Goal: Task Accomplishment & Management: Manage account settings

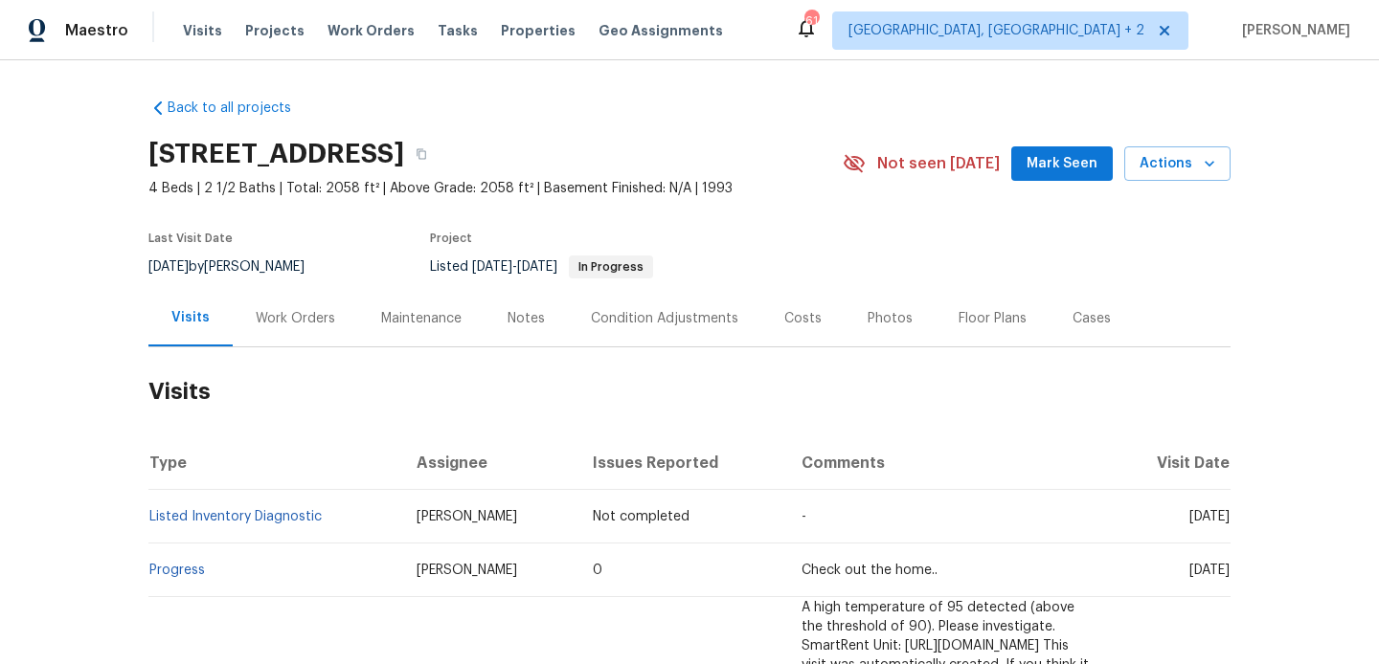
click at [303, 332] on div "Work Orders" at bounding box center [295, 318] width 125 height 56
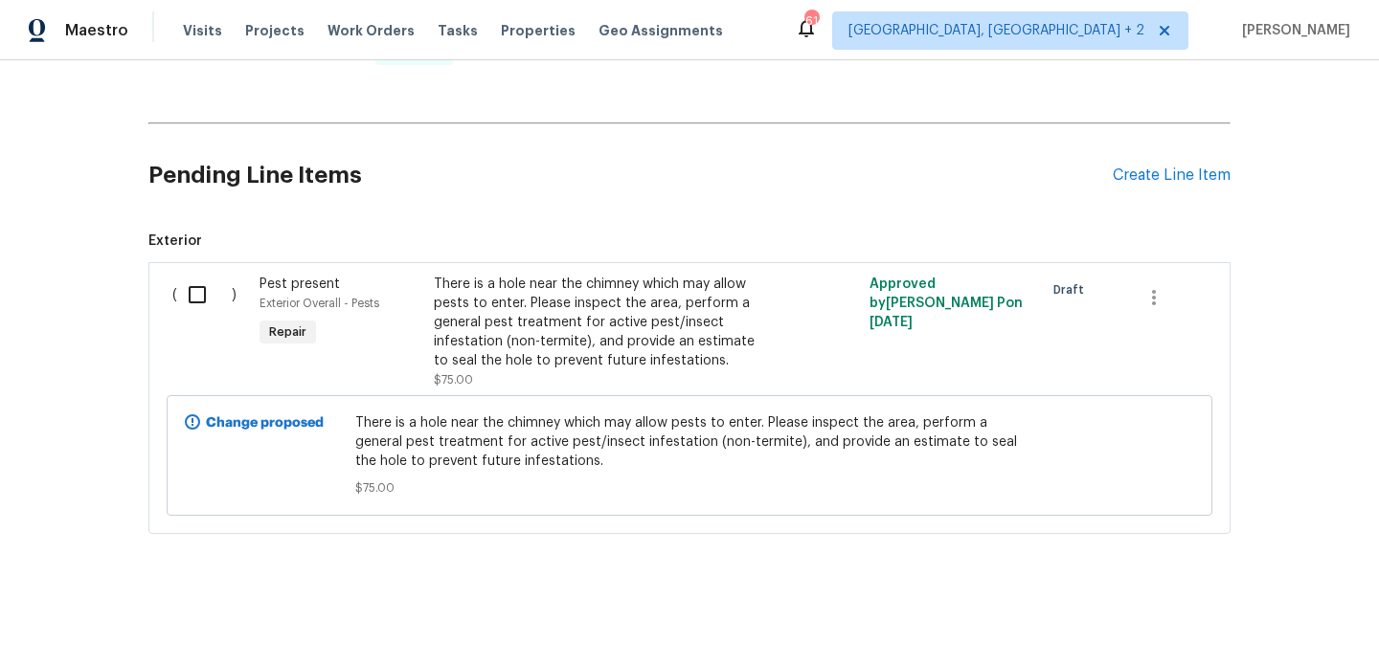
scroll to position [523, 0]
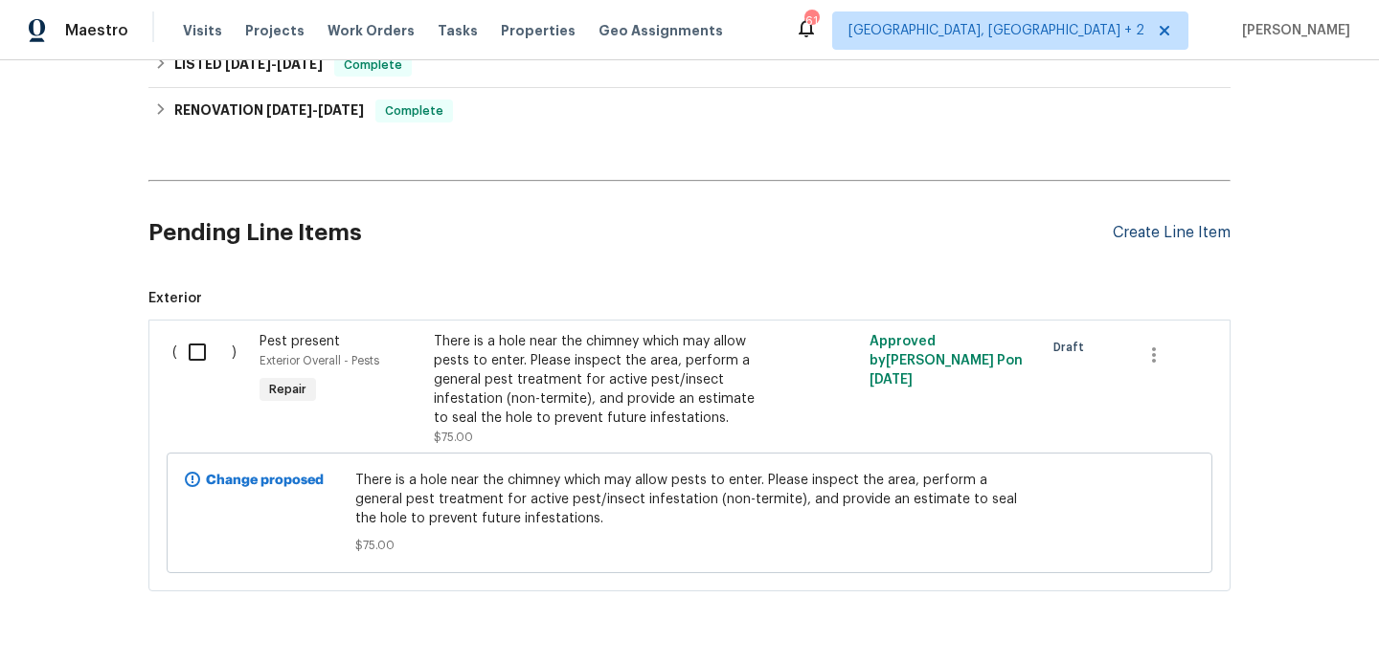
click at [1126, 233] on div "Create Line Item" at bounding box center [1171, 233] width 118 height 18
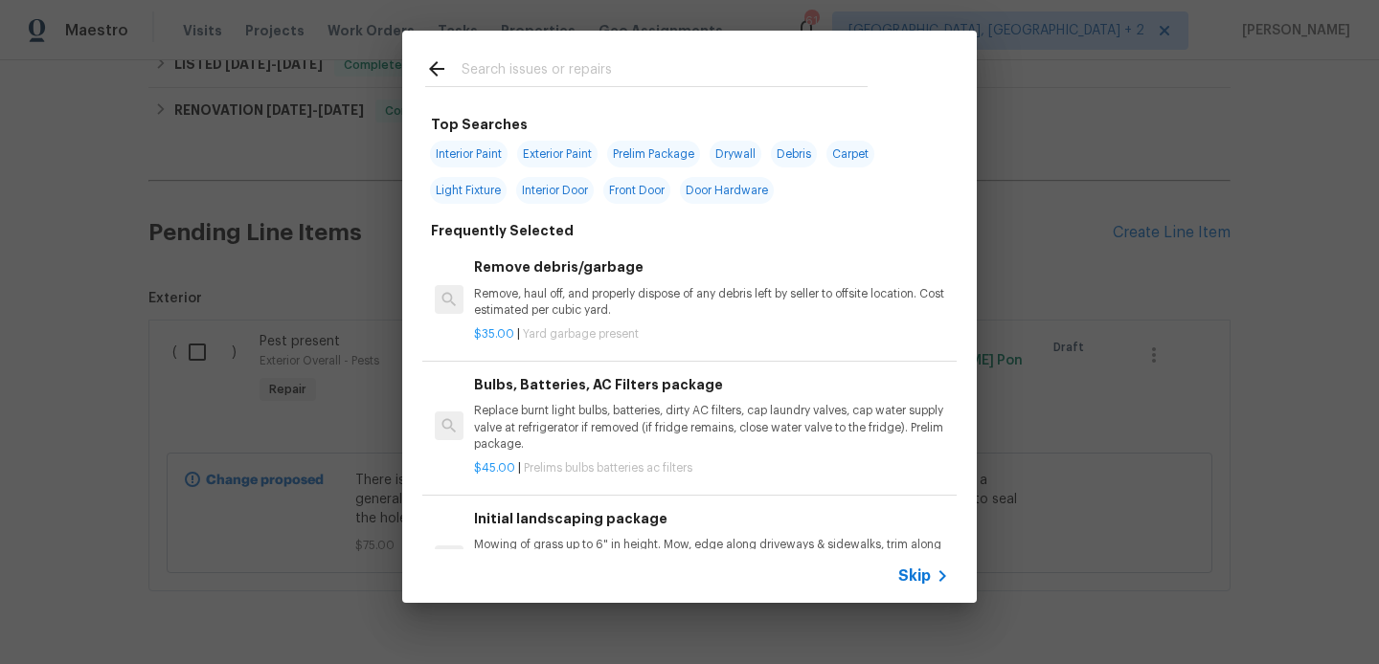
click at [553, 74] on input "text" at bounding box center [664, 71] width 406 height 29
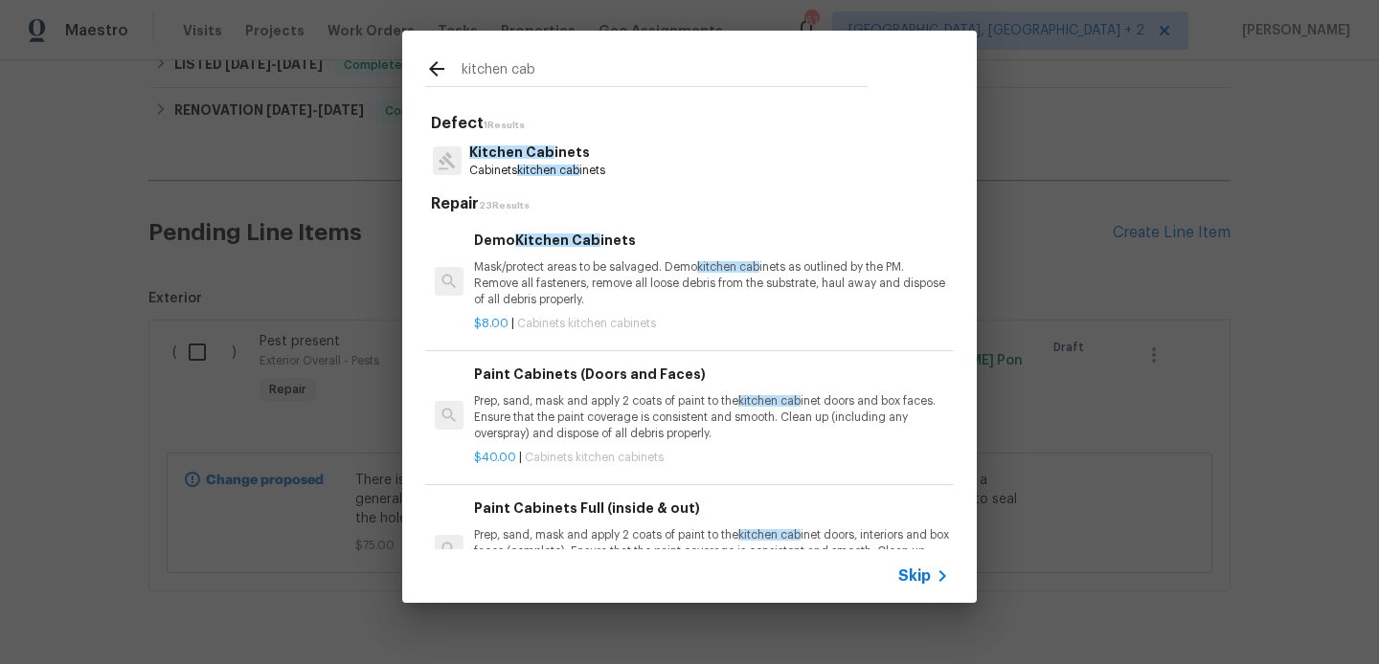
type input "kitchen cab"
click at [554, 310] on div "$8.00 | Cabinets kitchen cabinets" at bounding box center [711, 320] width 475 height 24
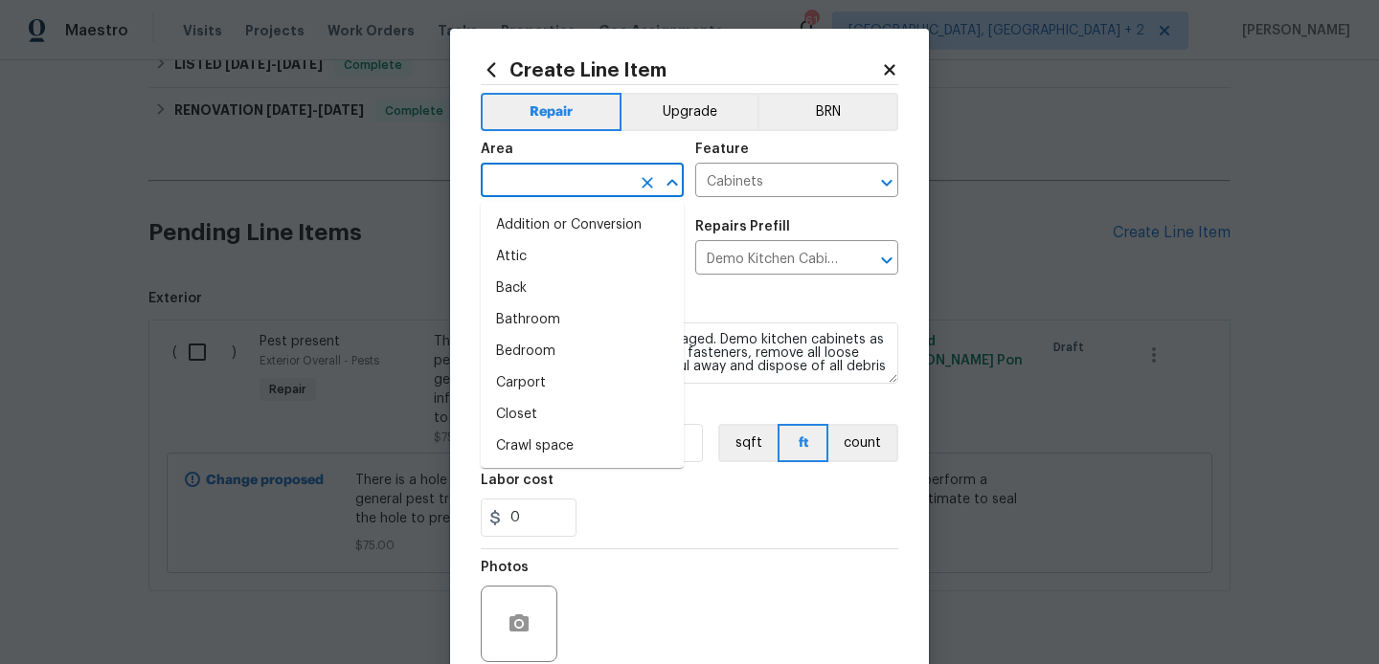
click at [526, 186] on input "text" at bounding box center [555, 183] width 149 height 30
type input "i"
type input "n"
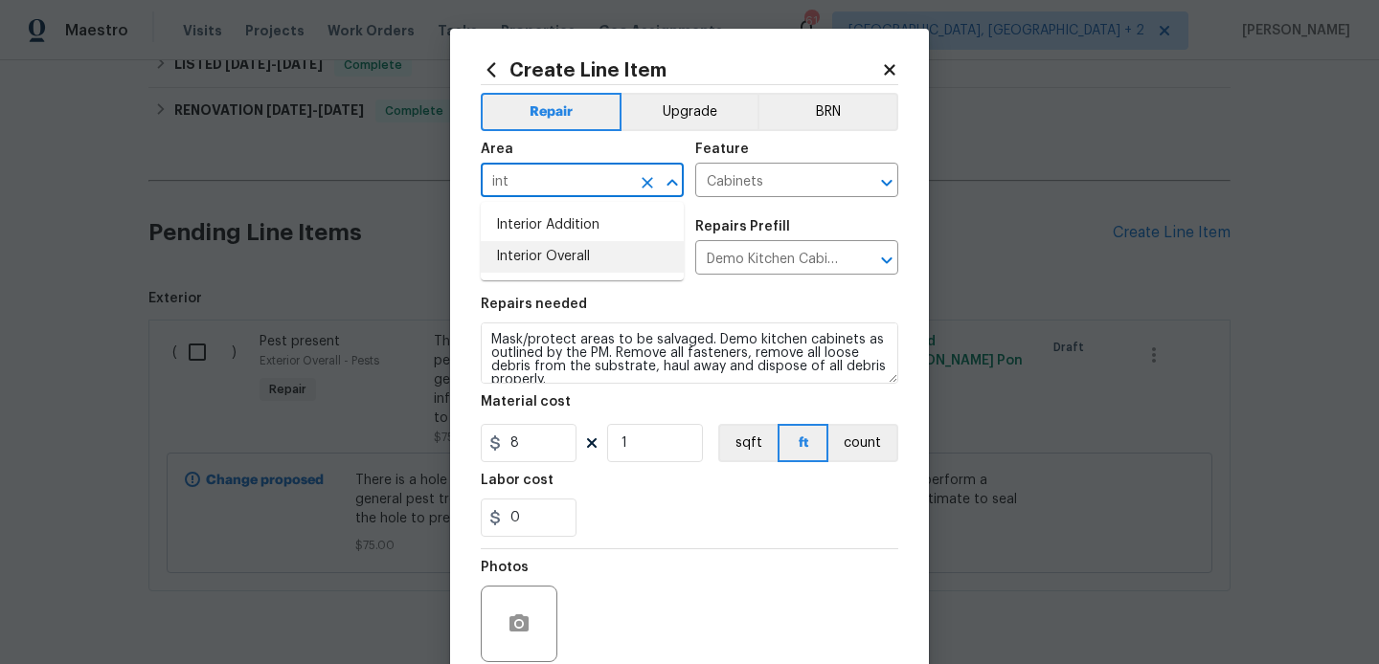
click at [545, 254] on li "Interior Overall" at bounding box center [582, 257] width 203 height 32
type input "Interior Overall"
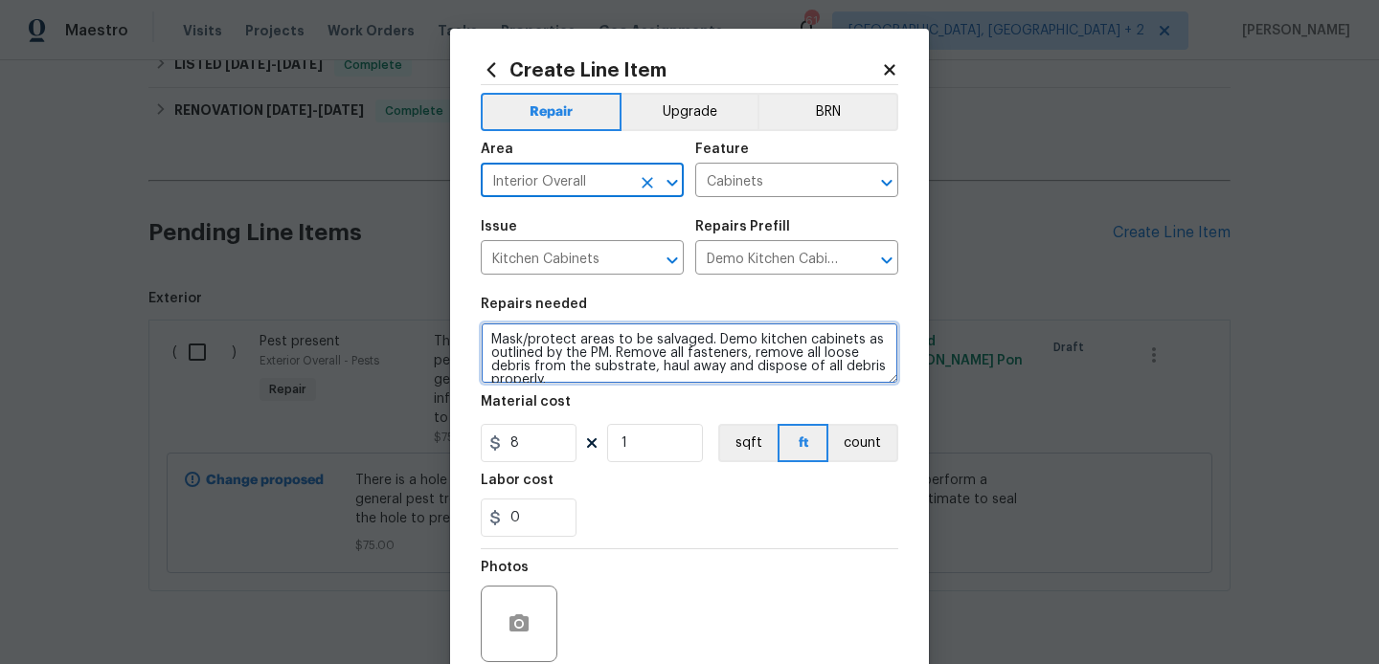
click at [545, 333] on textarea "Mask/protect areas to be salvaged. Demo kitchen cabinets as outlined by the PM.…" at bounding box center [689, 353] width 417 height 61
paste textarea "The kitchen cabinet is damaged. Please repair the cabinet to restore proper app…"
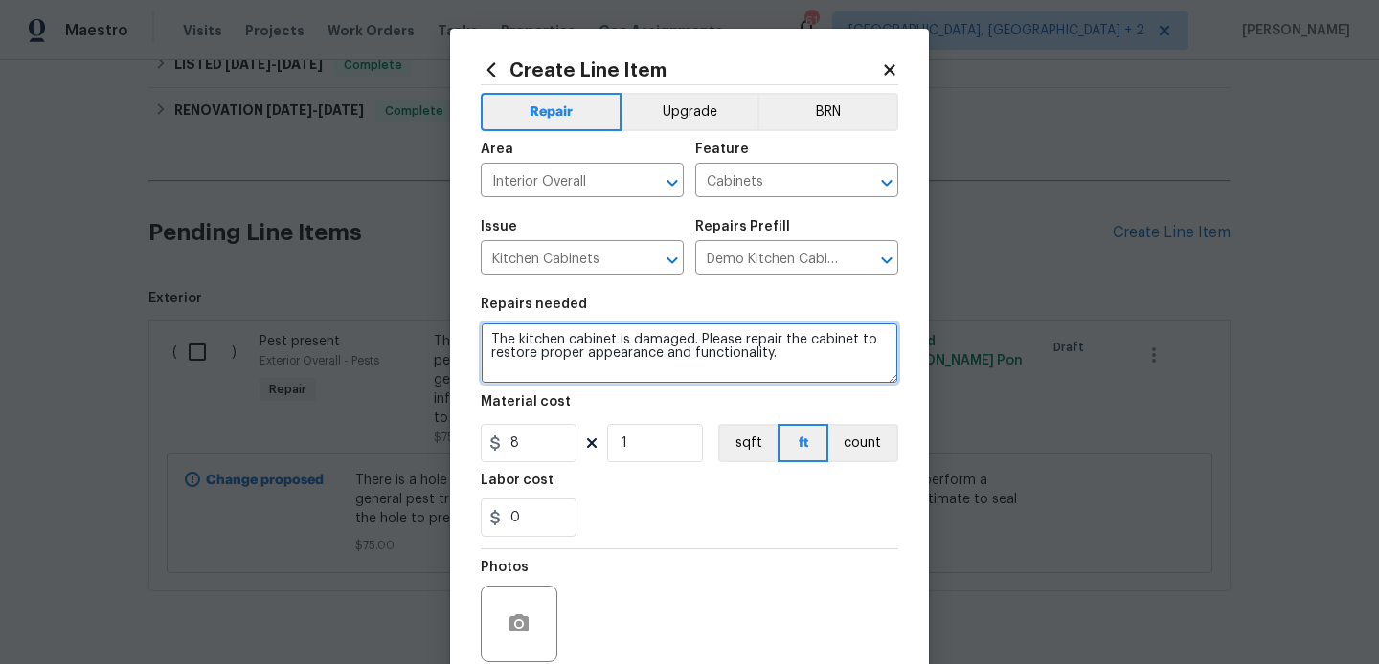
type textarea "The kitchen cabinet is damaged. Please repair the cabinet to restore proper app…"
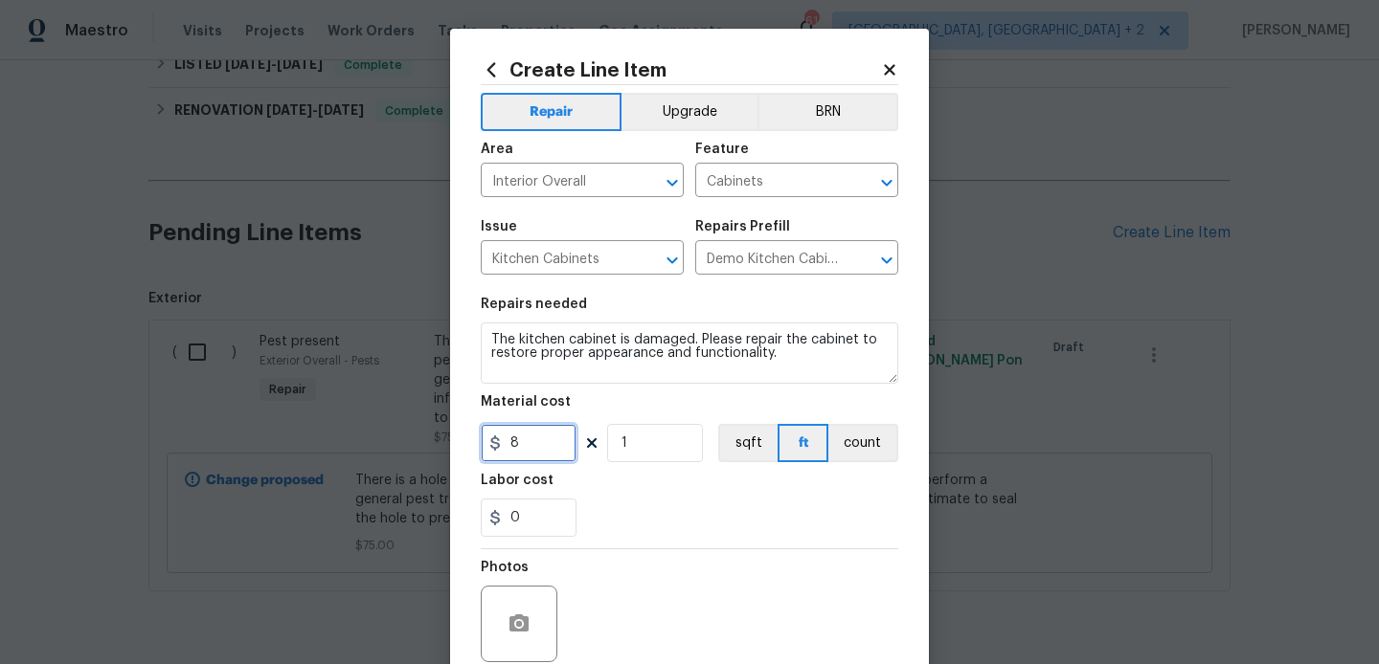
click at [530, 438] on input "8" at bounding box center [529, 443] width 96 height 38
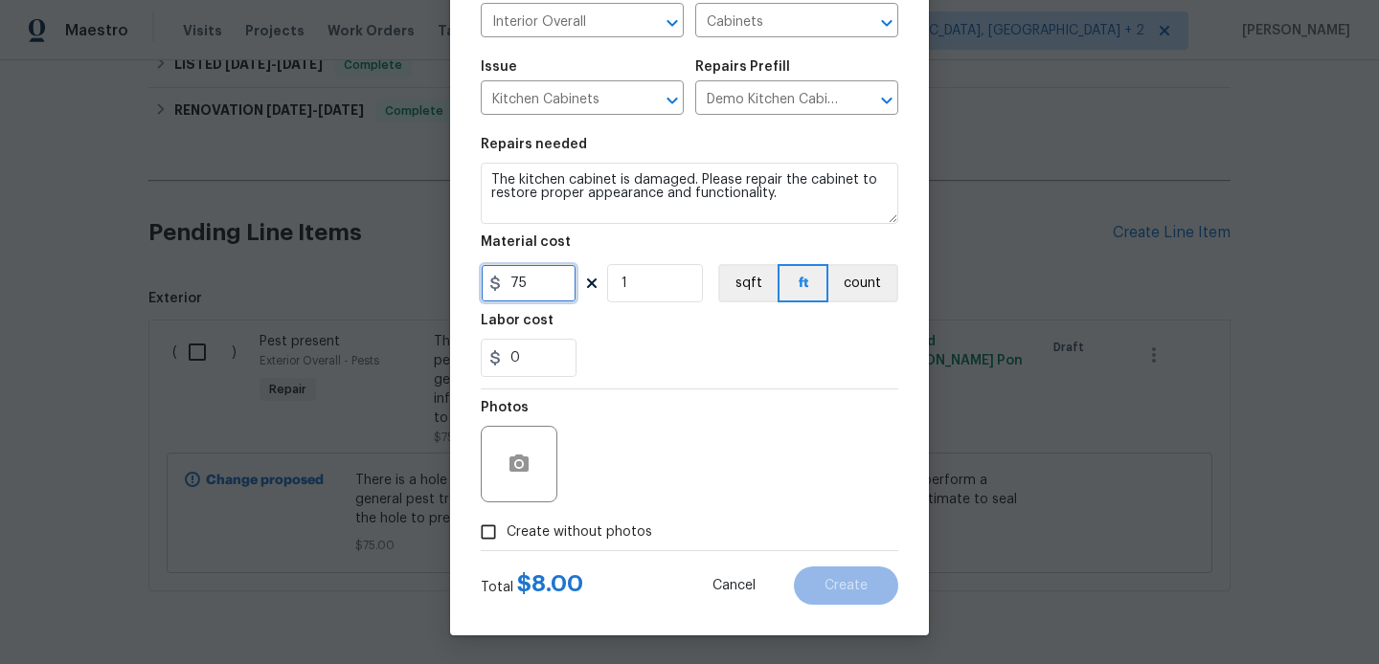
type input "75"
click at [567, 539] on span "Create without photos" at bounding box center [579, 533] width 146 height 20
click at [506, 539] on input "Create without photos" at bounding box center [488, 532] width 36 height 36
checkbox input "true"
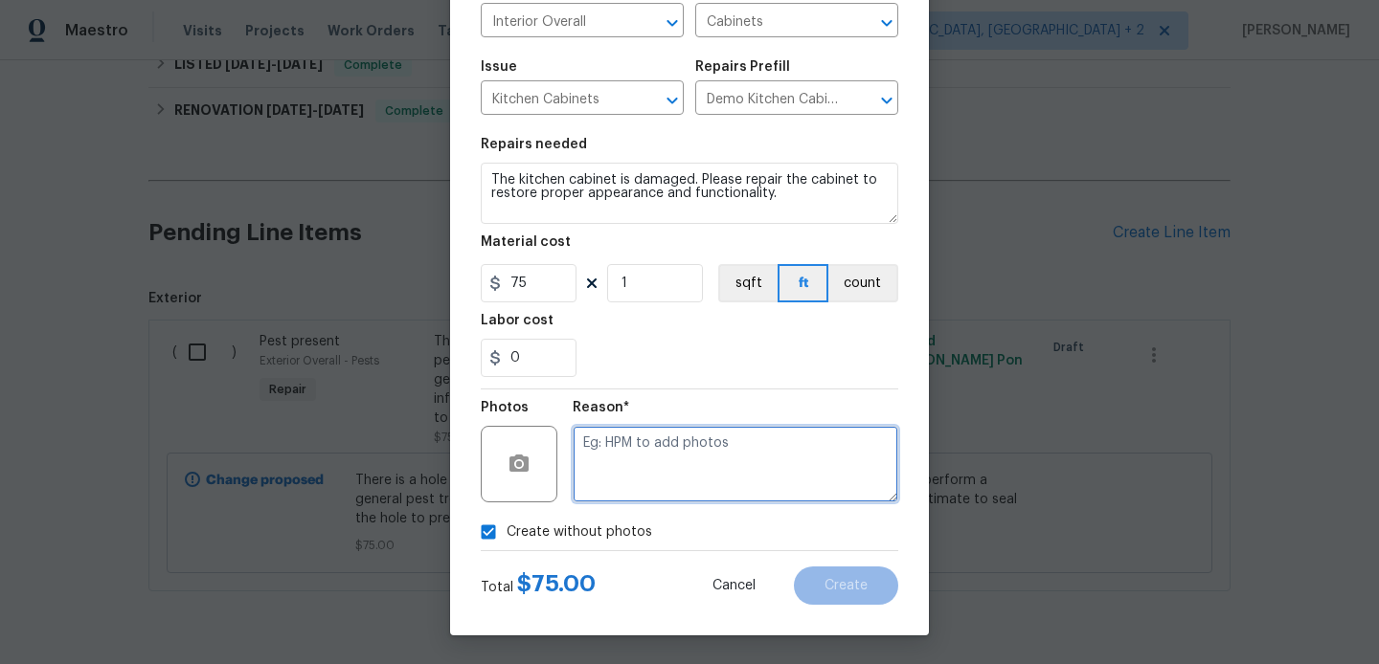
click at [718, 440] on textarea at bounding box center [735, 464] width 326 height 77
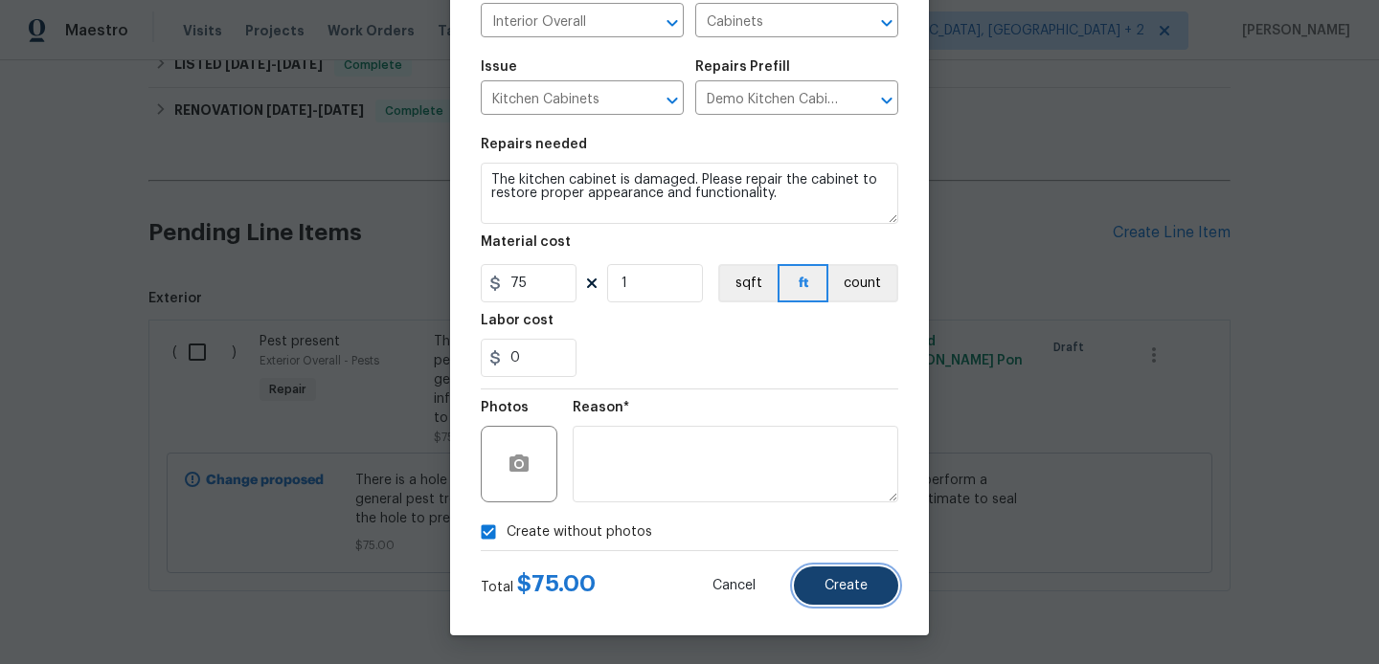
click at [864, 597] on button "Create" at bounding box center [846, 586] width 104 height 38
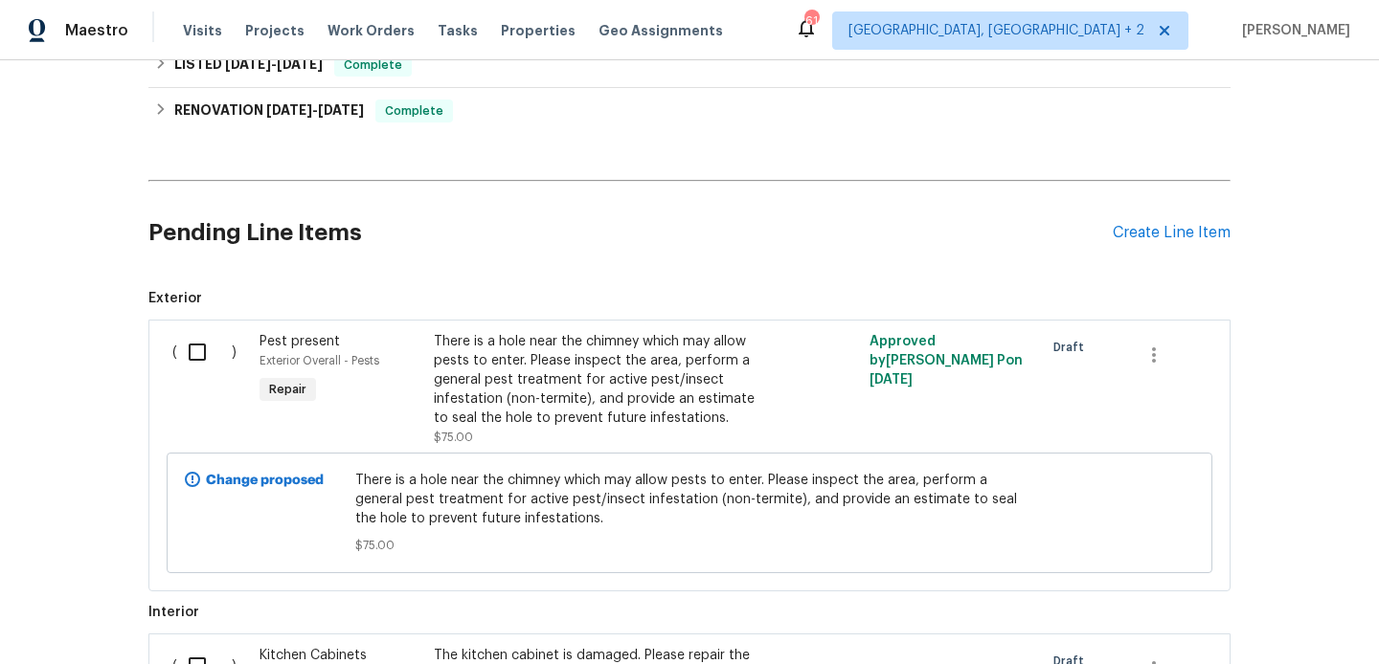
click at [1155, 220] on div "Pending Line Items Create Line Item" at bounding box center [689, 233] width 1082 height 89
click at [1155, 239] on div "Create Line Item" at bounding box center [1171, 233] width 118 height 18
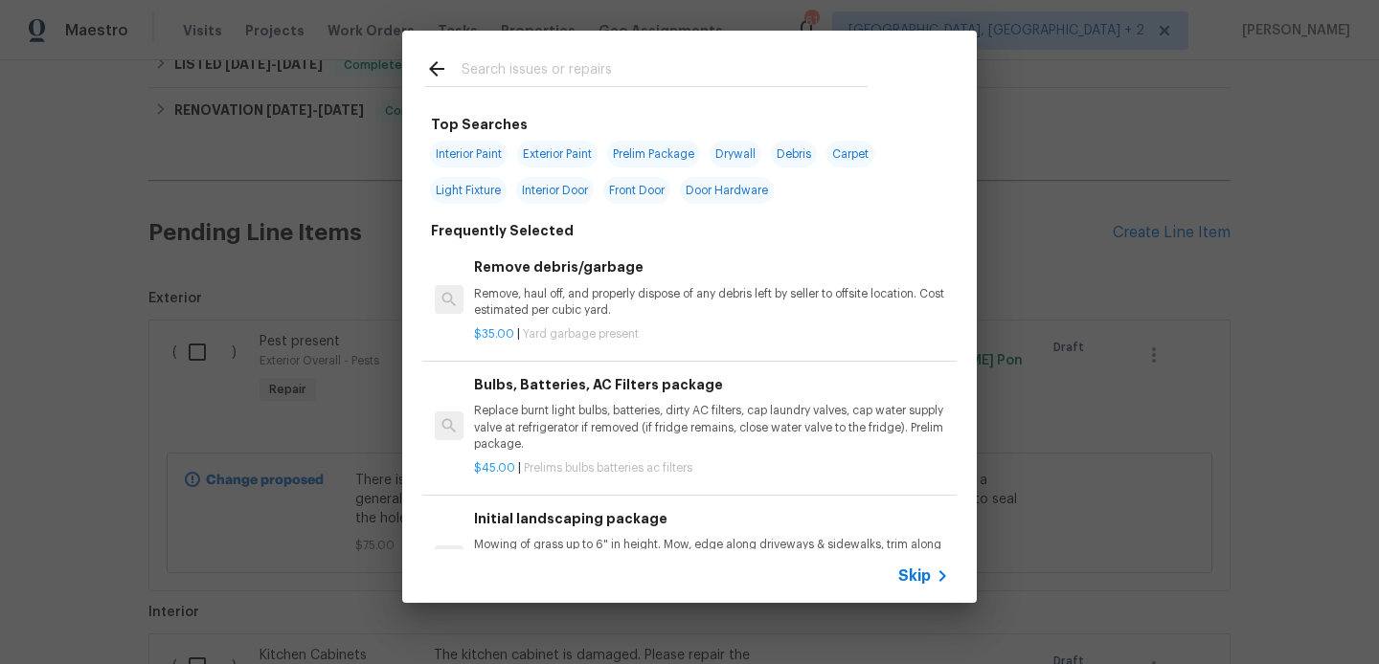
click at [496, 77] on input "text" at bounding box center [664, 71] width 406 height 29
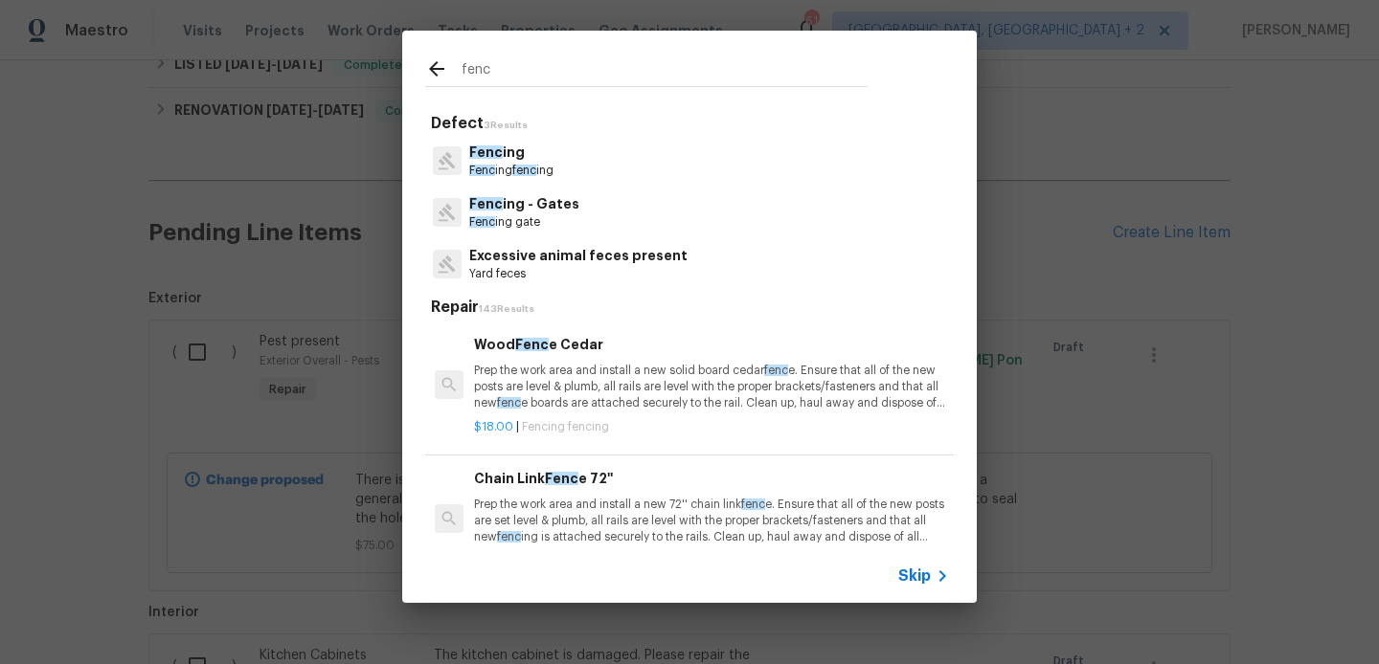
type input "fenc"
click at [524, 201] on p "Fenc ing - Gates" at bounding box center [524, 204] width 110 height 20
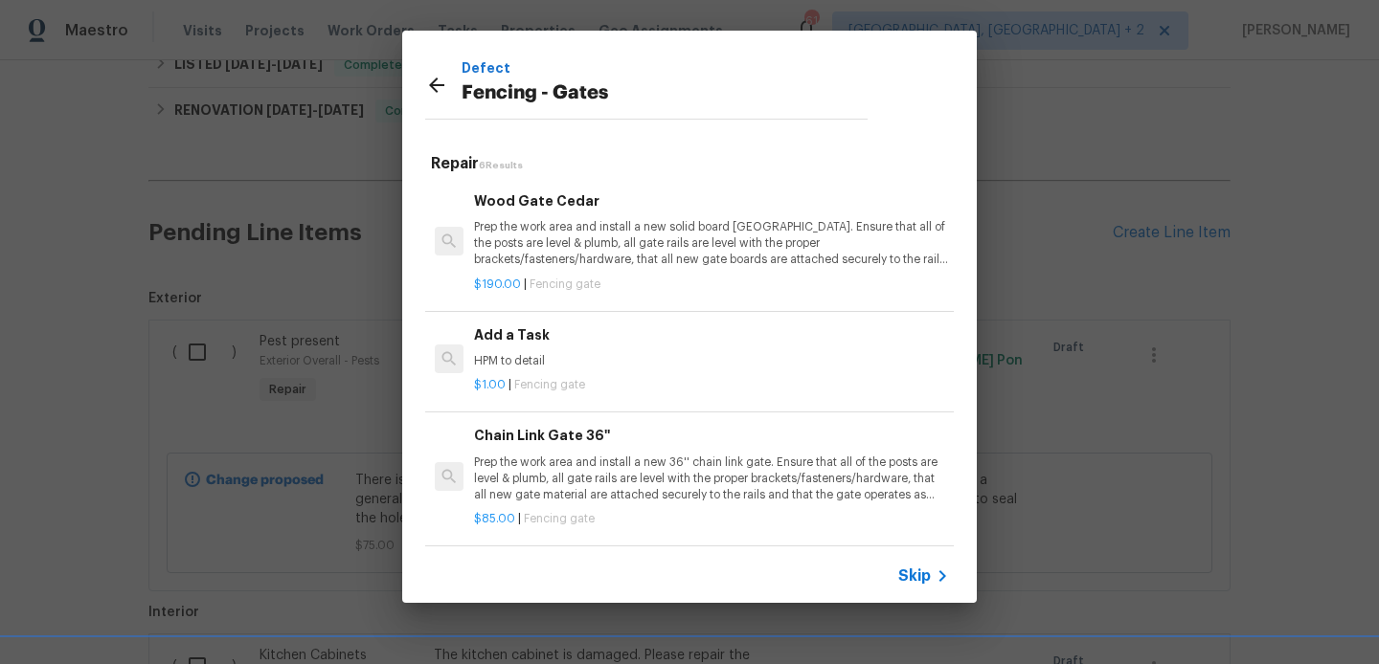
click at [547, 340] on h6 "Add a Task" at bounding box center [711, 335] width 475 height 21
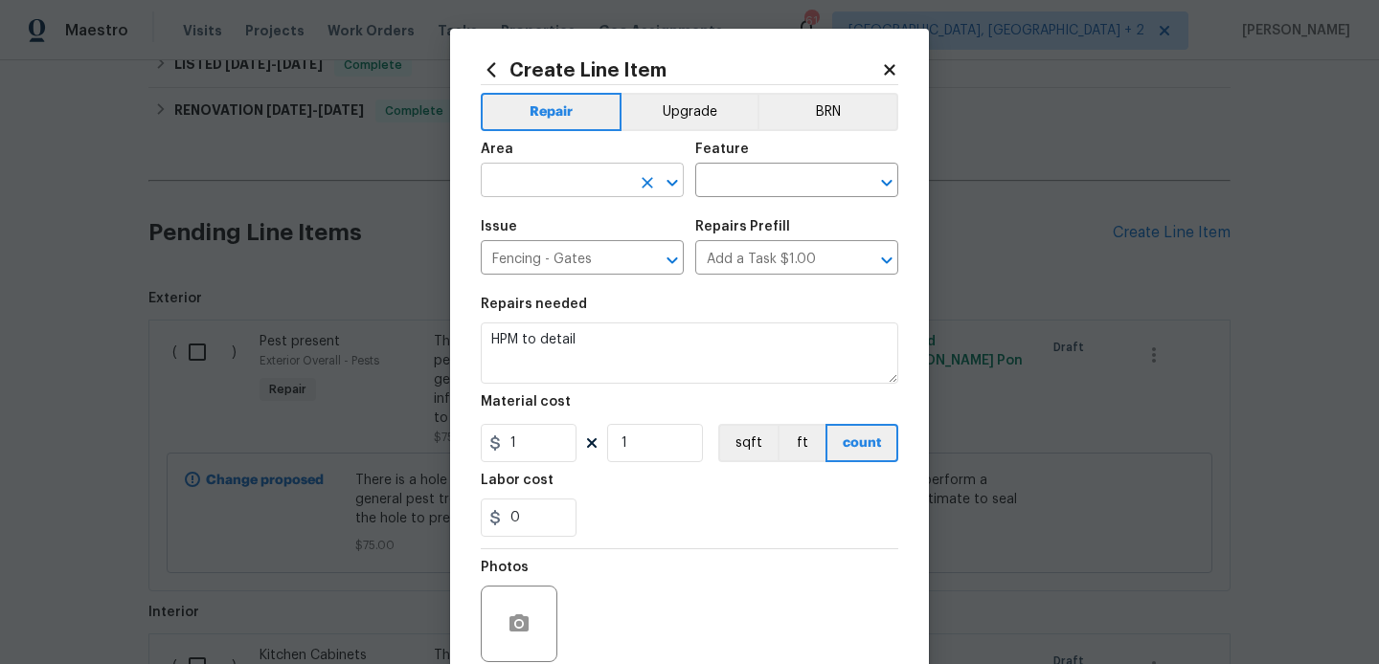
click at [532, 187] on input "text" at bounding box center [555, 183] width 149 height 30
click at [563, 266] on li "Exterior Overall" at bounding box center [582, 257] width 203 height 32
type input "Exterior Overall"
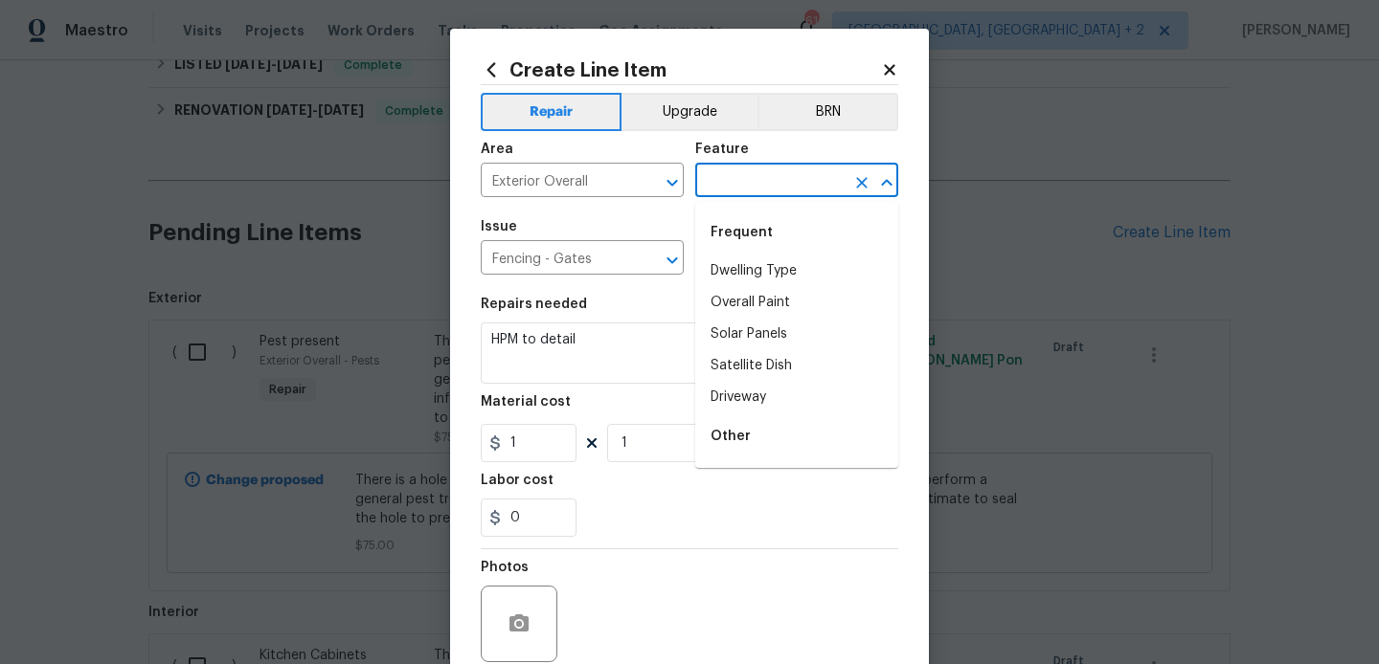
click at [717, 174] on input "text" at bounding box center [769, 183] width 149 height 30
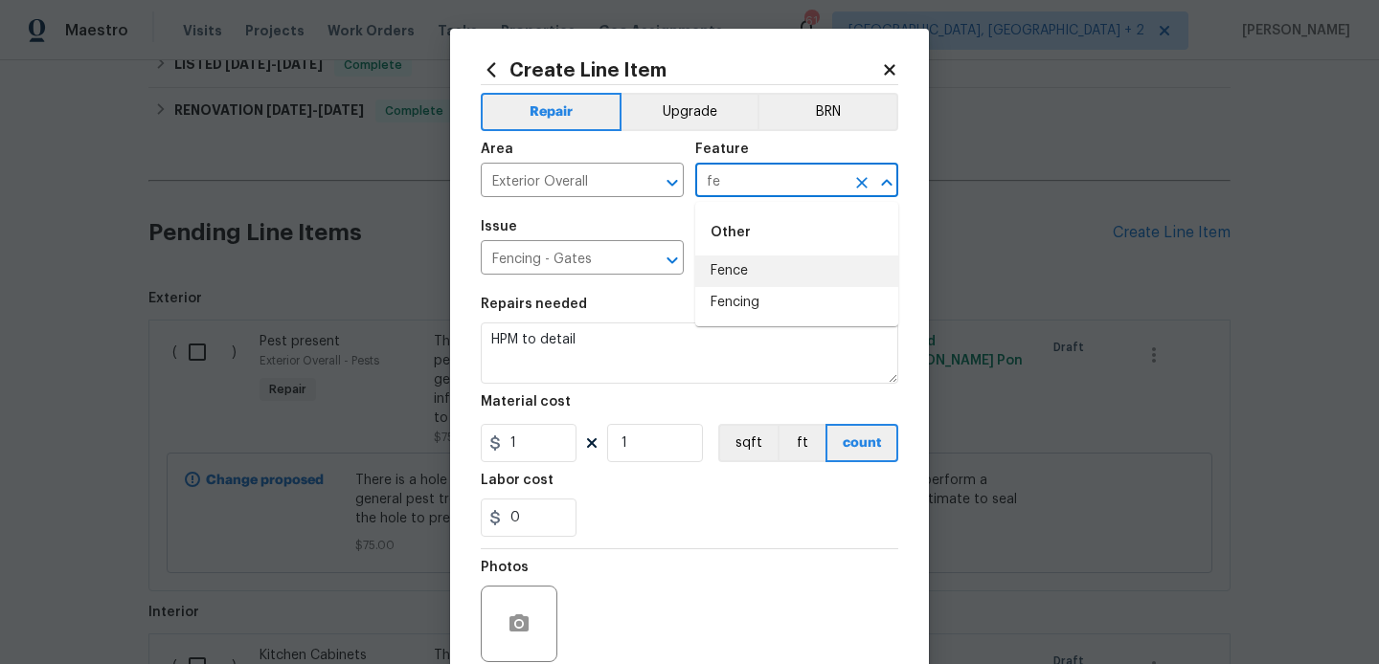
click at [744, 282] on li "Fence" at bounding box center [796, 272] width 203 height 32
type input "Fence"
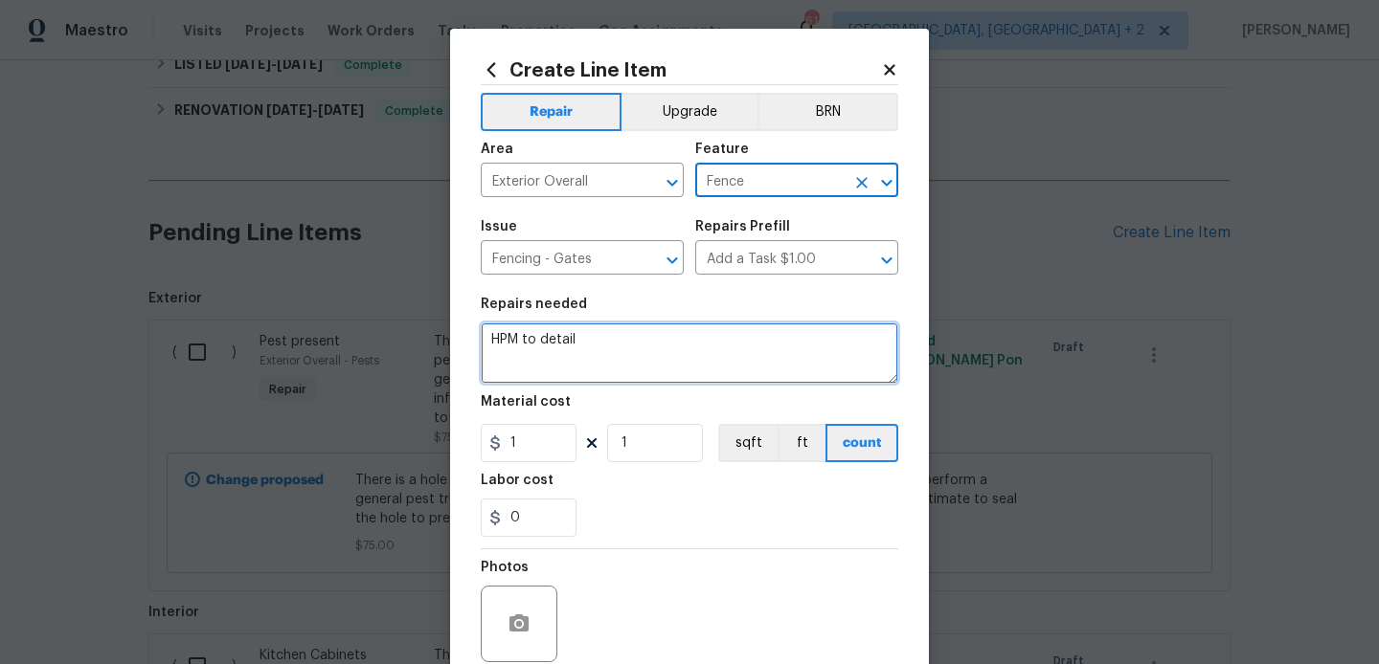
click at [560, 337] on textarea "HPM to detail" at bounding box center [689, 353] width 417 height 61
paste textarea "The fencing is damaged. Please inspect and repair the affected sections to rest…"
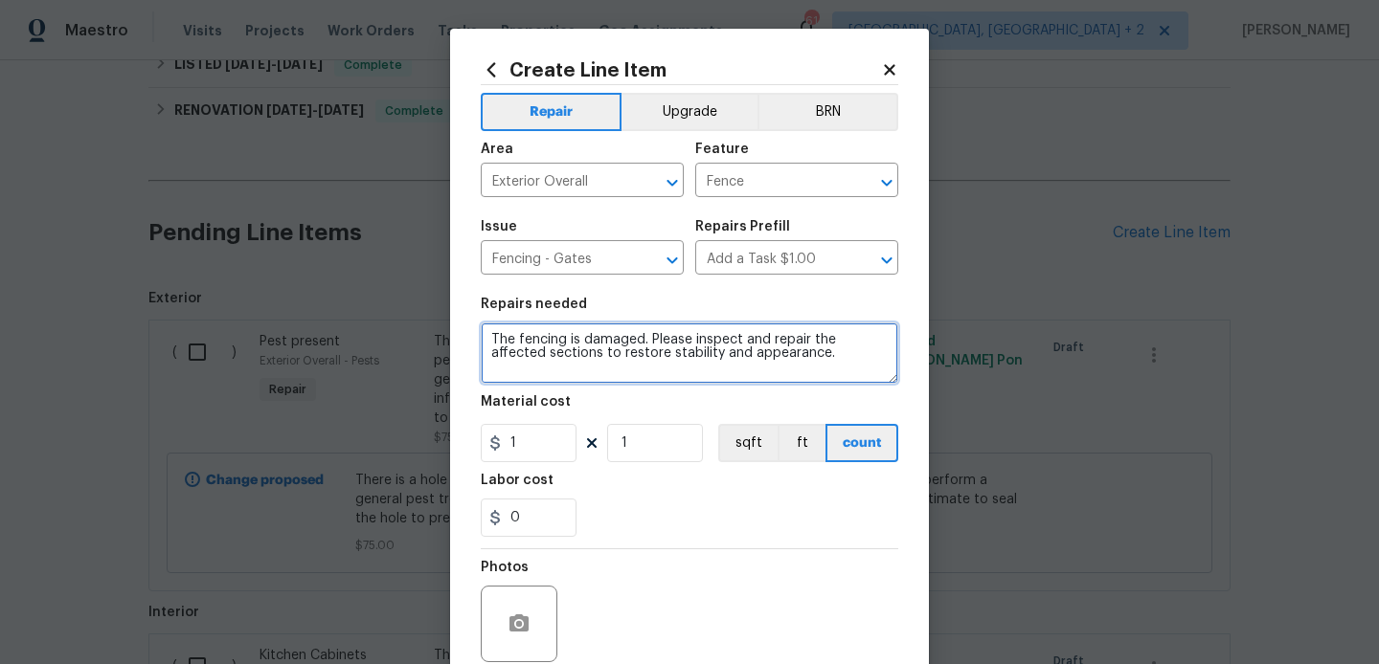
type textarea "The fencing is damaged. Please inspect and repair the affected sections to rest…"
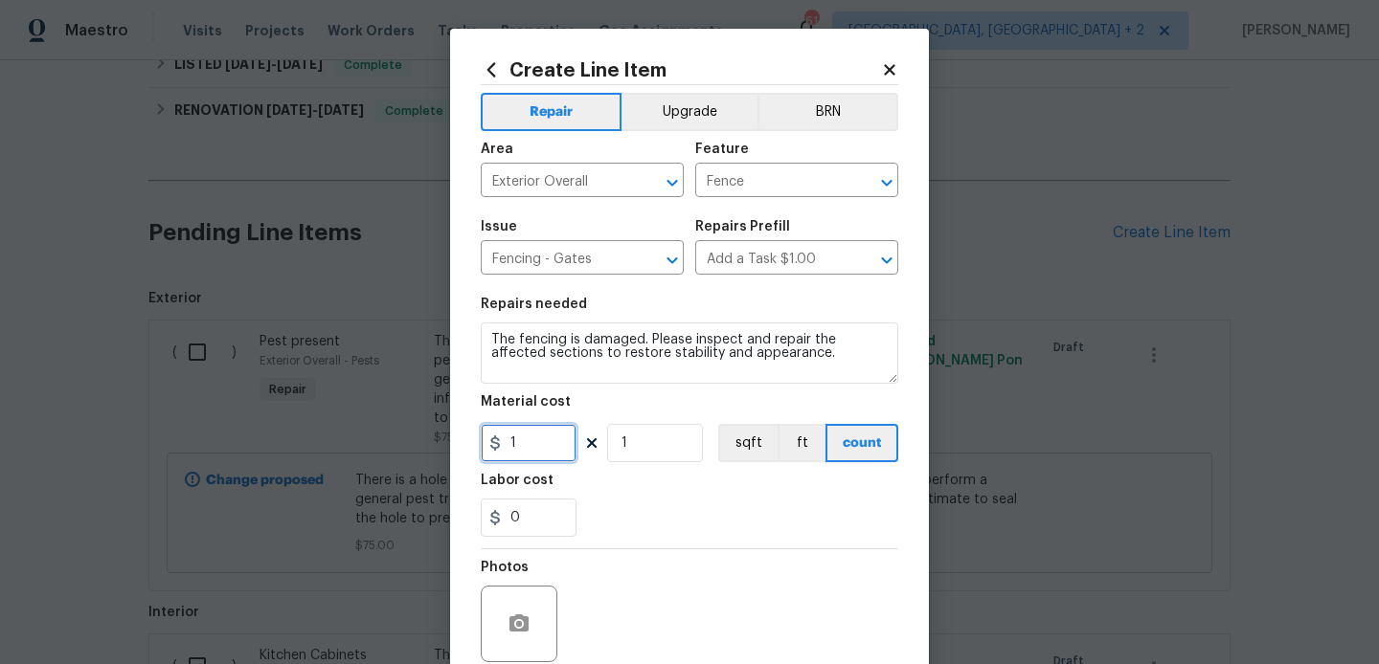
click at [537, 434] on input "1" at bounding box center [529, 443] width 96 height 38
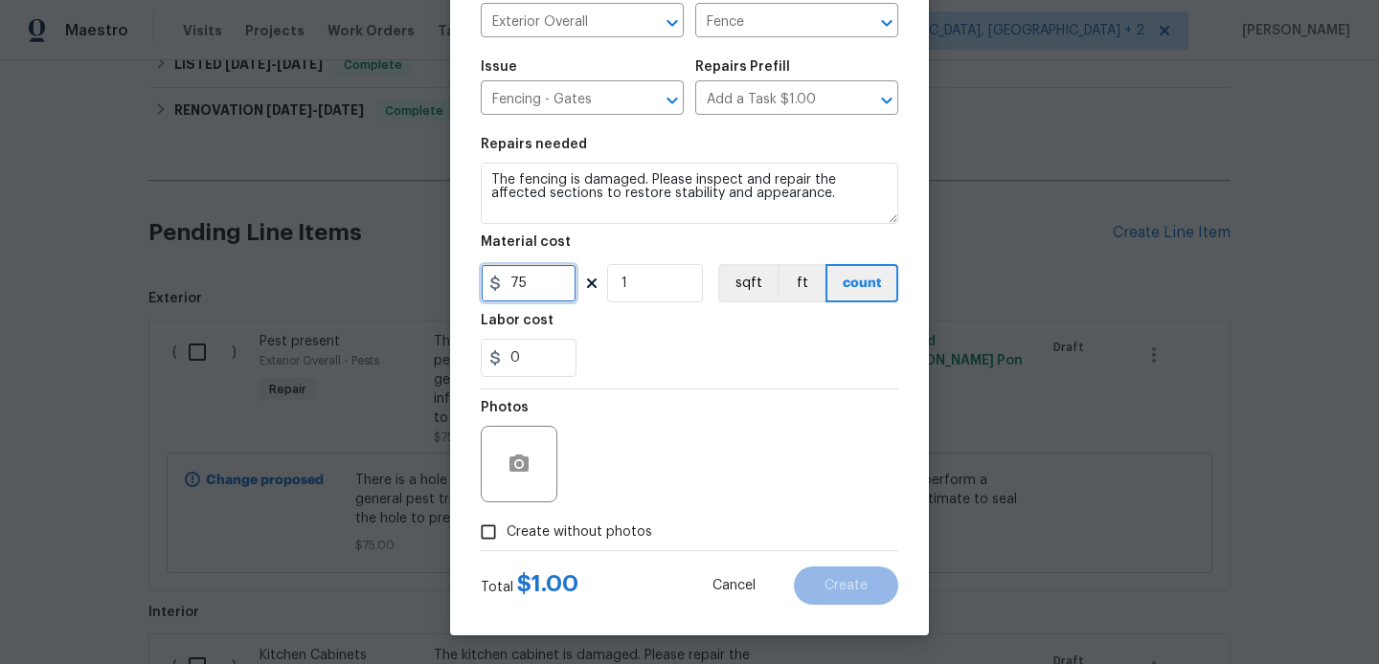
type input "75"
click at [570, 541] on span "Create without photos" at bounding box center [579, 533] width 146 height 20
click at [506, 541] on input "Create without photos" at bounding box center [488, 532] width 36 height 36
checkbox input "true"
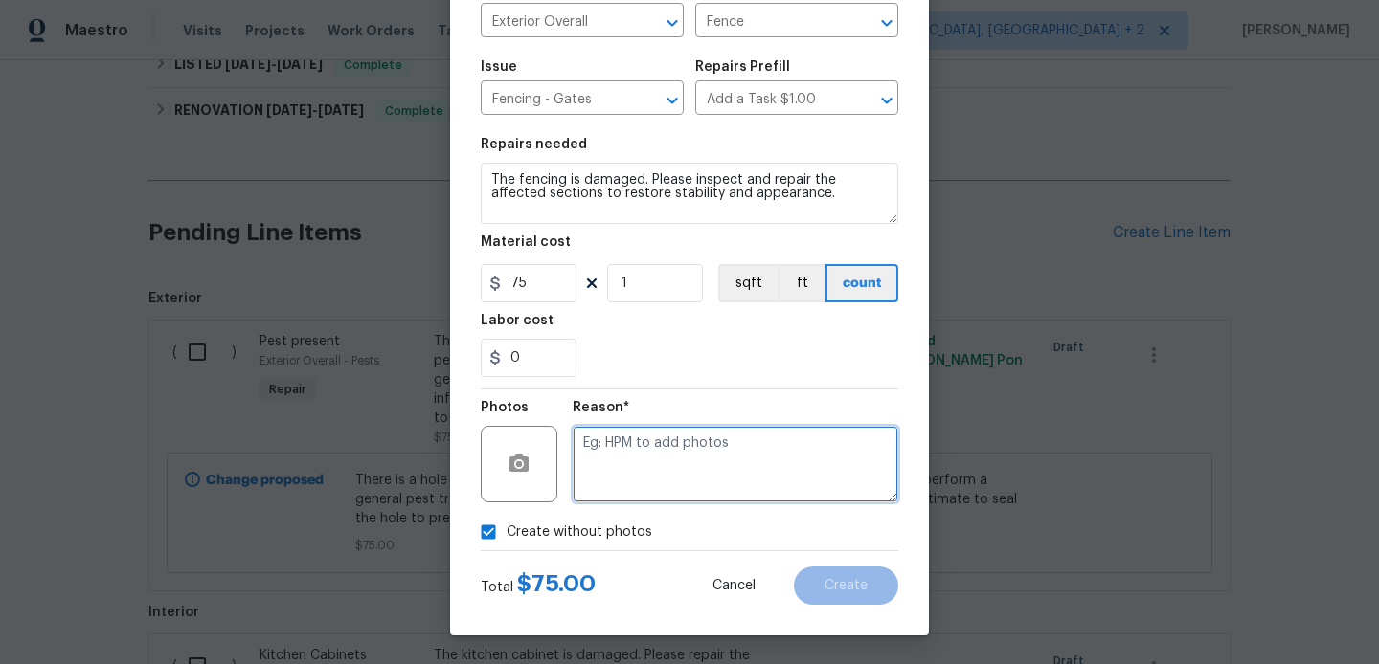
click at [752, 452] on textarea at bounding box center [735, 464] width 326 height 77
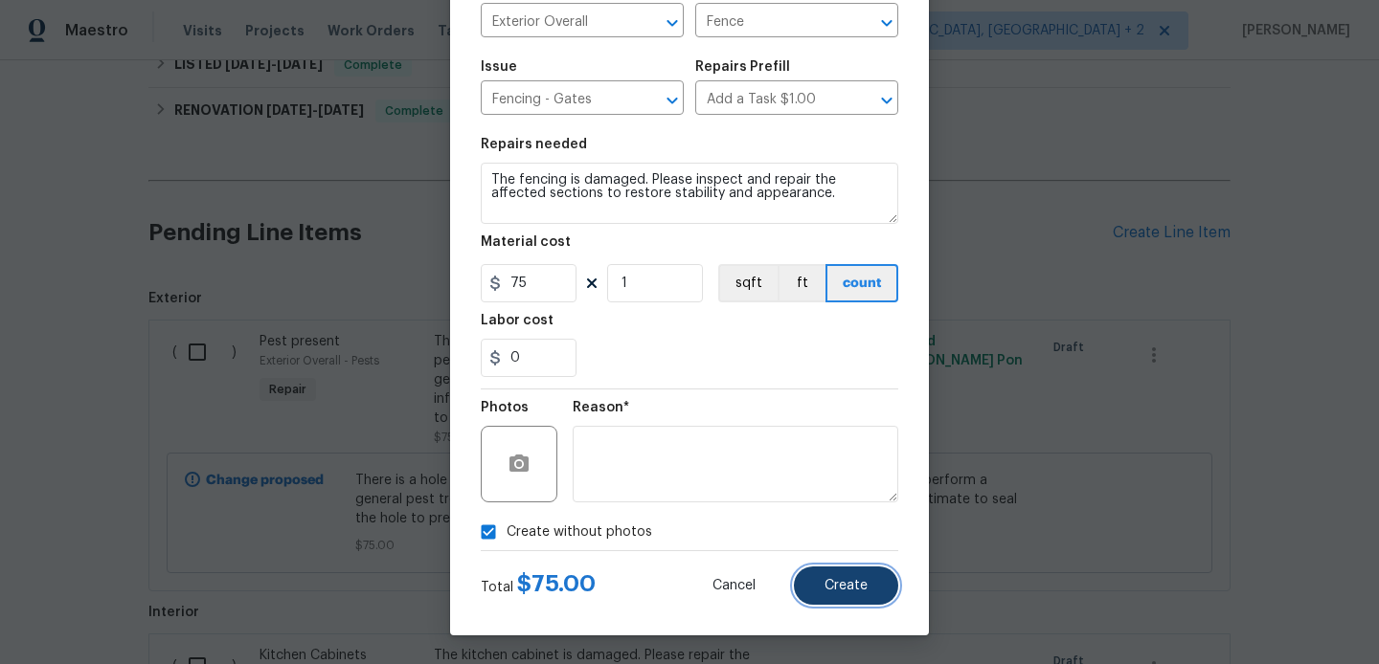
click at [838, 582] on span "Create" at bounding box center [845, 586] width 43 height 14
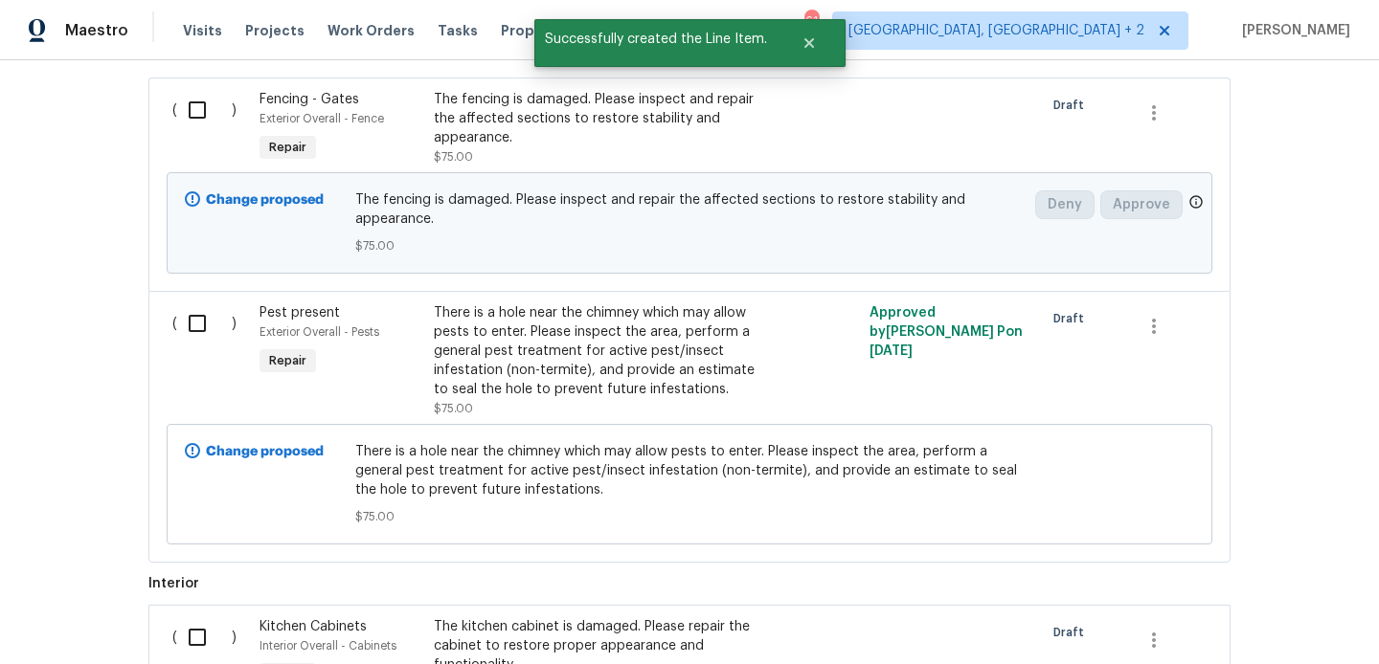
scroll to position [764, 0]
click at [177, 100] on input "checkbox" at bounding box center [204, 111] width 55 height 40
checkbox input "true"
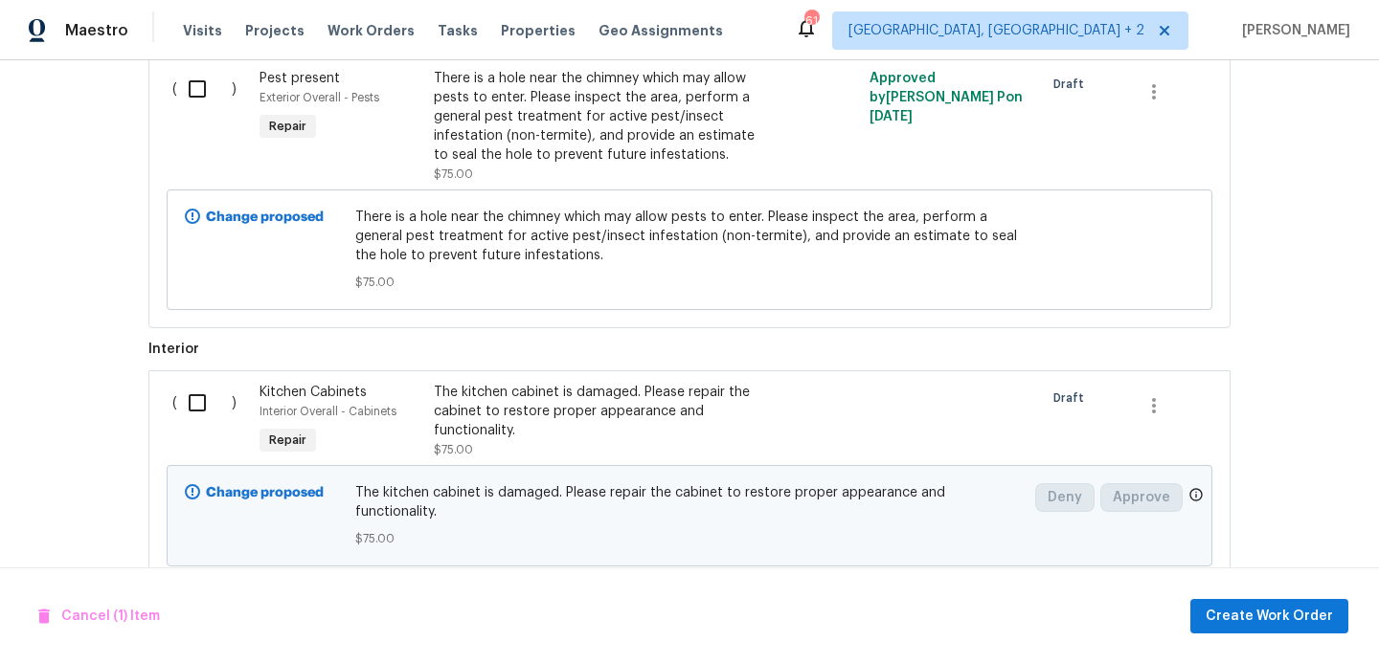
scroll to position [1000, 0]
click at [213, 410] on input "checkbox" at bounding box center [204, 402] width 55 height 40
checkbox input "true"
click at [1283, 622] on span "Create Work Order" at bounding box center [1268, 617] width 127 height 24
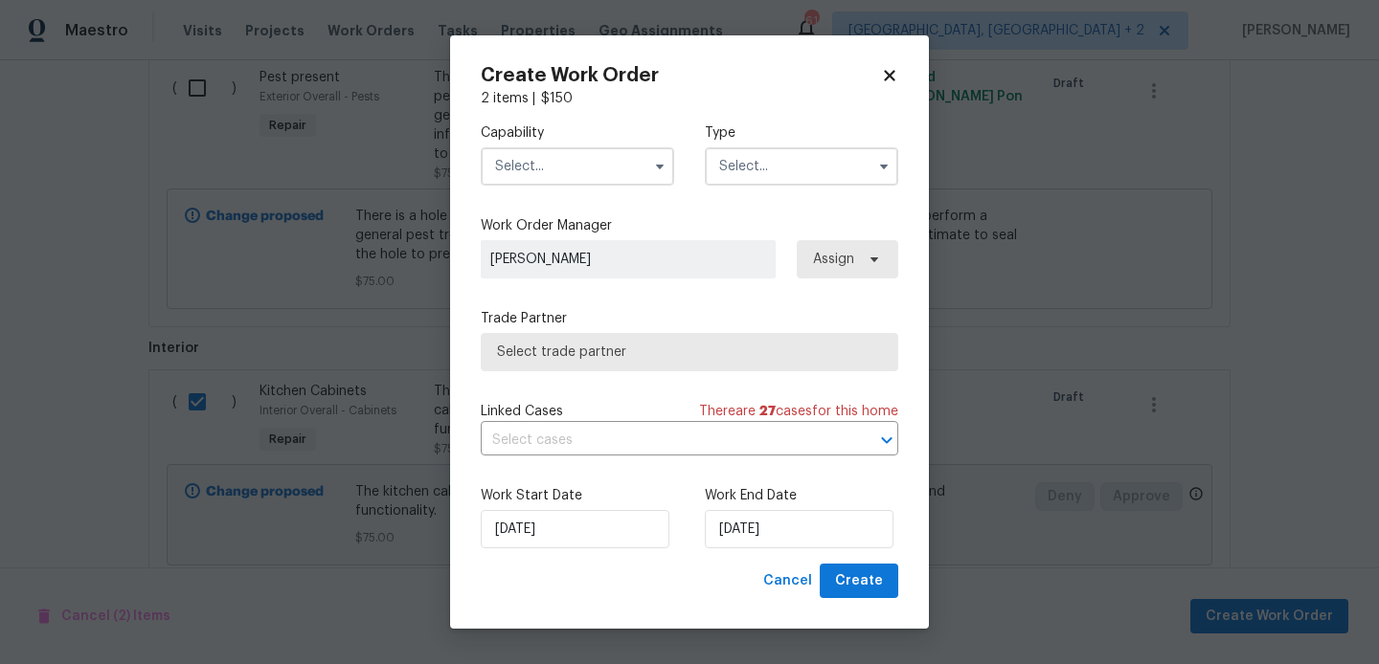
click at [541, 157] on input "text" at bounding box center [577, 166] width 193 height 38
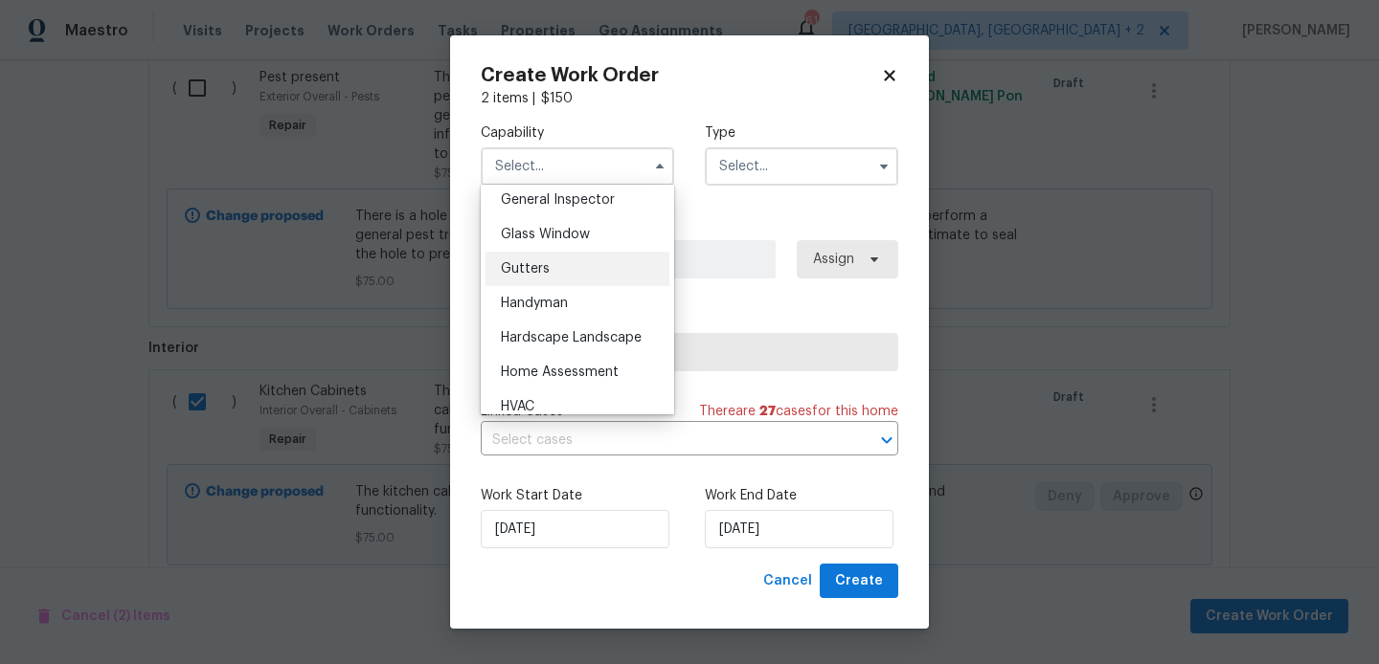
scroll to position [957, 0]
click at [545, 282] on div "Gutters" at bounding box center [577, 268] width 184 height 34
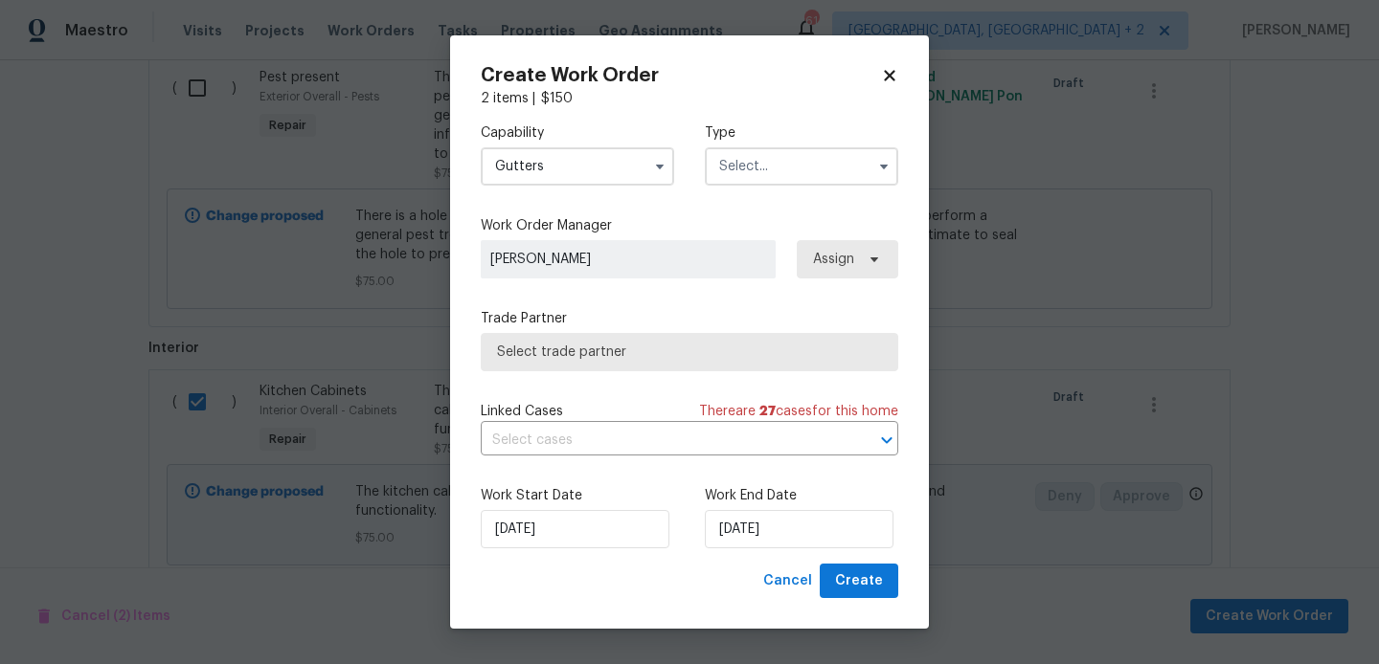
click at [539, 176] on input "Gutters" at bounding box center [577, 166] width 193 height 38
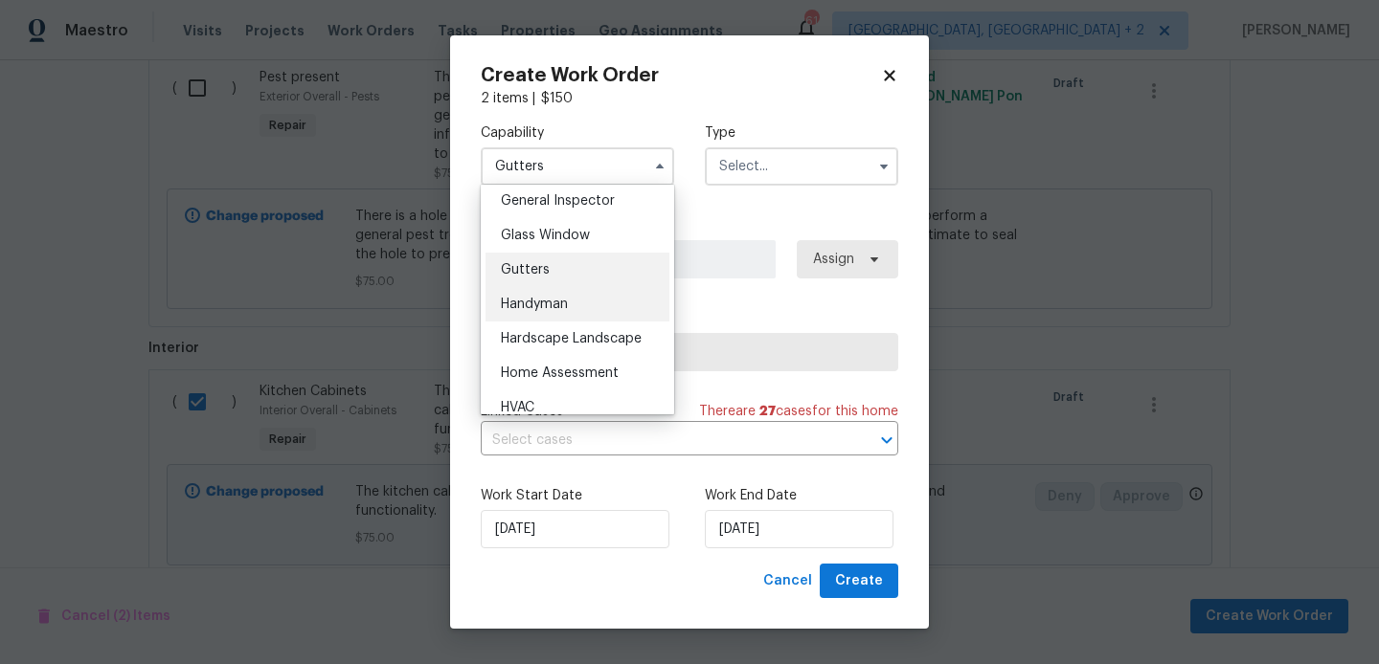
scroll to position [956, 0]
click at [567, 312] on div "Handyman" at bounding box center [577, 303] width 184 height 34
type input "Handyman"
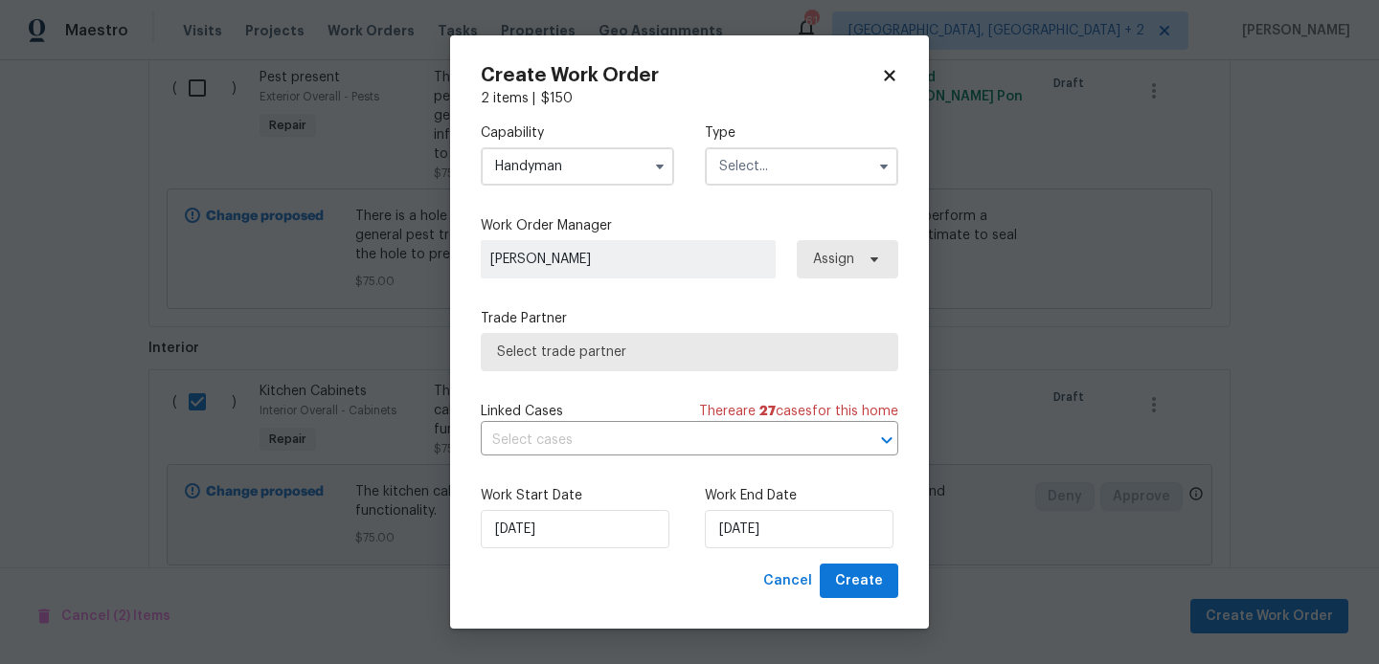
click at [757, 168] on input "text" at bounding box center [801, 166] width 193 height 38
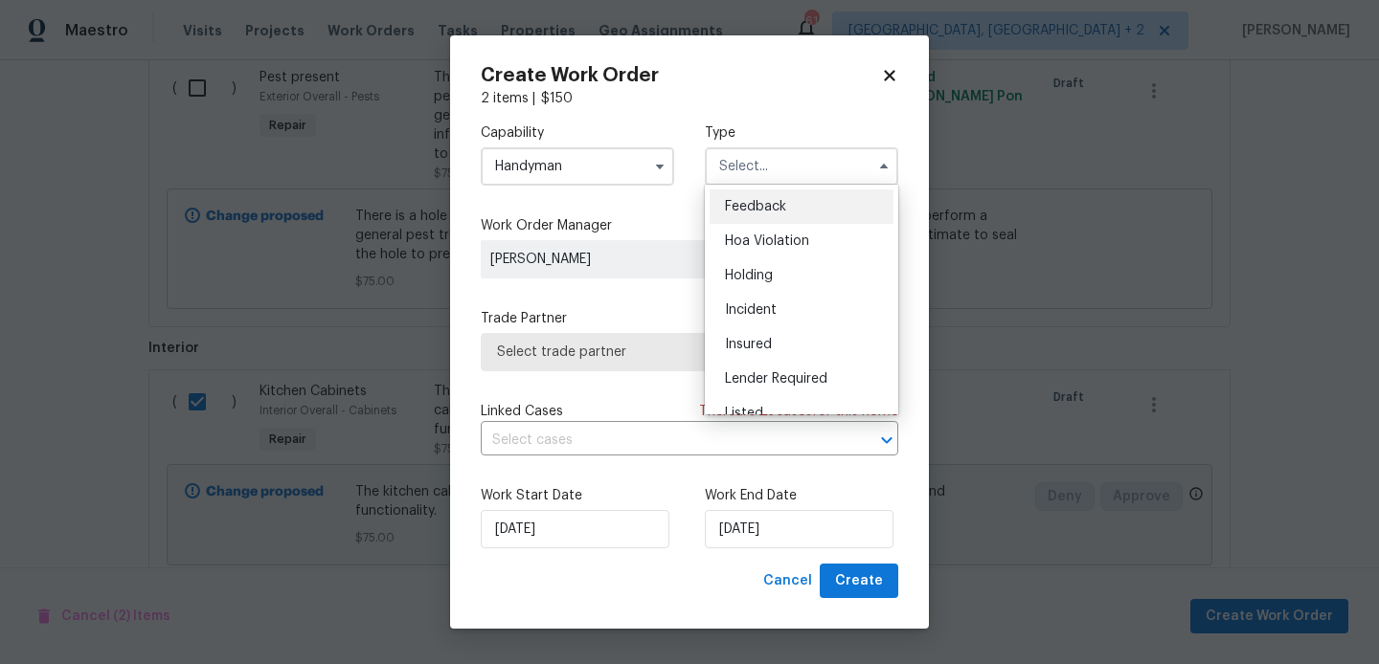
click at [774, 193] on div "Feedback" at bounding box center [801, 207] width 184 height 34
type input "Feedback"
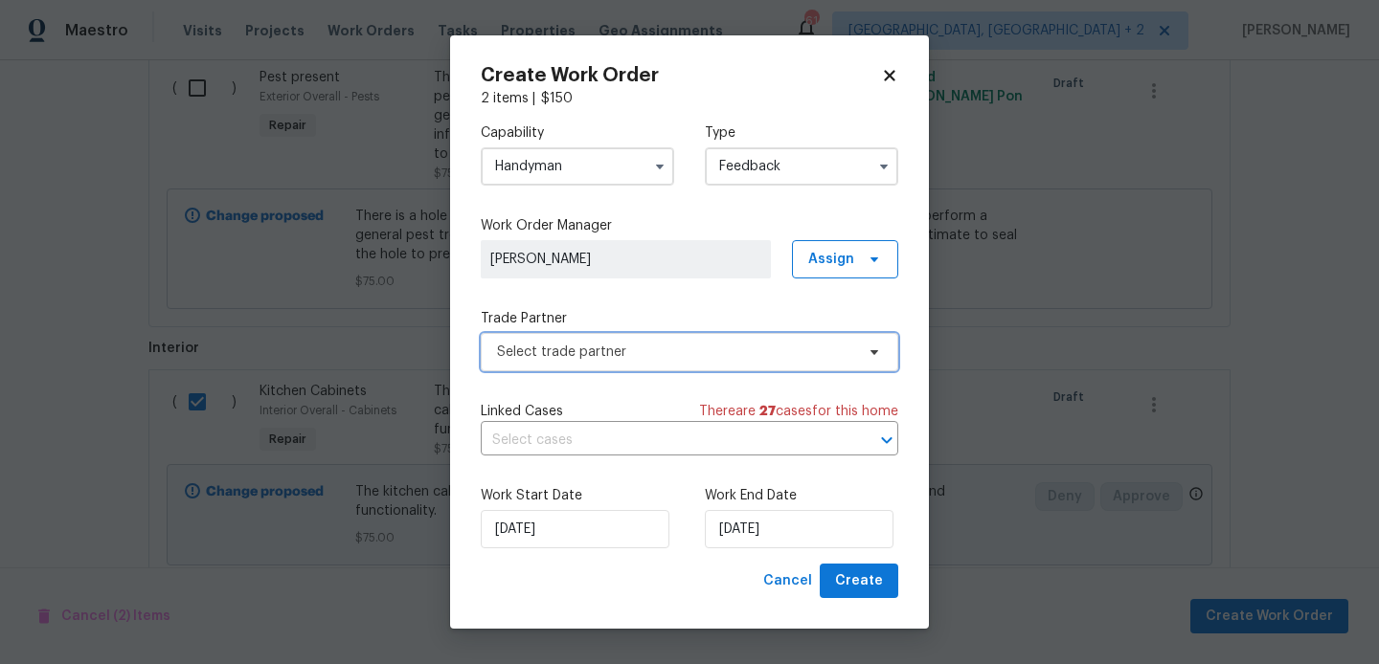
click at [618, 338] on span "Select trade partner" at bounding box center [689, 352] width 417 height 38
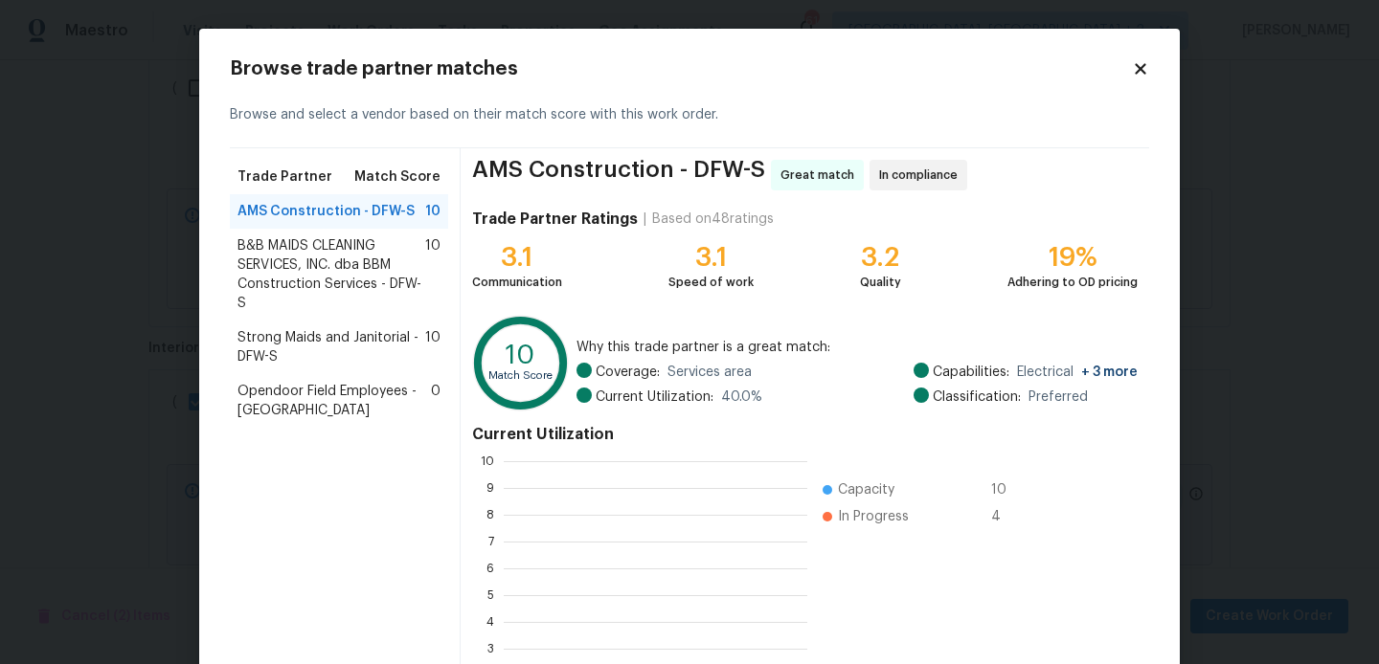
scroll to position [2, 2]
click at [337, 249] on span "B&B MAIDS CLEANING SERVICES, INC. dba BBM Construction Services - DFW-S" at bounding box center [331, 274] width 188 height 77
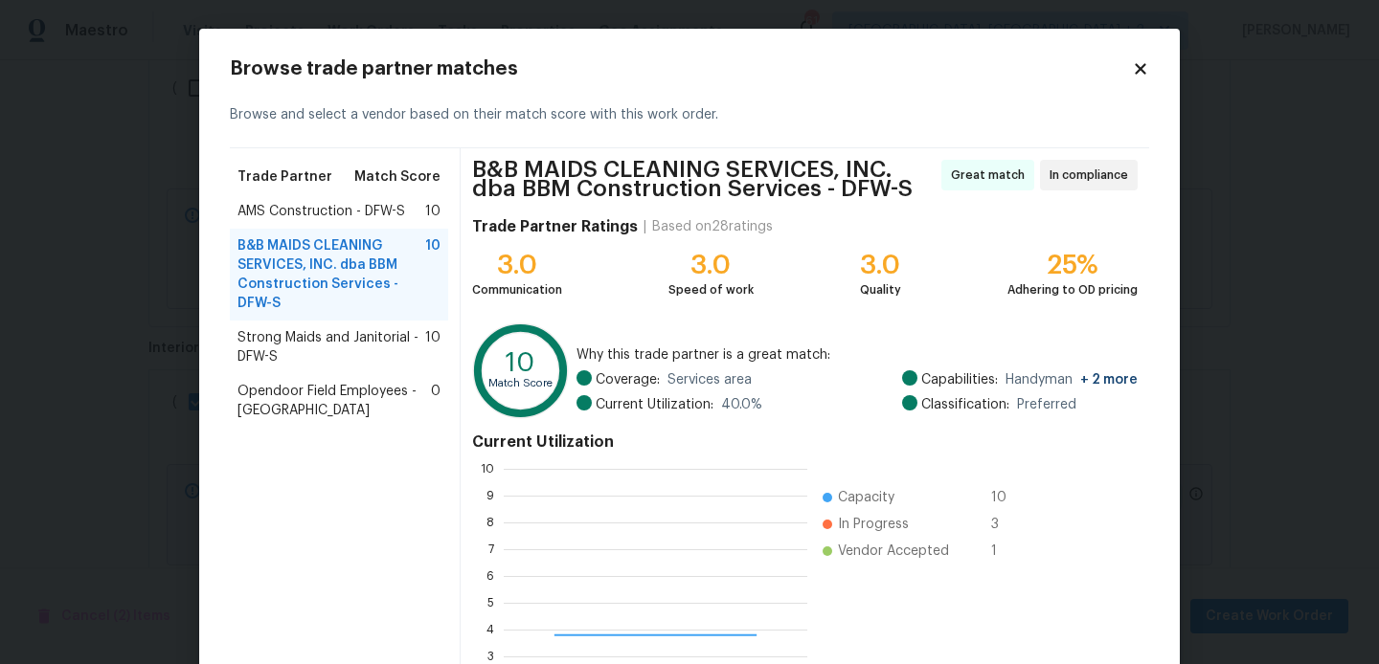
scroll to position [188, 0]
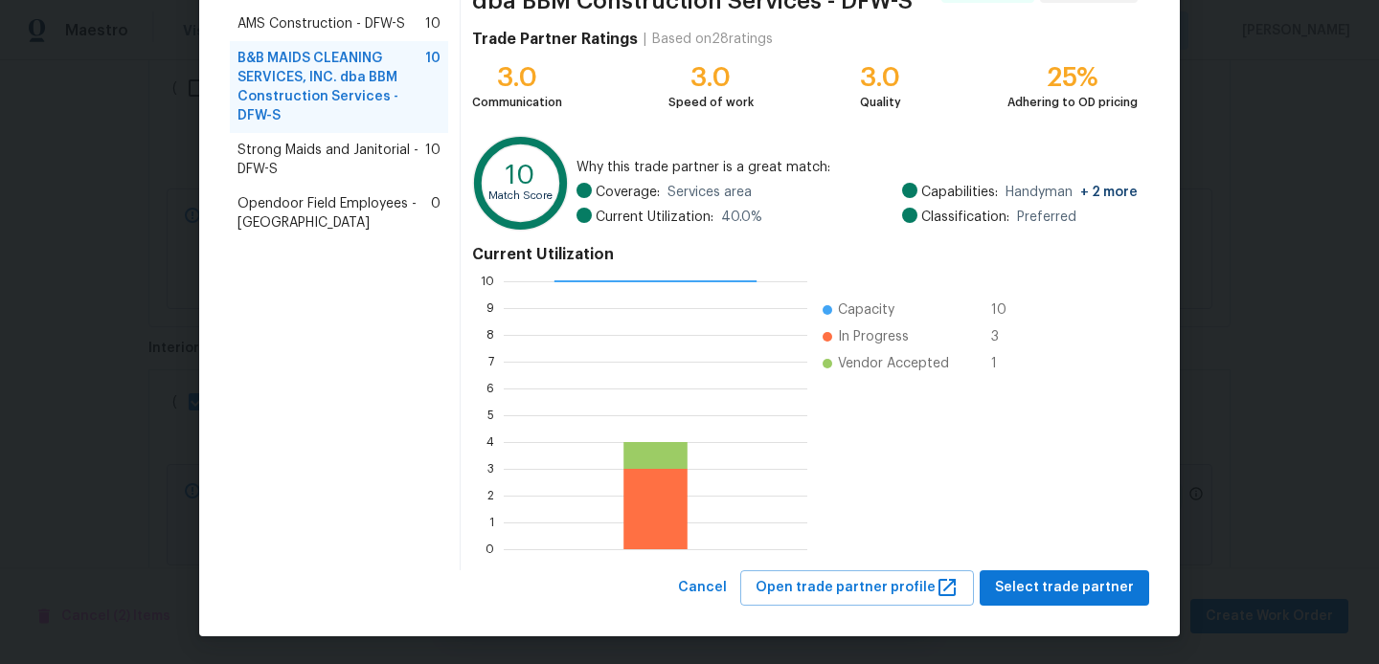
click at [1055, 569] on div "B&B MAIDS CLEANING SERVICES, INC. dba BBM Construction Services - DFW-S Great m…" at bounding box center [804, 266] width 688 height 610
click at [1055, 585] on span "Select trade partner" at bounding box center [1064, 588] width 139 height 24
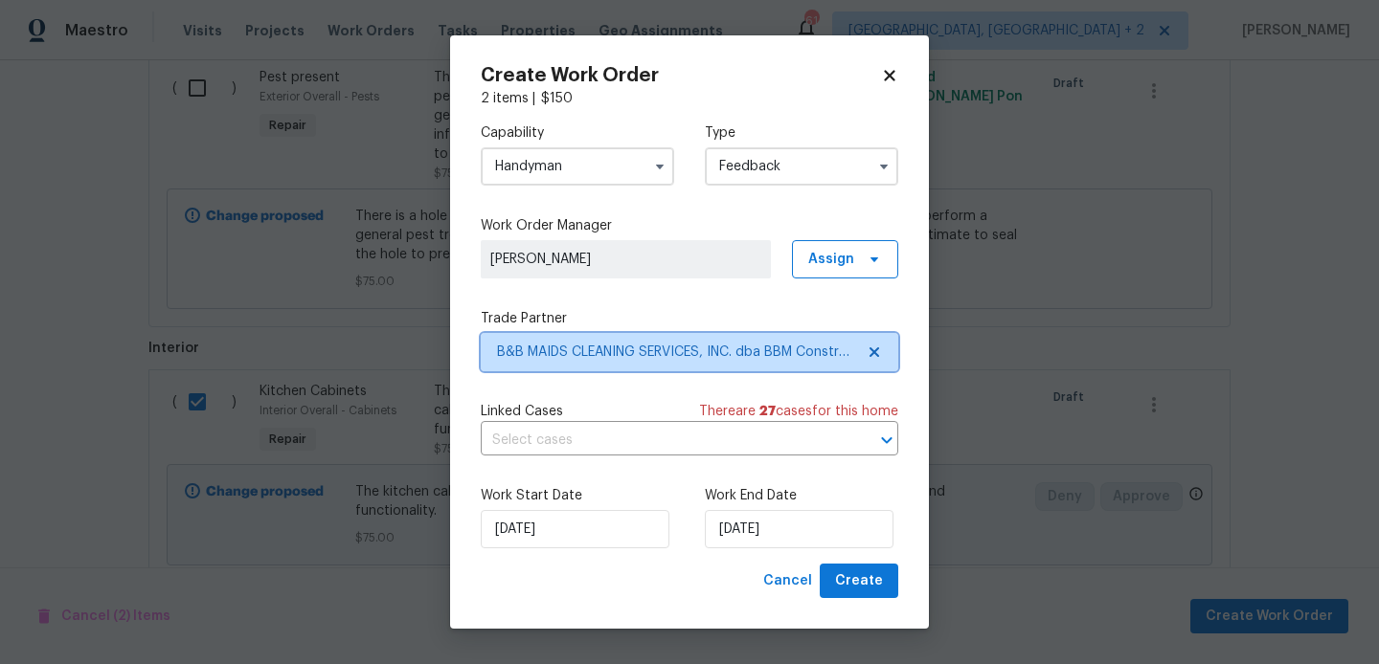
scroll to position [0, 0]
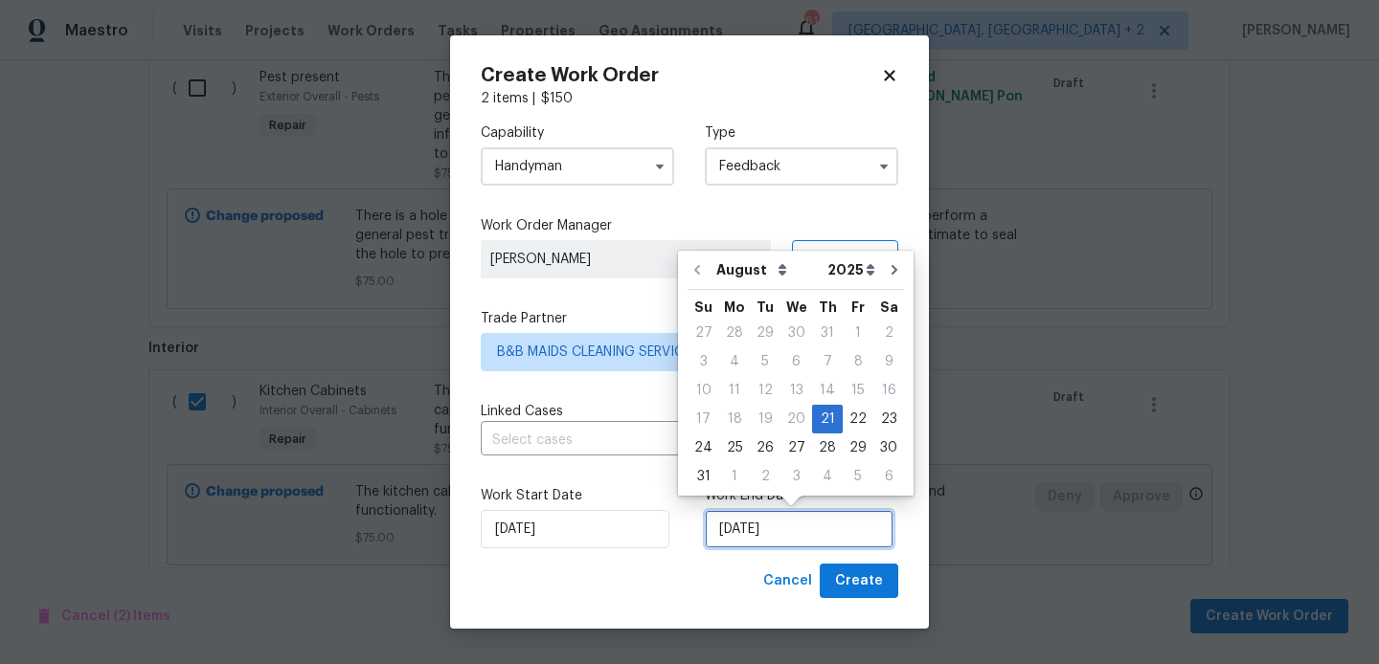
click at [765, 538] on input "21/08/2025" at bounding box center [799, 529] width 189 height 38
click at [879, 428] on div "23" at bounding box center [888, 419] width 31 height 27
type input "23/08/2025"
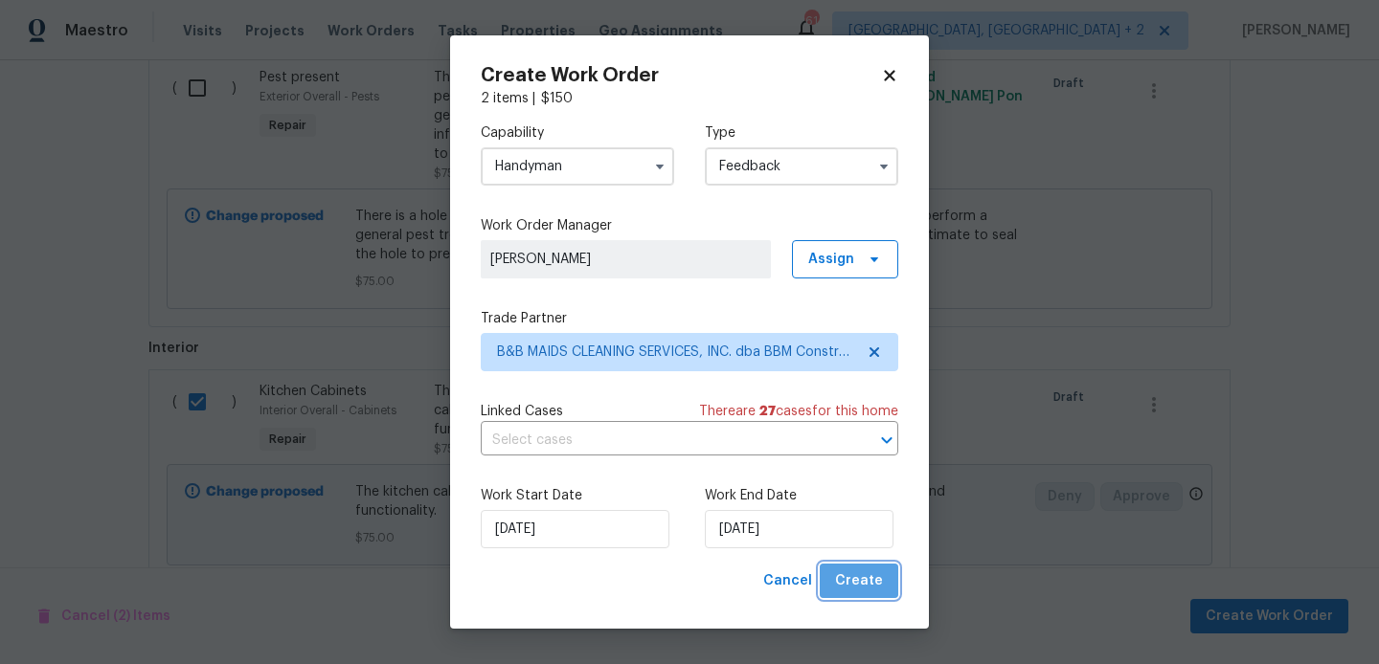
click at [868, 571] on span "Create" at bounding box center [859, 582] width 48 height 24
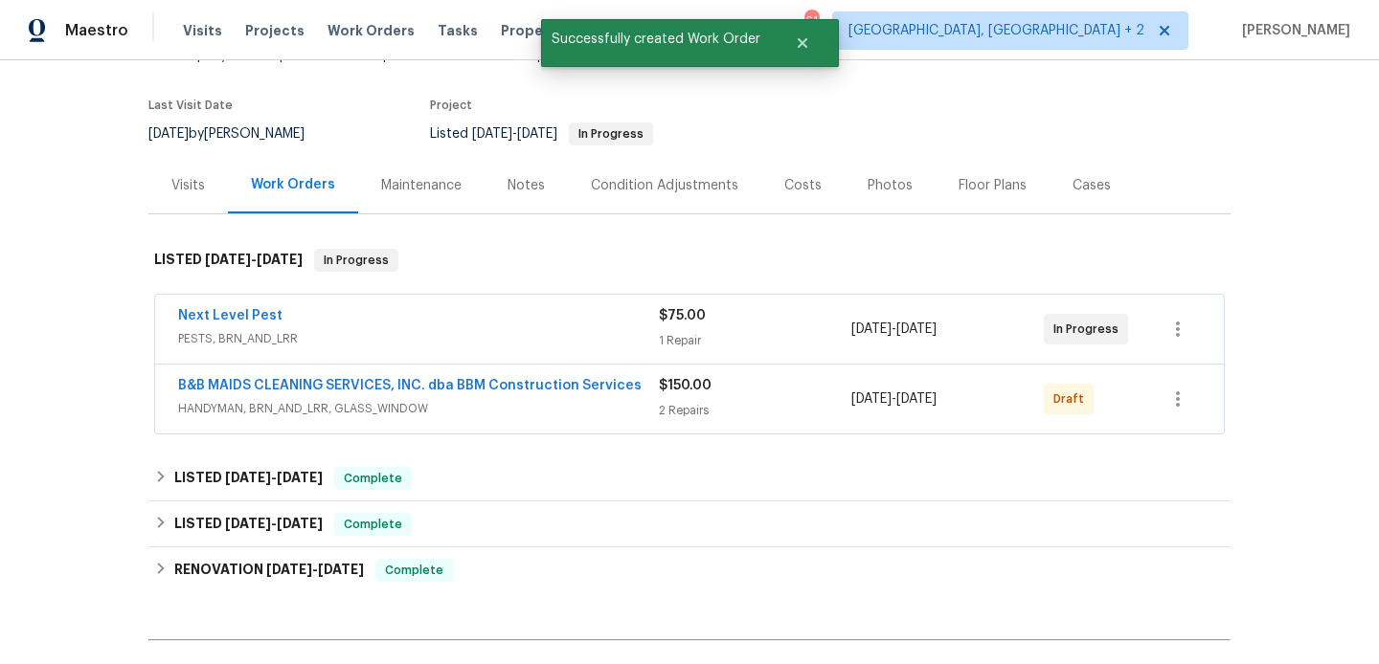
scroll to position [35, 0]
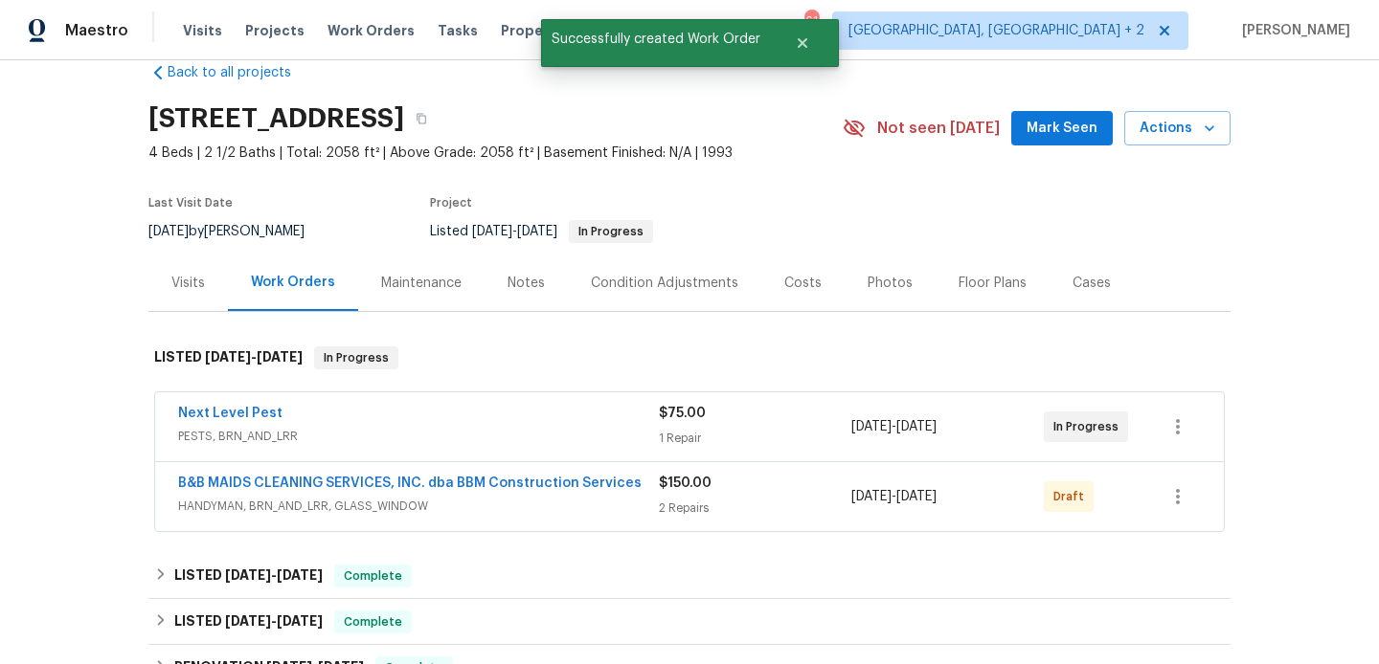
click at [311, 489] on span "B&B MAIDS CLEANING SERVICES, INC. dba BBM Construction Services" at bounding box center [409, 483] width 463 height 19
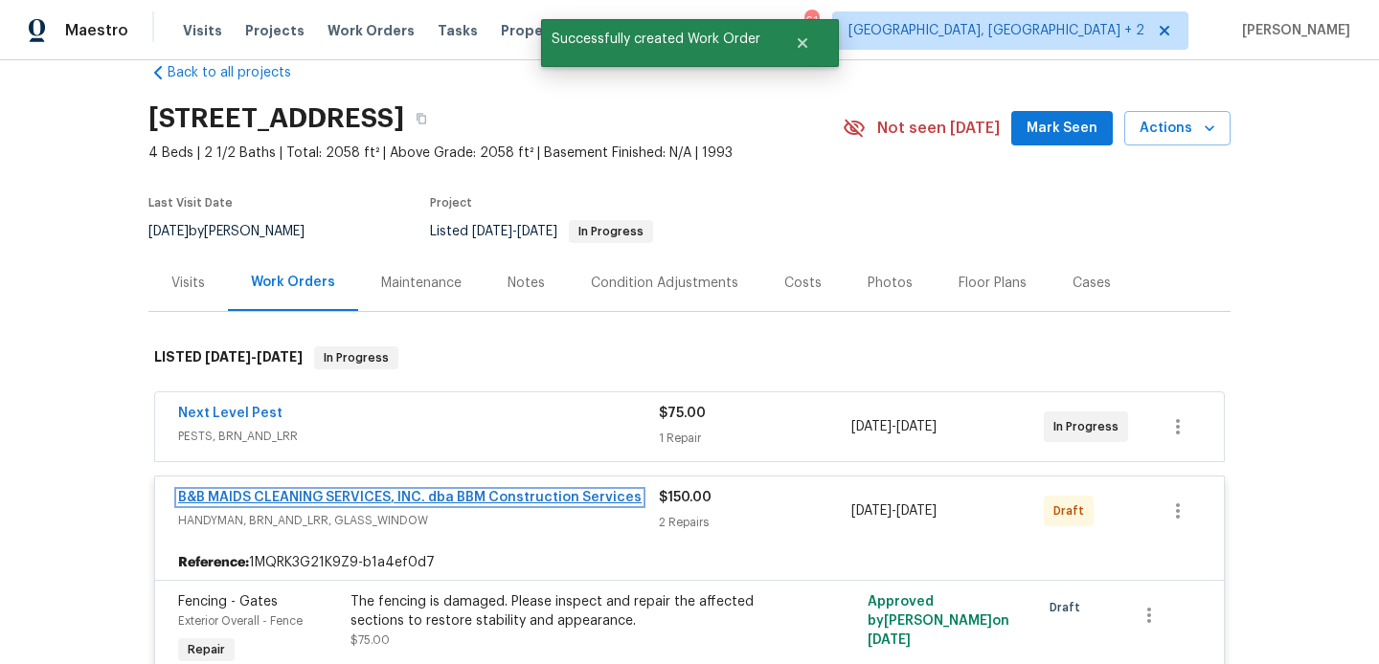
click at [358, 501] on link "B&B MAIDS CLEANING SERVICES, INC. dba BBM Construction Services" at bounding box center [409, 497] width 463 height 13
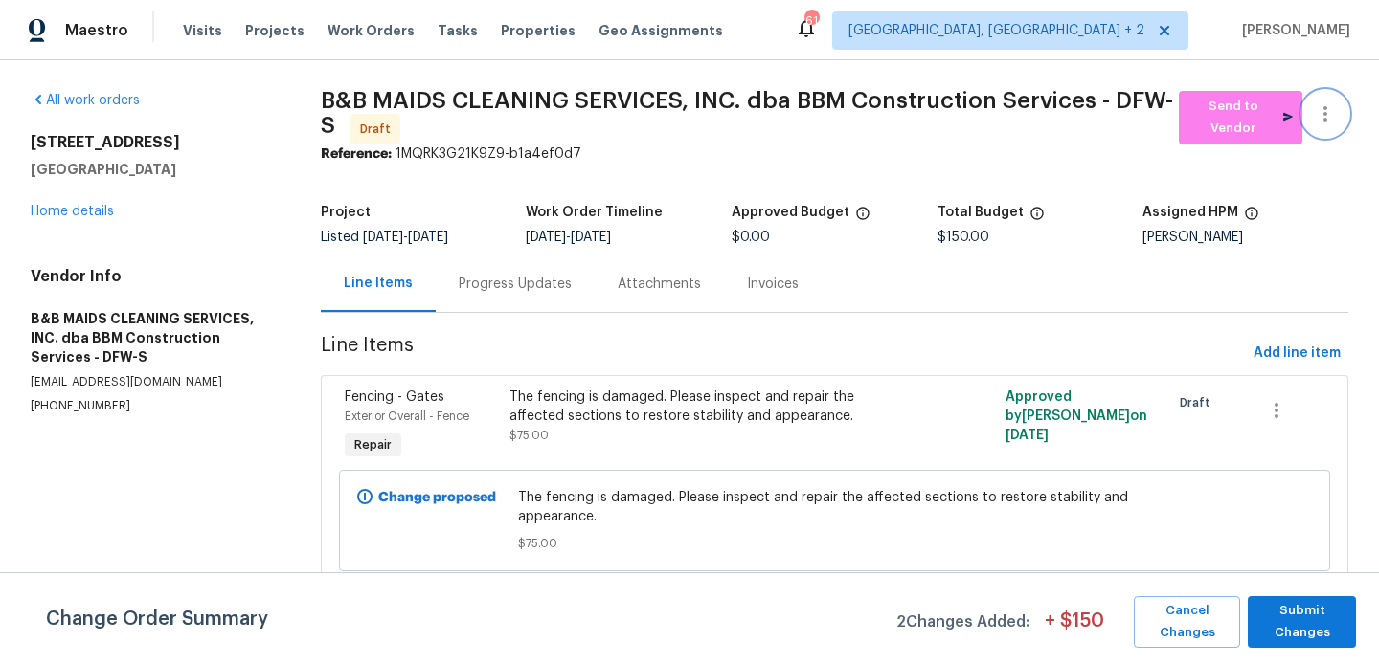
click at [1331, 98] on button "button" at bounding box center [1325, 114] width 46 height 46
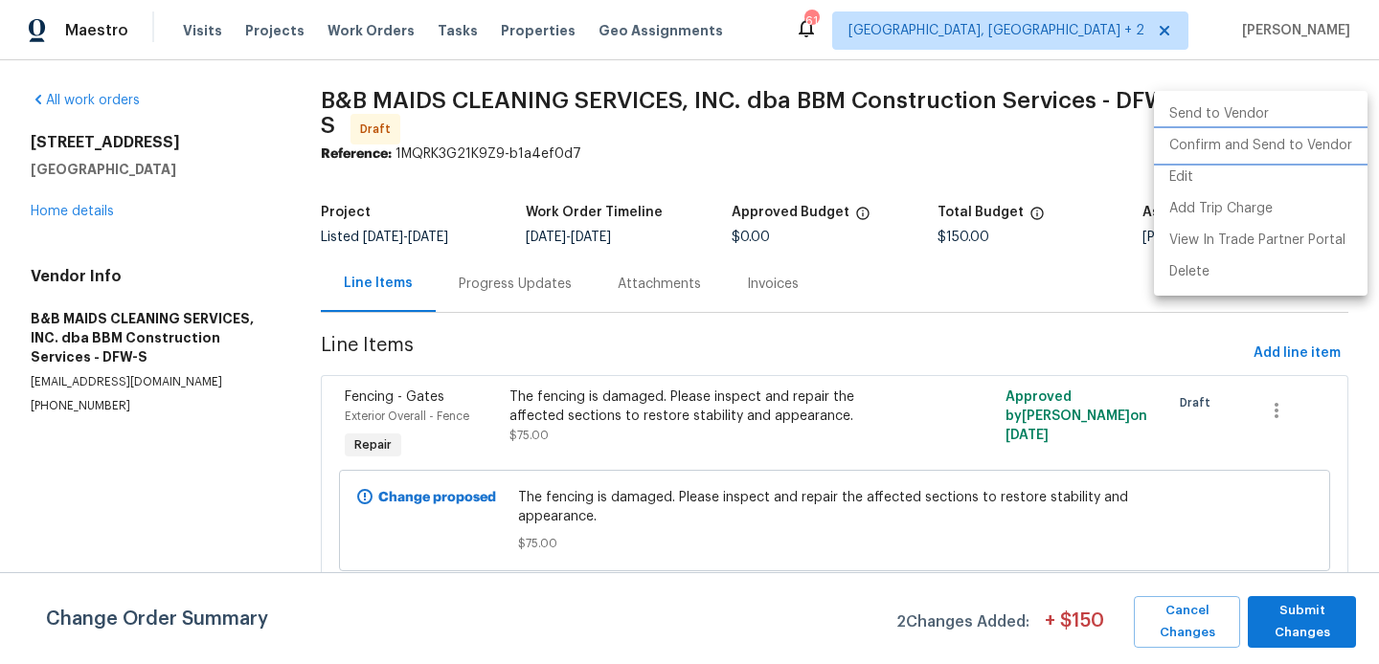
click at [1333, 143] on li "Confirm and Send to Vendor" at bounding box center [1260, 146] width 213 height 32
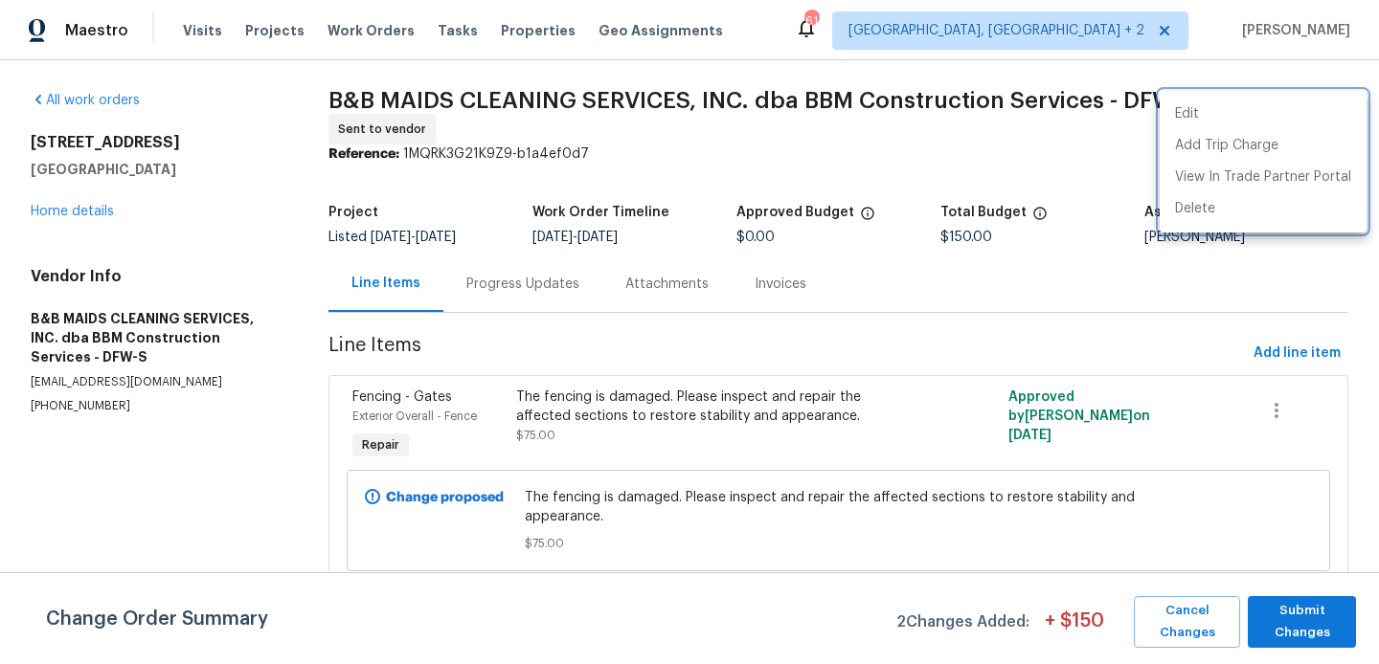
click at [495, 282] on div at bounding box center [689, 332] width 1379 height 664
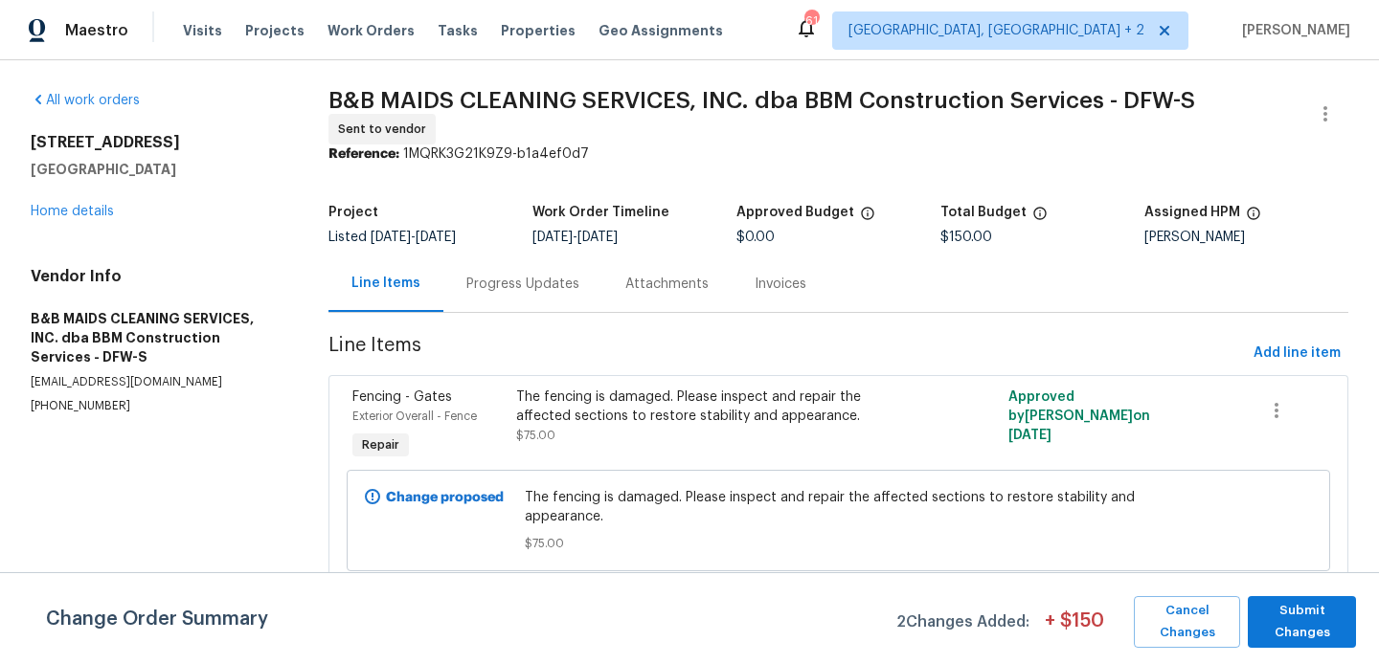
click at [495, 282] on div "Progress Updates" at bounding box center [522, 284] width 113 height 19
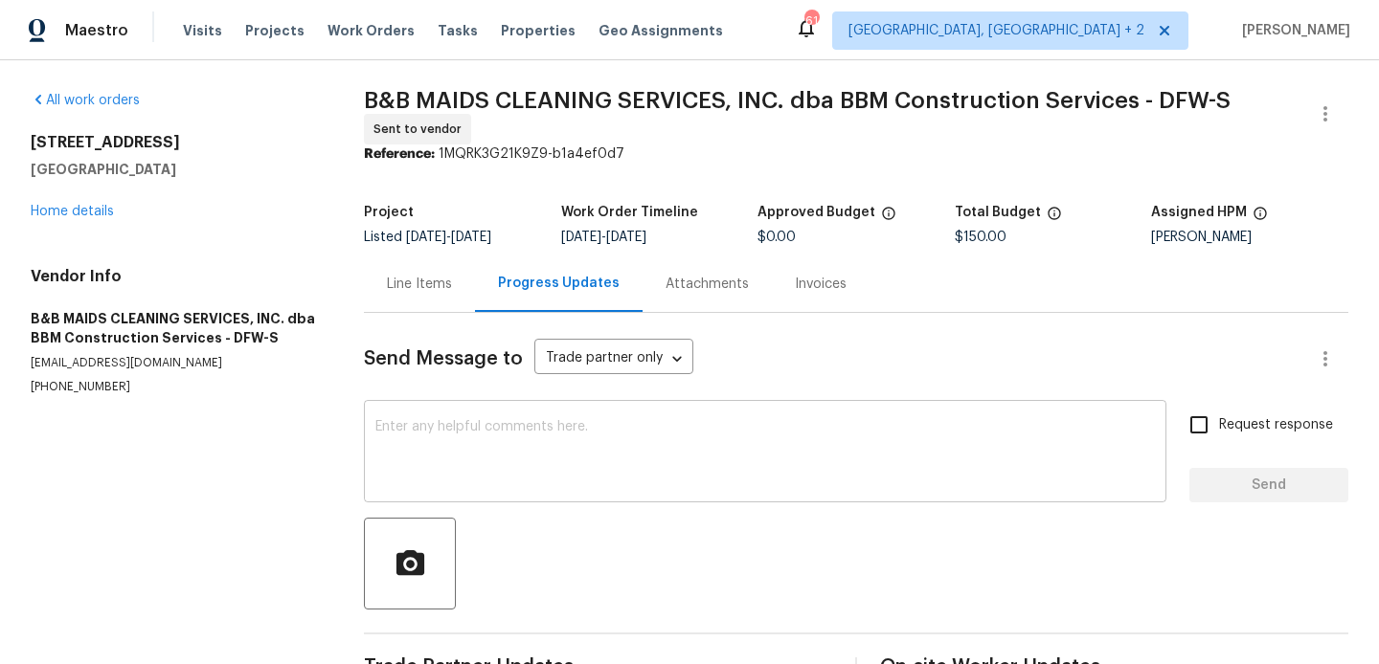
click at [560, 451] on textarea at bounding box center [764, 453] width 779 height 67
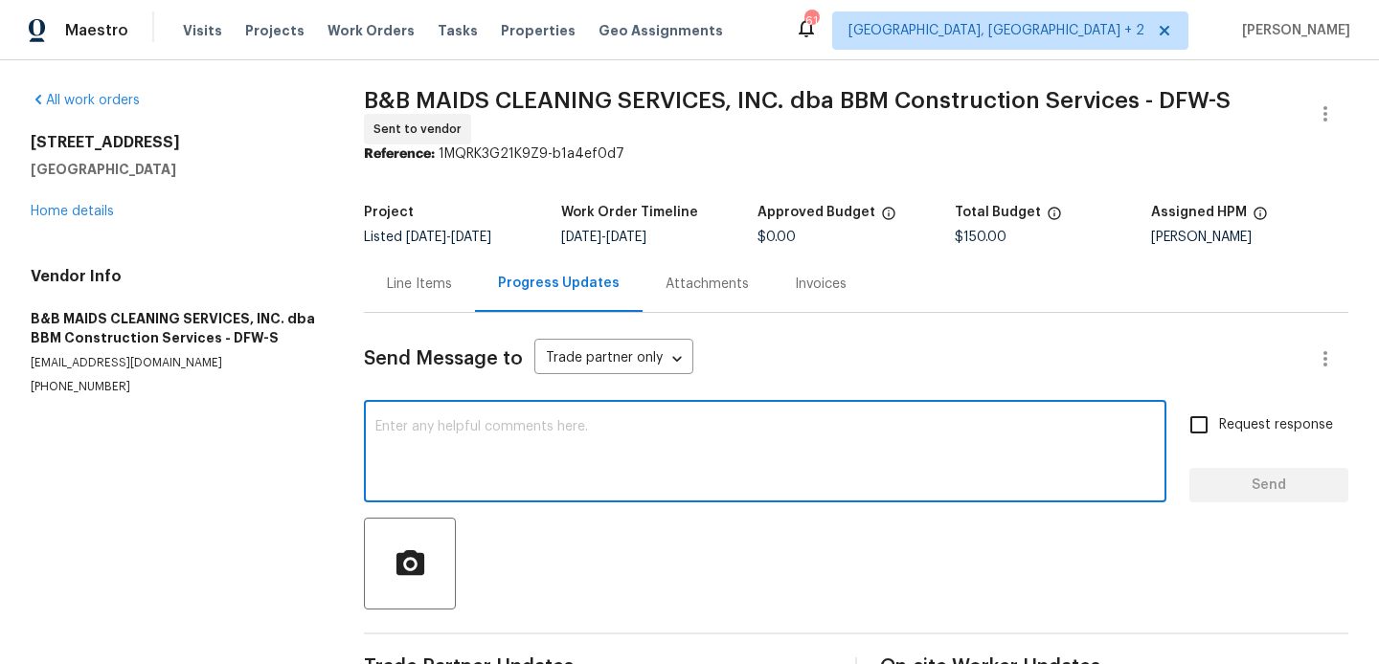
paste textarea "Hi, this is Blessida with Opendoor. I’m confirming you received the WO for the …"
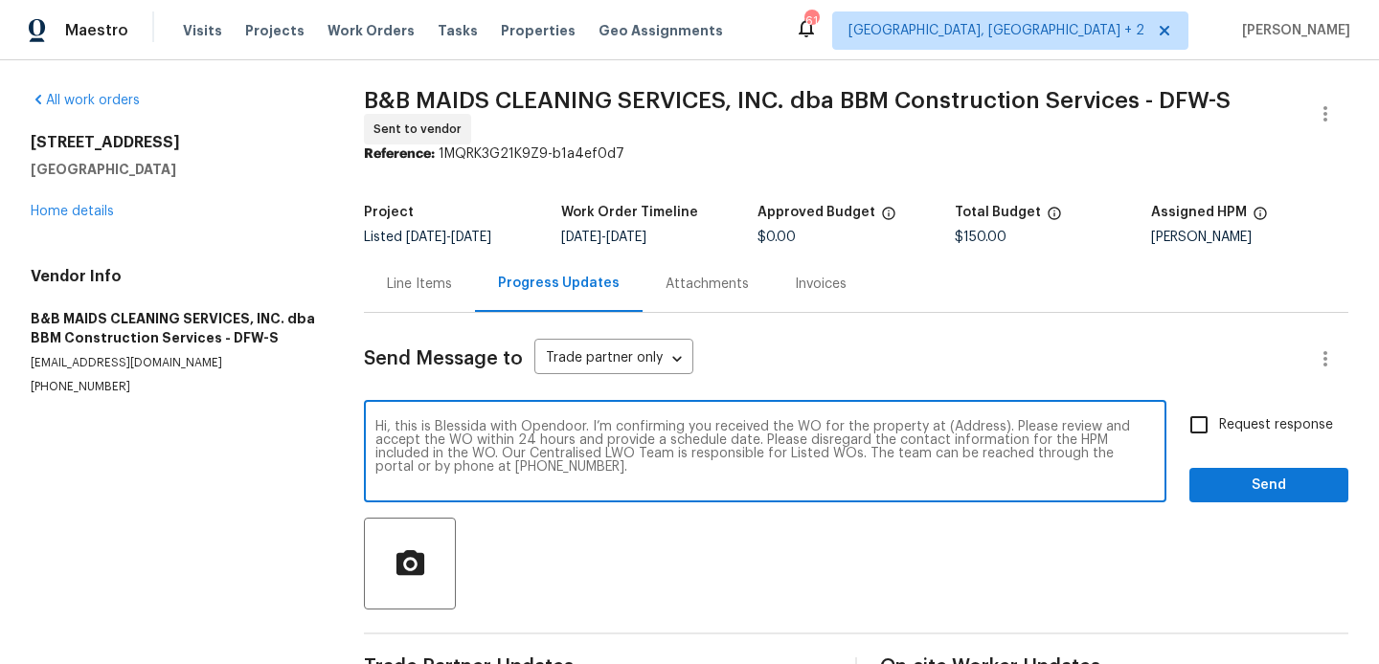
click at [967, 423] on textarea "Hi, this is Blessida with Opendoor. I’m confirming you received the WO for the …" at bounding box center [764, 453] width 779 height 67
paste textarea "2116 Wentworth Dr, Flower Mound, TX 75028"
type textarea "Hi, this is Blessida with Opendoor. I’m confirming you received the WO for the …"
click at [1218, 411] on input "Request response" at bounding box center [1199, 425] width 40 height 40
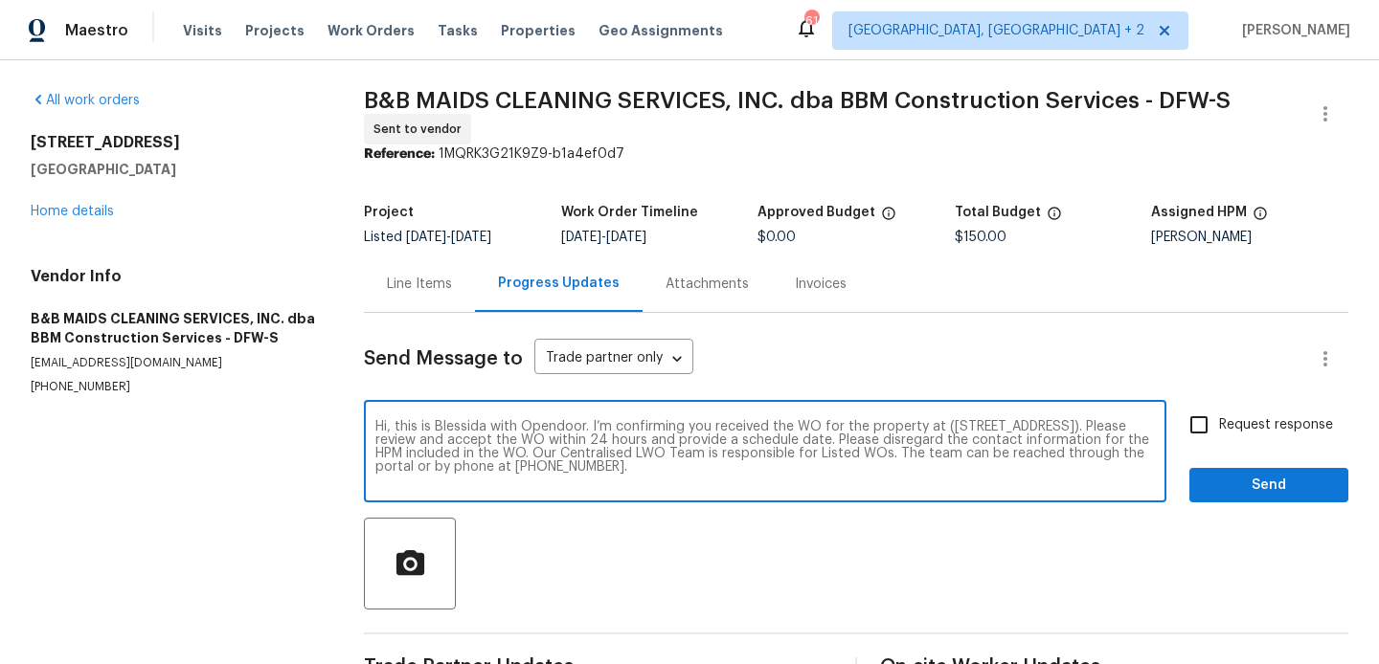
checkbox input "true"
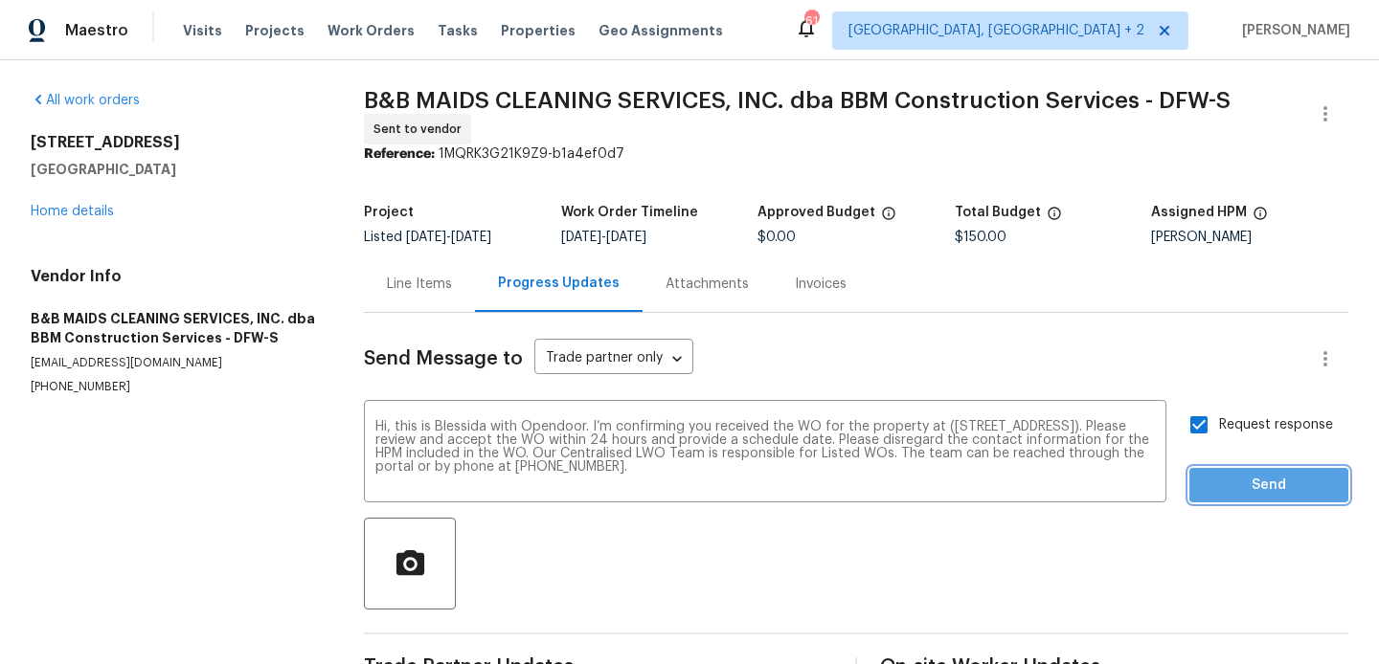
click at [1224, 477] on span "Send" at bounding box center [1268, 486] width 128 height 24
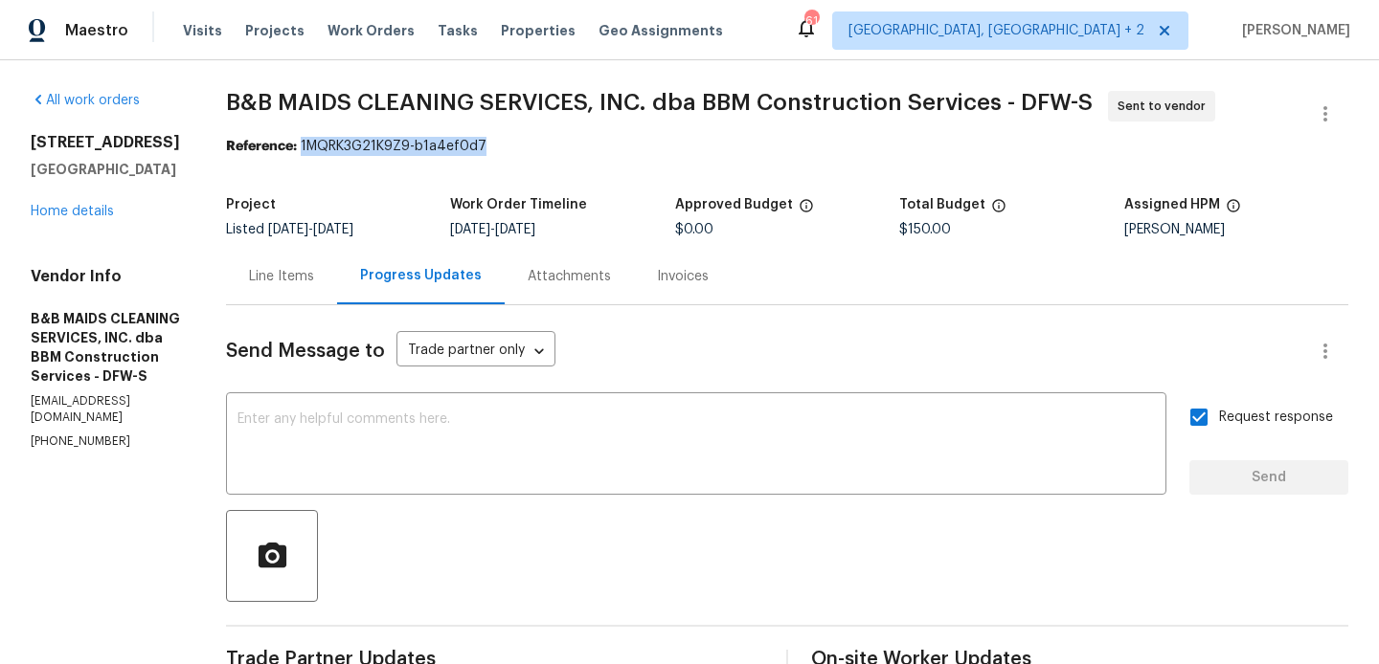
drag, startPoint x: 370, startPoint y: 150, endPoint x: 577, endPoint y: 150, distance: 207.7
click at [577, 150] on div "Reference: 1MQRK3G21K9Z9-b1a4ef0d7" at bounding box center [787, 146] width 1122 height 19
copy div "1MQRK3G21K9Z9-b1a4ef0d7"
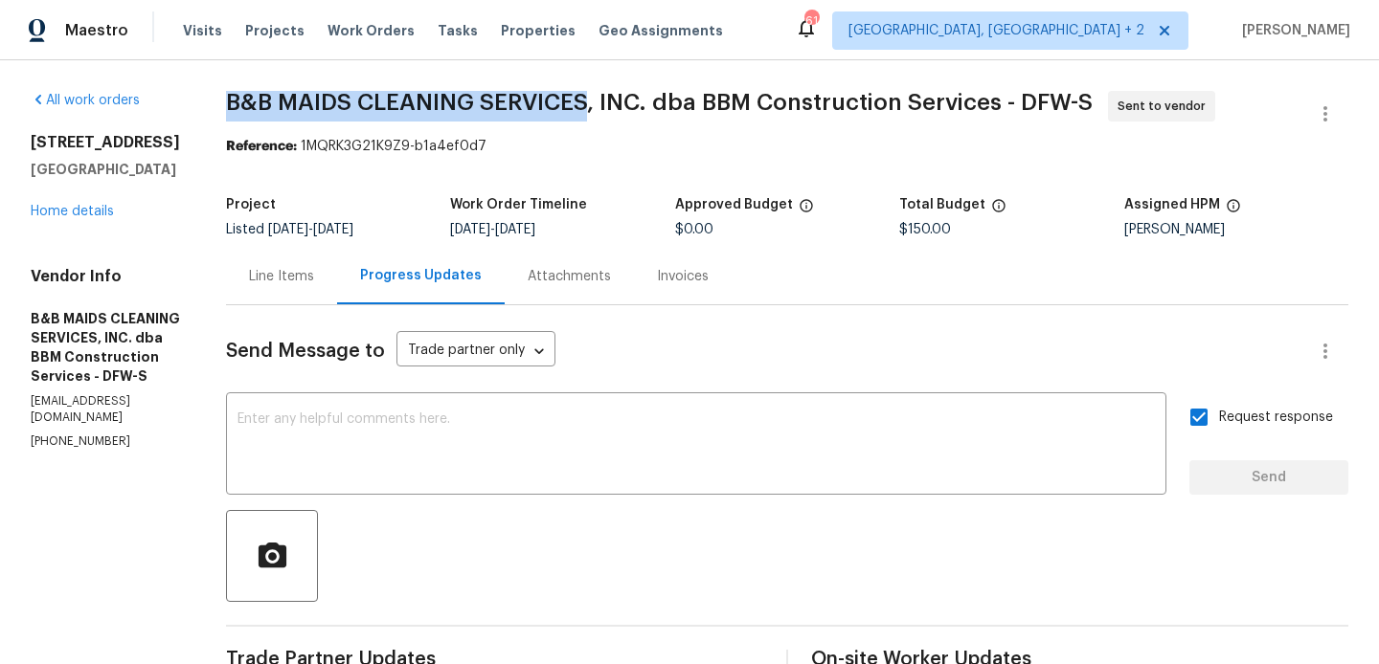
drag, startPoint x: 283, startPoint y: 100, endPoint x: 652, endPoint y: 100, distance: 368.6
click at [652, 100] on div "All work orders 2116 Wentworth Dr Flower Mound, TX 75028 Home details Vendor In…" at bounding box center [689, 461] width 1379 height 802
copy span "B&B MAIDS CLEANING SERVICES"
click at [99, 213] on link "Home details" at bounding box center [72, 211] width 83 height 13
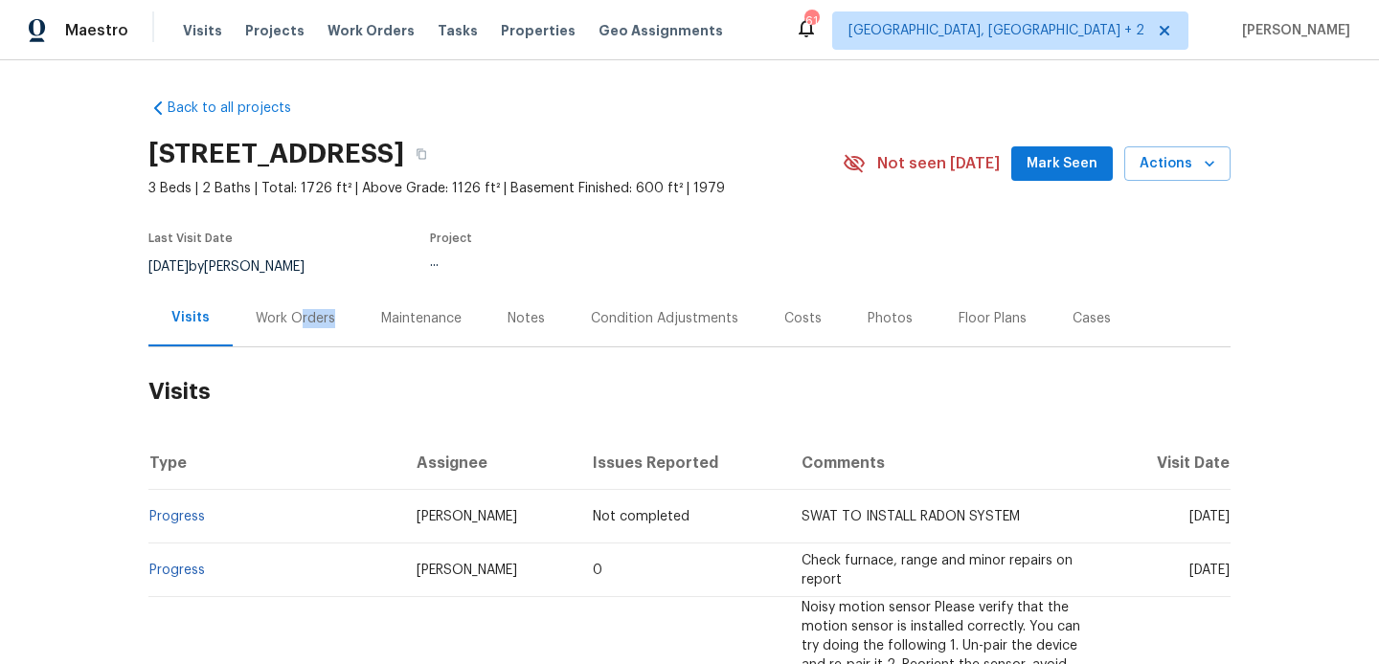
click at [300, 327] on div "Work Orders" at bounding box center [295, 318] width 125 height 56
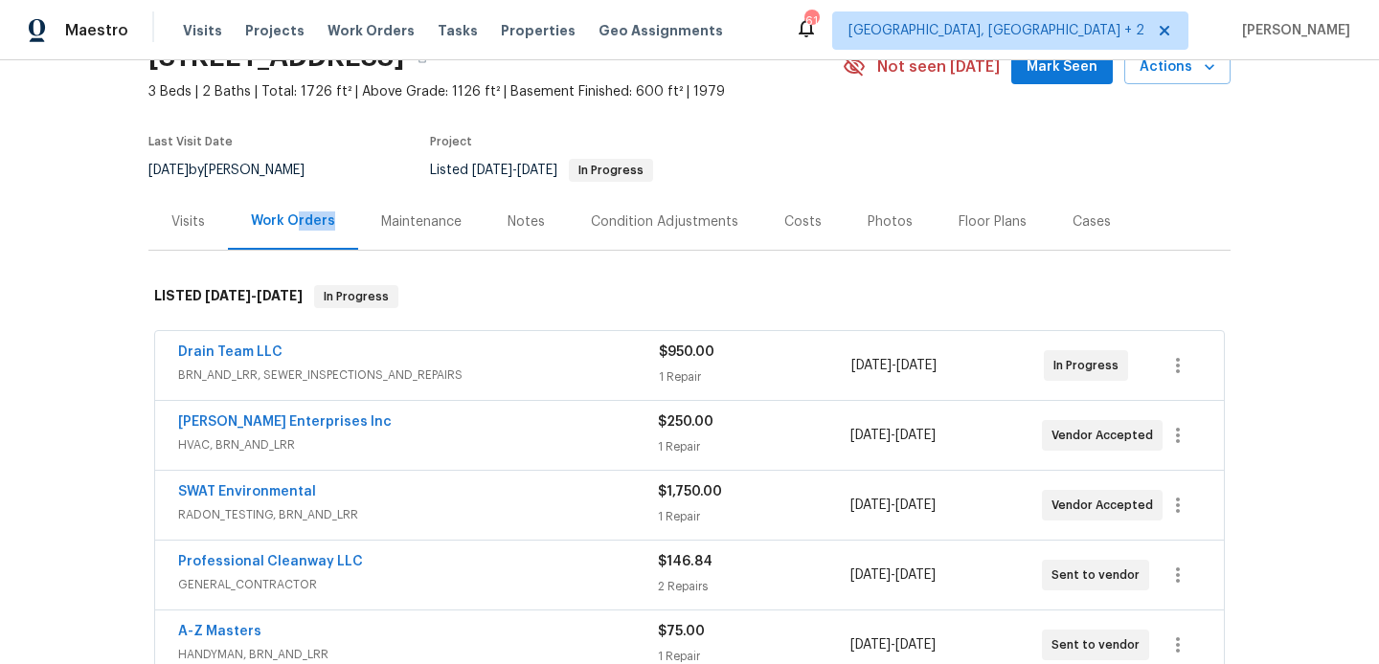
scroll to position [169, 0]
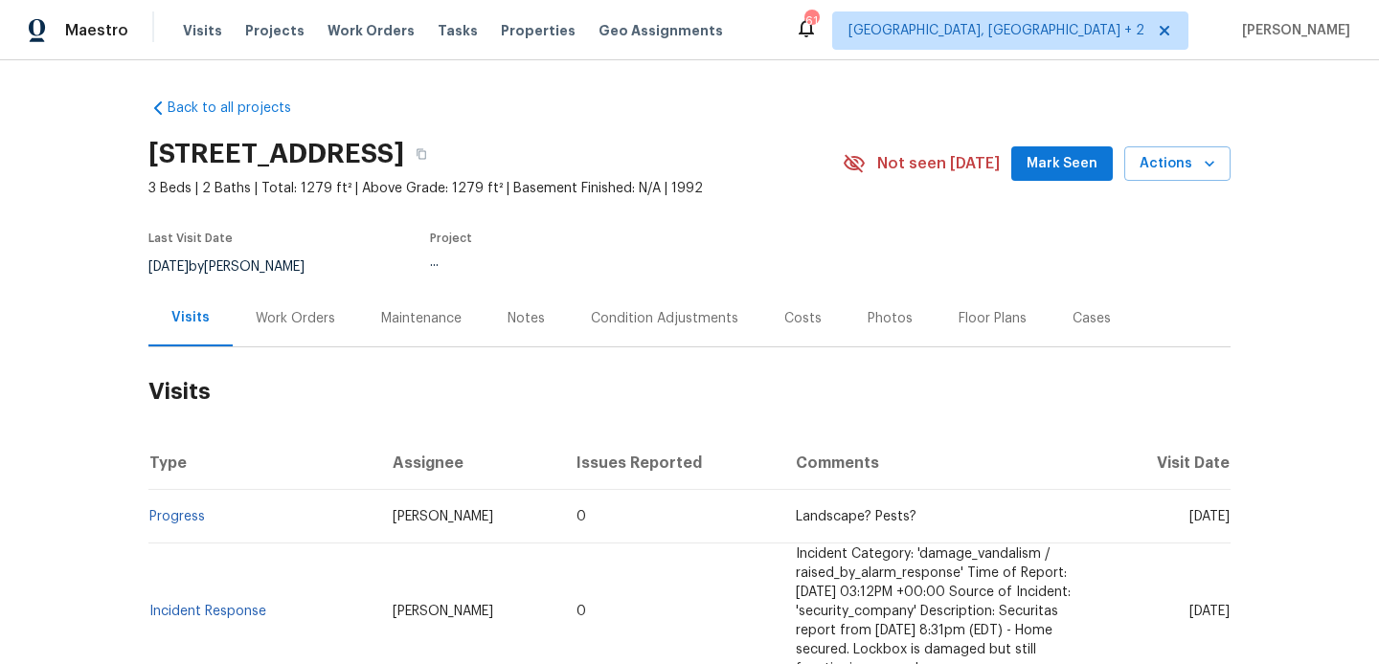
click at [285, 322] on div "Work Orders" at bounding box center [295, 318] width 79 height 19
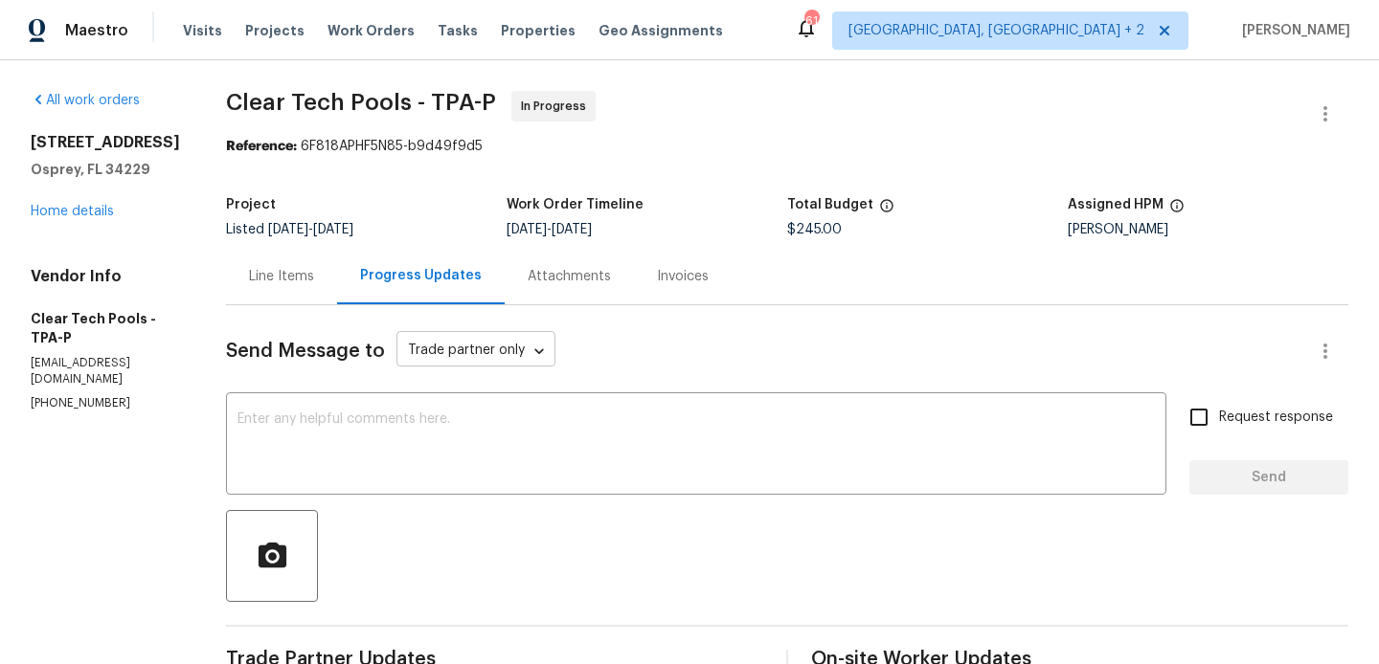
scroll to position [292, 0]
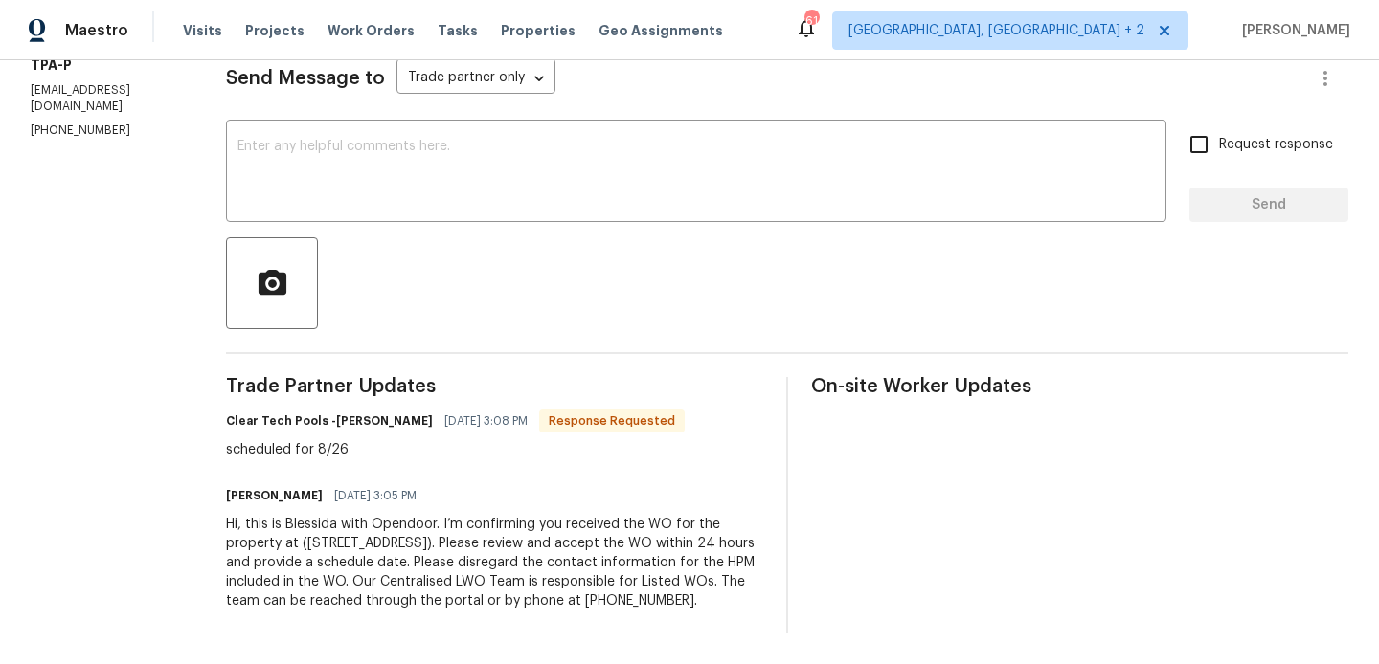
click at [358, 412] on h6 "Clear Tech Pools -Ashley" at bounding box center [329, 421] width 207 height 19
copy h6 "Ashley"
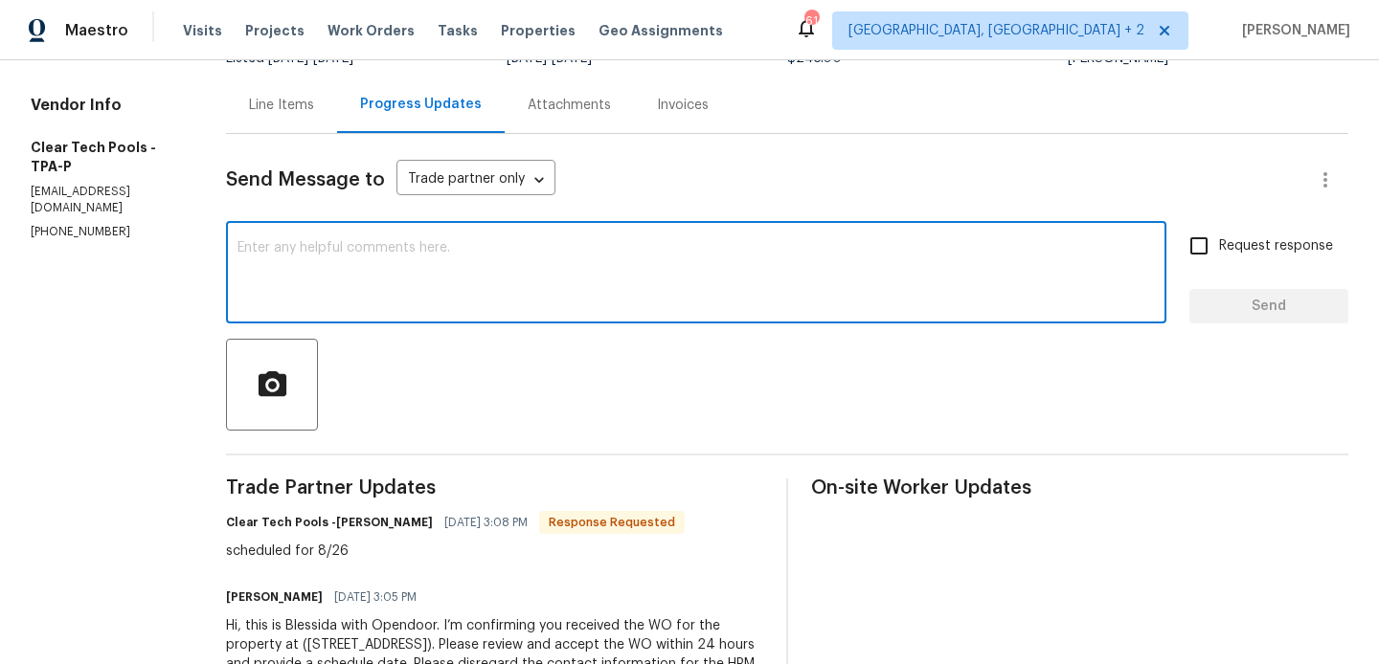
click at [443, 286] on textarea at bounding box center [695, 274] width 917 height 67
paste textarea "Ashley"
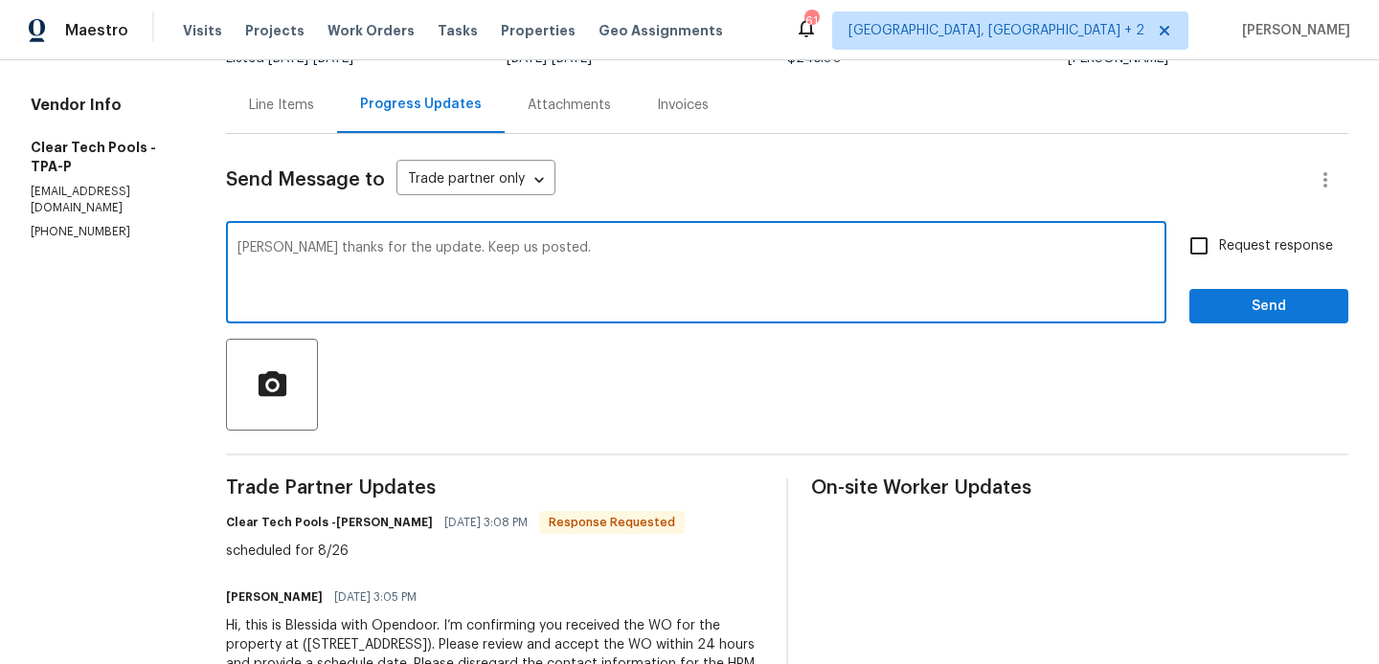
type textarea "Ashley thanks for the update. Keep us posted."
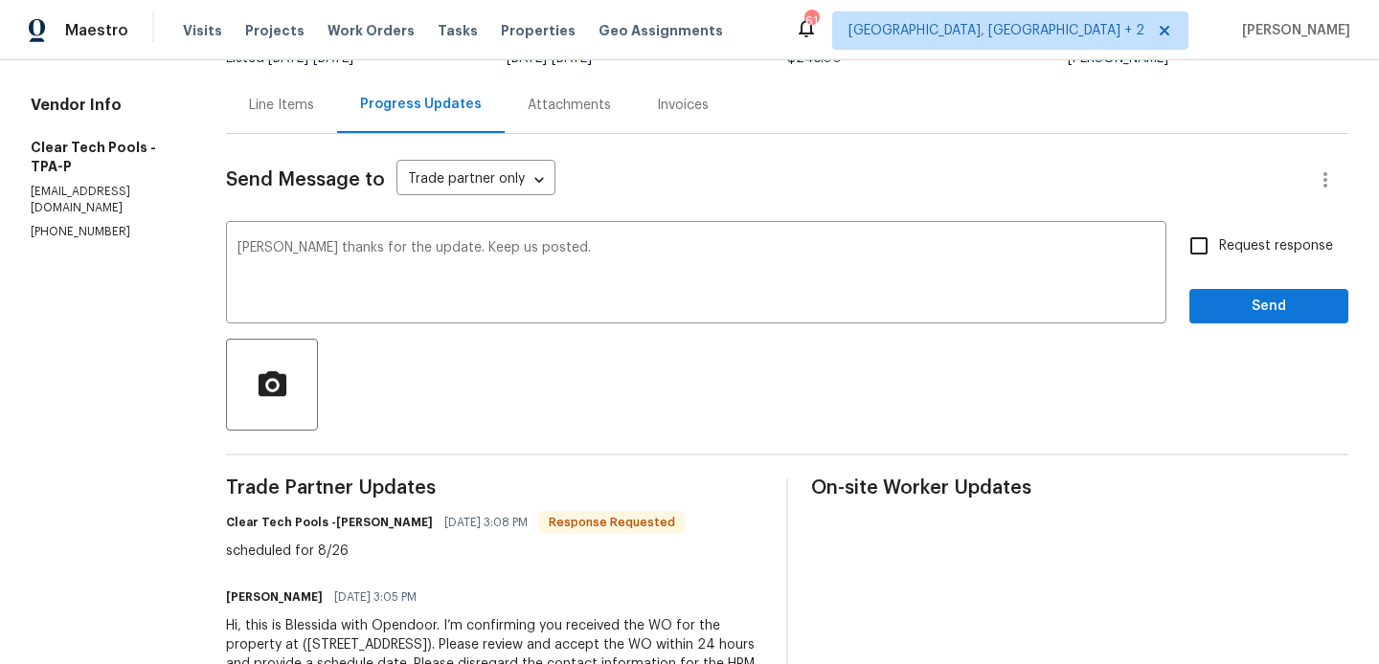
click at [1238, 251] on span "Request response" at bounding box center [1276, 246] width 114 height 20
click at [1219, 251] on input "Request response" at bounding box center [1199, 246] width 40 height 40
checkbox input "true"
click at [1235, 334] on div "Send Message to Trade partner only Trade partner only ​ Ashley thanks for the u…" at bounding box center [787, 434] width 1122 height 601
click at [1224, 324] on div "Send Message to Trade partner only Trade partner only ​ Ashley thanks for the u…" at bounding box center [787, 434] width 1122 height 601
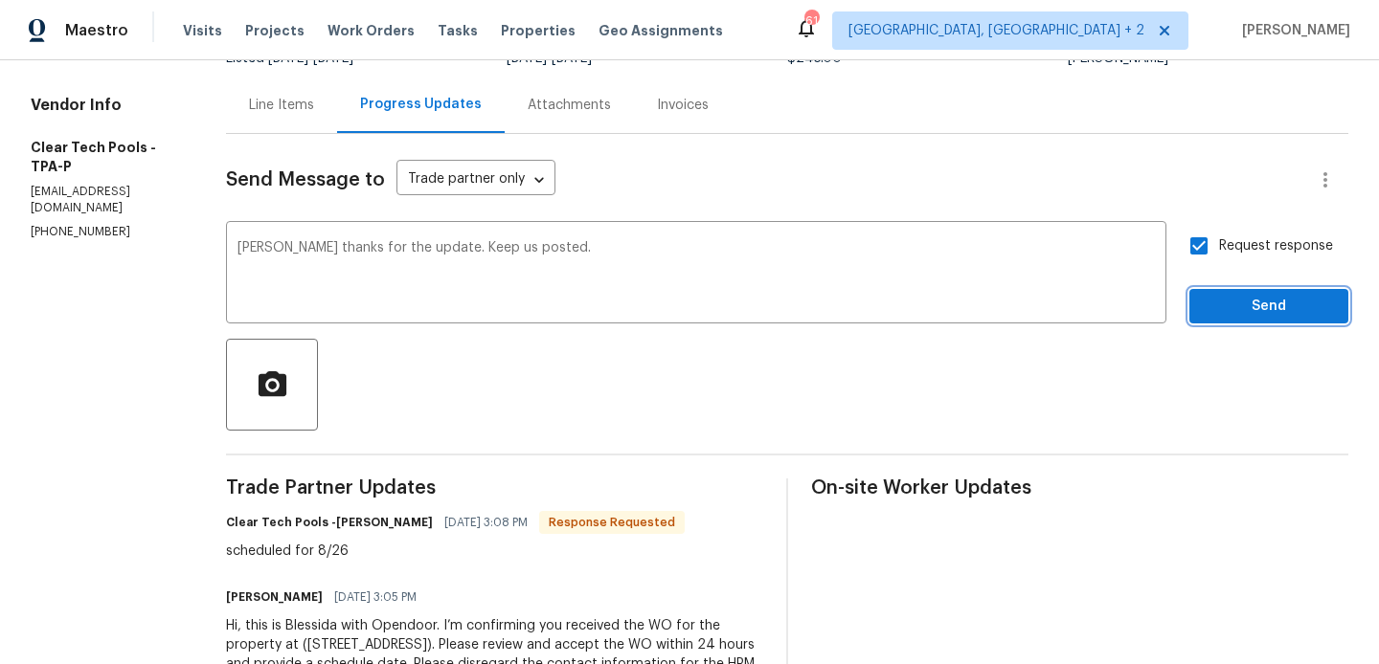
click at [1211, 297] on span "Send" at bounding box center [1268, 307] width 128 height 24
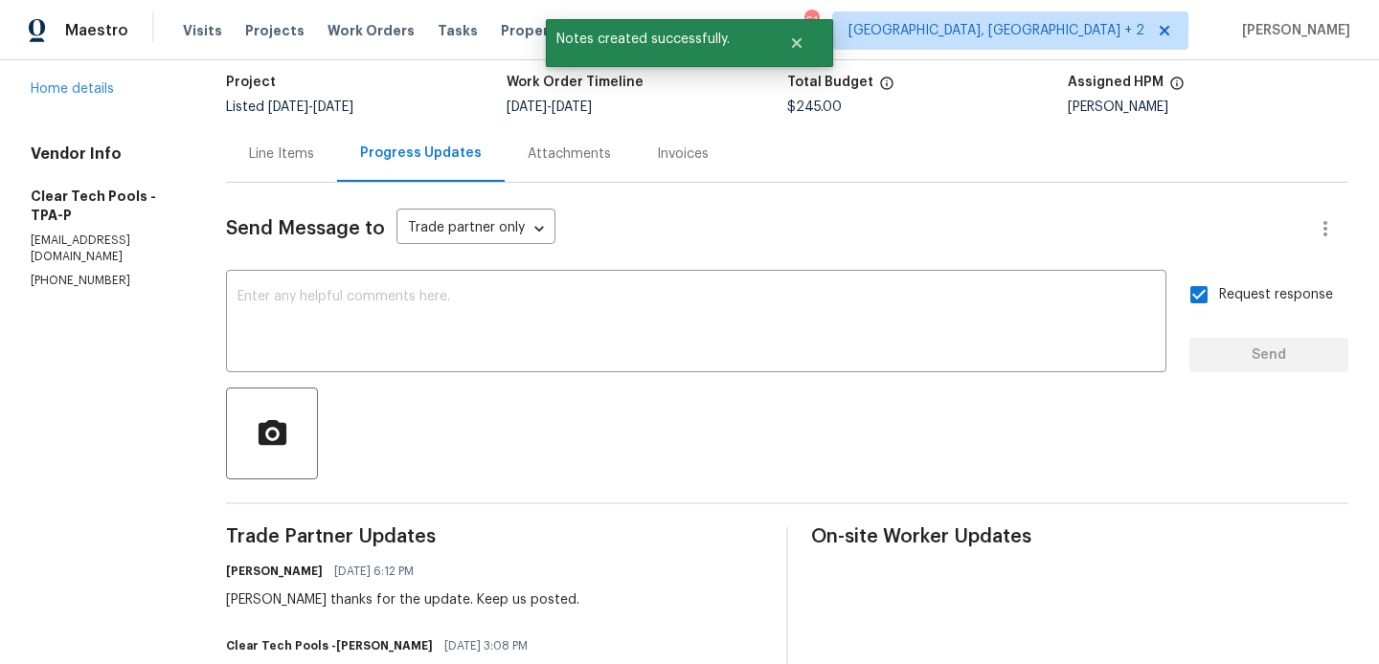
scroll to position [0, 0]
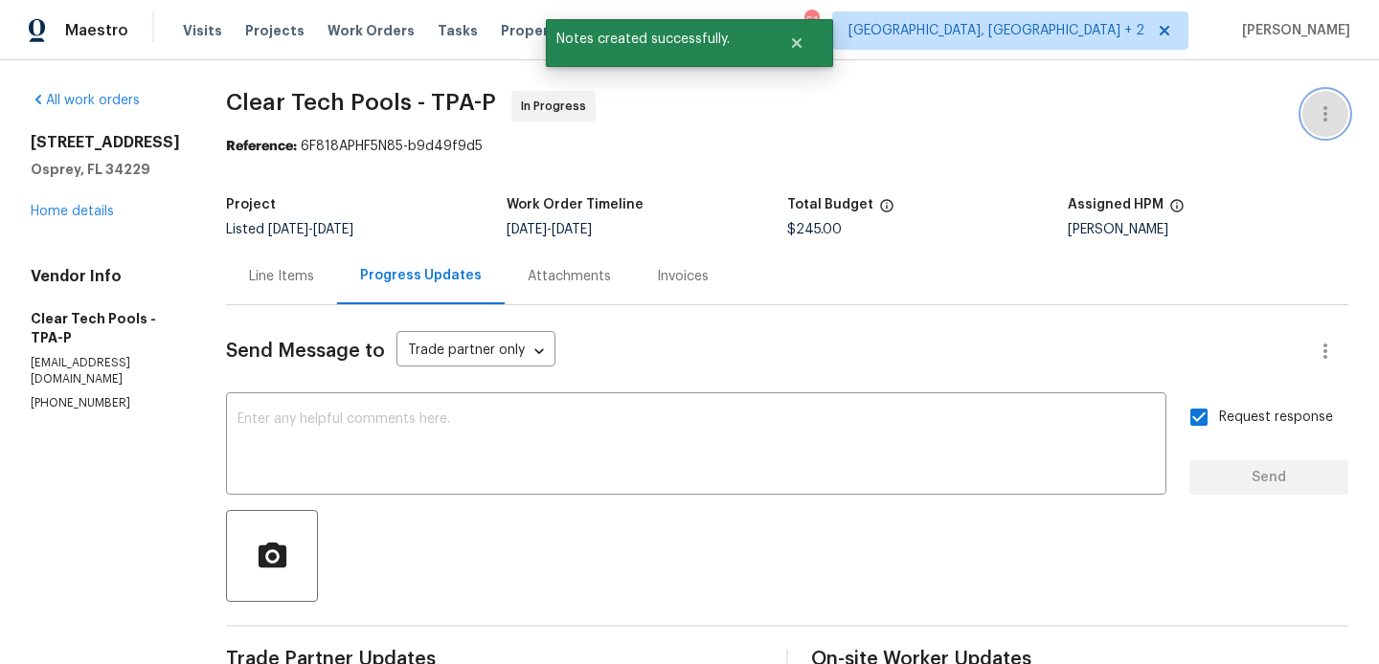
click at [1335, 109] on icon "button" at bounding box center [1324, 113] width 23 height 23
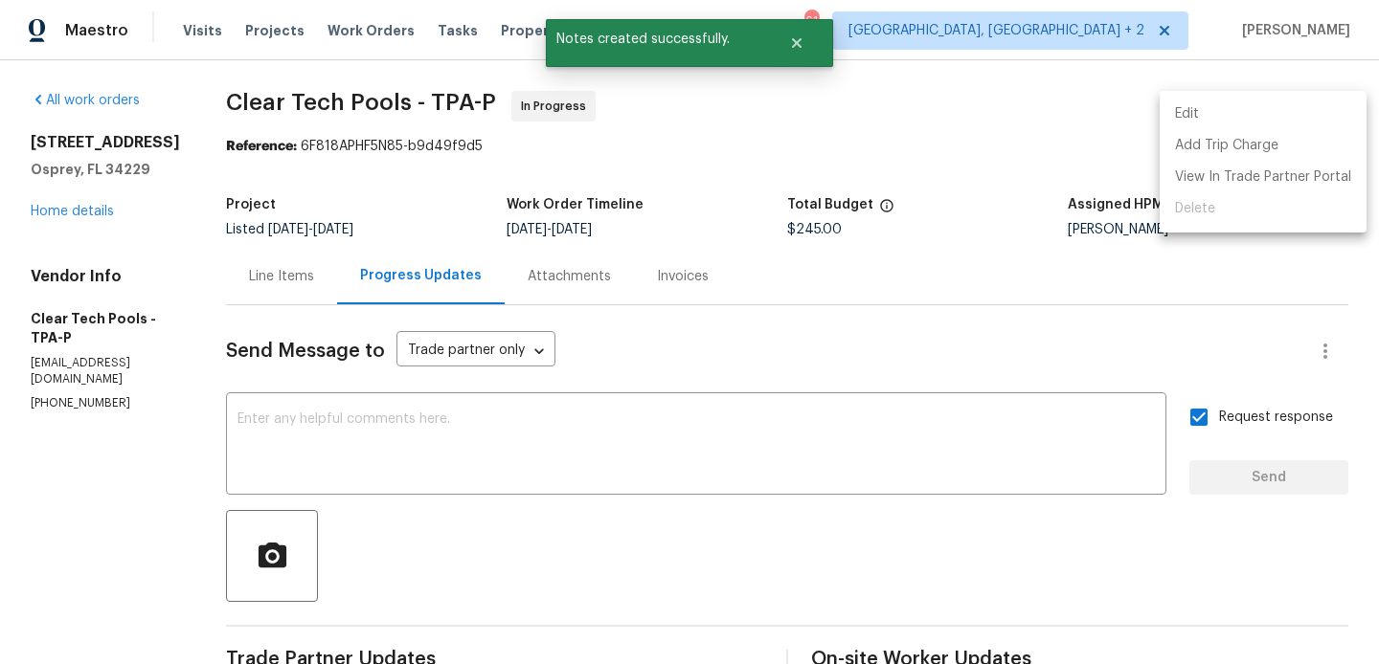
click at [1297, 109] on li "Edit" at bounding box center [1262, 115] width 207 height 32
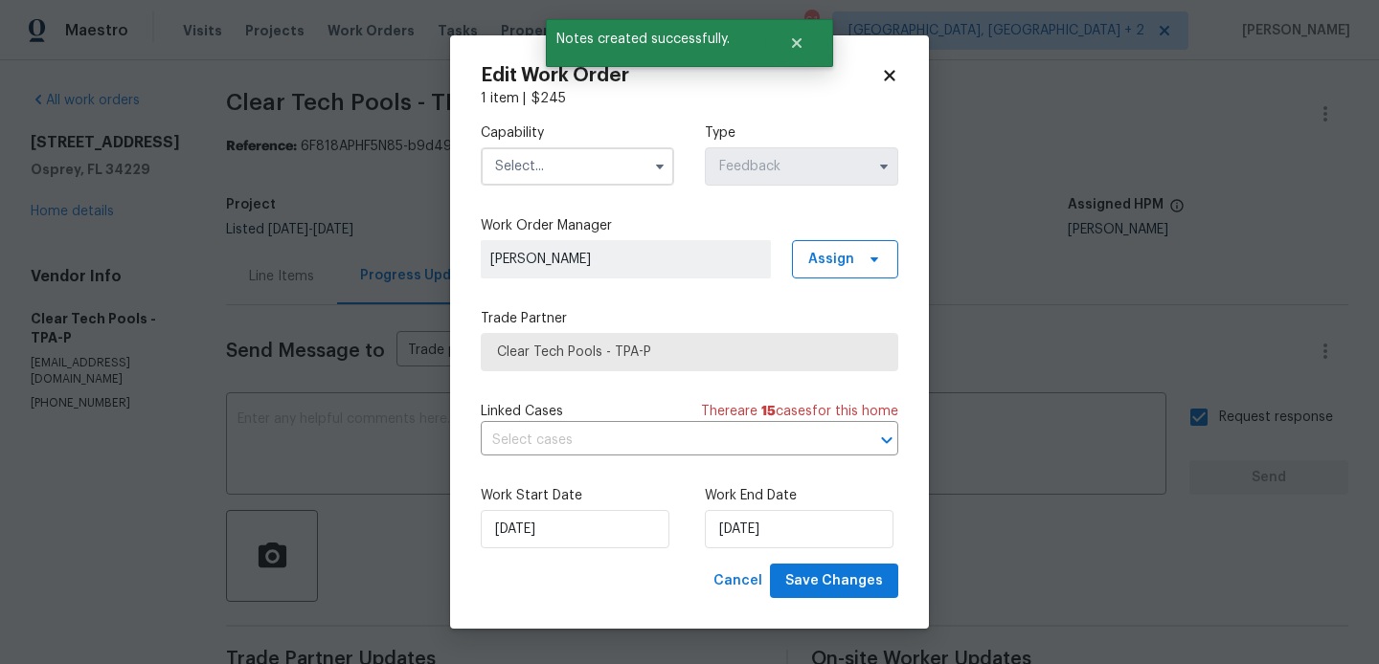
click at [583, 559] on div "Work Start Date 21/08/2025 Work End Date 23/08/2025" at bounding box center [689, 517] width 417 height 93
click at [555, 538] on input "21/08/2025" at bounding box center [575, 529] width 189 height 38
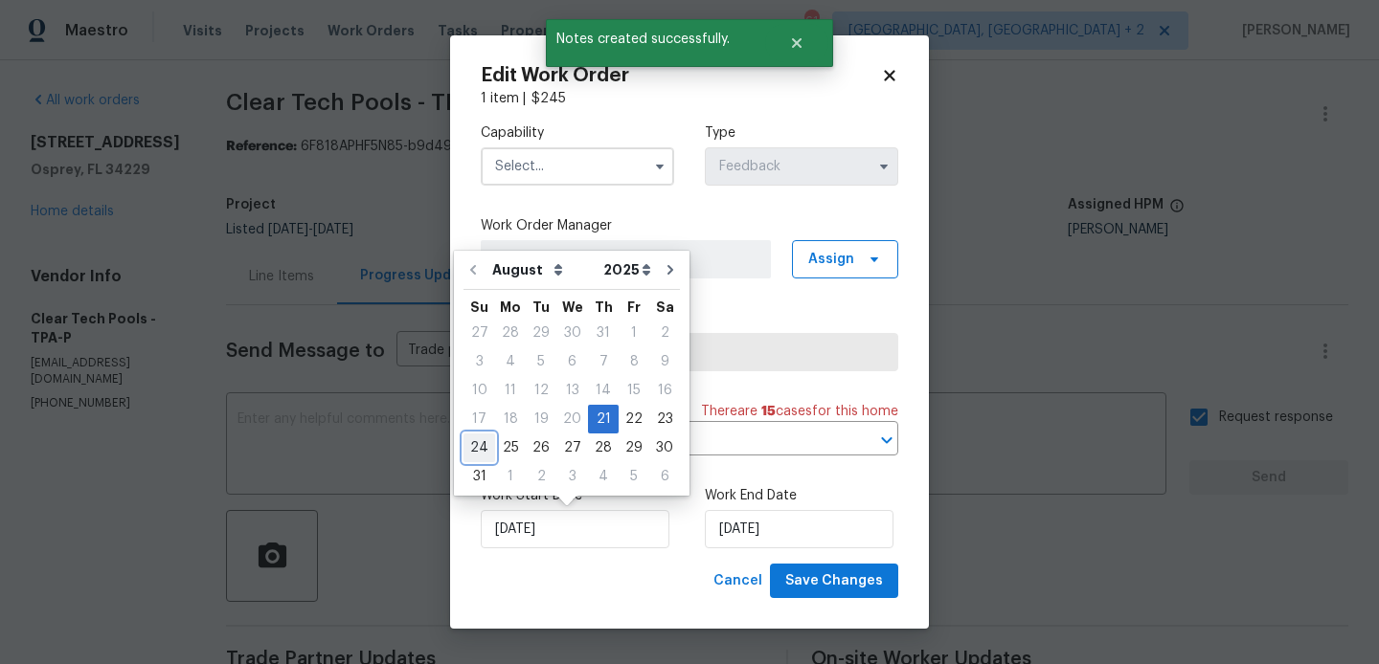
click at [476, 454] on div "24" at bounding box center [479, 448] width 32 height 27
type input "24/08/2025"
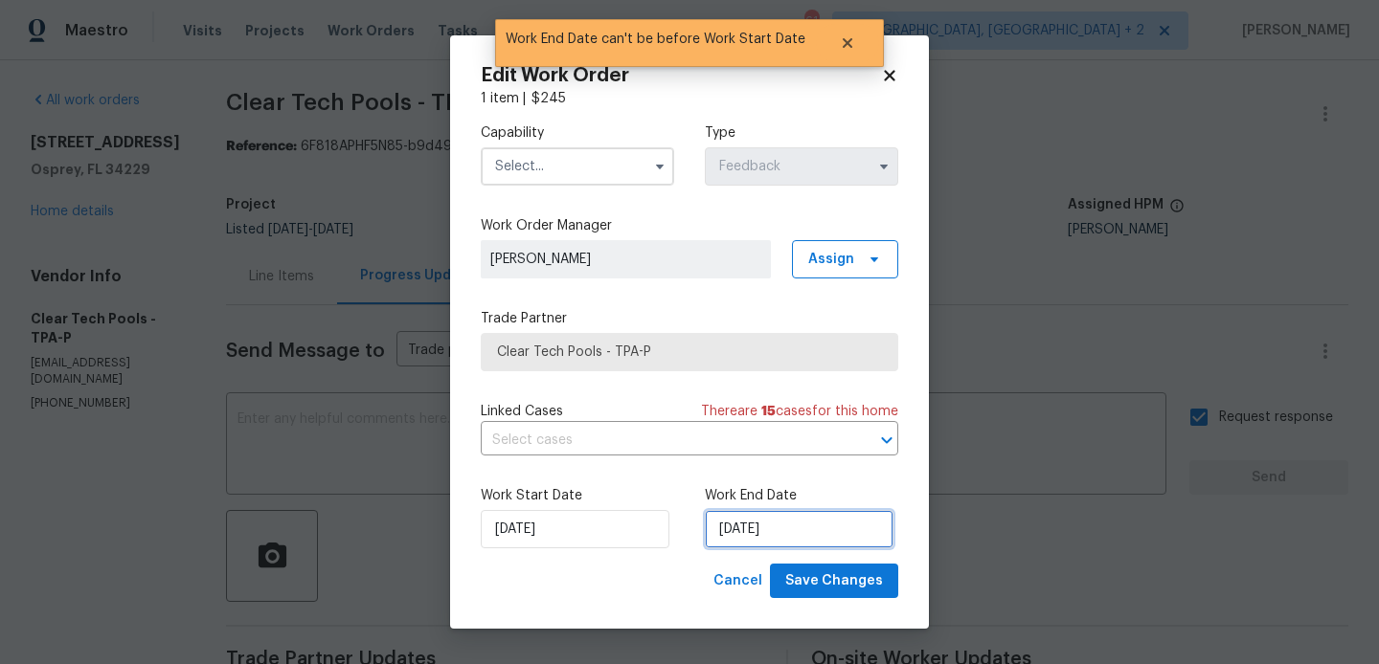
click at [749, 533] on input "24/08/2025" at bounding box center [799, 529] width 189 height 38
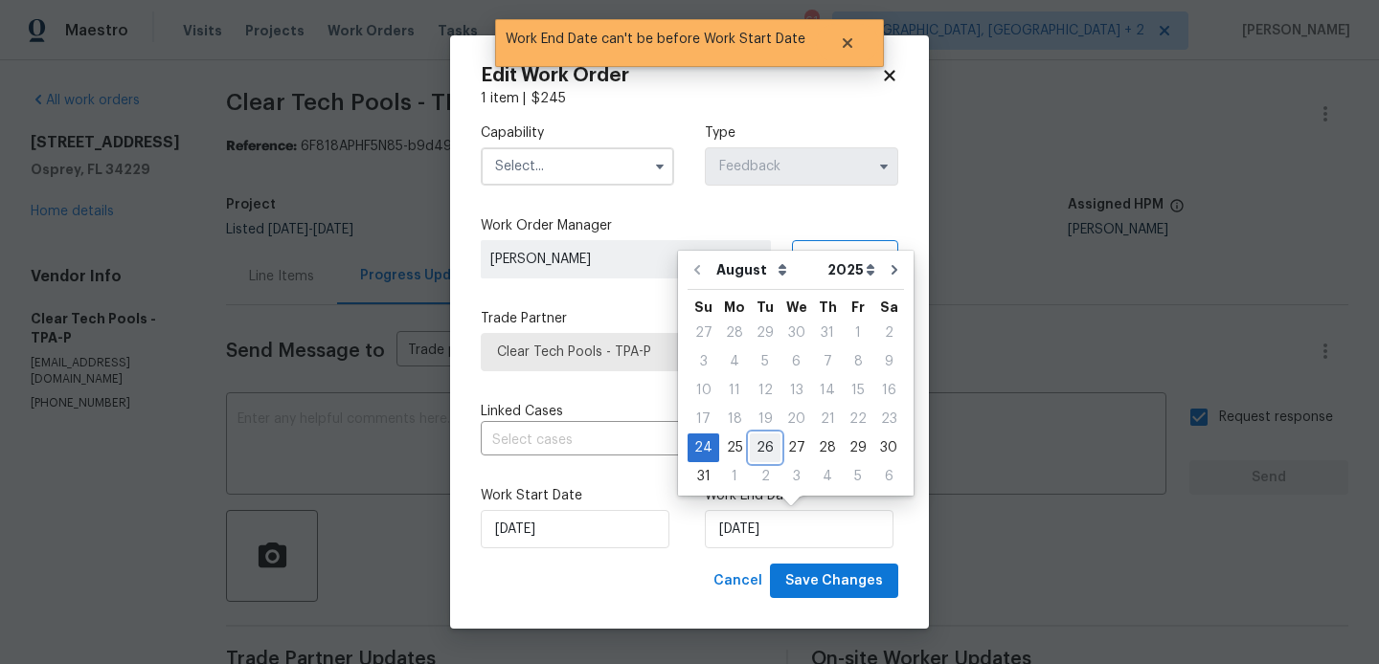
click at [773, 456] on div "26" at bounding box center [765, 448] width 31 height 27
type input "26/08/2025"
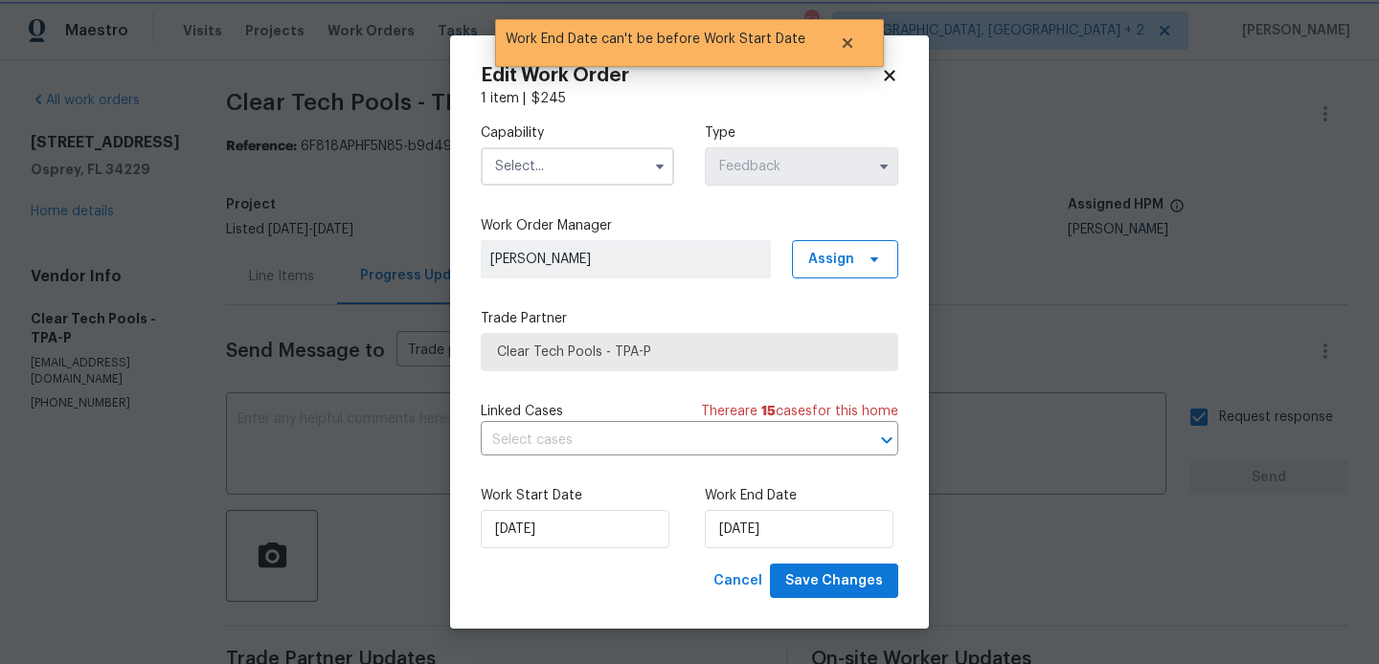
click at [605, 137] on label "Capability" at bounding box center [577, 132] width 193 height 19
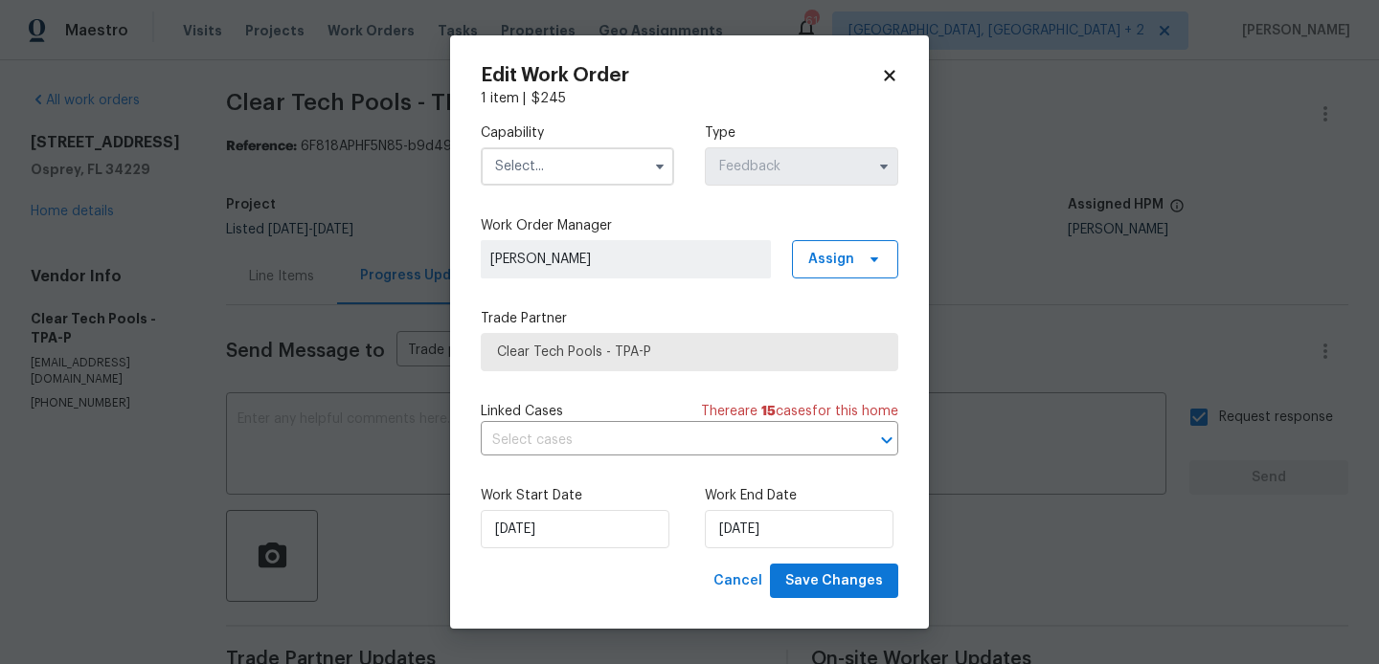
click at [605, 155] on input "text" at bounding box center [577, 166] width 193 height 38
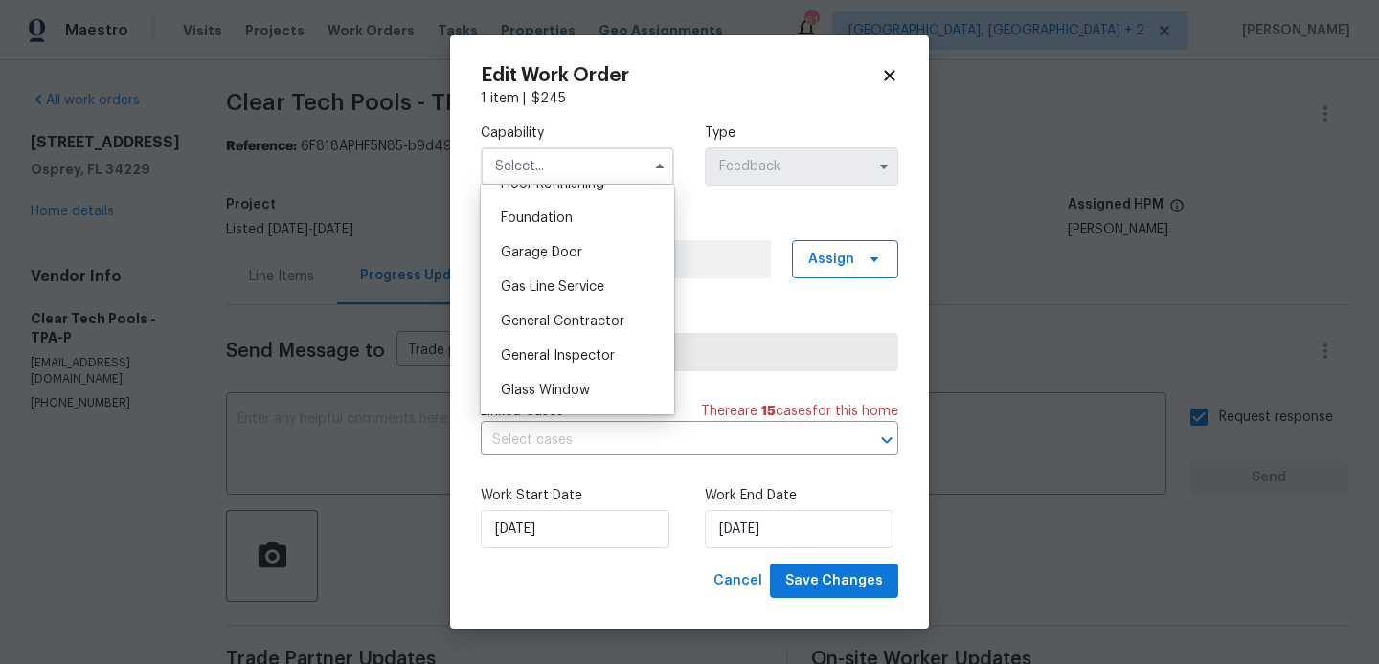
scroll to position [1000, 0]
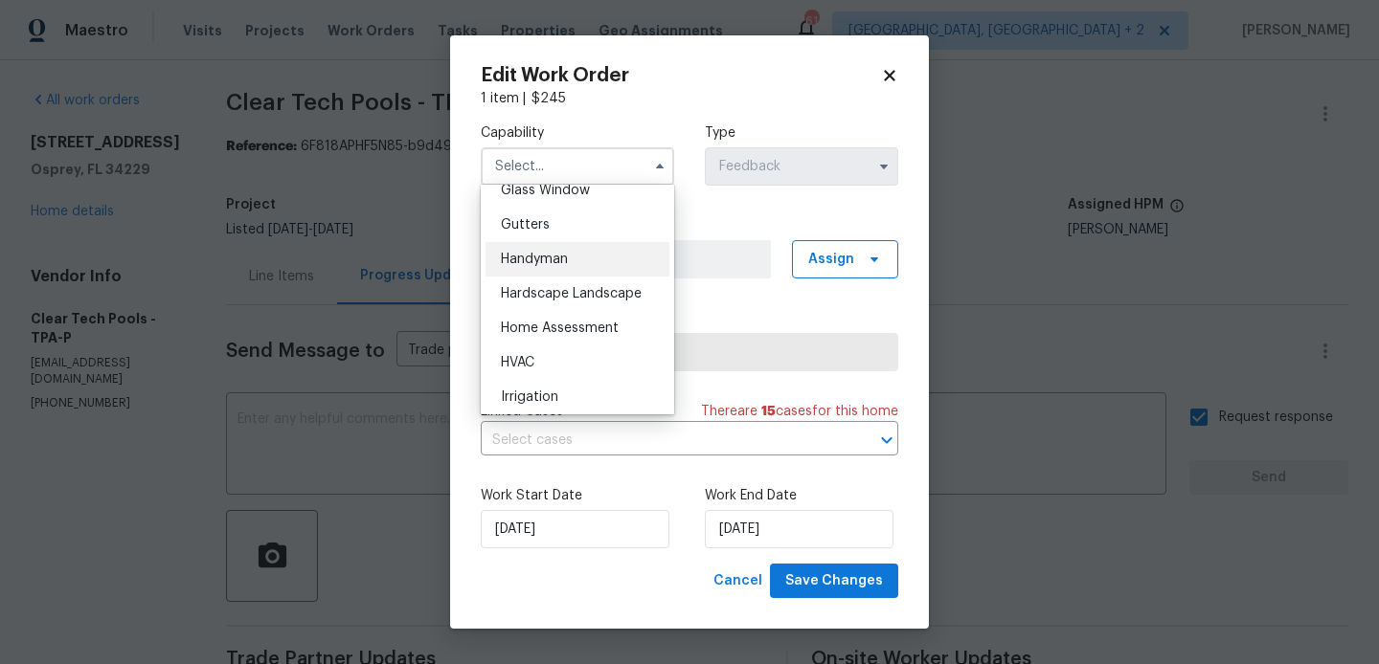
click at [537, 268] on div "Handyman" at bounding box center [577, 259] width 184 height 34
type input "Handyman"
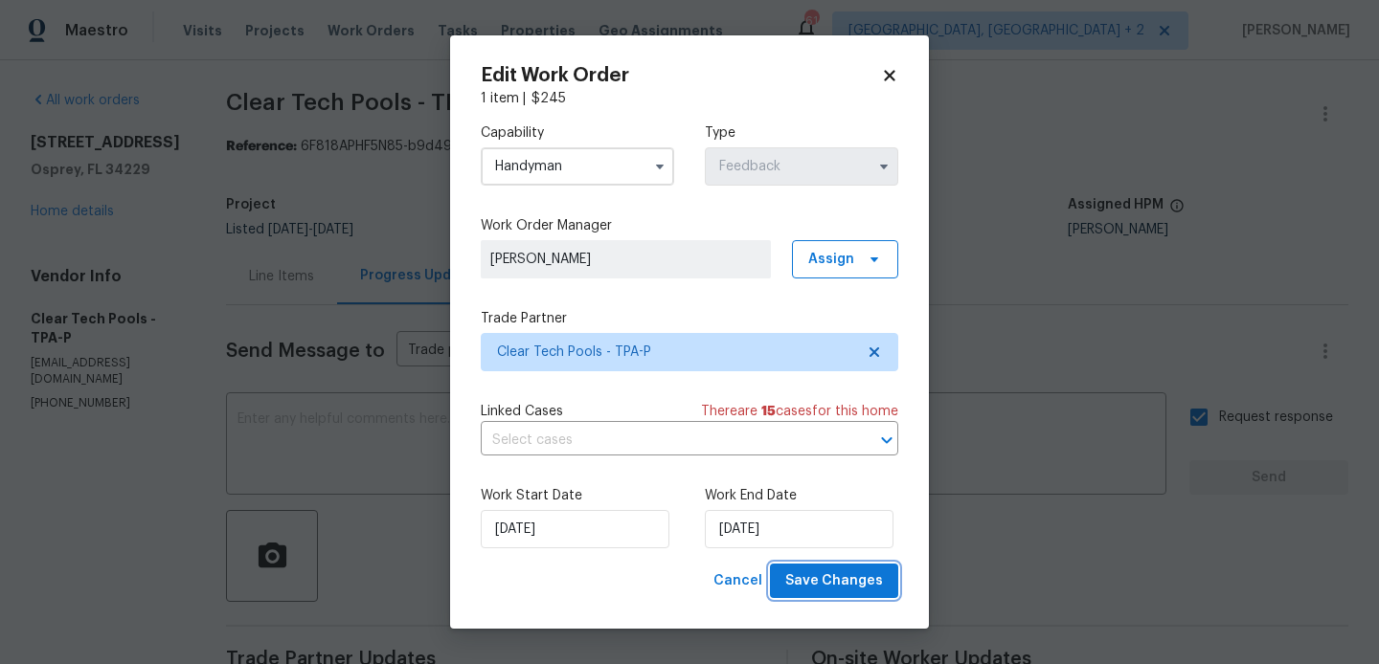
click at [842, 587] on span "Save Changes" at bounding box center [834, 582] width 98 height 24
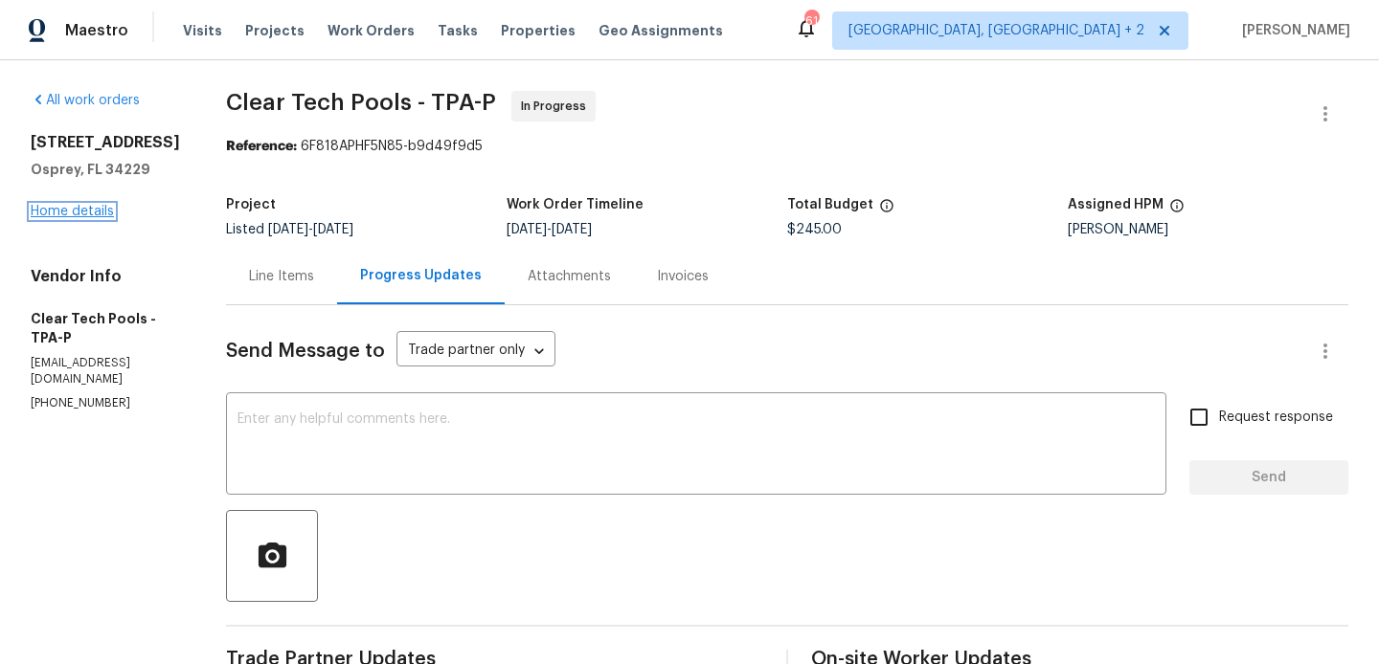
click at [68, 215] on link "Home details" at bounding box center [72, 211] width 83 height 13
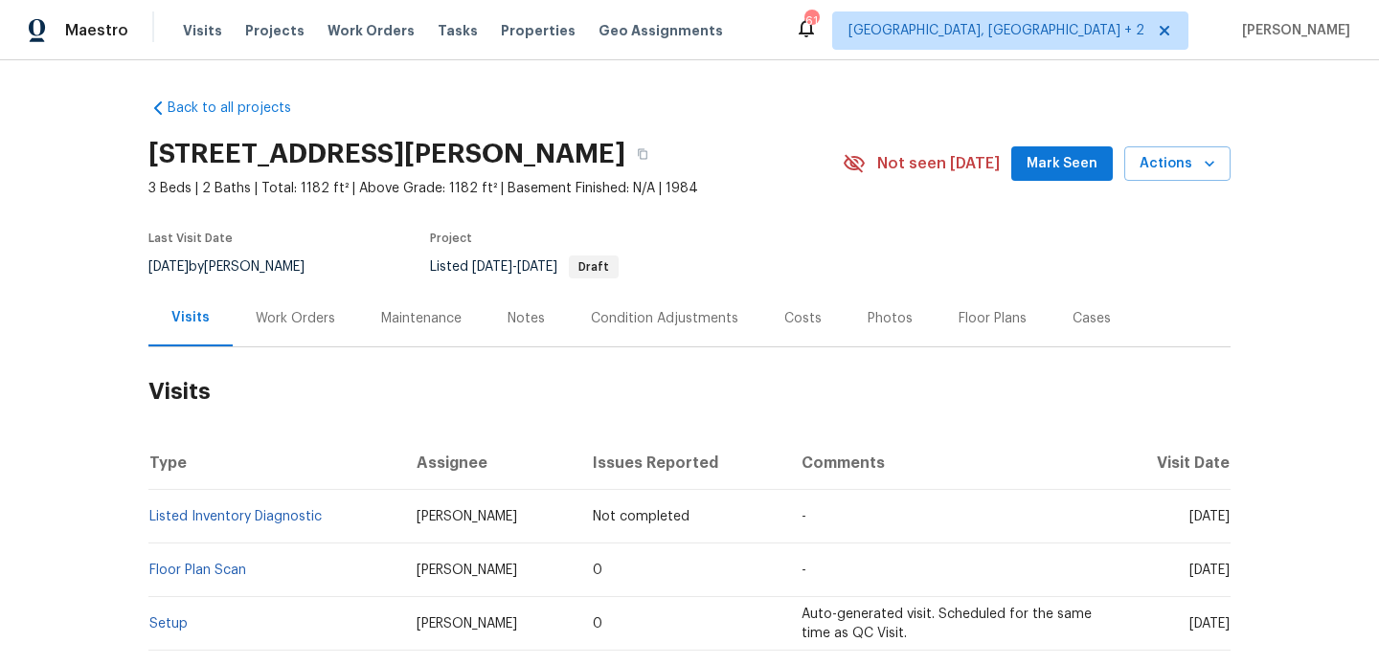
click at [295, 353] on h2 "Visits" at bounding box center [689, 392] width 1082 height 89
click at [295, 321] on div "Work Orders" at bounding box center [295, 318] width 79 height 19
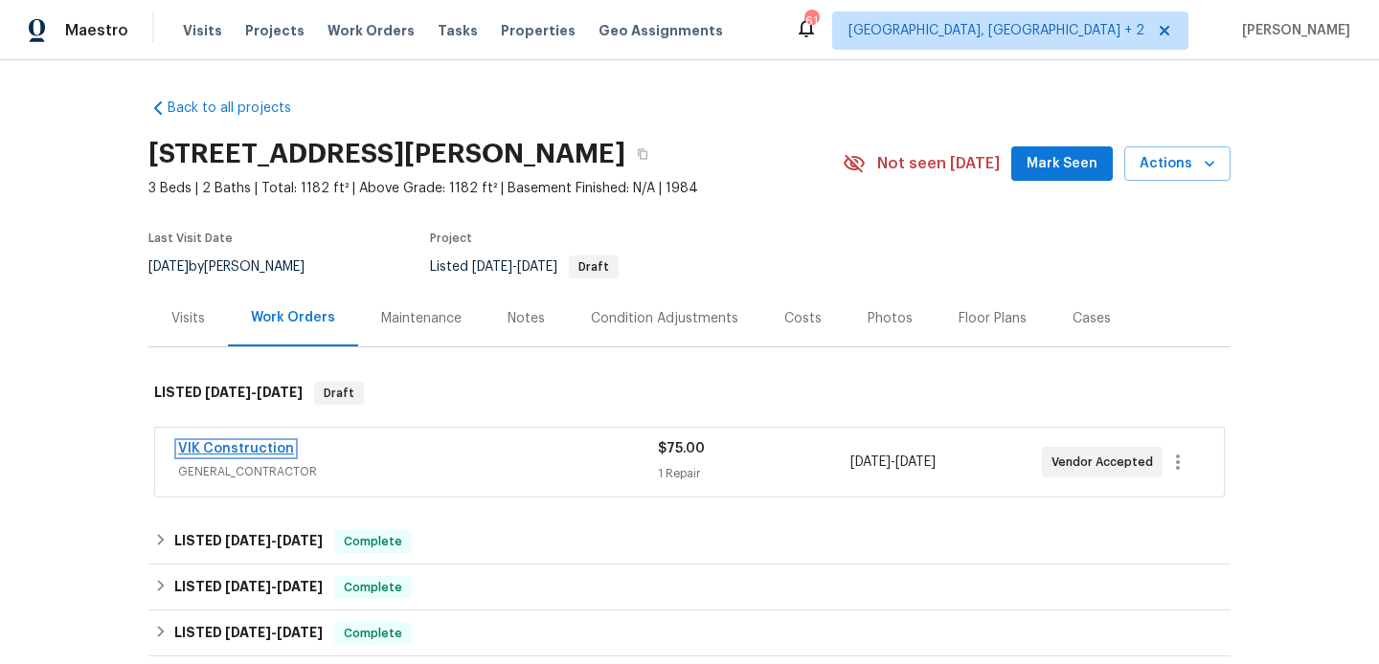
click at [247, 453] on link "VIK Construction" at bounding box center [236, 448] width 116 height 13
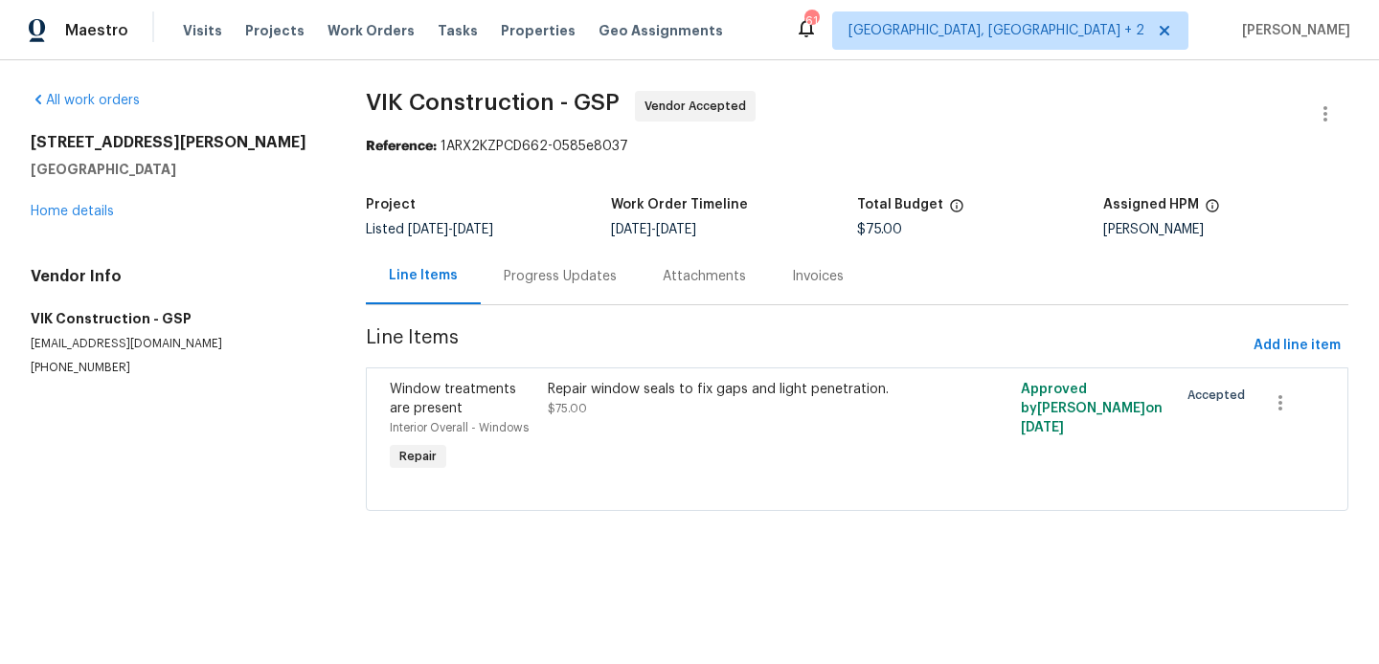
click at [504, 275] on div "Progress Updates" at bounding box center [560, 276] width 113 height 19
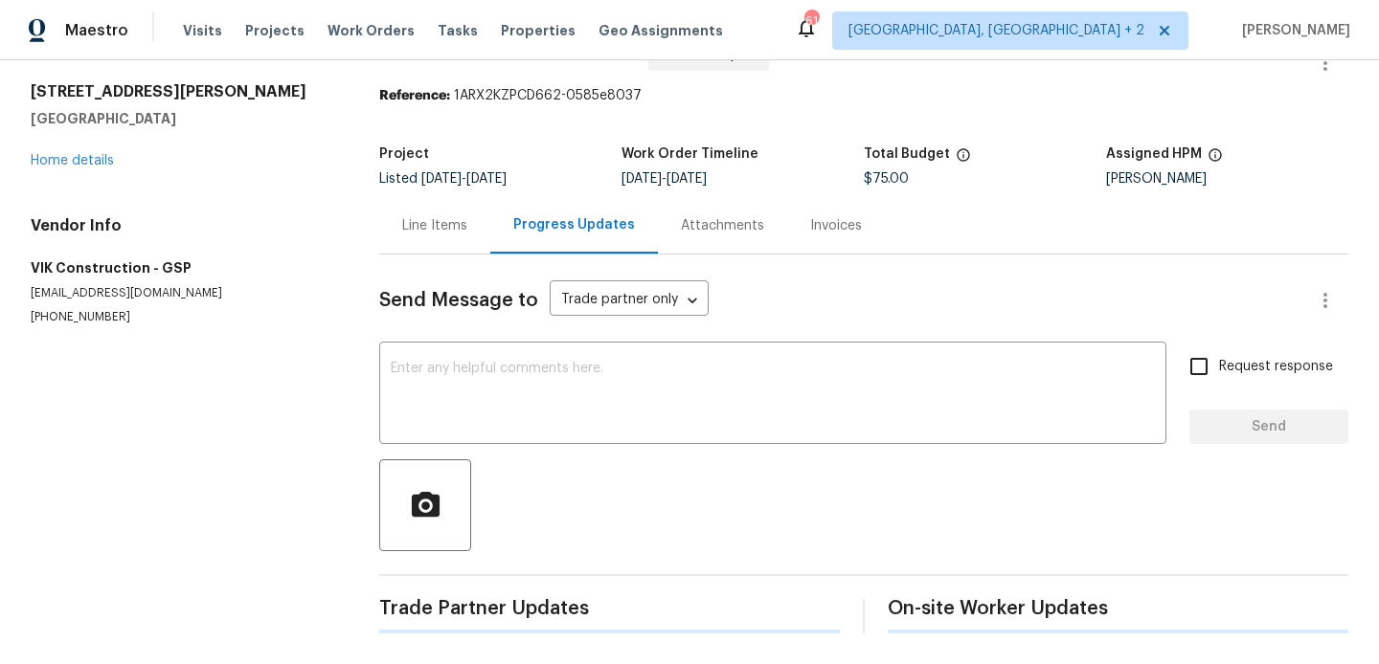
scroll to position [217, 0]
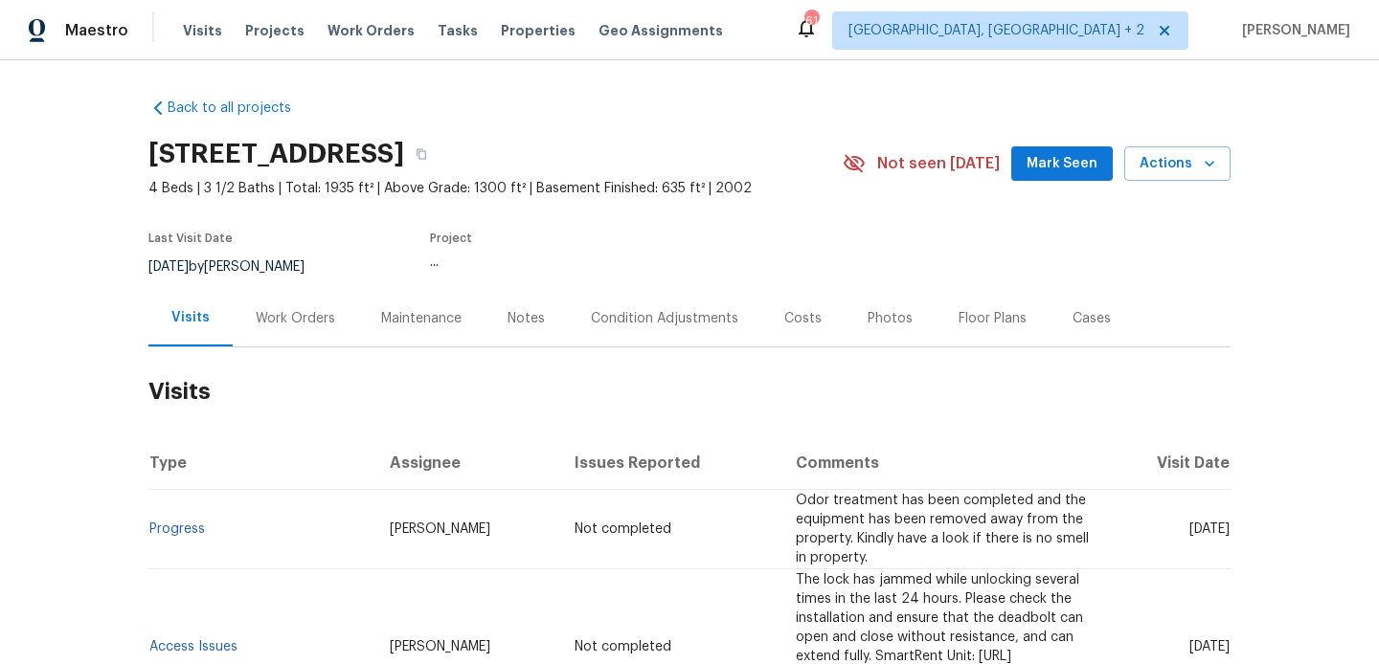
click at [308, 311] on div "Work Orders" at bounding box center [295, 318] width 79 height 19
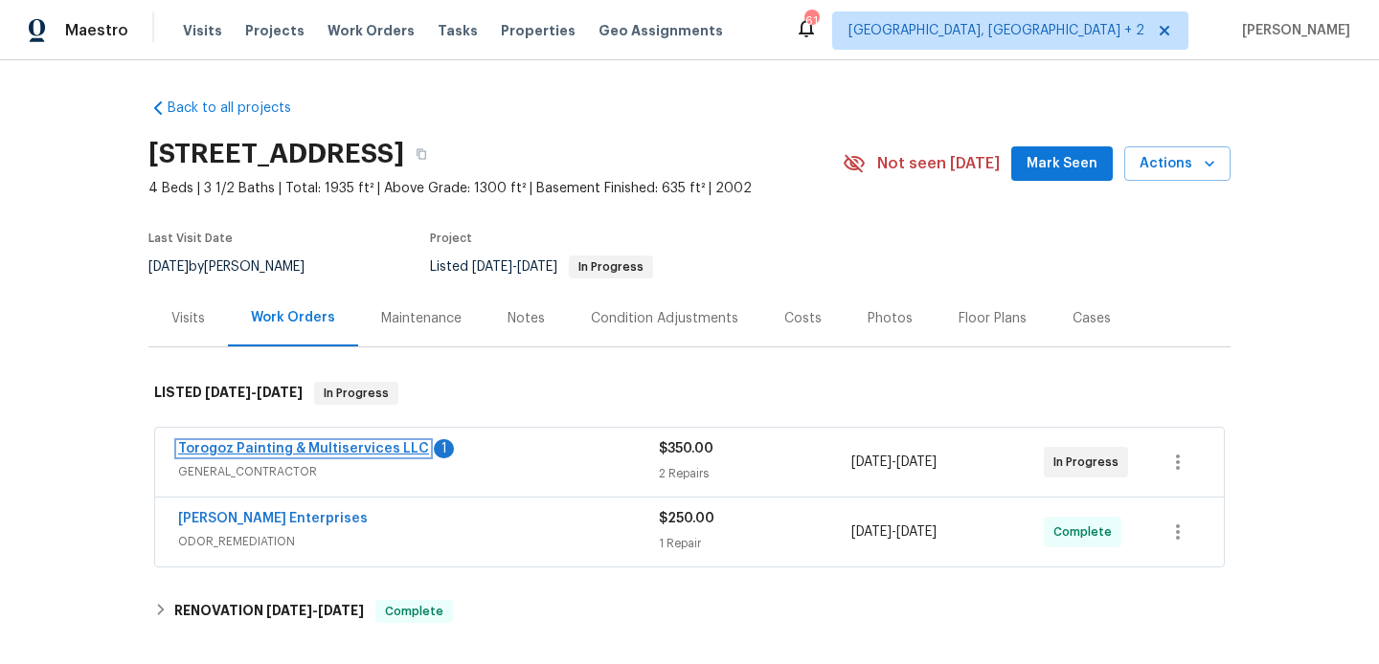
click at [350, 447] on link "Torogoz Painting & Multiservices LLC" at bounding box center [303, 448] width 251 height 13
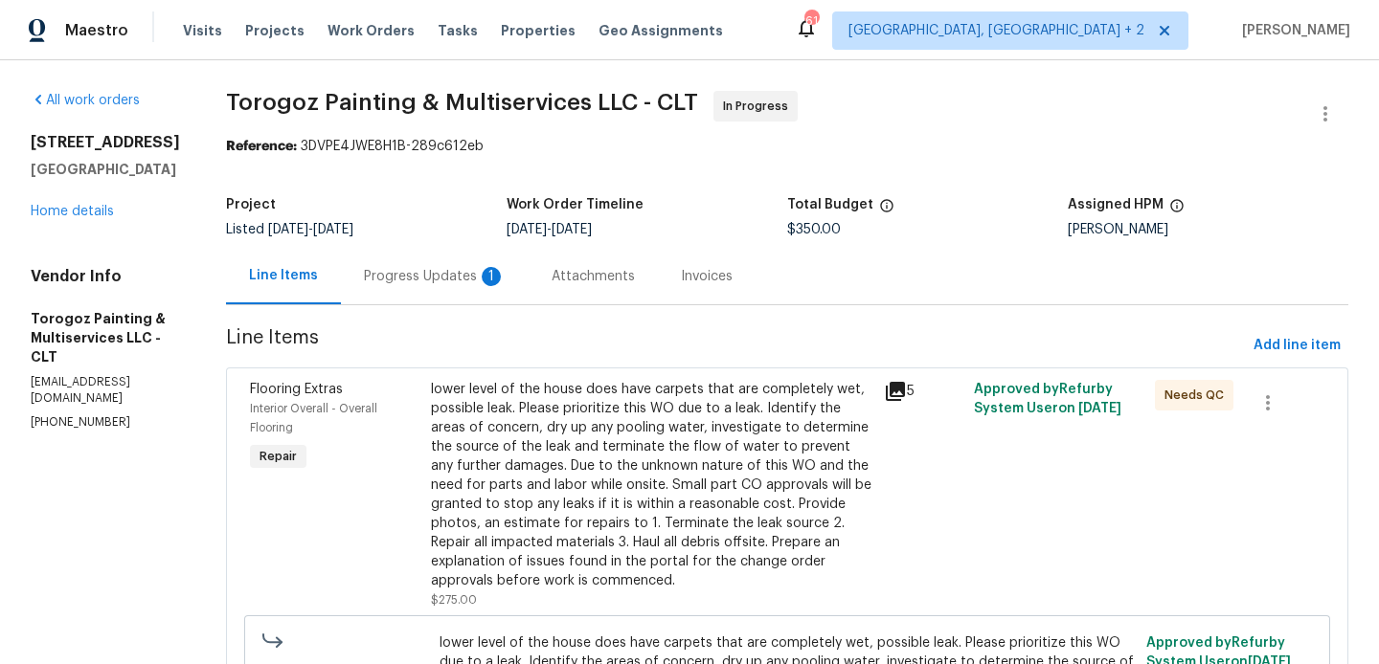
click at [503, 289] on div "Progress Updates 1" at bounding box center [435, 276] width 188 height 56
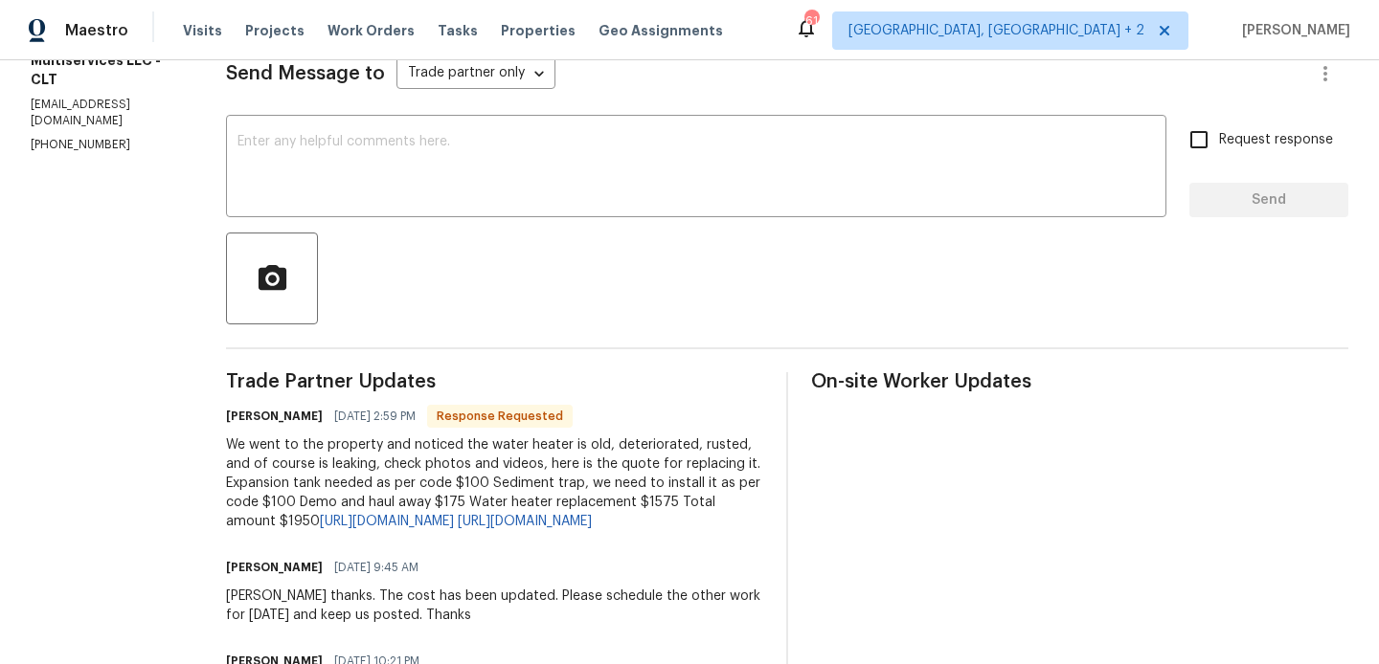
scroll to position [279, 0]
click at [289, 410] on h6 "[PERSON_NAME]" at bounding box center [274, 415] width 97 height 19
copy h6 "[PERSON_NAME]"
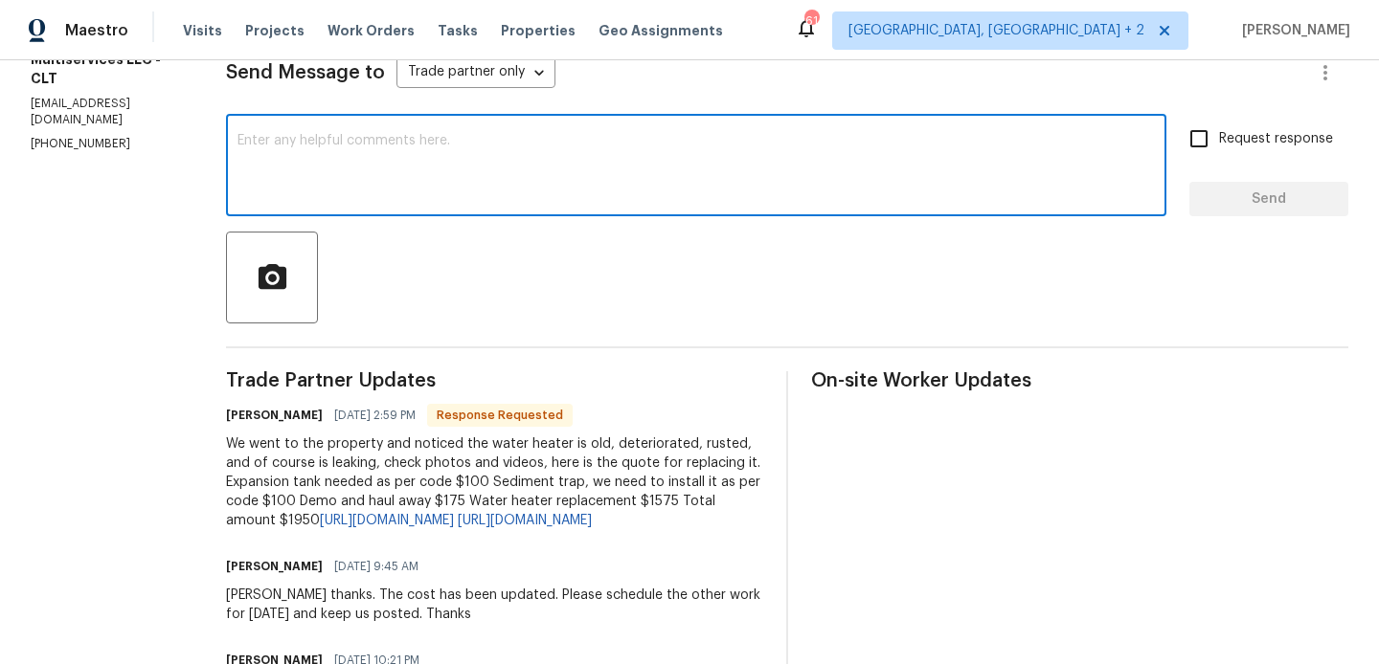
click at [369, 183] on textarea at bounding box center [695, 167] width 917 height 67
paste textarea "[PERSON_NAME]"
type textarea "[PERSON_NAME] will circle back to you."
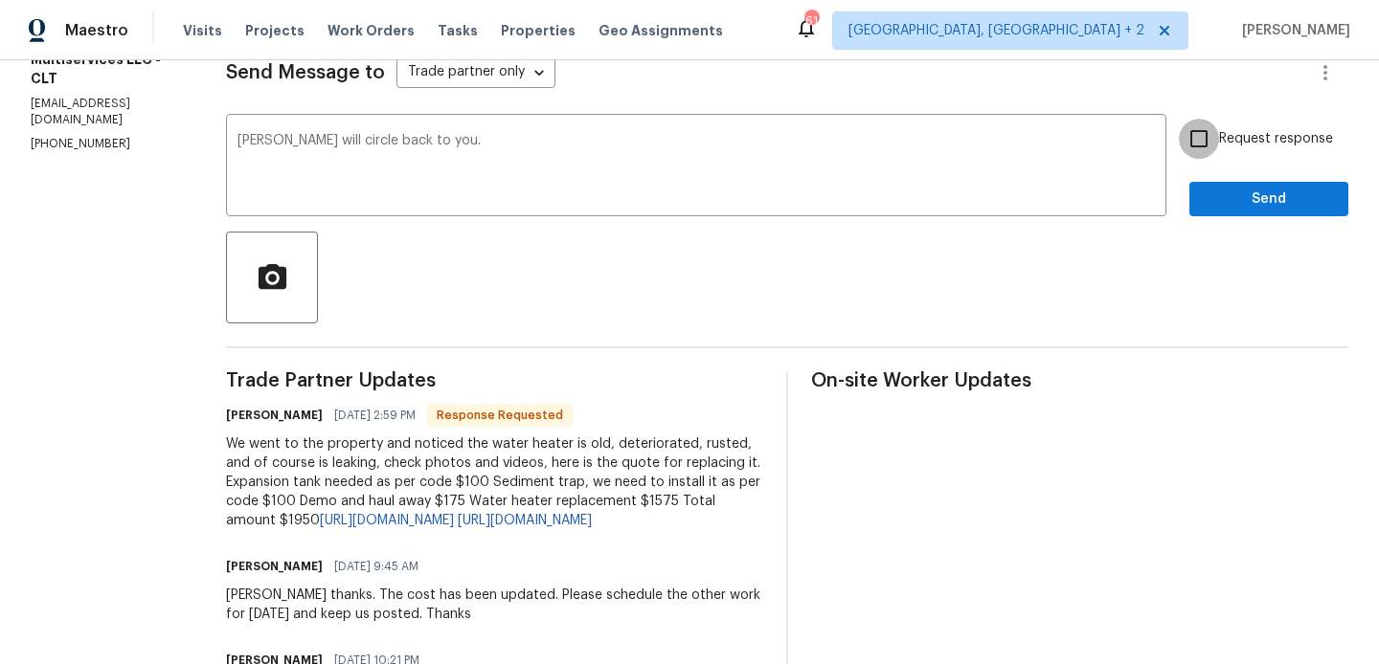
click at [1196, 147] on input "Request response" at bounding box center [1199, 139] width 40 height 40
checkbox input "true"
click at [1209, 197] on span "Send" at bounding box center [1268, 200] width 128 height 24
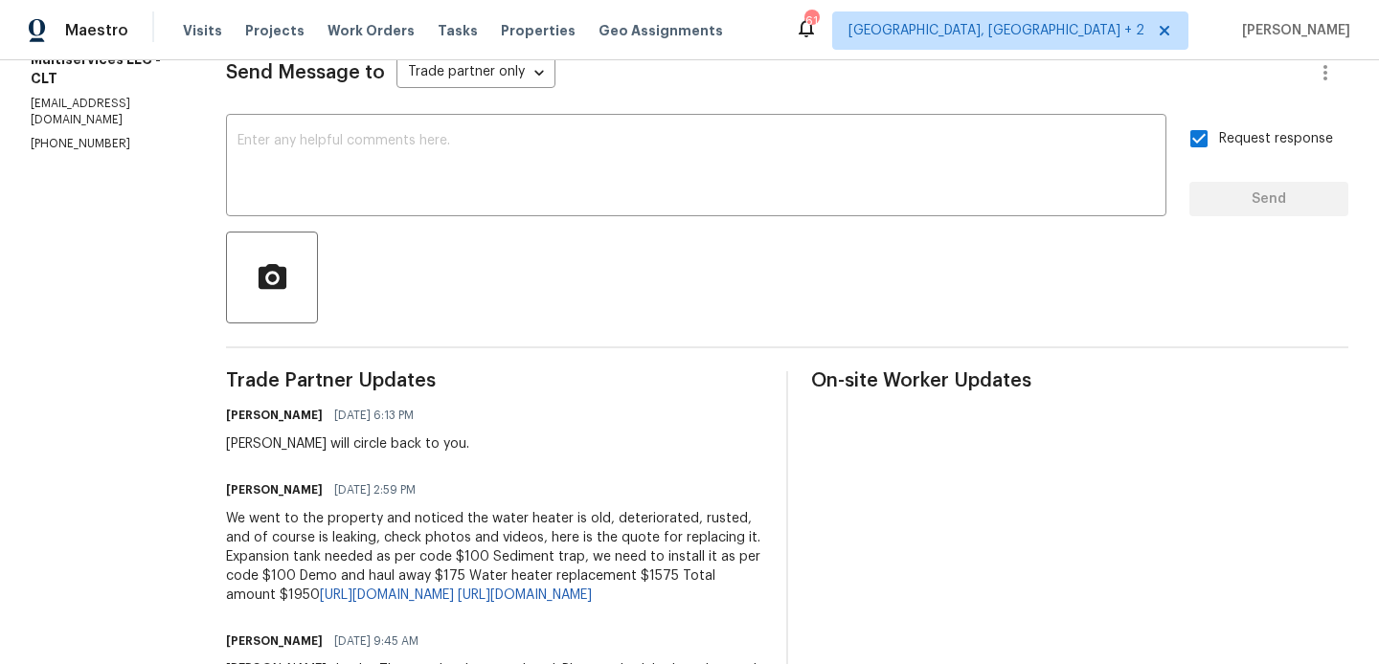
scroll to position [0, 0]
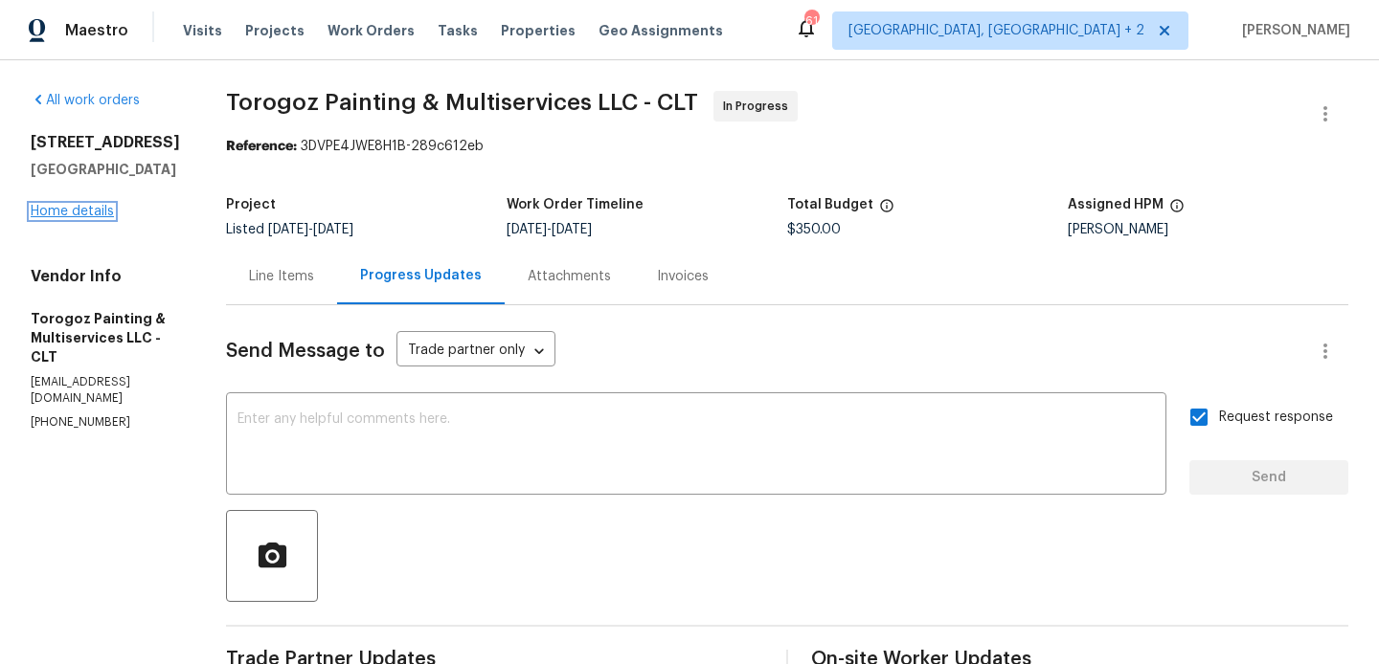
click at [94, 212] on link "Home details" at bounding box center [72, 211] width 83 height 13
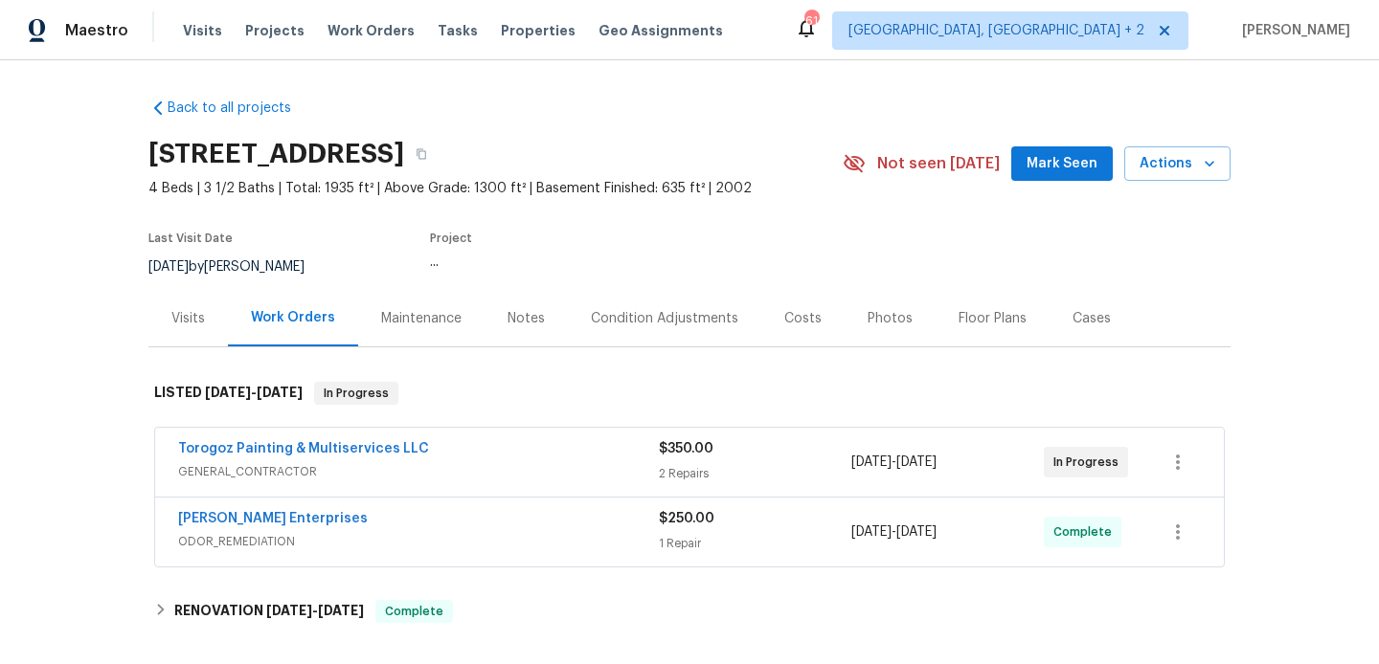
drag, startPoint x: 438, startPoint y: 457, endPoint x: 121, endPoint y: 463, distance: 317.9
click at [121, 463] on div "Back to all projects [STREET_ADDRESS] 4 Beds | 3 1/2 Baths | Total: 1935 ft² | …" at bounding box center [689, 362] width 1379 height 604
drag, startPoint x: 438, startPoint y: 446, endPoint x: 167, endPoint y: 450, distance: 271.0
click at [167, 450] on div "Torogoz Painting & Multiservices LLC GENERAL_CONTRACTOR $350.00 2 Repairs [DATE…" at bounding box center [689, 462] width 1068 height 69
copy link "Torogoz Painting & Multiservices LLC"
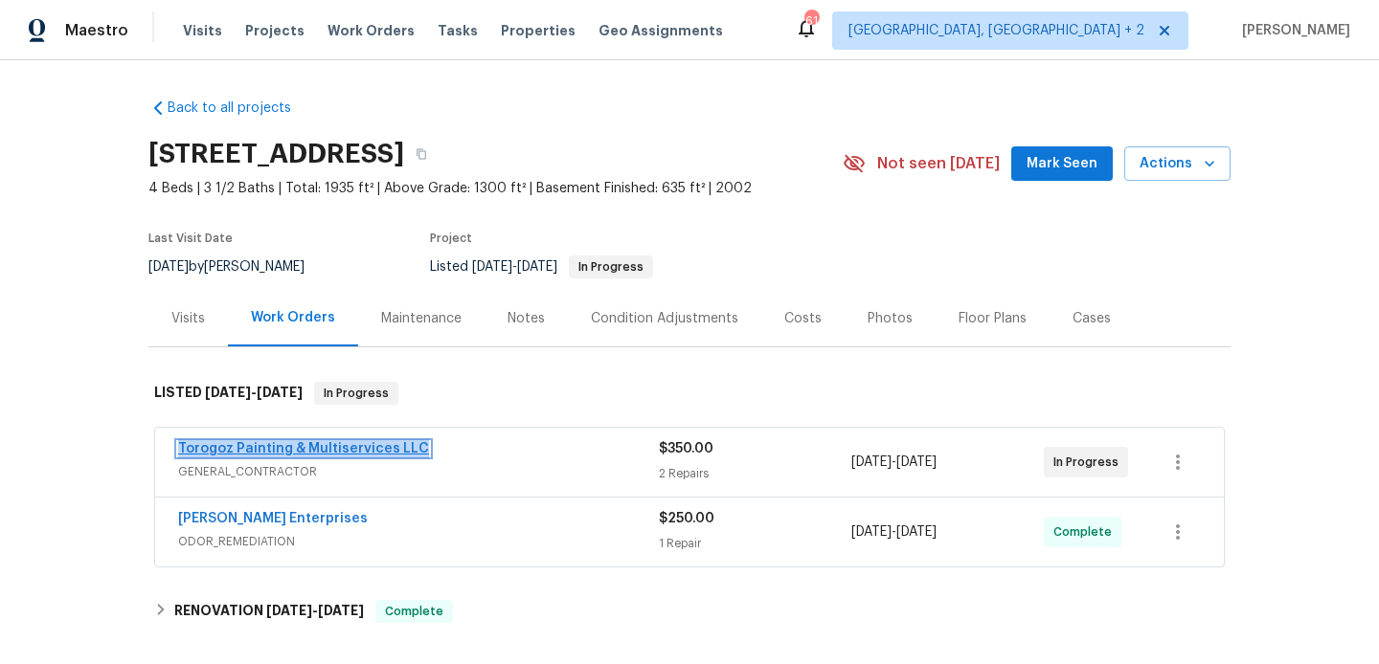
click at [224, 448] on link "Torogoz Painting & Multiservices LLC" at bounding box center [303, 448] width 251 height 13
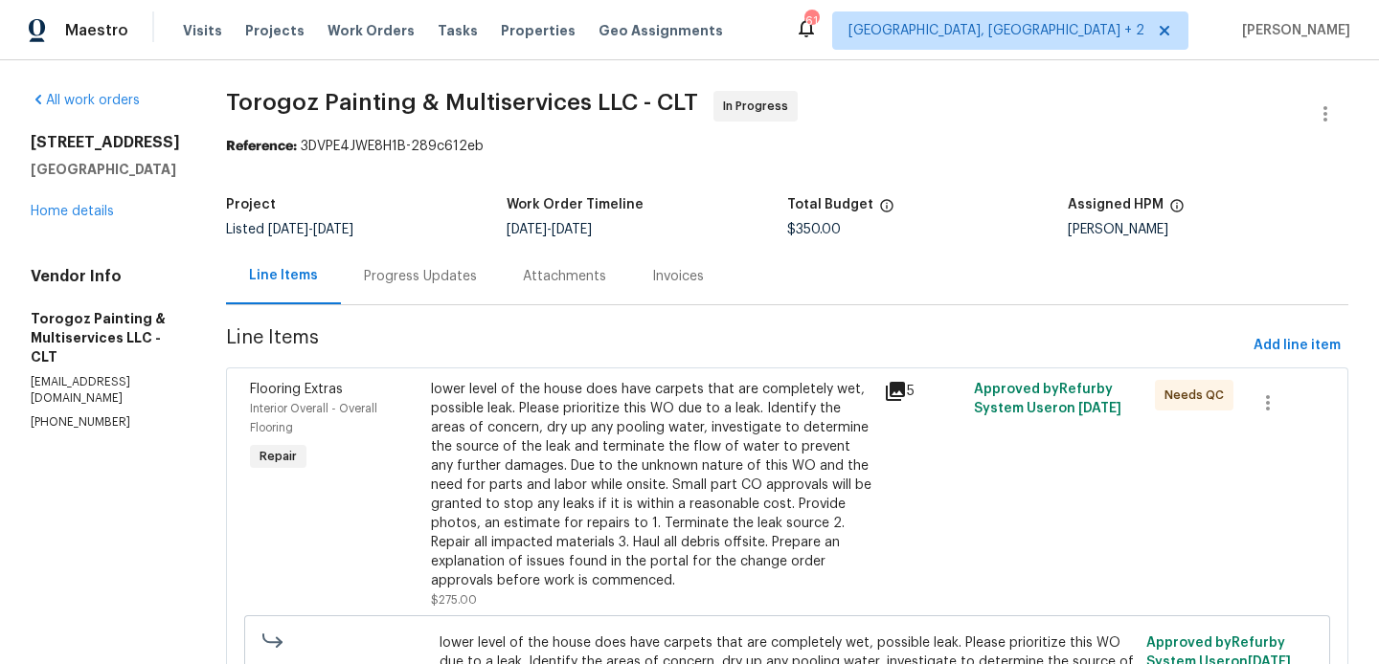
click at [617, 472] on div "lower level of the house does have carpets that are completely wet, possible le…" at bounding box center [651, 485] width 441 height 211
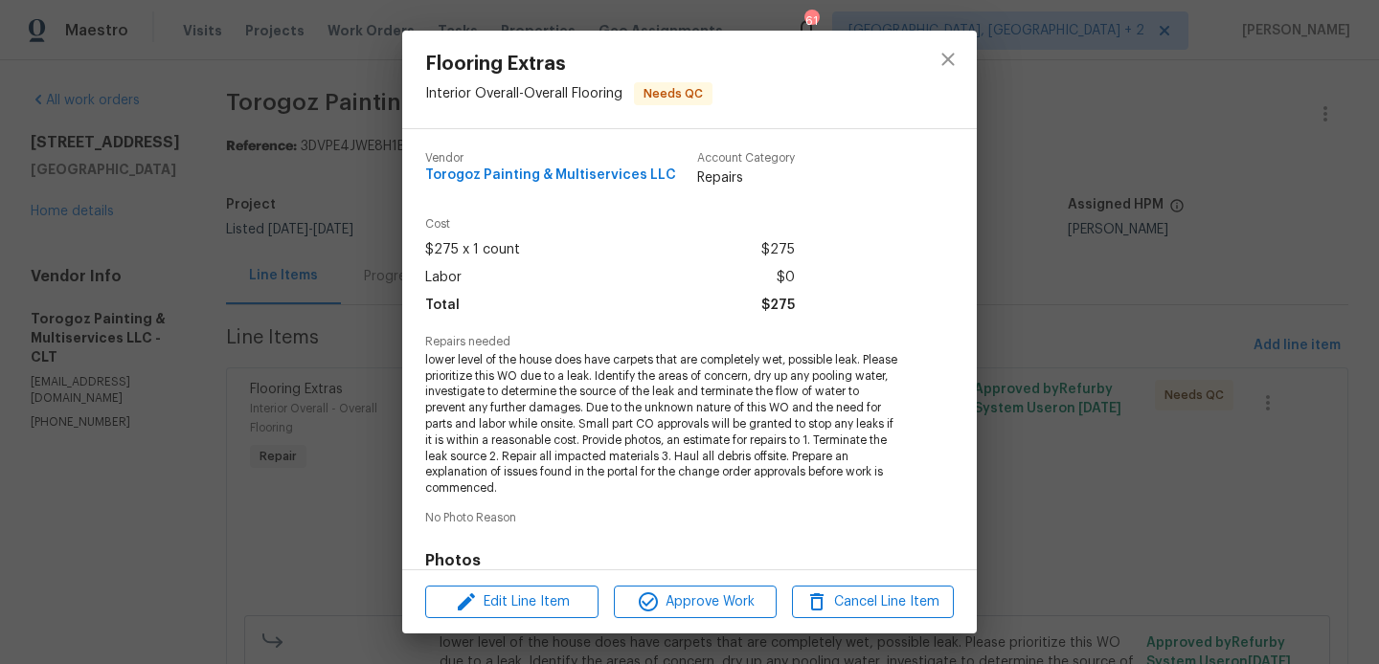
click at [341, 447] on div "Flooring Extras Interior Overall - Overall Flooring Needs QC Vendor Torogoz Pai…" at bounding box center [689, 332] width 1379 height 664
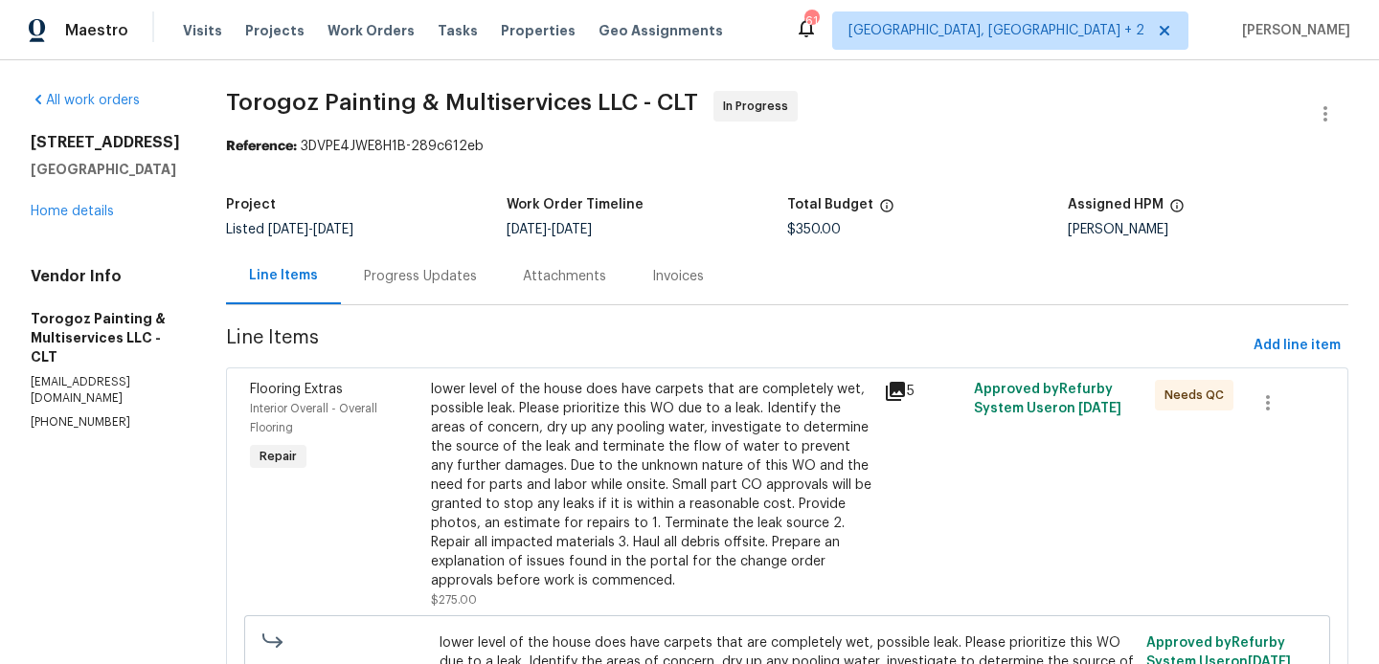
scroll to position [590, 0]
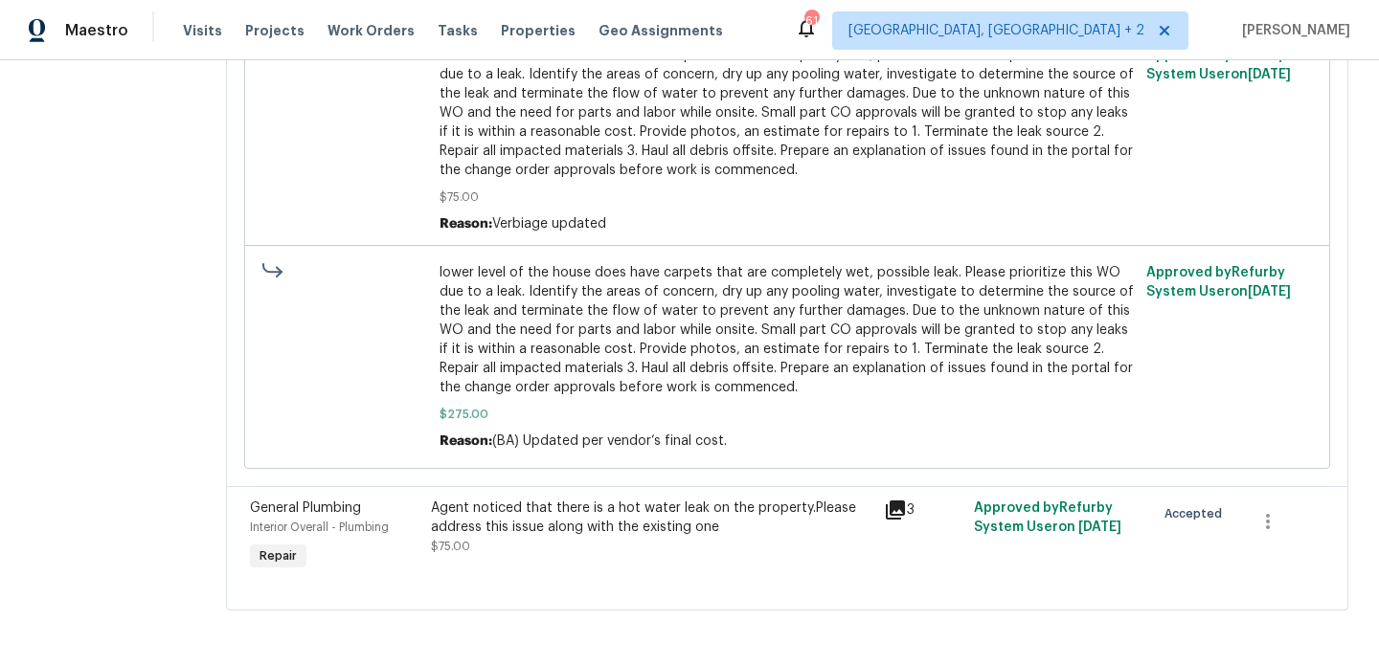
click at [583, 528] on div "Agent noticed that there is a hot water leak on the property.Please address thi…" at bounding box center [651, 518] width 441 height 38
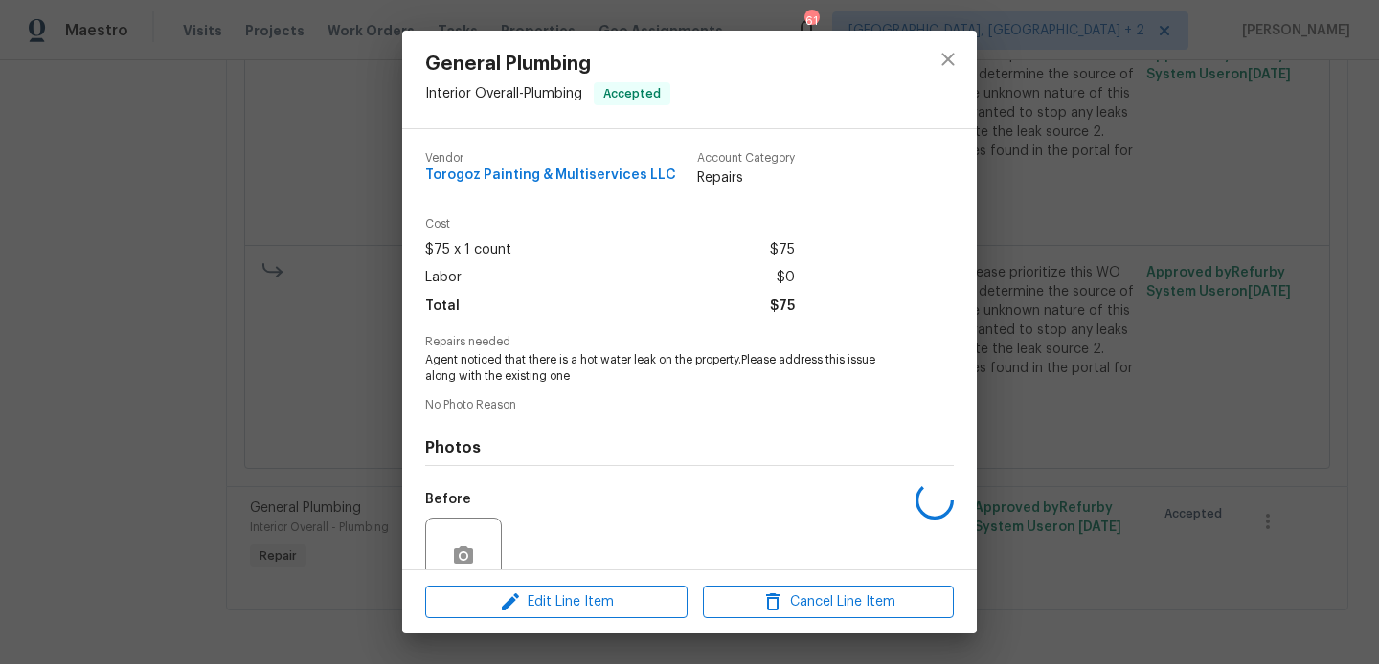
click at [517, 397] on div "Vendor Torogoz Painting & Multiservices LLC Account Category Repairs Cost $75 x…" at bounding box center [689, 434] width 528 height 595
click at [501, 359] on span "Agent noticed that there is a hot water leak on the property.Please address thi…" at bounding box center [663, 368] width 476 height 33
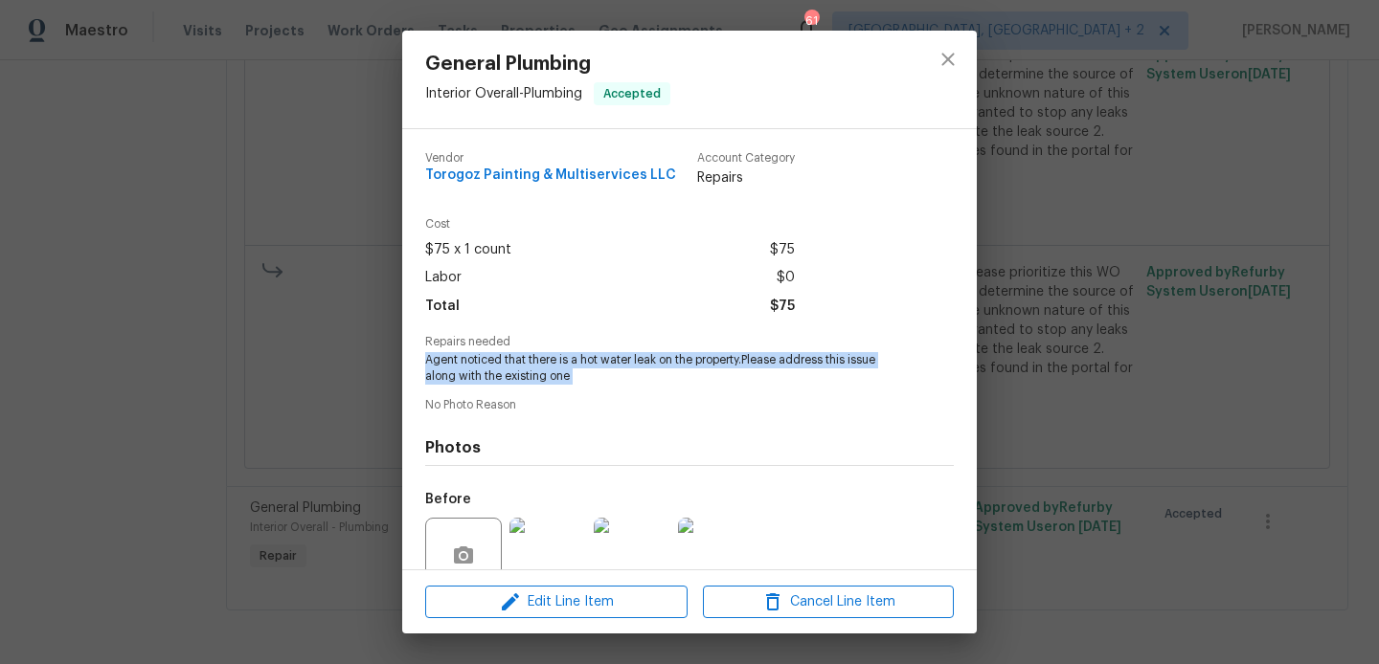
click at [501, 359] on span "Agent noticed that there is a hot water leak on the property.Please address thi…" at bounding box center [663, 368] width 476 height 33
copy span "Agent noticed that there is a hot water leak on the property.Please address thi…"
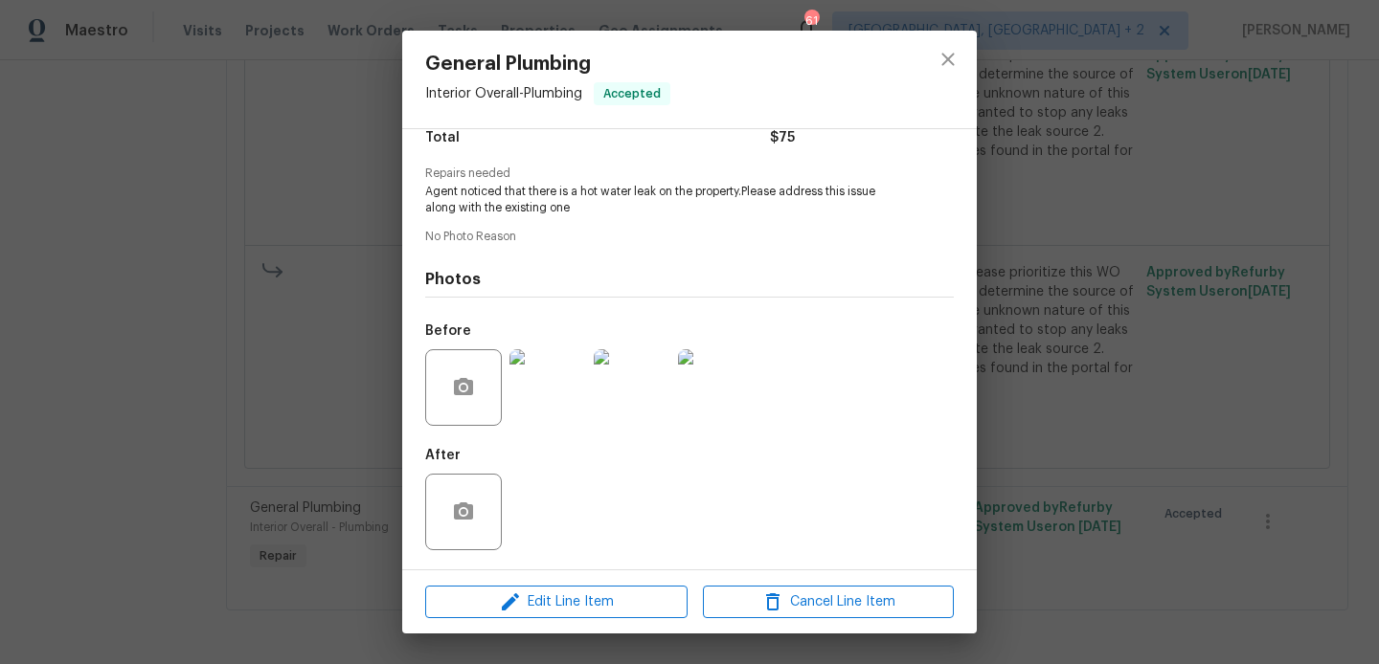
click at [315, 344] on div "General Plumbing Interior Overall - Plumbing Accepted Vendor Torogoz Painting &…" at bounding box center [689, 332] width 1379 height 664
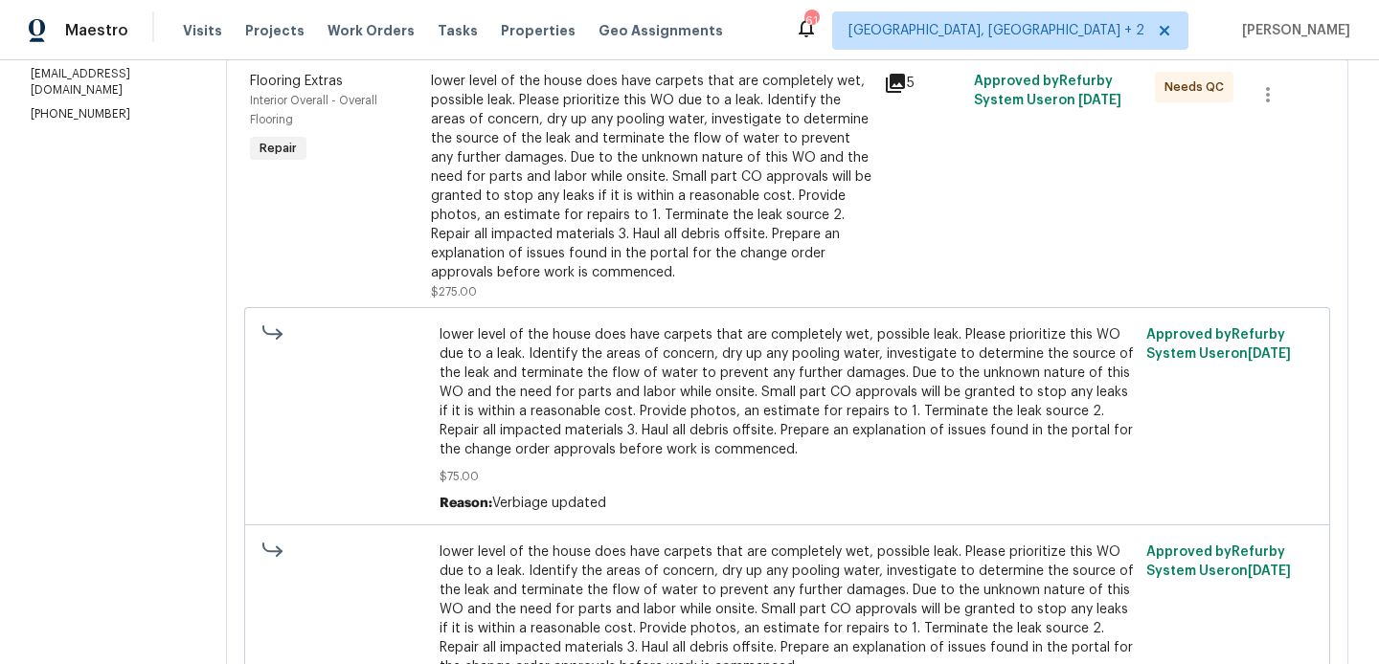
scroll to position [0, 0]
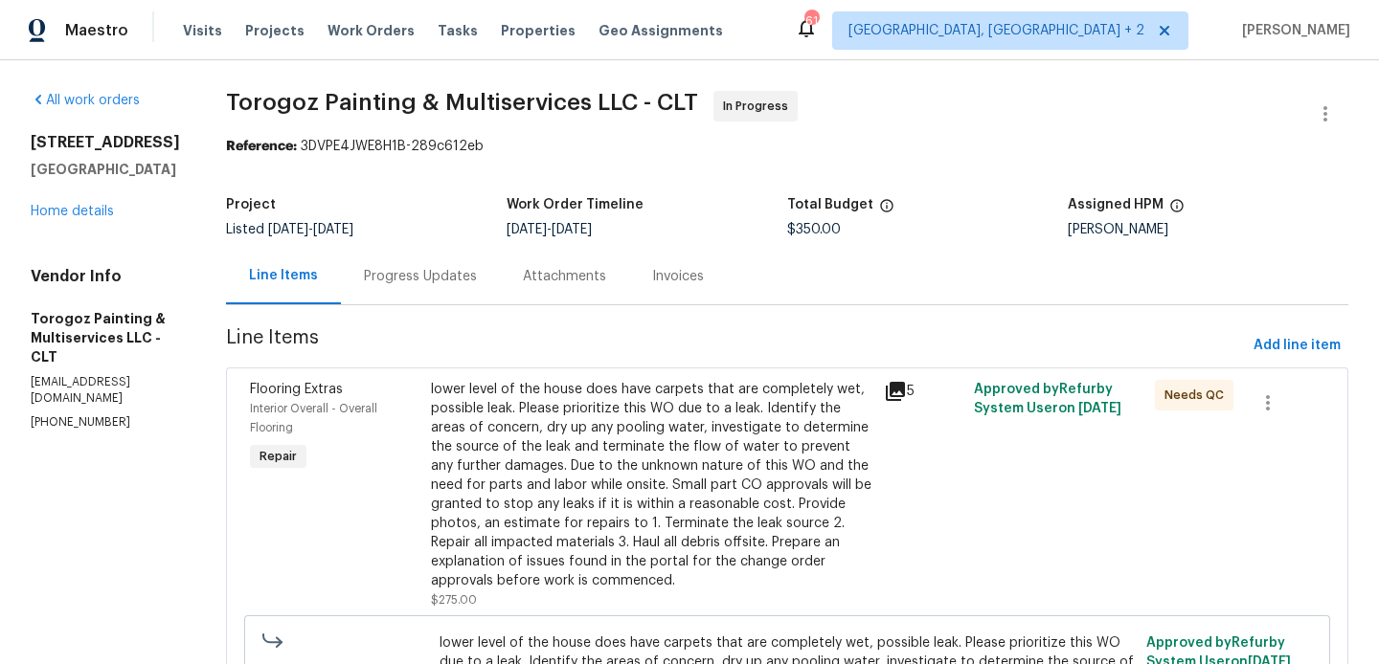
click at [485, 295] on div "Progress Updates" at bounding box center [420, 276] width 159 height 56
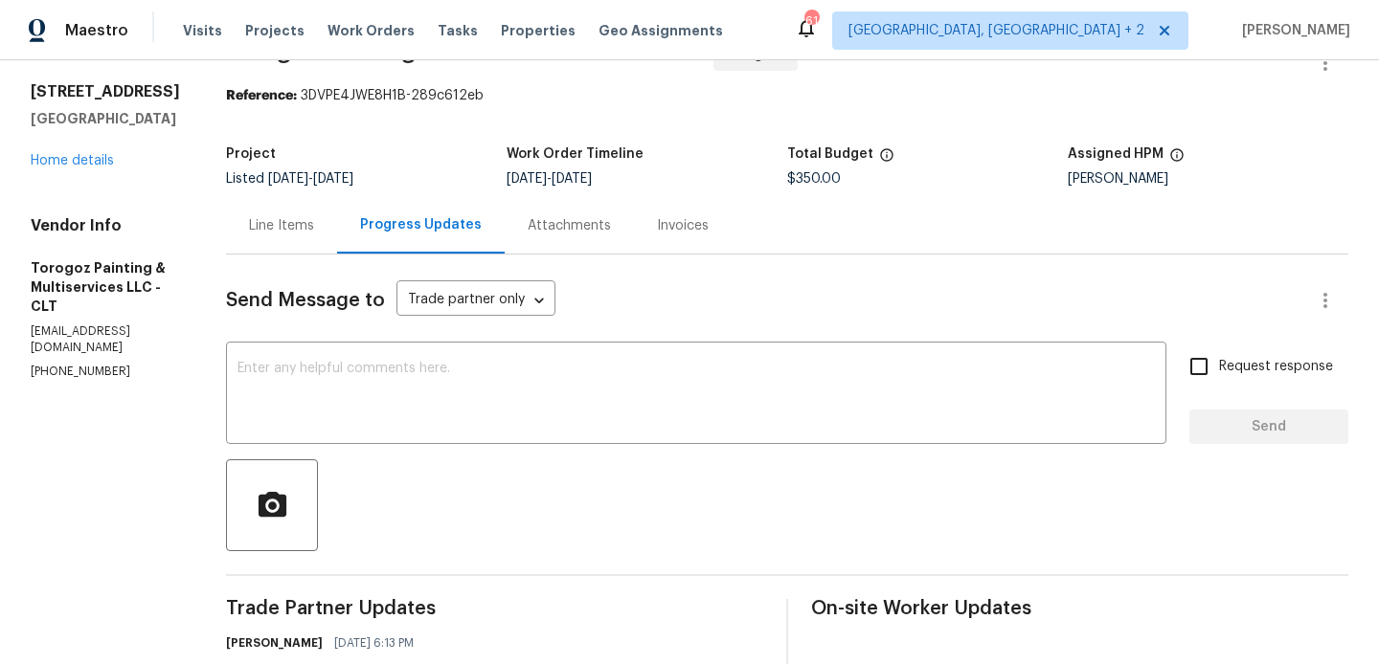
scroll to position [502, 0]
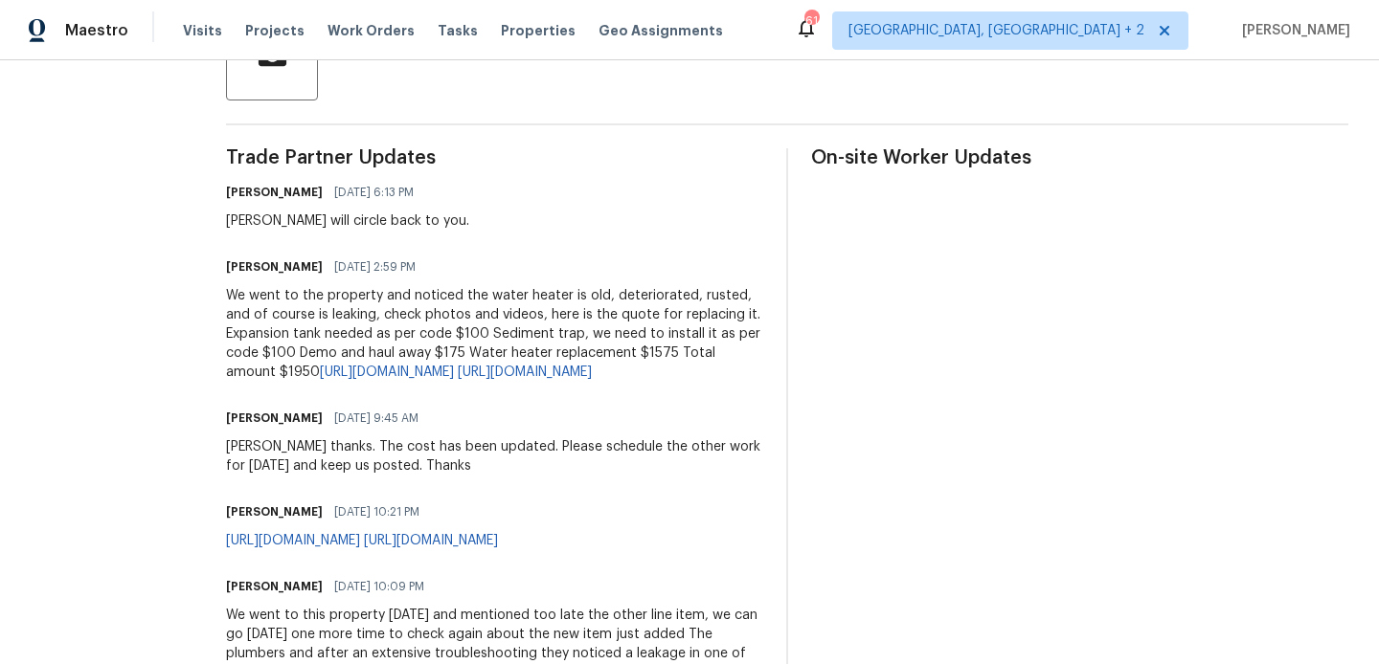
drag, startPoint x: 545, startPoint y: 439, endPoint x: 269, endPoint y: 290, distance: 313.6
click at [268, 290] on div "All work orders 3107 Falling Rock Ct Charlotte, NC 28213 Home details Vendor In…" at bounding box center [689, 365] width 1379 height 1612
copy div "We went to the property and noticed the water heater is old, deteriorated, rust…"
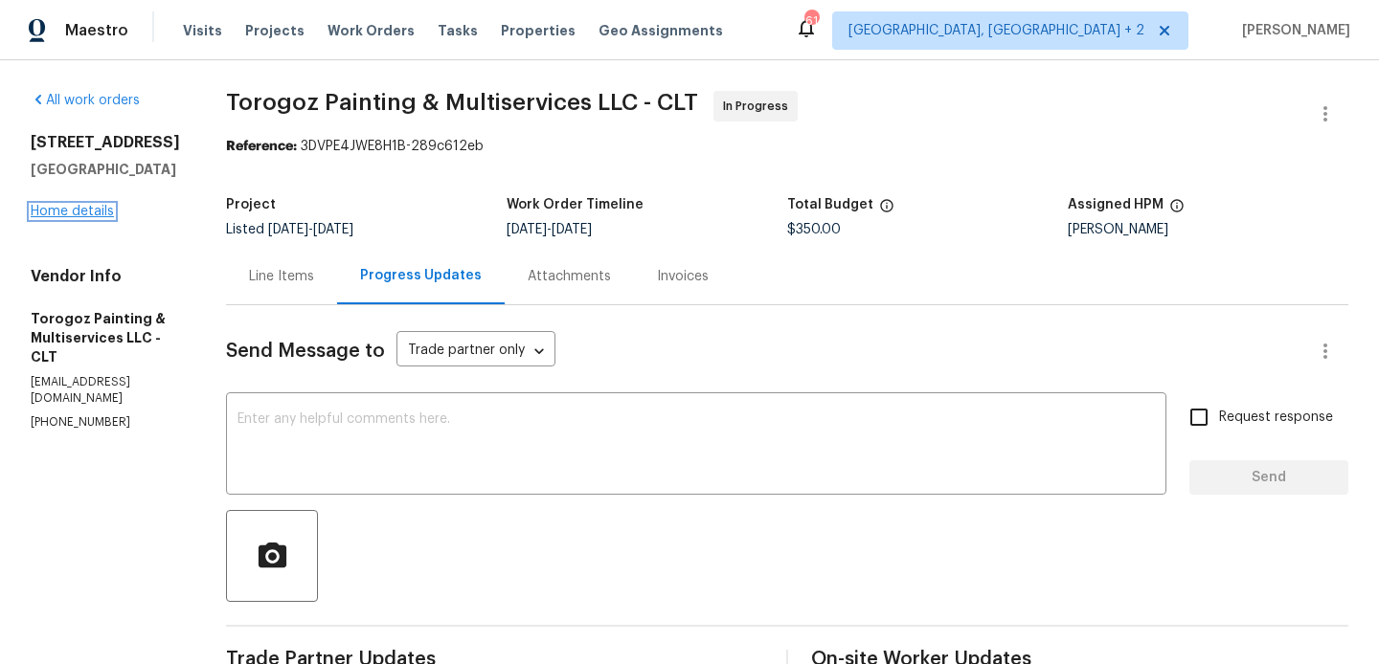
click at [90, 212] on link "Home details" at bounding box center [72, 211] width 83 height 13
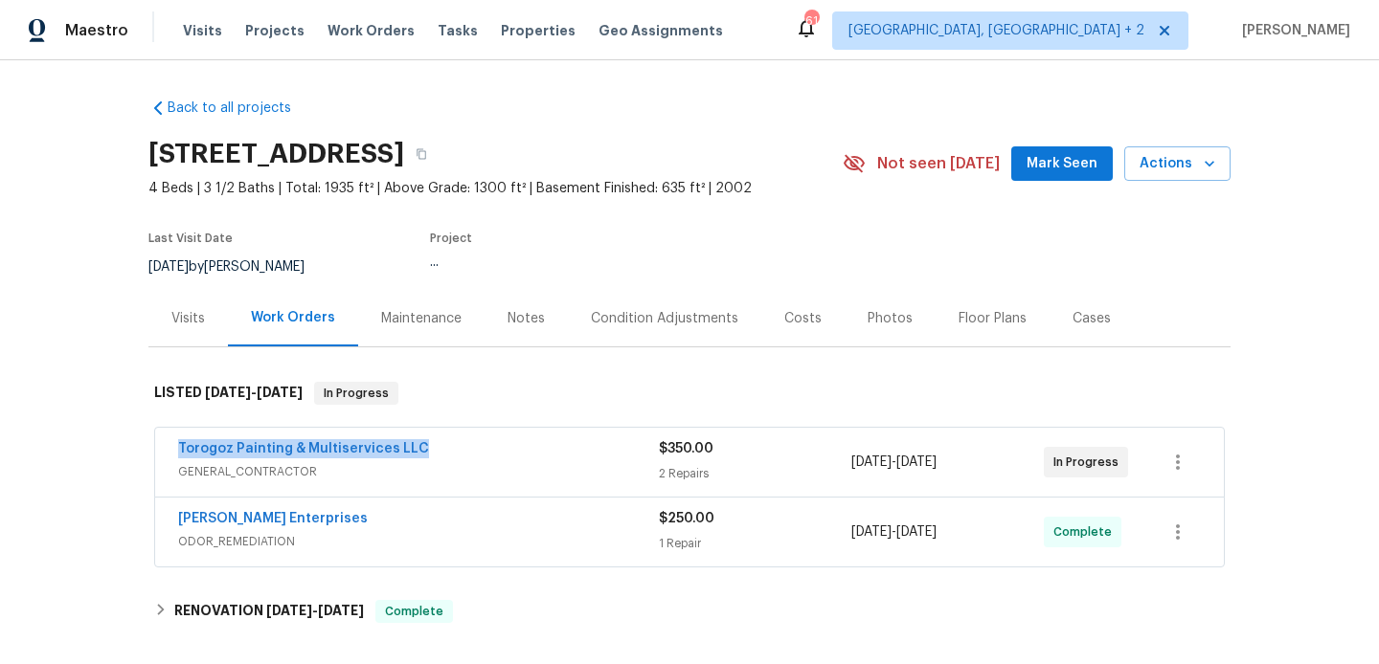
drag, startPoint x: 426, startPoint y: 443, endPoint x: 131, endPoint y: 443, distance: 294.9
click at [131, 443] on div "Back to all projects 3107 Falling Rock Ct, Charlotte, NC 28213 4 Beds | 3 1/2 B…" at bounding box center [689, 362] width 1379 height 604
copy link "Torogoz Painting & Multiservices LLC"
click at [230, 455] on link "Torogoz Painting & Multiservices LLC" at bounding box center [303, 448] width 251 height 13
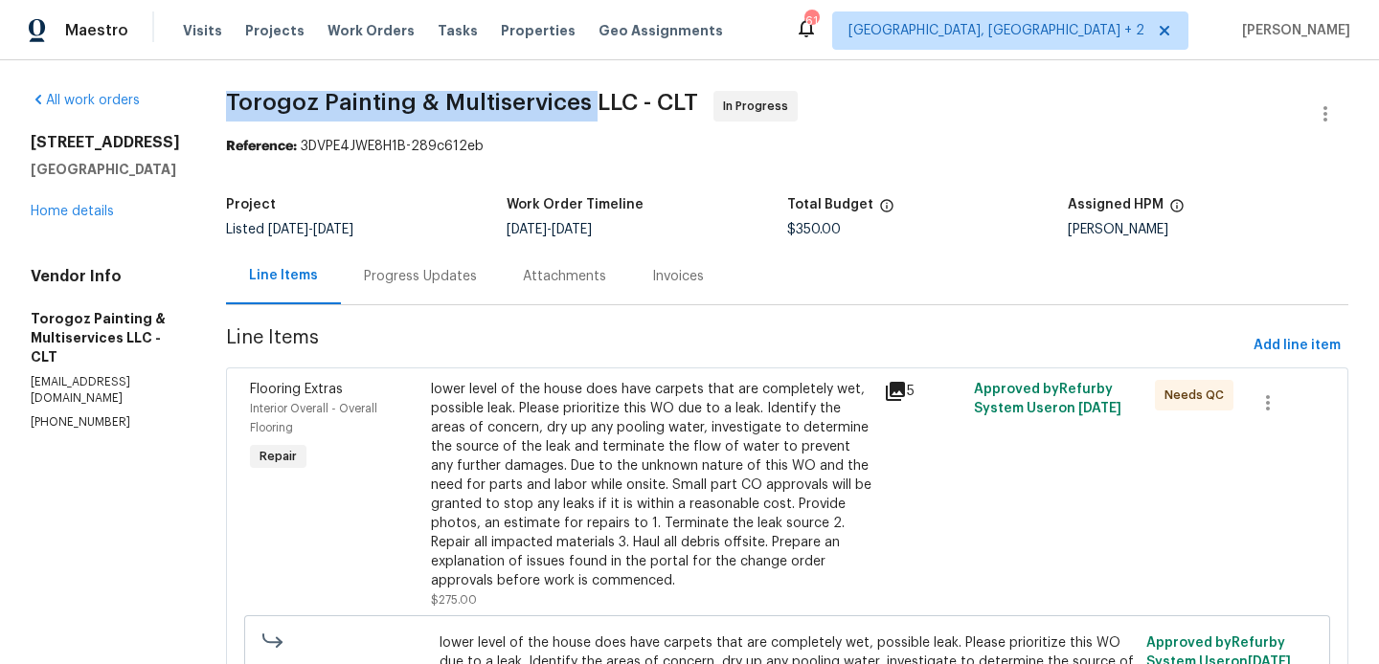
drag, startPoint x: 269, startPoint y: 101, endPoint x: 637, endPoint y: 102, distance: 367.6
click at [637, 102] on div "All work orders 3107 Falling Rock Ct Charlotte, NC 28213 Home details Vendor In…" at bounding box center [689, 656] width 1379 height 1192
copy span "Torogoz Painting & Multiservices"
click at [83, 217] on link "Home details" at bounding box center [72, 211] width 83 height 13
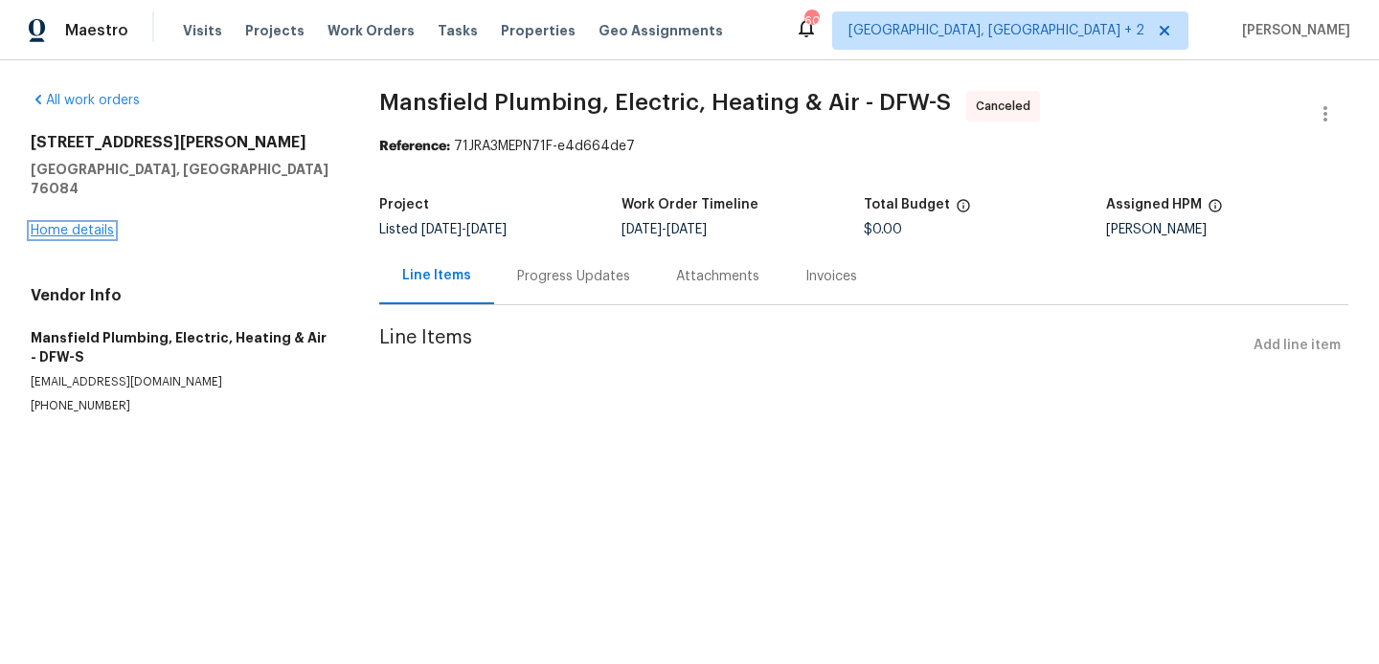
click at [80, 224] on link "Home details" at bounding box center [72, 230] width 83 height 13
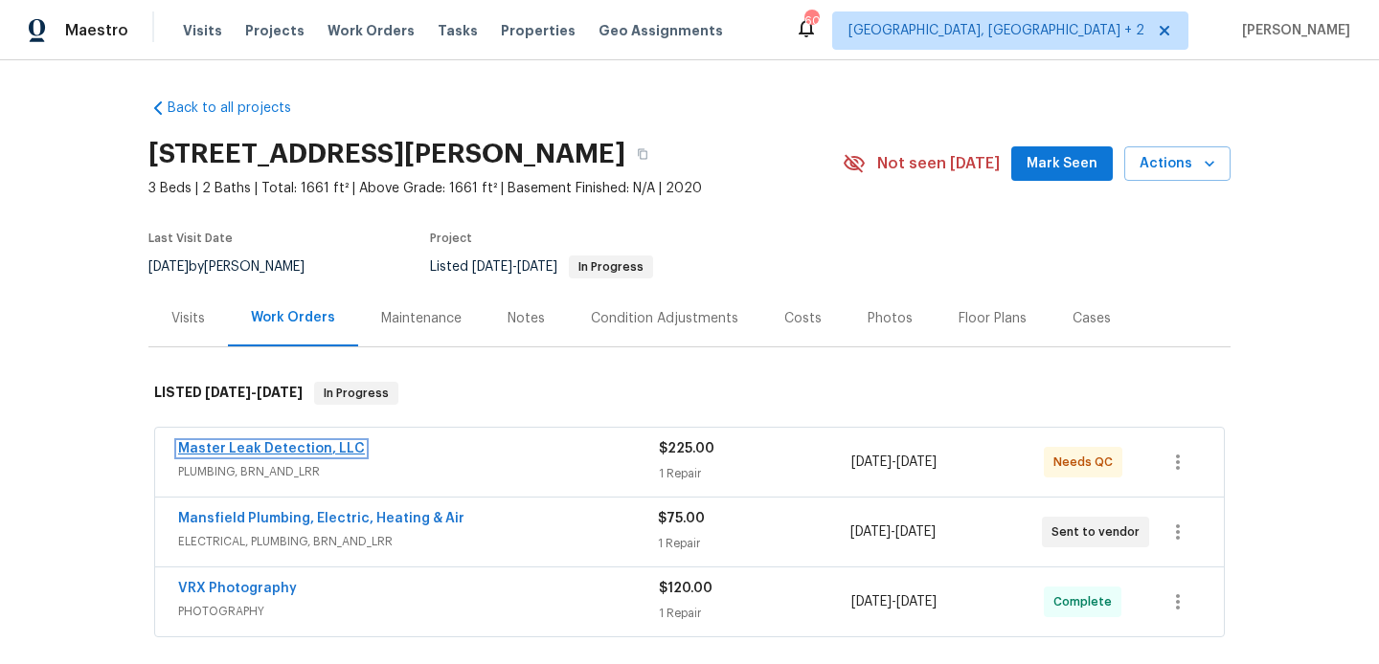
click at [314, 454] on link "Master Leak Detection, LLC" at bounding box center [271, 448] width 187 height 13
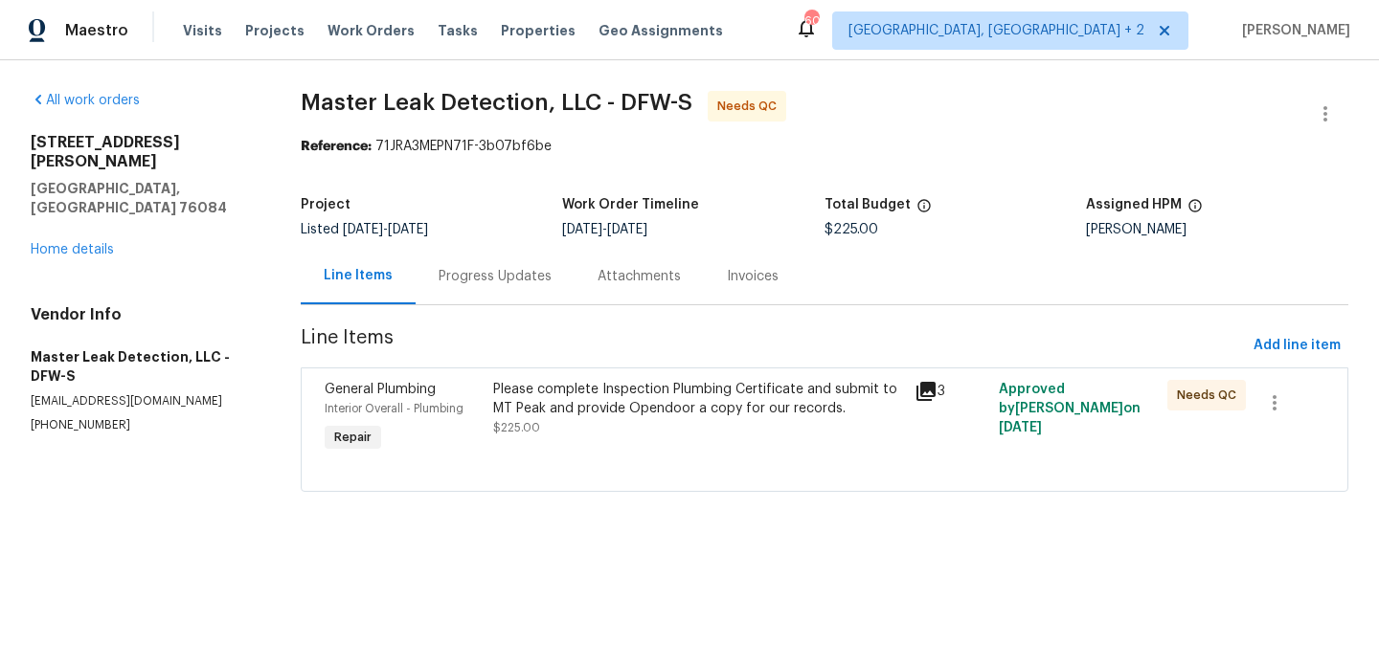
click at [498, 276] on div "Progress Updates" at bounding box center [494, 276] width 113 height 19
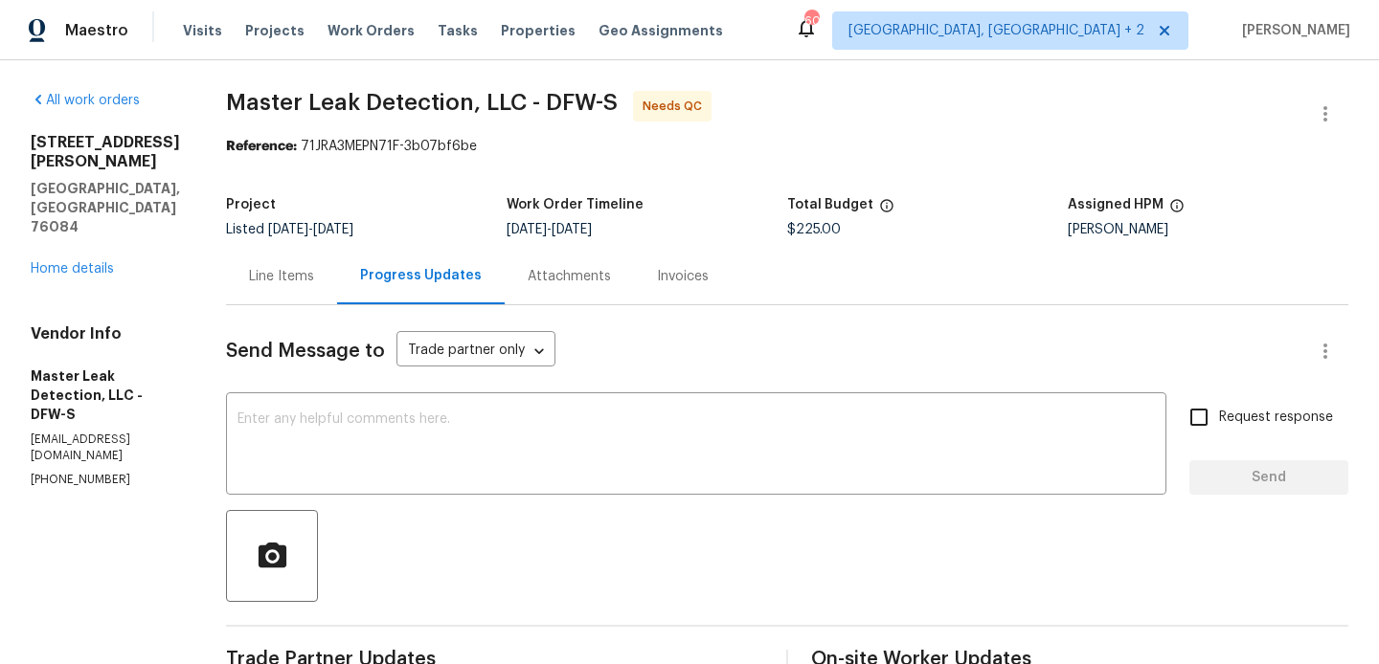
click at [304, 277] on div "Line Items" at bounding box center [281, 276] width 65 height 19
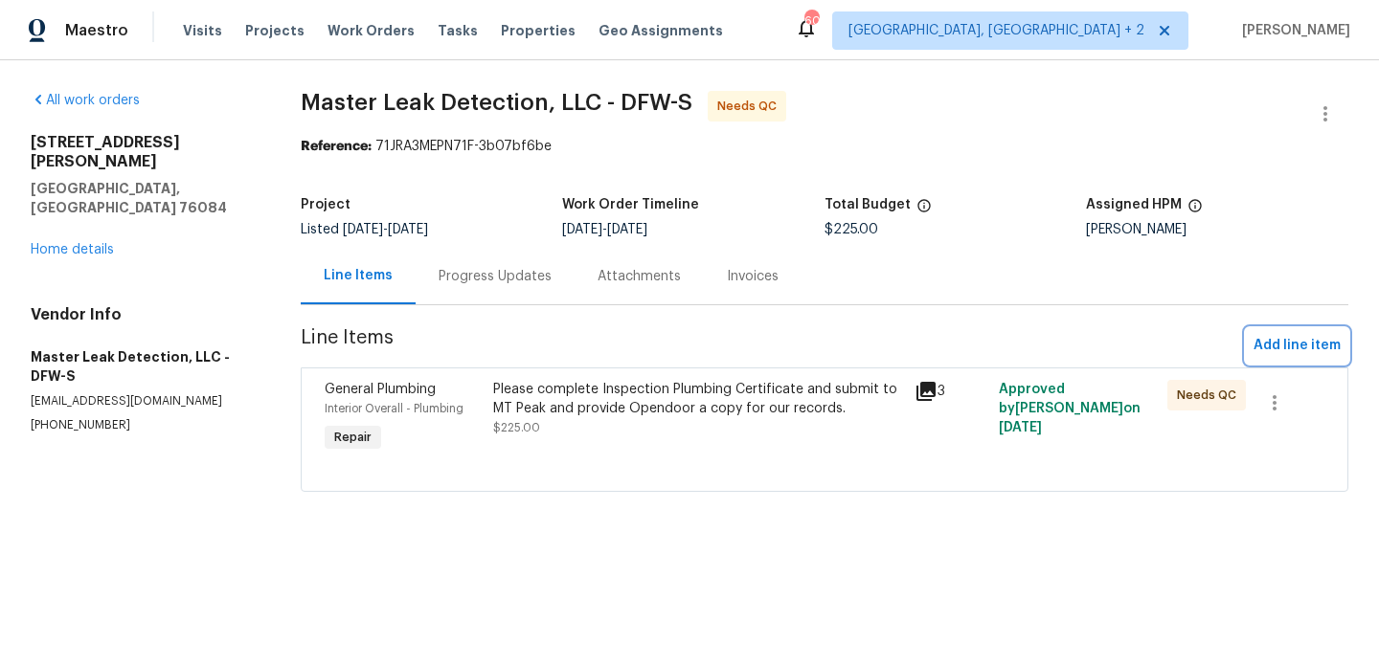
click at [1298, 340] on span "Add line item" at bounding box center [1296, 346] width 87 height 24
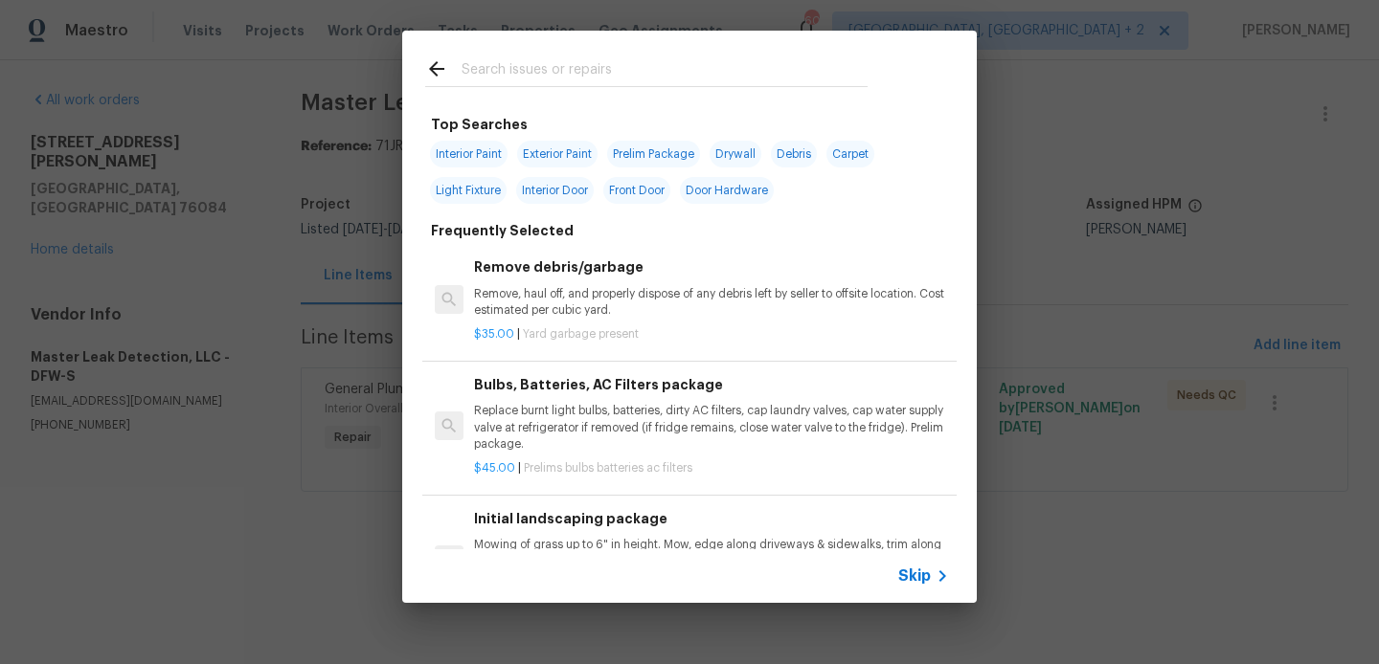
click at [519, 57] on input "text" at bounding box center [664, 71] width 406 height 29
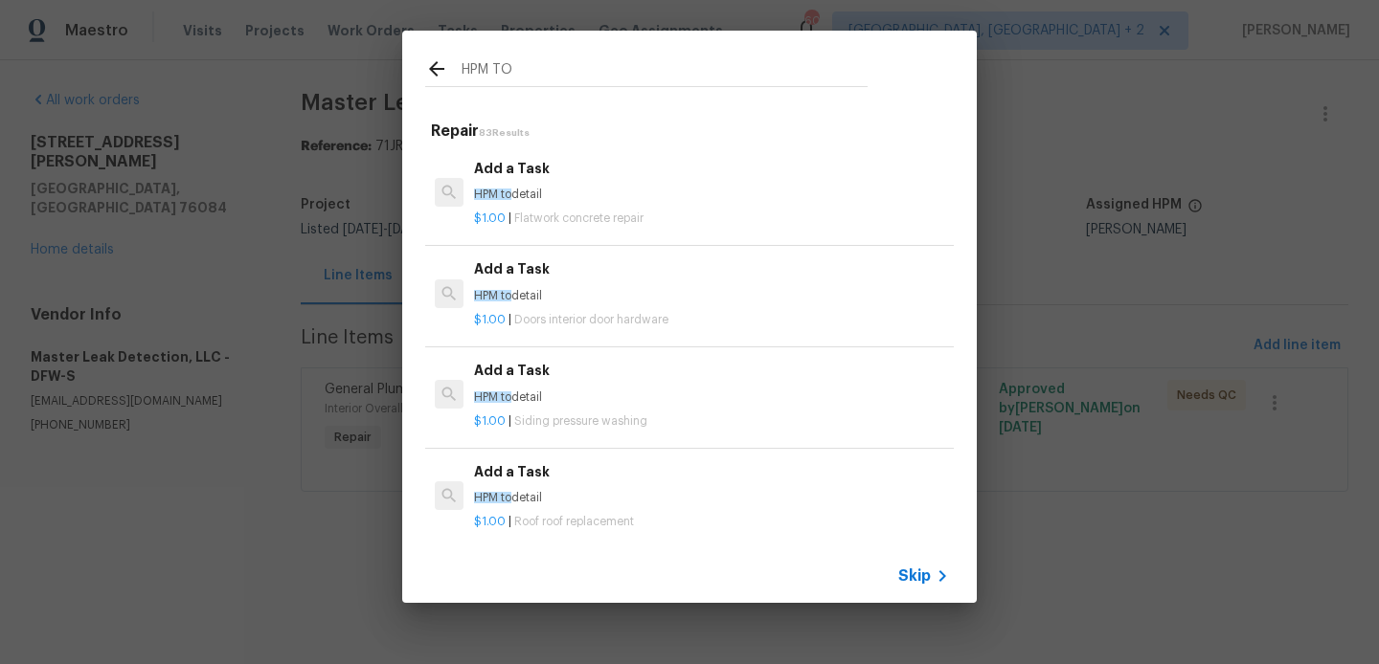
type input "HPM TO"
click at [529, 283] on div "Add a Task HPM to detail" at bounding box center [711, 281] width 475 height 46
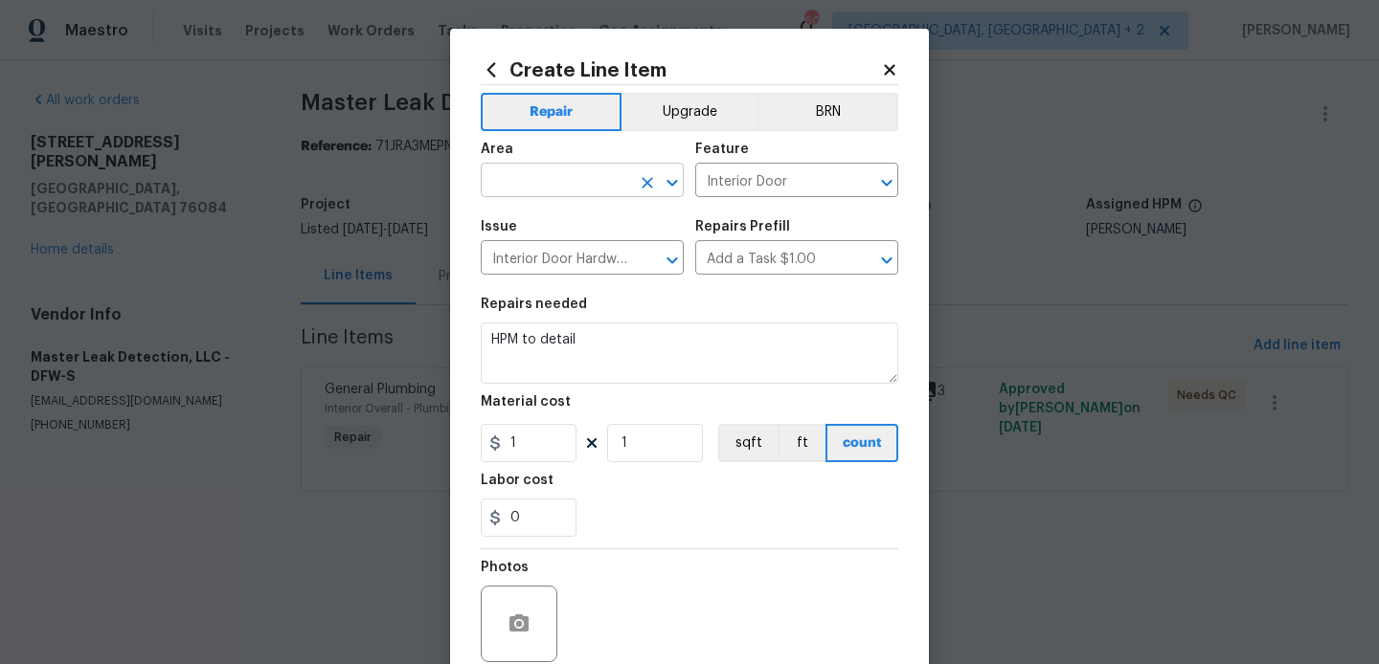
click at [518, 188] on input "text" at bounding box center [555, 183] width 149 height 30
click at [539, 246] on li "Interior Overall" at bounding box center [582, 257] width 203 height 32
type input "Interior Overall"
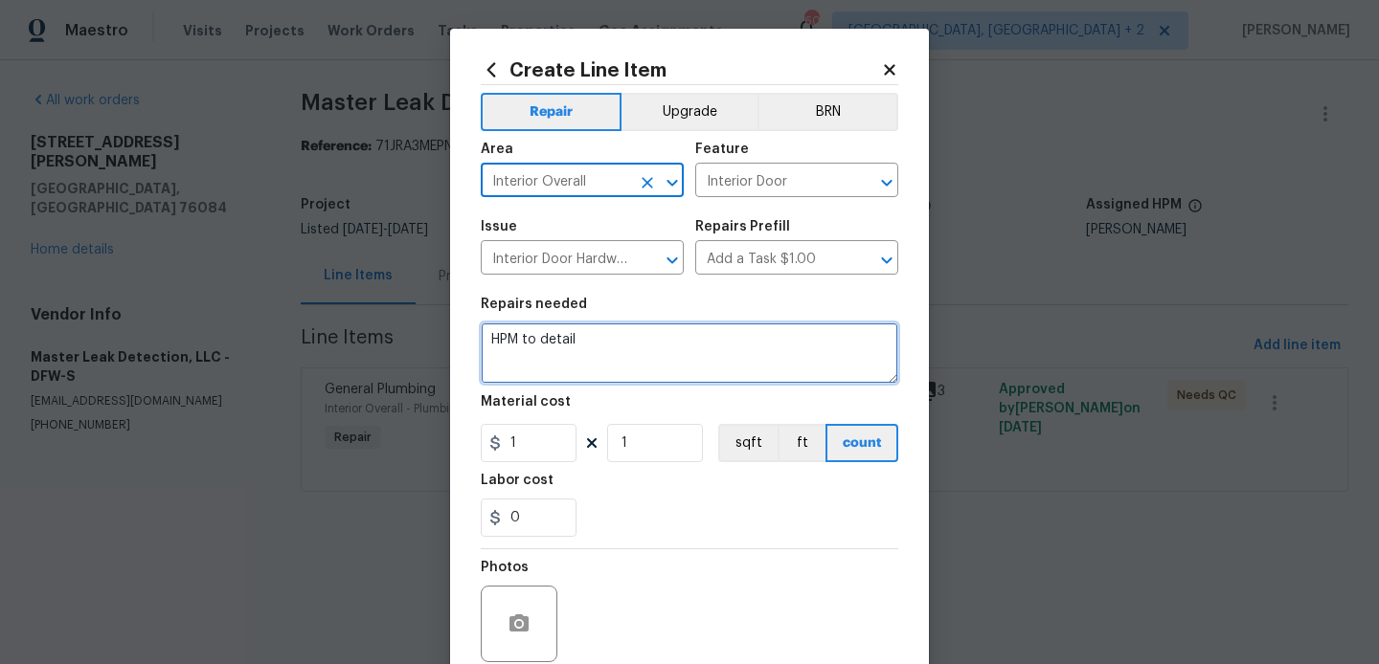
click at [550, 341] on textarea "HPM to detail" at bounding box center [689, 353] width 417 height 61
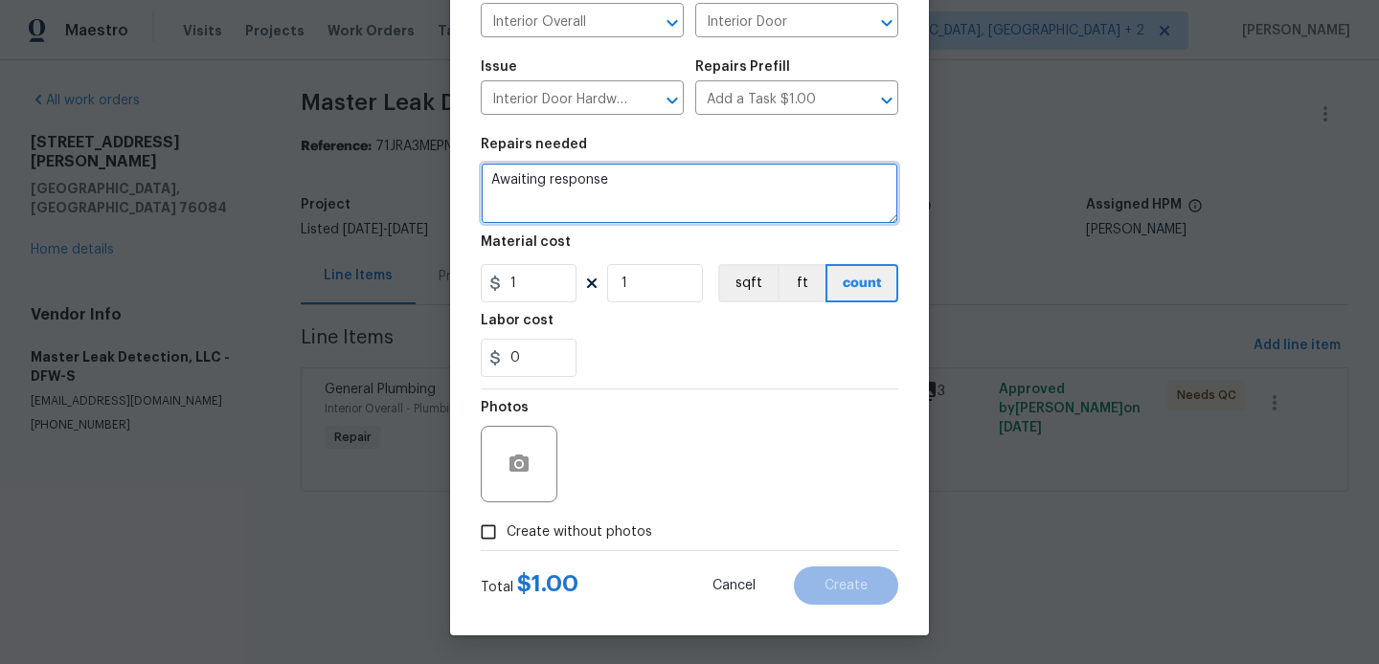
type textarea "Awaiting response"
click at [613, 528] on span "Create without photos" at bounding box center [579, 533] width 146 height 20
click at [506, 528] on input "Create without photos" at bounding box center [488, 532] width 36 height 36
checkbox input "true"
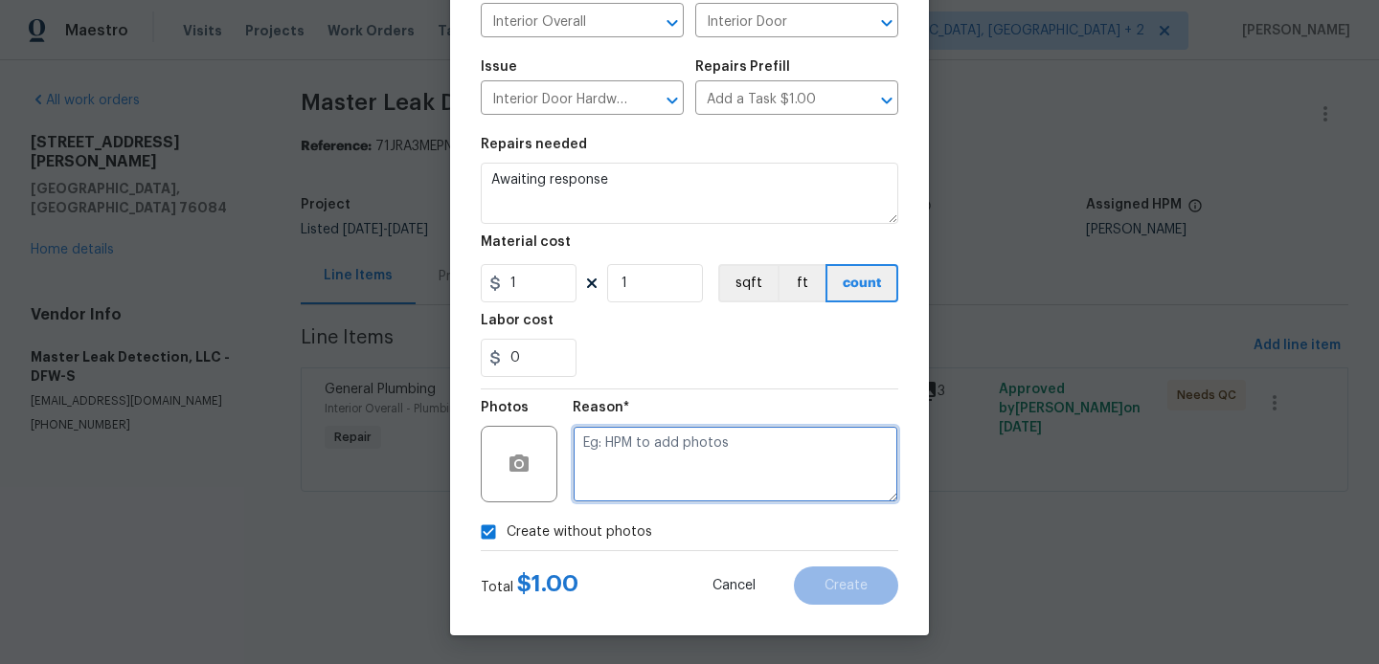
click at [747, 483] on textarea at bounding box center [735, 464] width 326 height 77
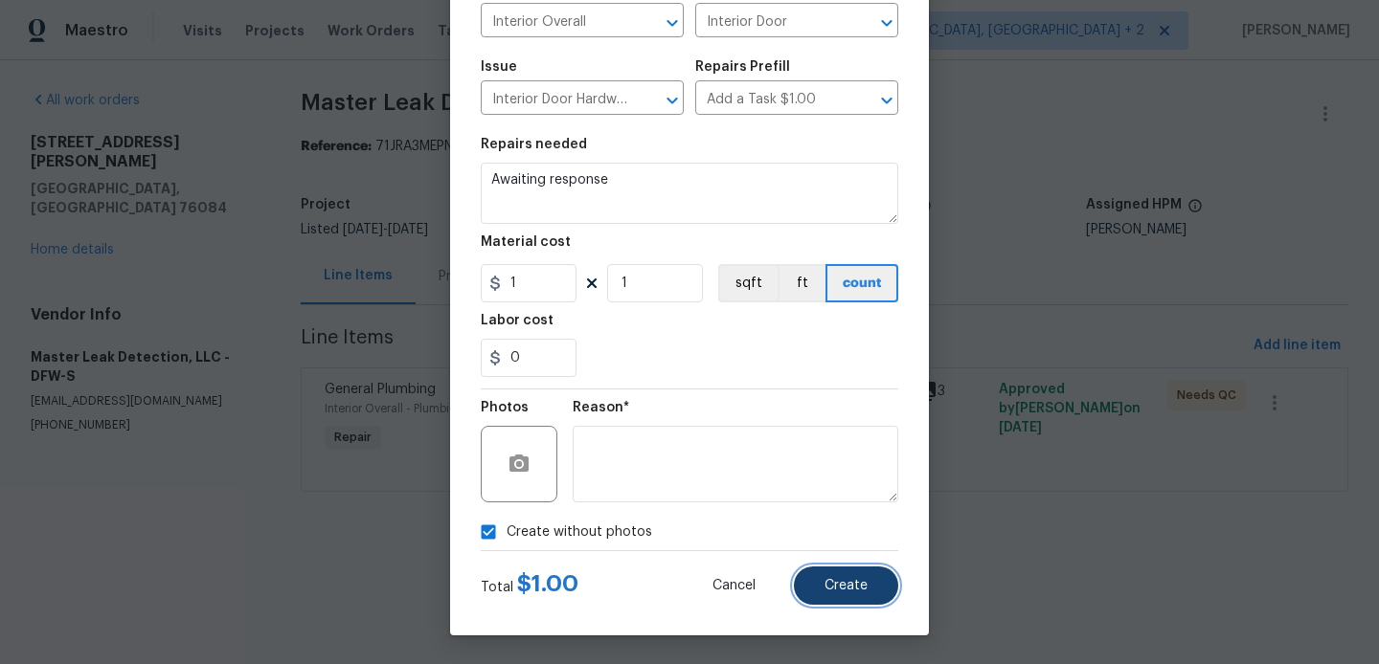
click at [851, 587] on span "Create" at bounding box center [845, 586] width 43 height 14
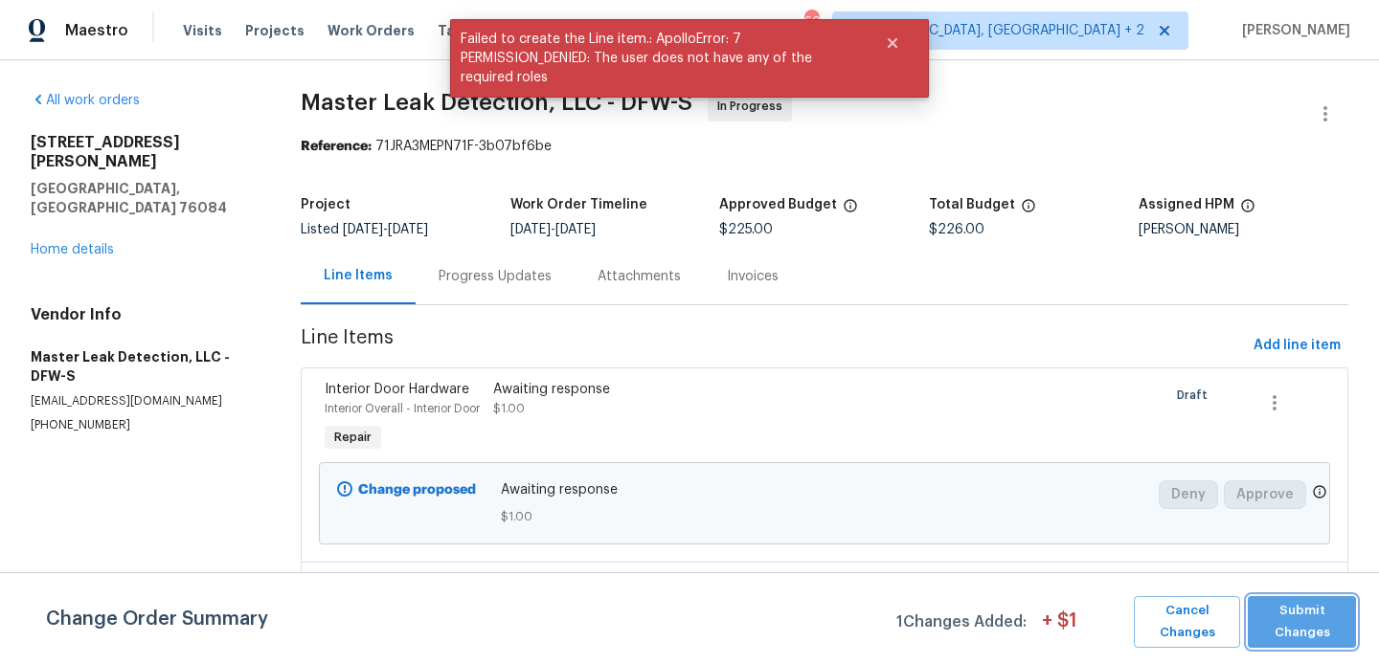
click at [1290, 617] on span "Submit Changes" at bounding box center [1301, 622] width 89 height 44
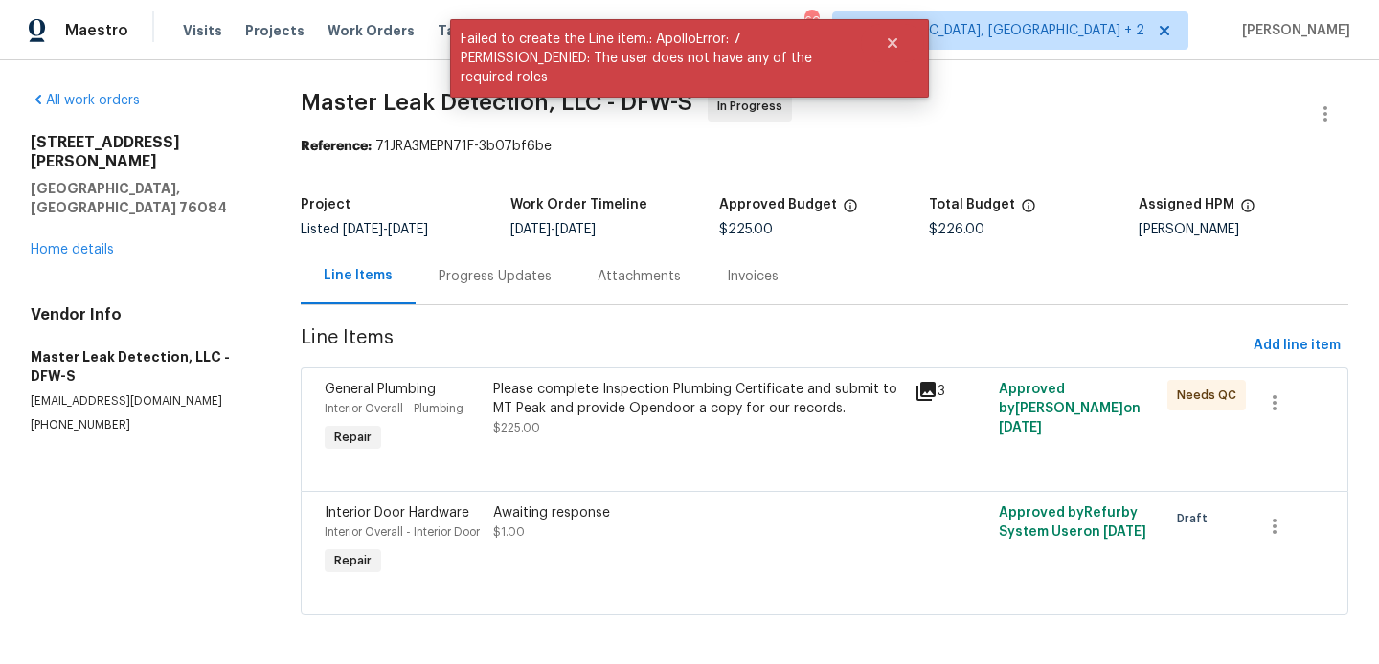
click at [517, 279] on div "Progress Updates" at bounding box center [494, 276] width 113 height 19
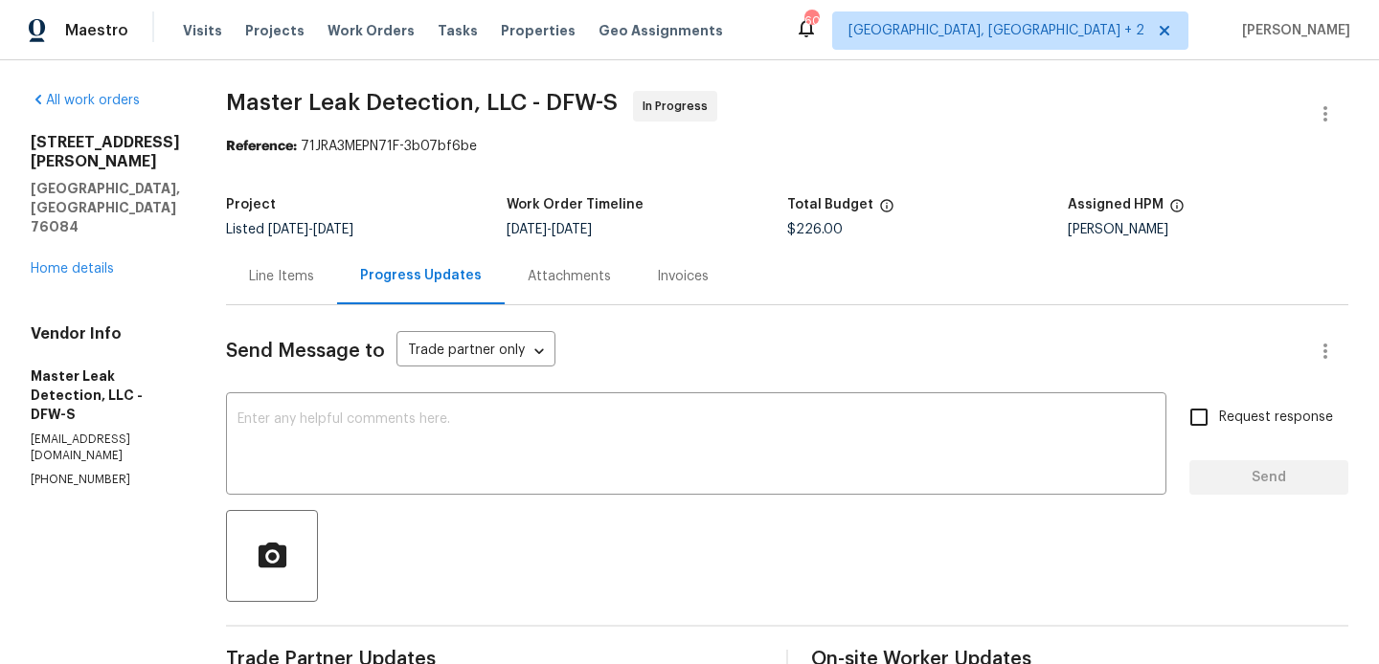
click at [91, 203] on div "124 Crockett Way Venus, TX 76084 Home details" at bounding box center [105, 206] width 149 height 146
click at [91, 262] on link "Home details" at bounding box center [72, 268] width 83 height 13
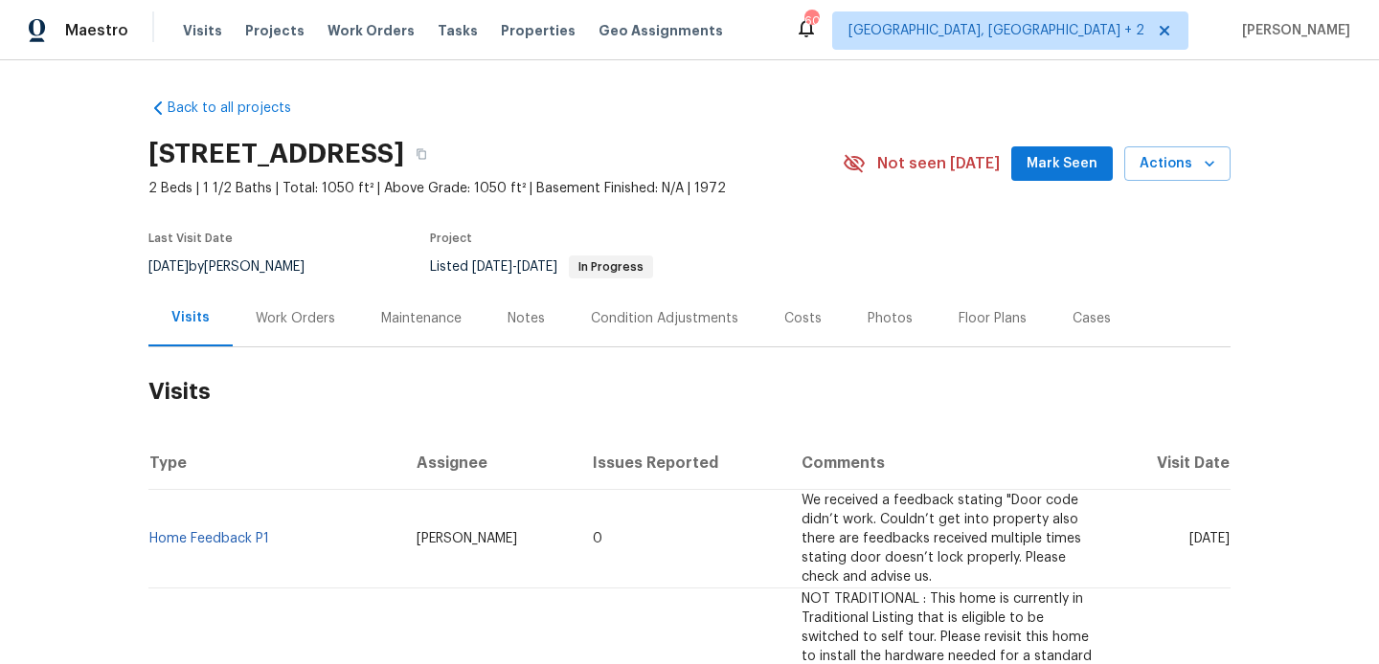
click at [292, 332] on div "Work Orders" at bounding box center [295, 318] width 125 height 56
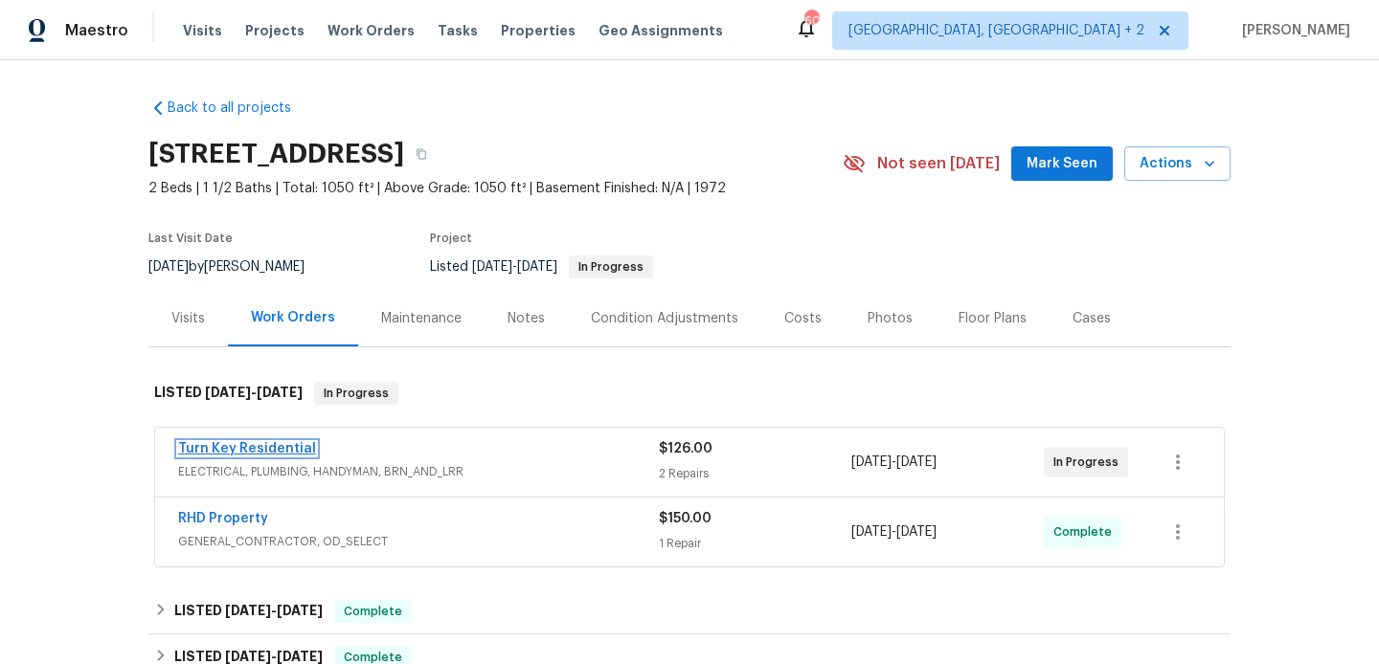
click at [280, 448] on link "Turn Key Residential" at bounding box center [247, 448] width 138 height 13
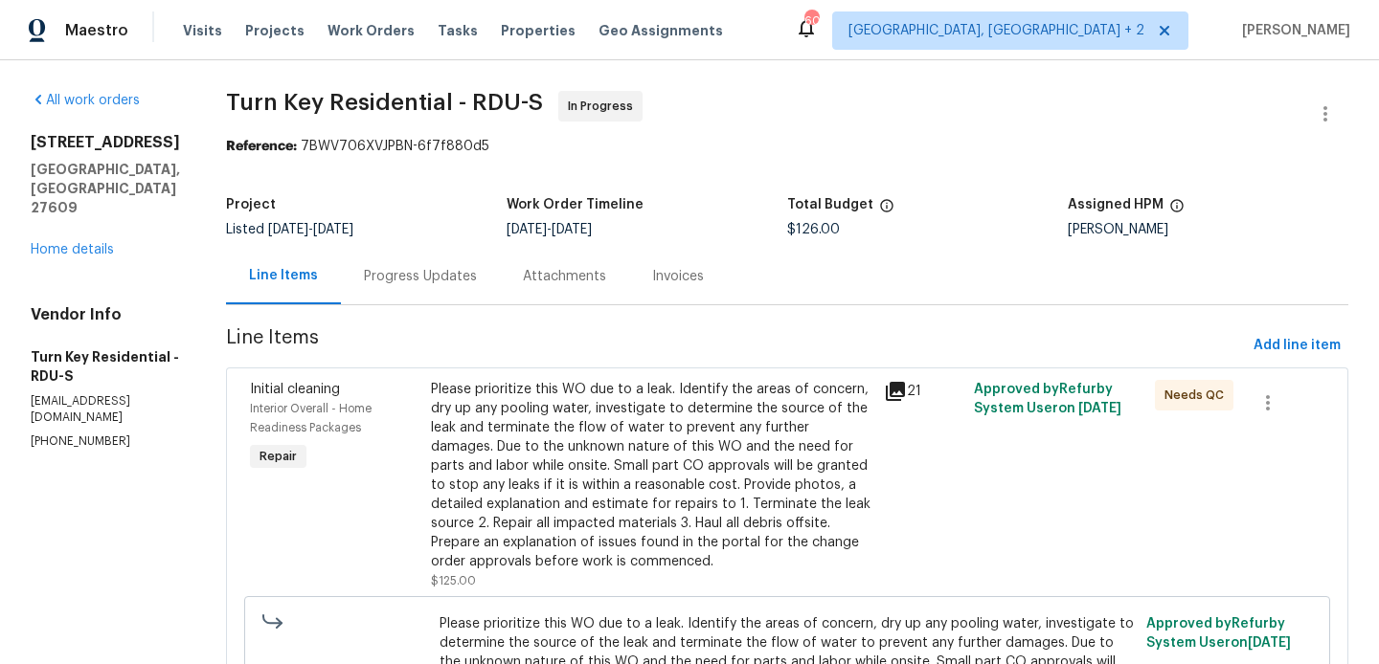
click at [477, 272] on div "Progress Updates" at bounding box center [420, 276] width 113 height 19
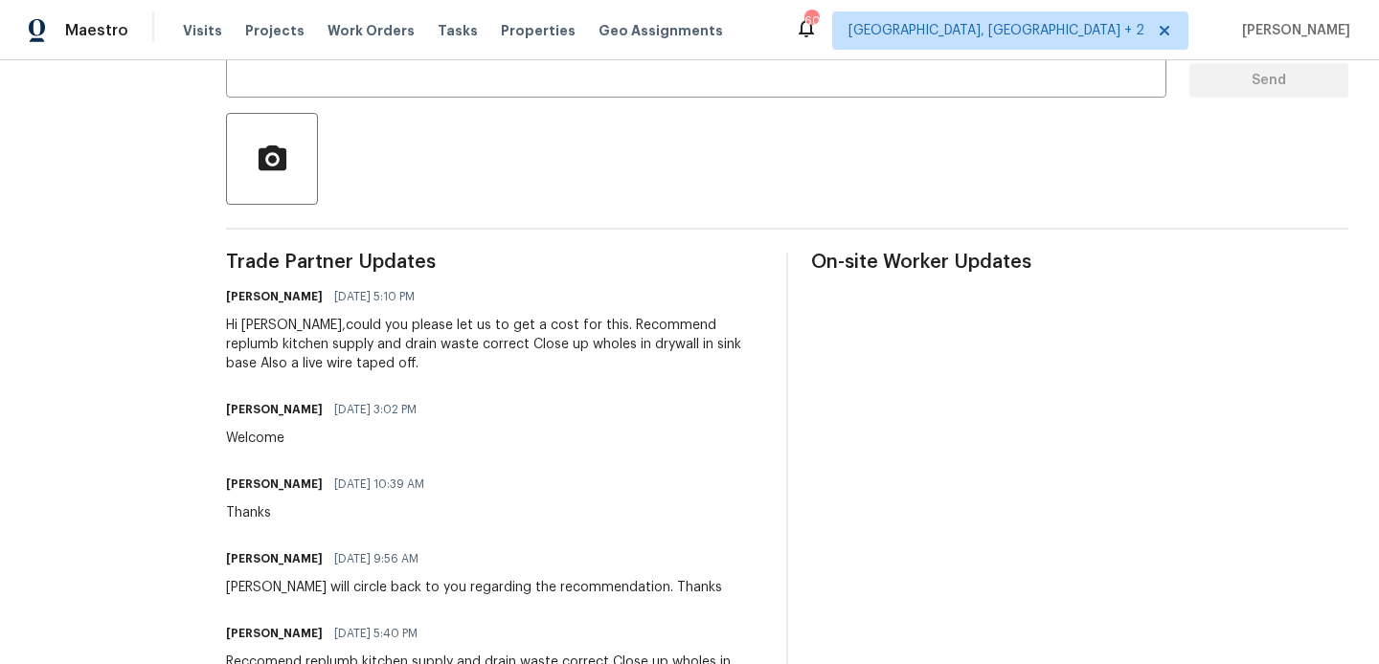
scroll to position [427, 0]
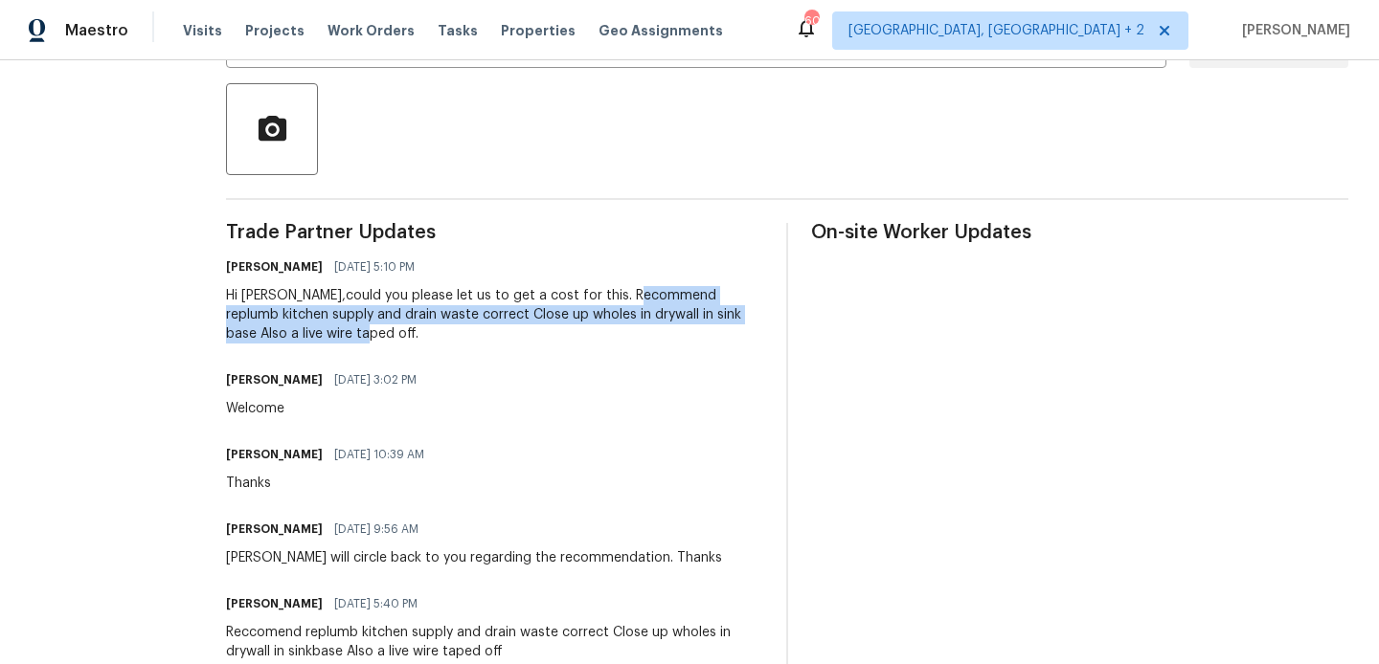
drag, startPoint x: 685, startPoint y: 293, endPoint x: 717, endPoint y: 332, distance: 50.4
click at [717, 332] on div "Hi [PERSON_NAME],could you please let us to get a cost for this. Recommend repl…" at bounding box center [494, 314] width 537 height 57
copy div "replumb kitchen supply and drain waste correct Close up wholes in drywall in si…"
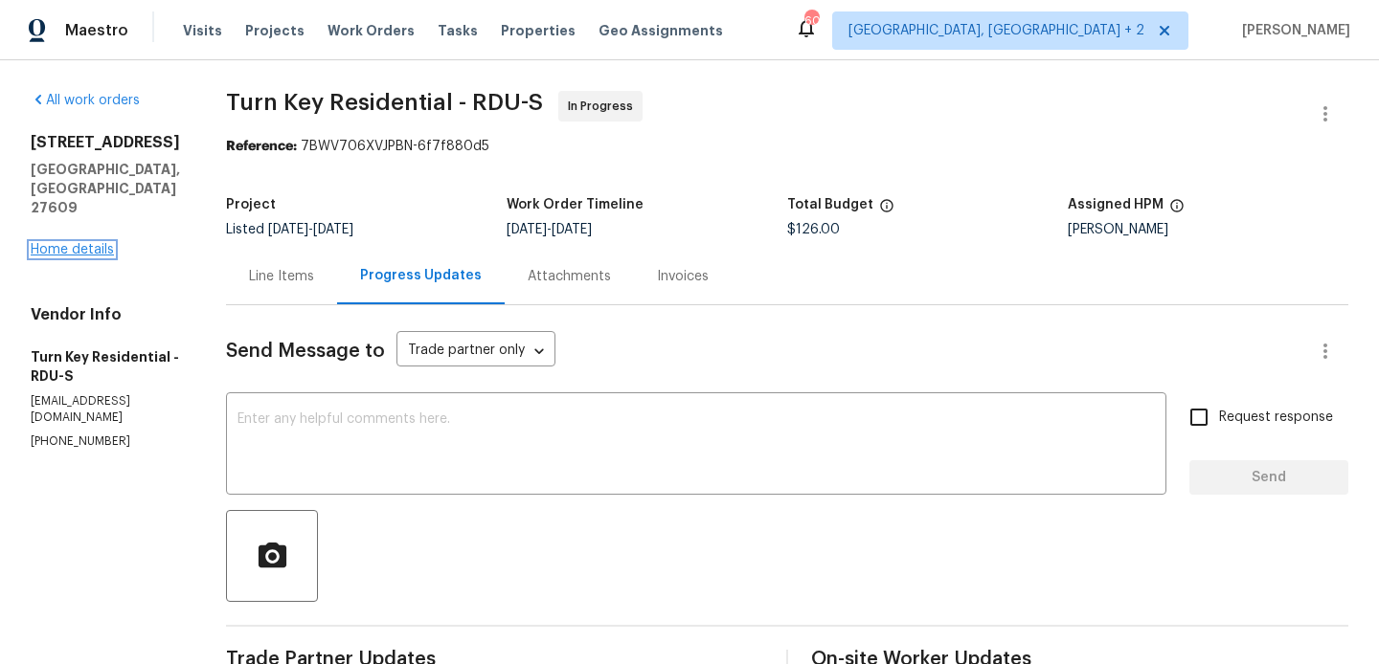
click at [54, 243] on link "Home details" at bounding box center [72, 249] width 83 height 13
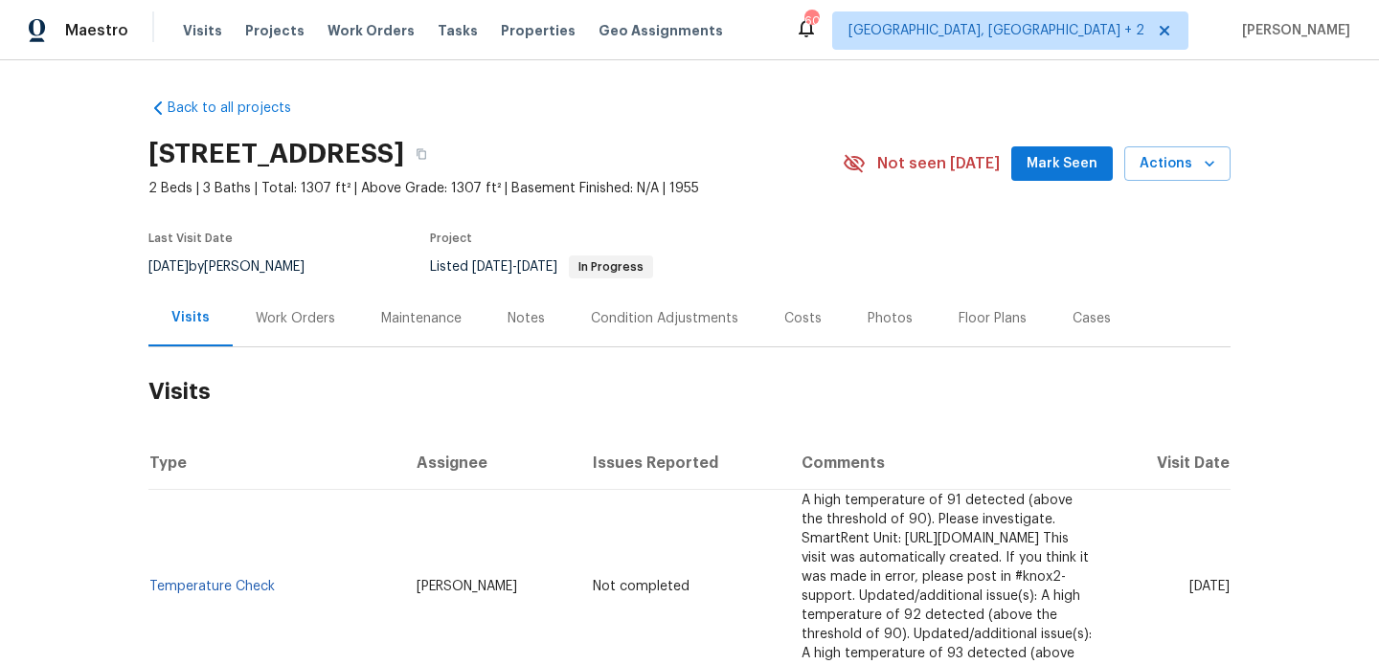
click at [335, 291] on div "Work Orders" at bounding box center [295, 318] width 125 height 56
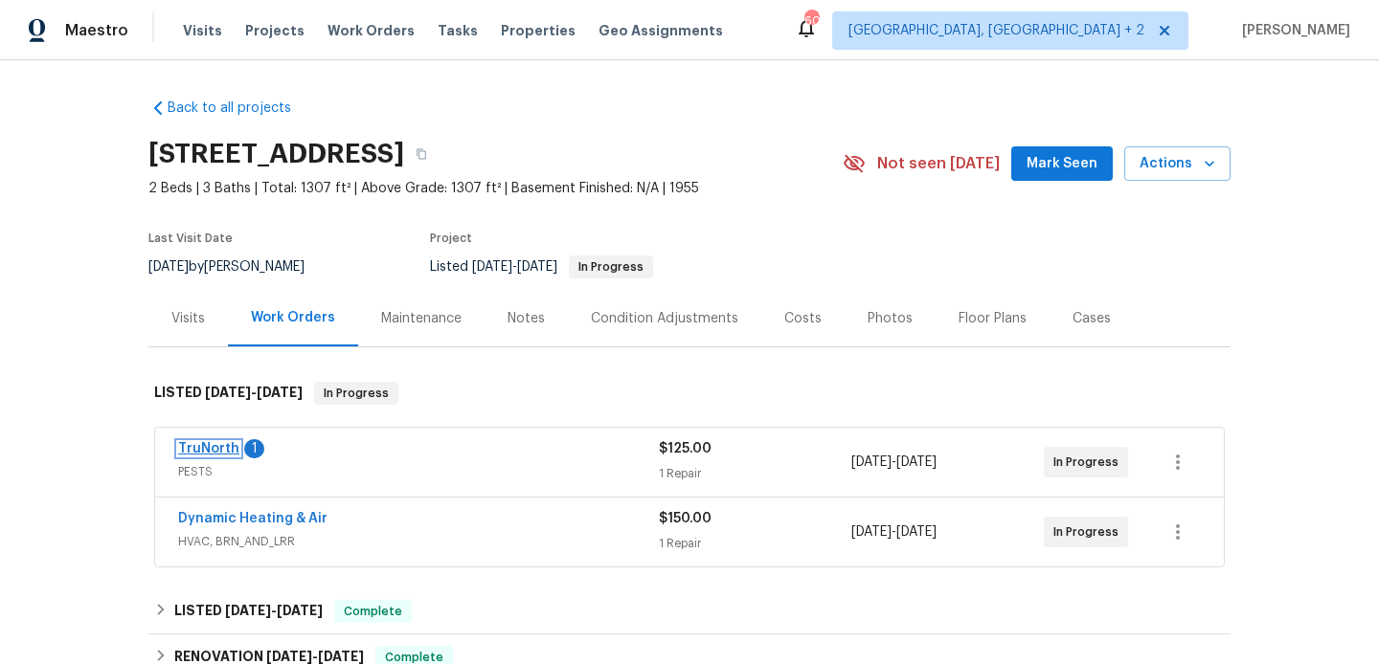
click at [225, 449] on link "TruNorth" at bounding box center [208, 448] width 61 height 13
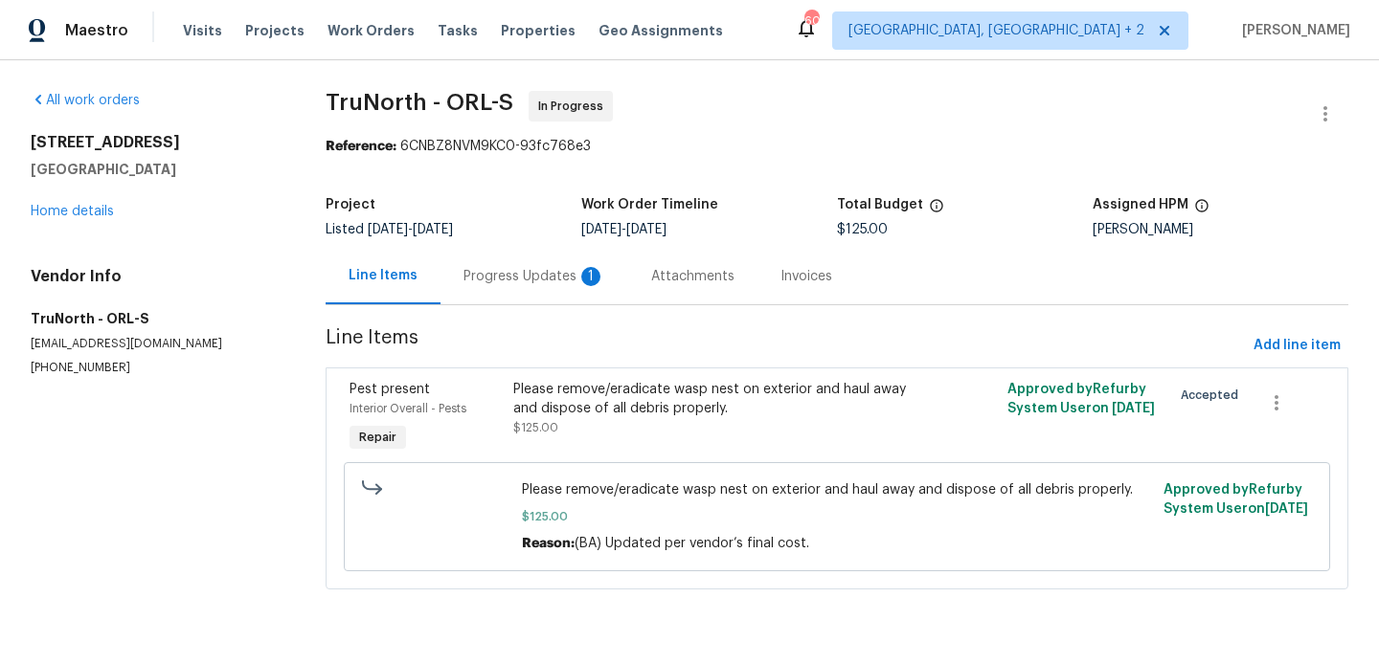
click at [500, 284] on div "Progress Updates 1" at bounding box center [534, 276] width 142 height 19
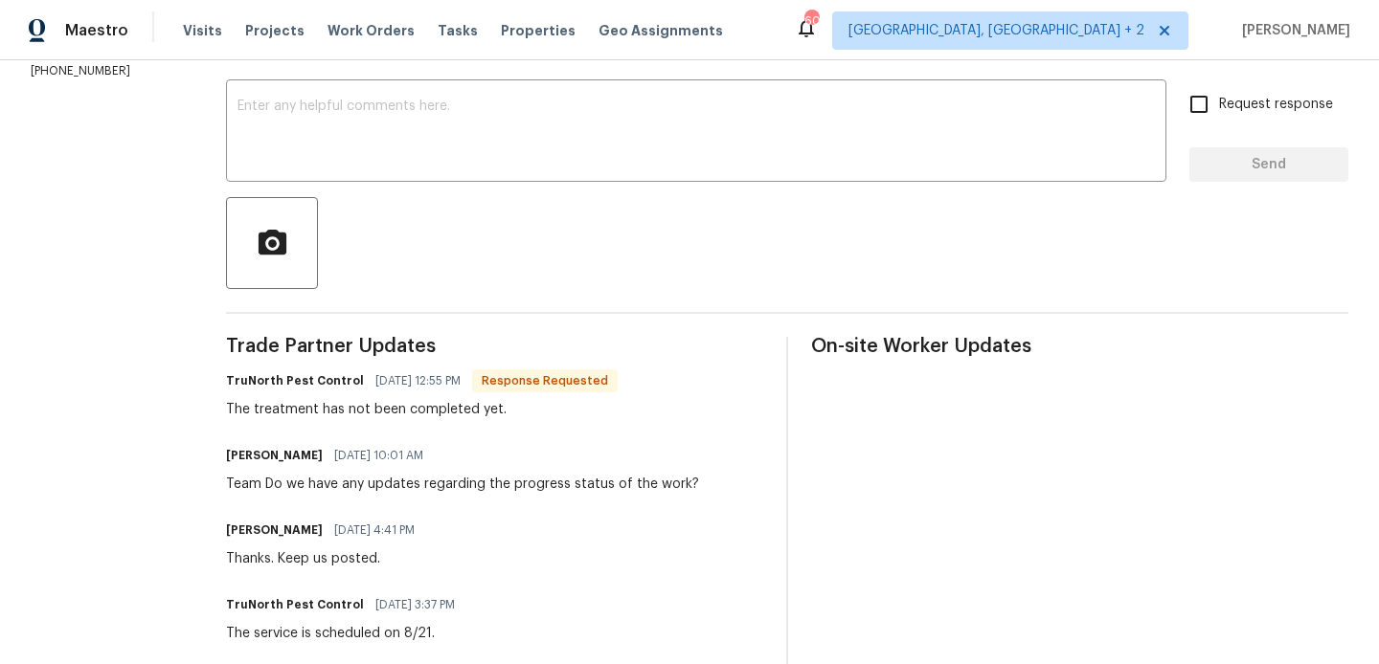
scroll to position [133, 0]
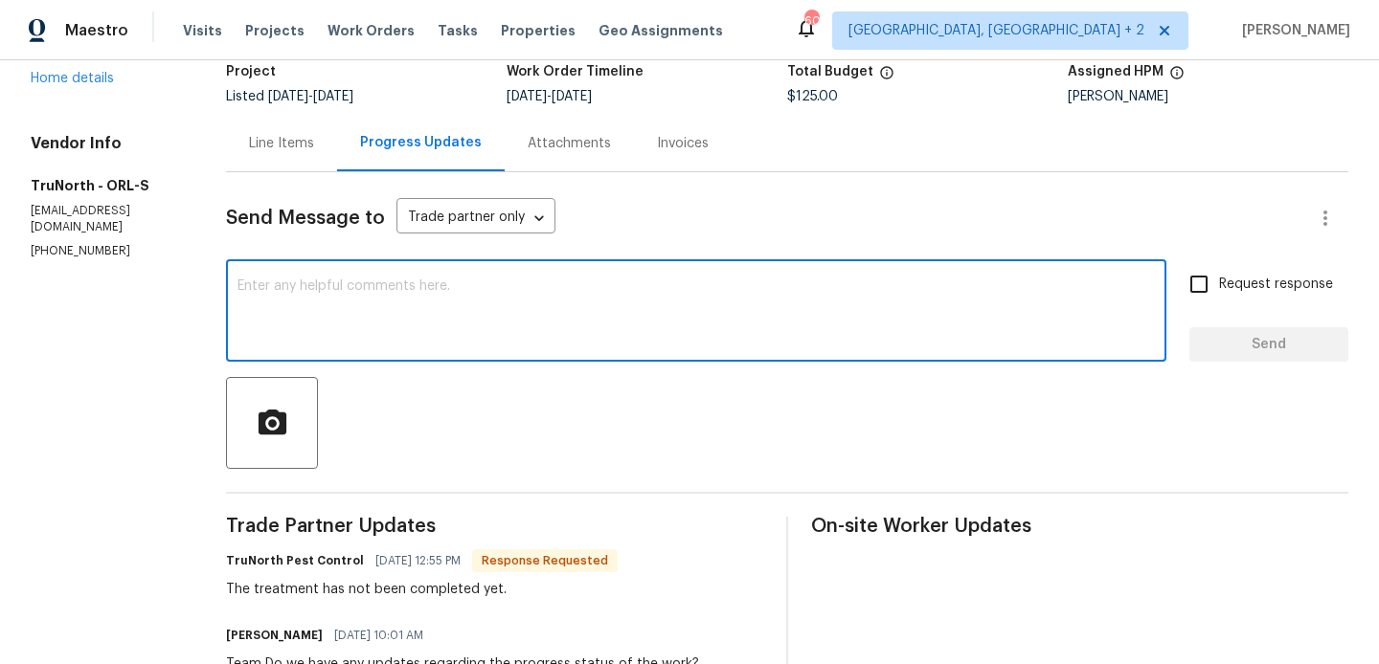
click at [346, 321] on textarea at bounding box center [695, 313] width 917 height 67
type textarea "k"
type textarea "Keep us posted upon completion."
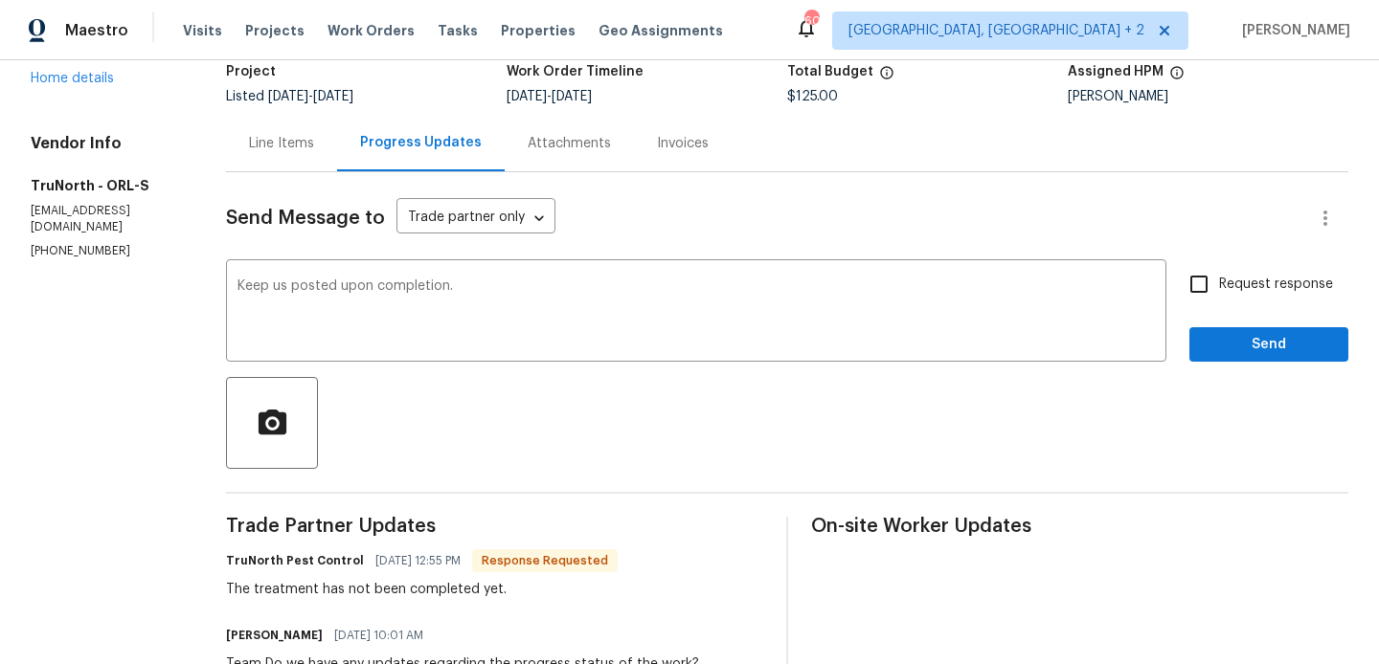
click at [1203, 288] on input "Request response" at bounding box center [1199, 284] width 40 height 40
checkbox input "true"
click at [1203, 331] on button "Send" at bounding box center [1268, 344] width 159 height 35
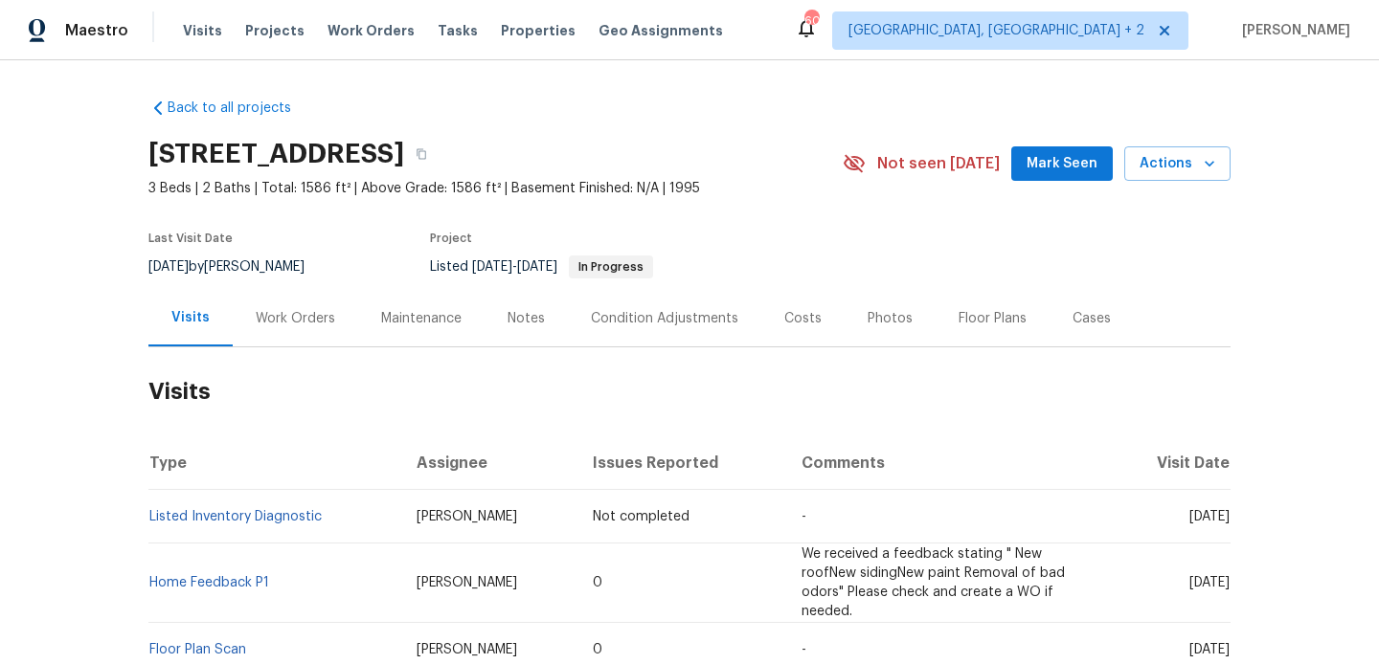
click at [294, 319] on div "Work Orders" at bounding box center [295, 318] width 79 height 19
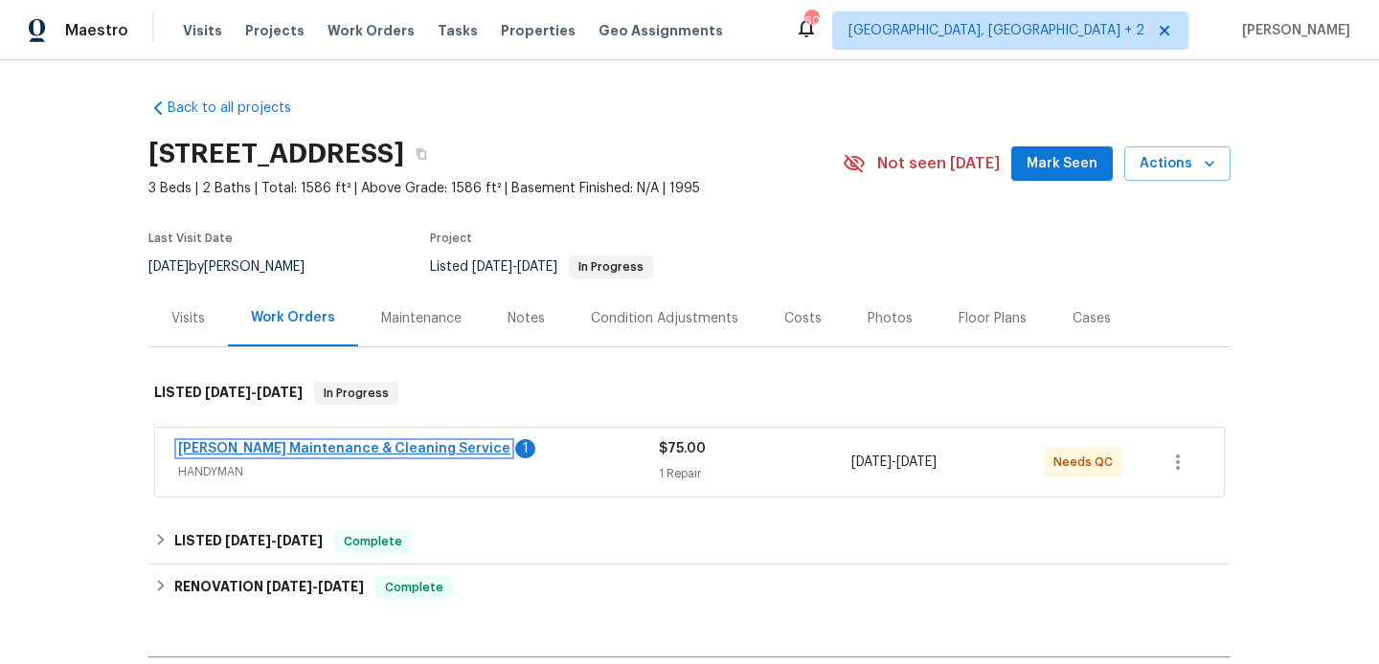
click at [342, 451] on link "Baker's Maintenance & Cleaning Service" at bounding box center [344, 448] width 332 height 13
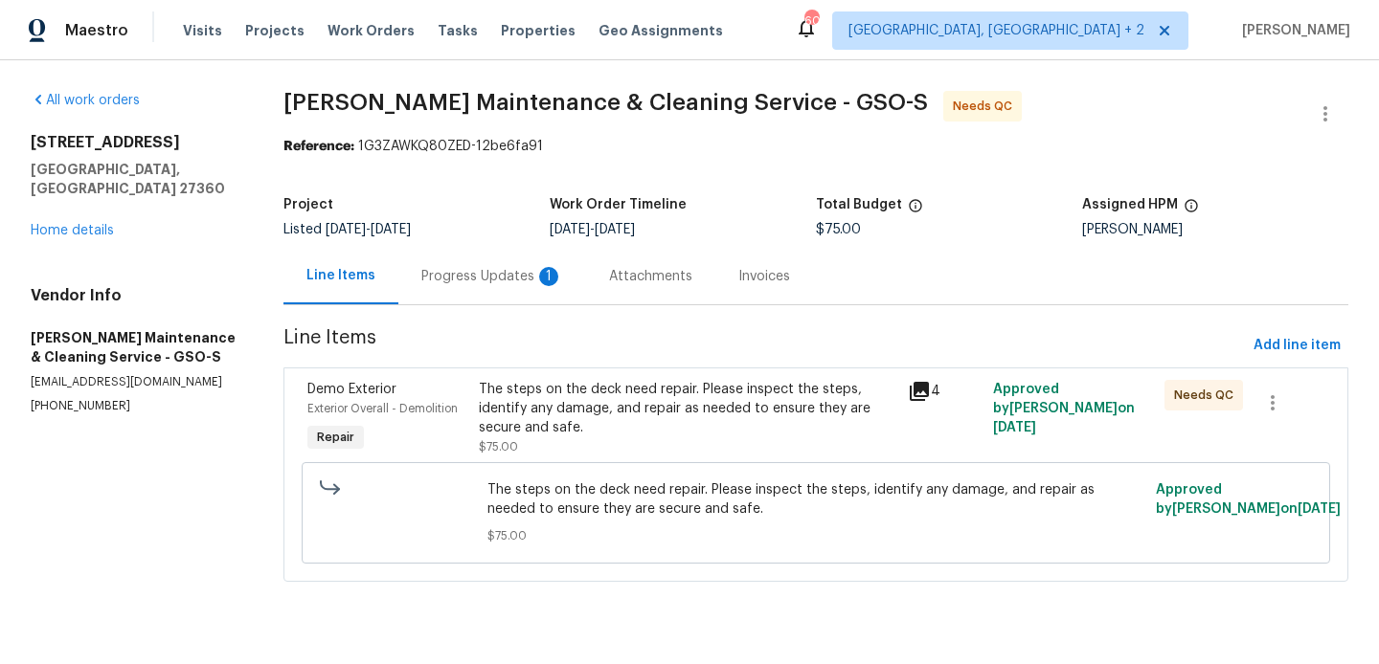
click at [491, 298] on div "Progress Updates 1" at bounding box center [492, 276] width 188 height 56
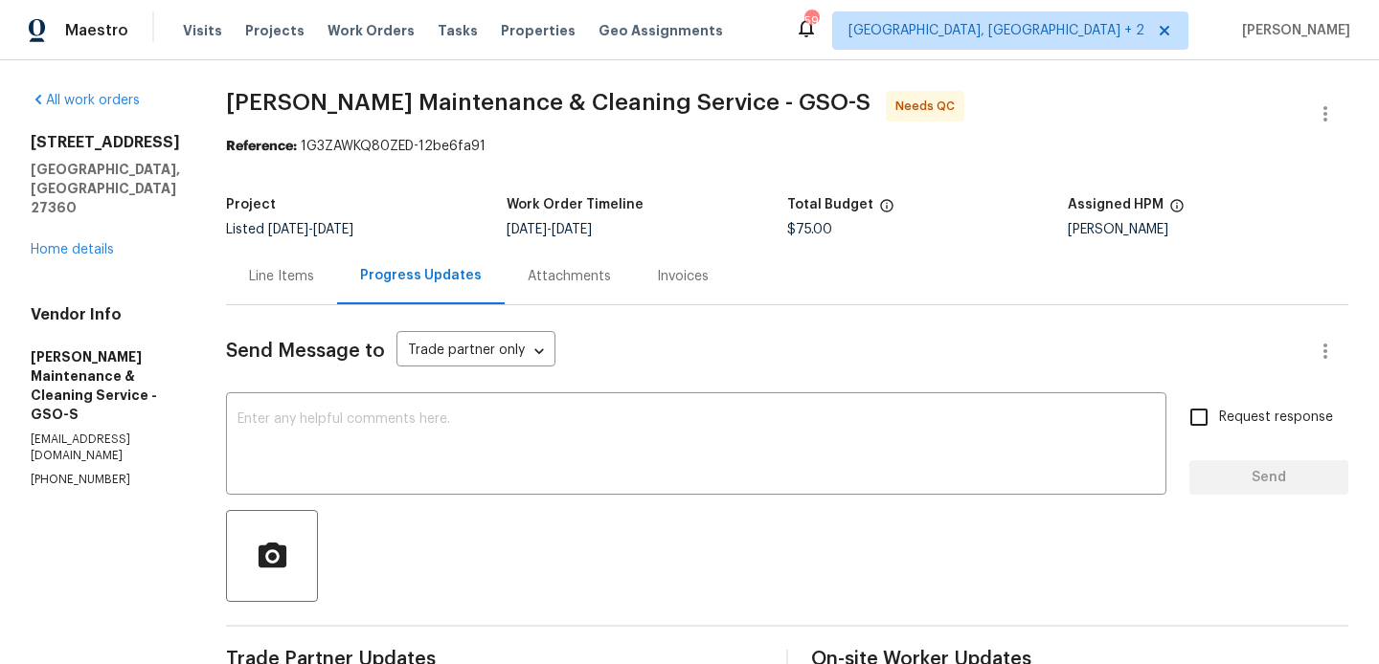
click at [305, 287] on div "Line Items" at bounding box center [281, 276] width 111 height 56
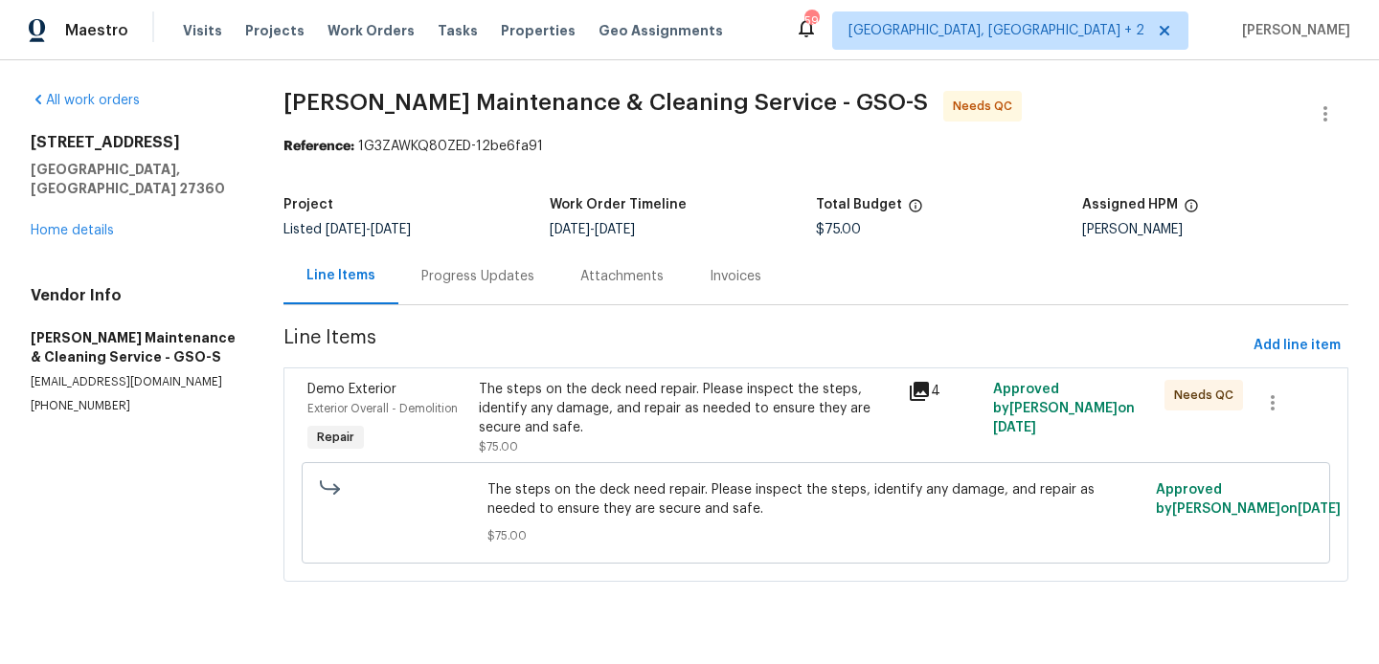
click at [548, 410] on div "The steps on the deck need repair. Please inspect the steps, identify any damag…" at bounding box center [687, 408] width 416 height 57
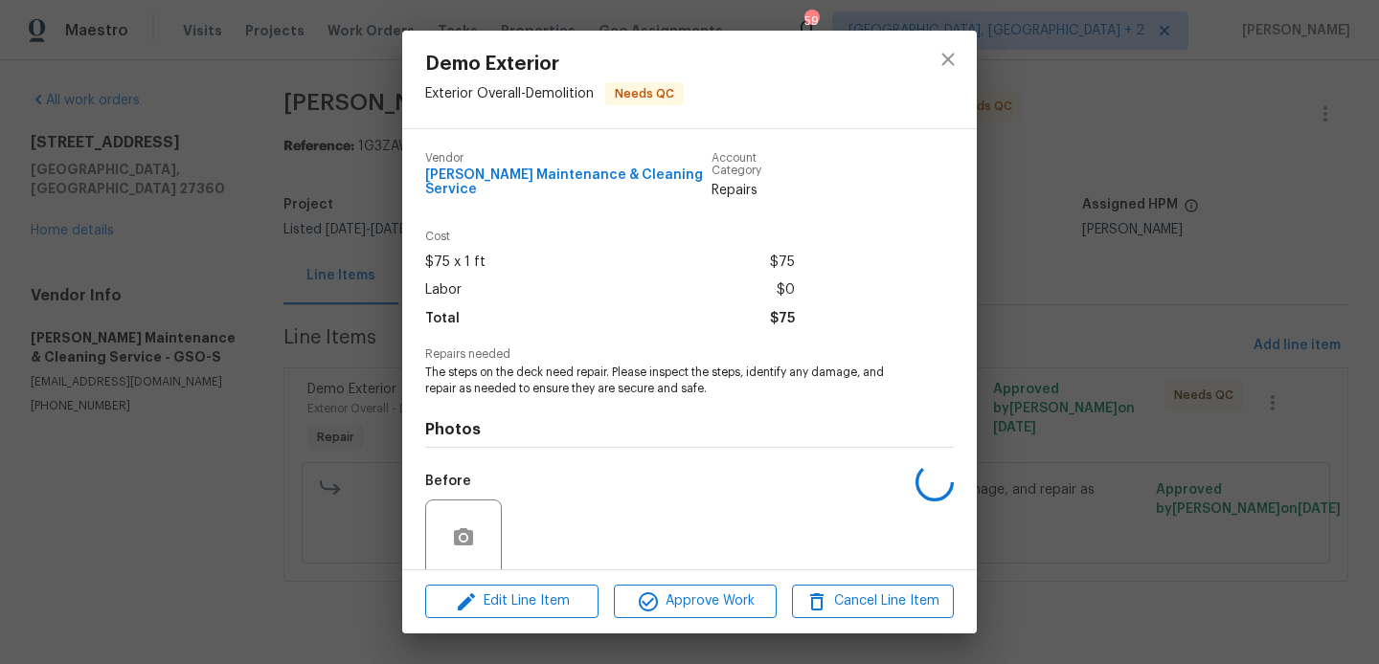
scroll to position [137, 0]
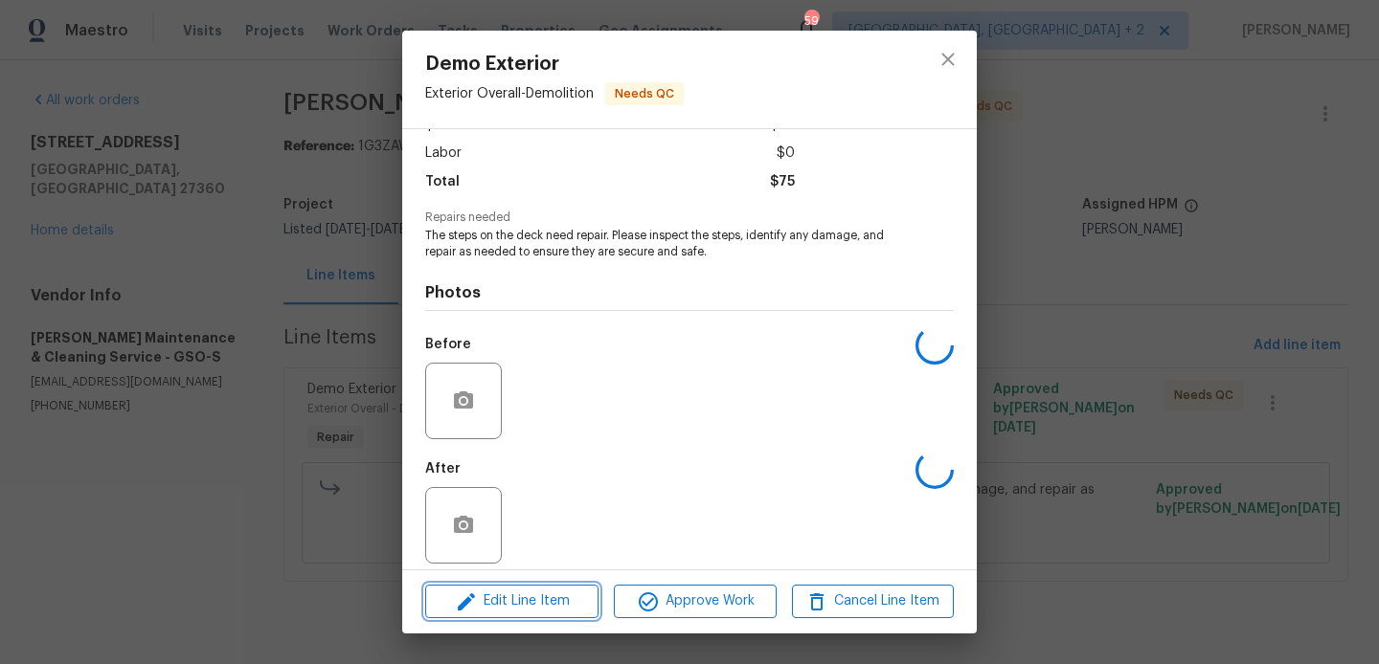
click at [549, 609] on span "Edit Line Item" at bounding box center [512, 602] width 162 height 24
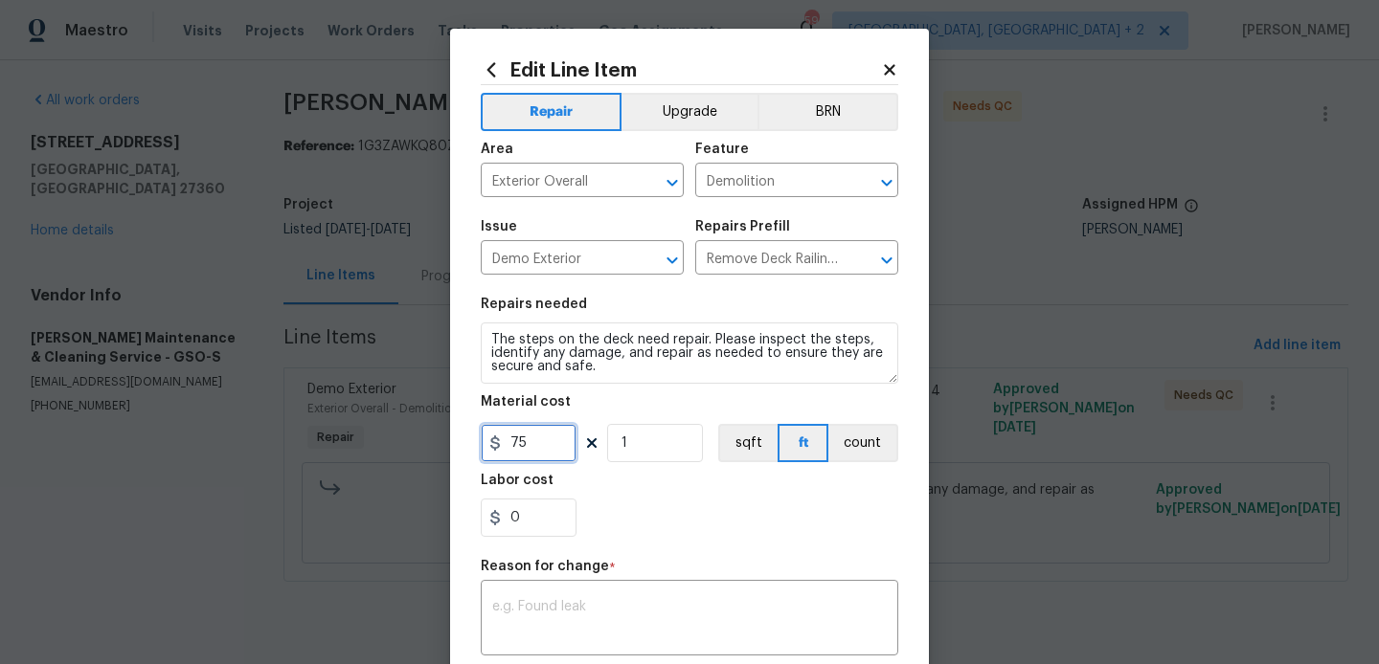
click at [531, 438] on input "75" at bounding box center [529, 443] width 96 height 38
type input "290"
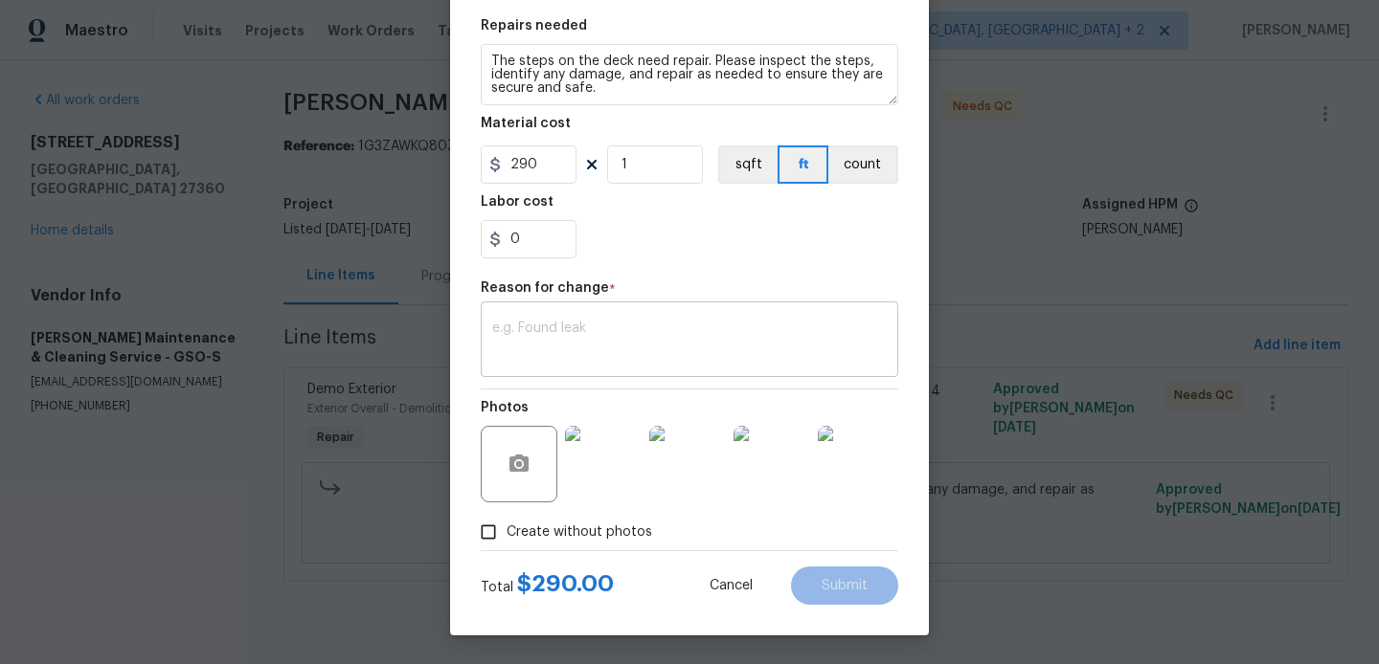
click at [594, 343] on textarea at bounding box center [689, 342] width 394 height 40
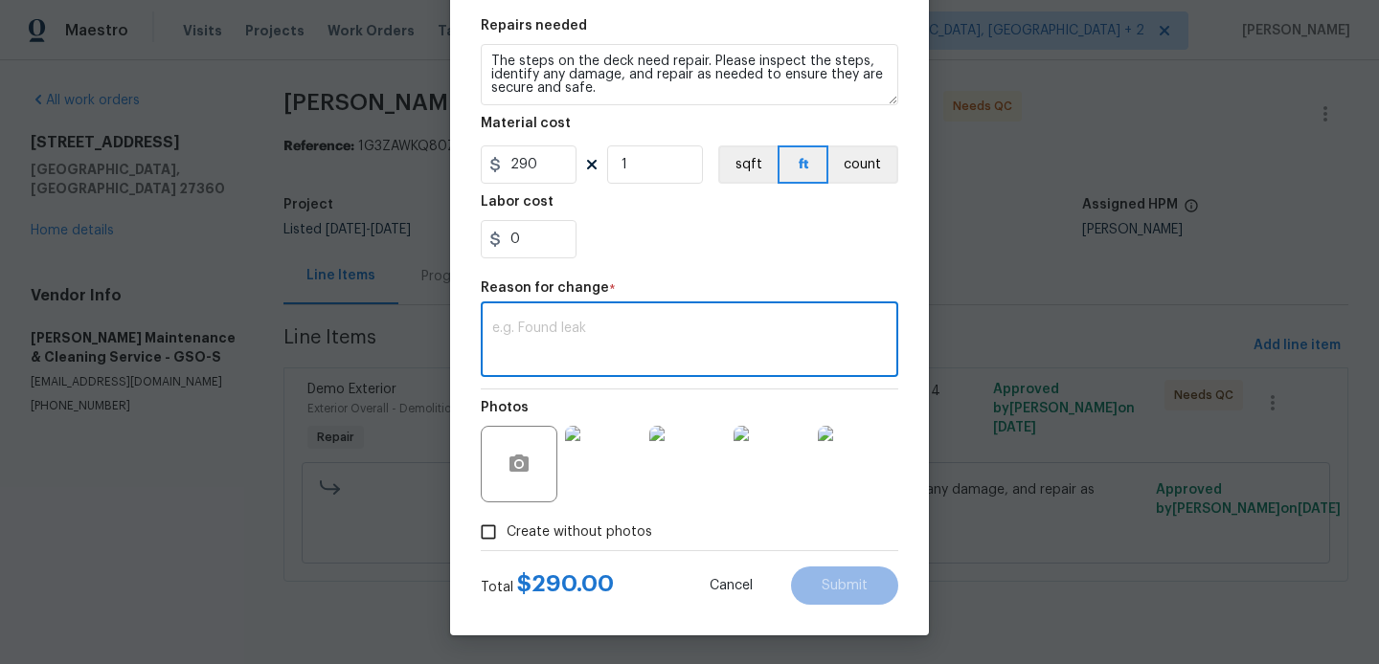
click at [594, 343] on textarea at bounding box center [689, 342] width 394 height 40
paste textarea "(BA) Updated per vendor’s final cost."
type textarea "(BA) Updated per vendor’s final cost."
click at [849, 581] on span "Submit" at bounding box center [844, 586] width 46 height 14
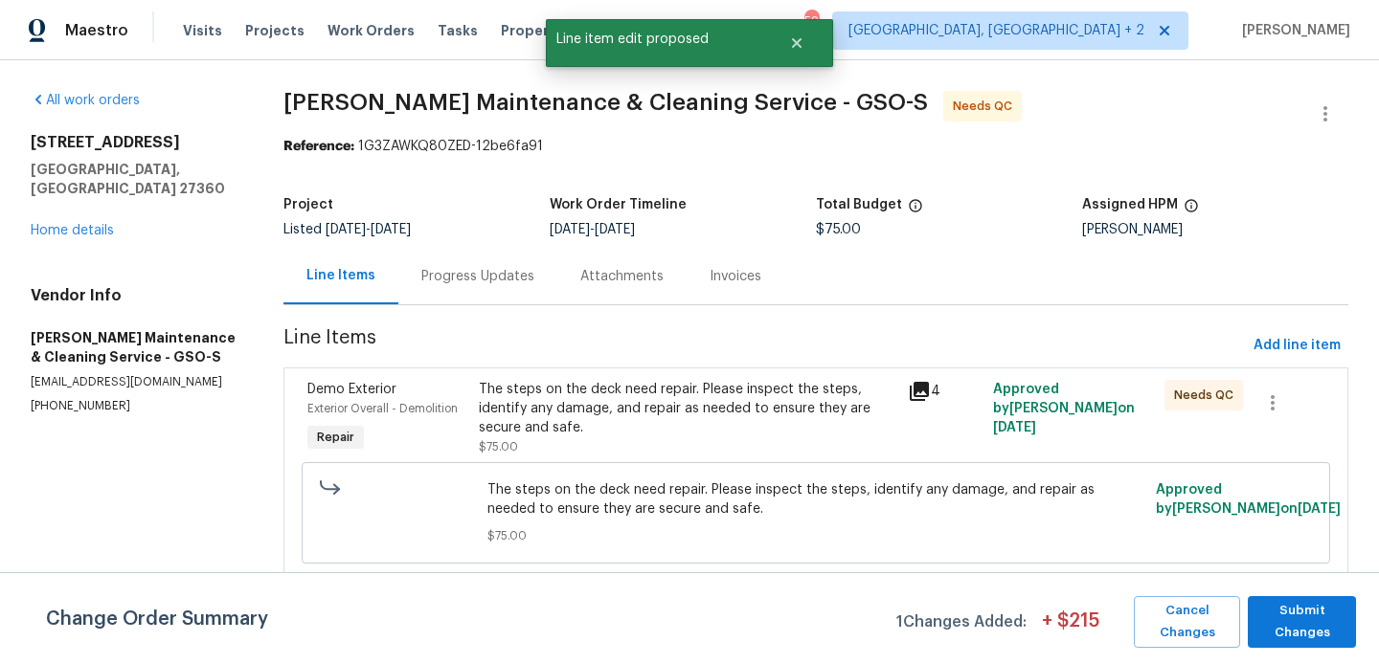
scroll to position [0, 0]
click at [1306, 637] on span "Submit Changes" at bounding box center [1301, 622] width 89 height 44
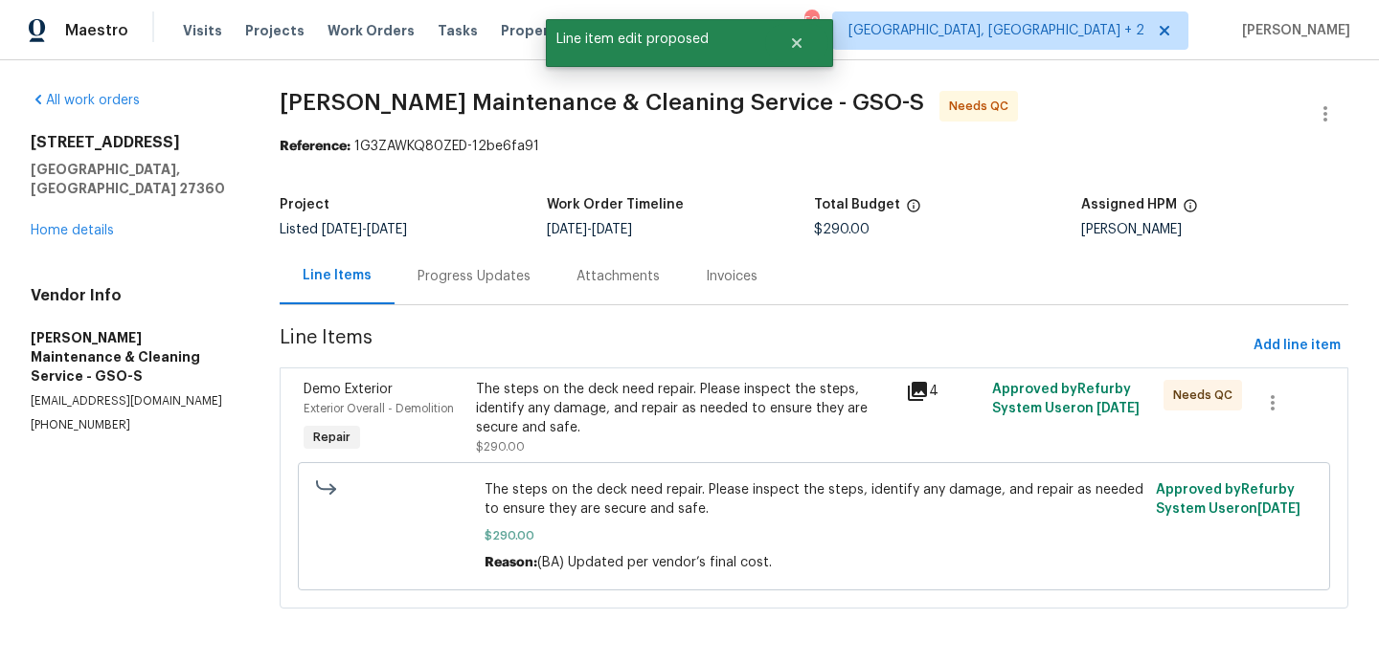
click at [479, 278] on div "Progress Updates" at bounding box center [473, 276] width 113 height 19
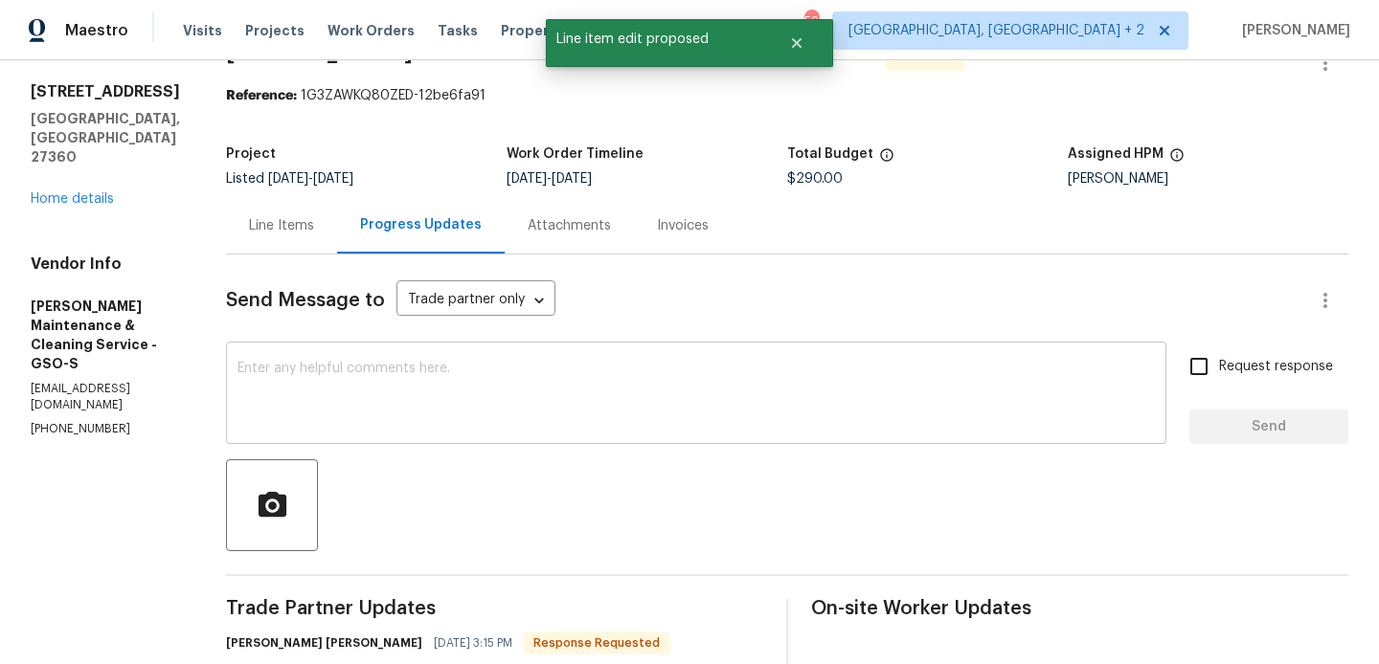
scroll to position [139, 0]
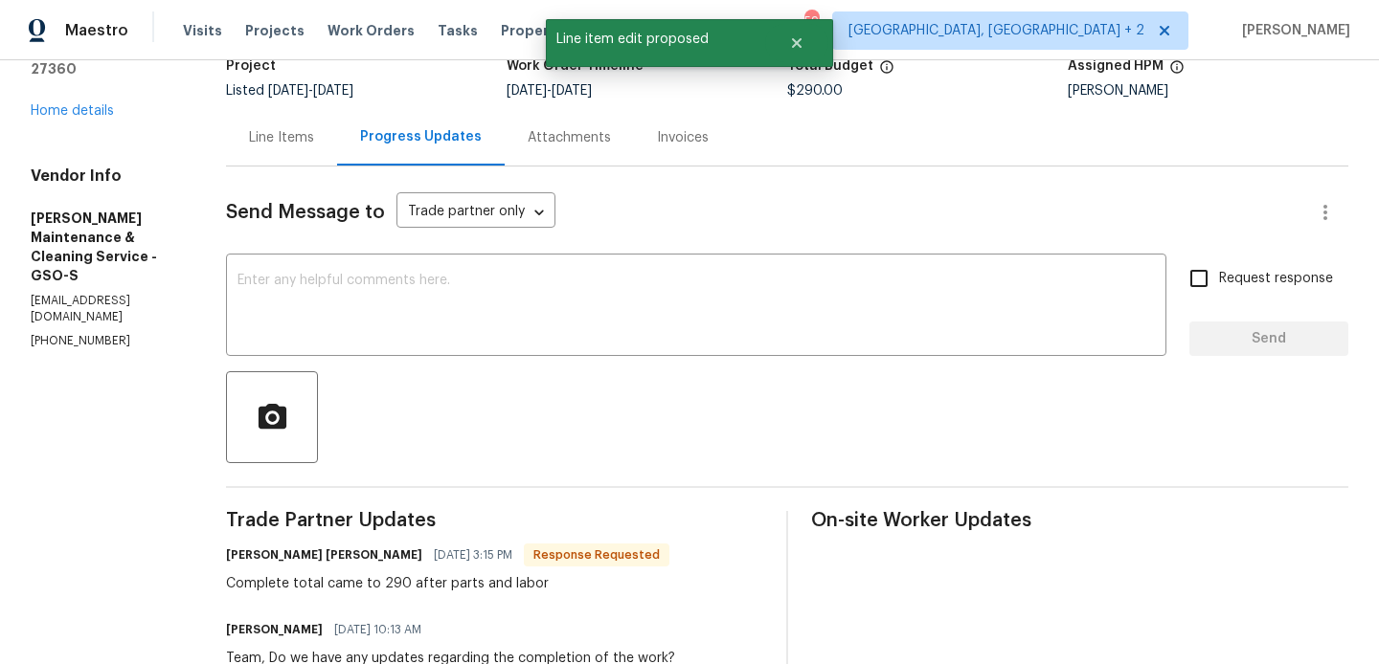
click at [257, 551] on h6 "Simpson Baker" at bounding box center [324, 555] width 196 height 19
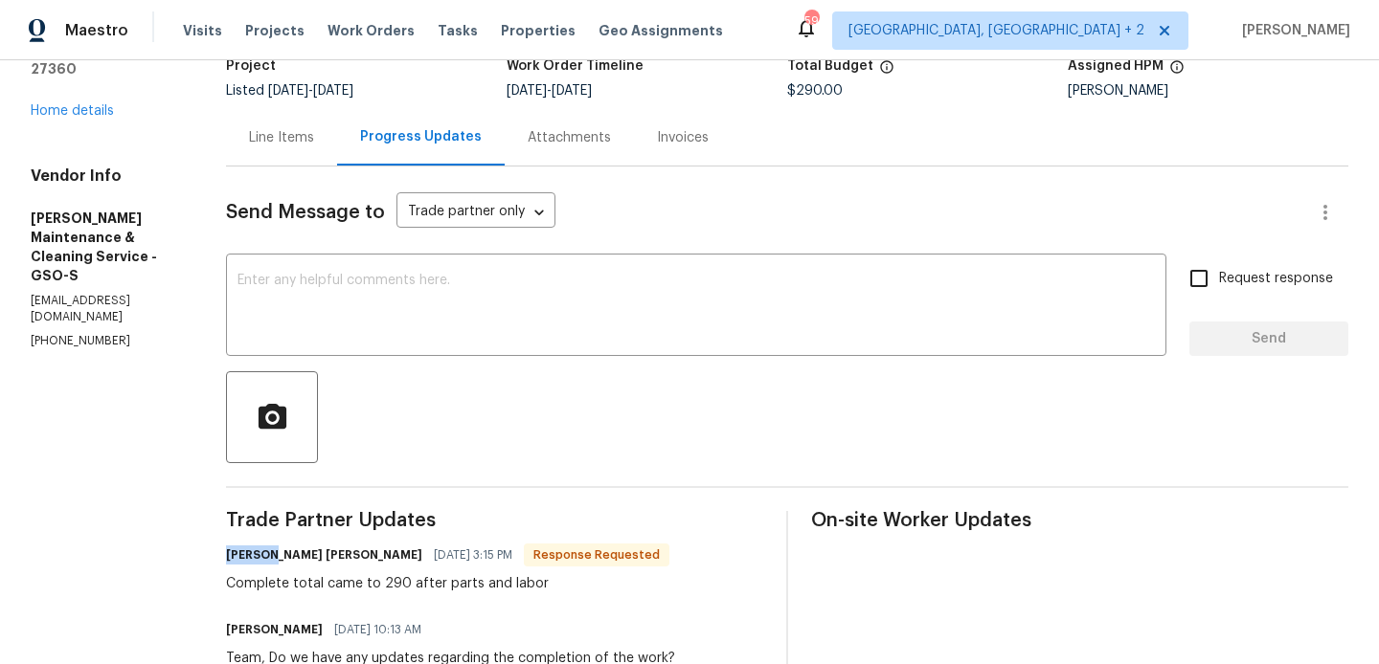
copy h6 "Simpson"
click at [420, 203] on body "Maestro Visits Projects Work Orders Tasks Properties Geo Assignments 59 Albuque…" at bounding box center [689, 332] width 1379 height 664
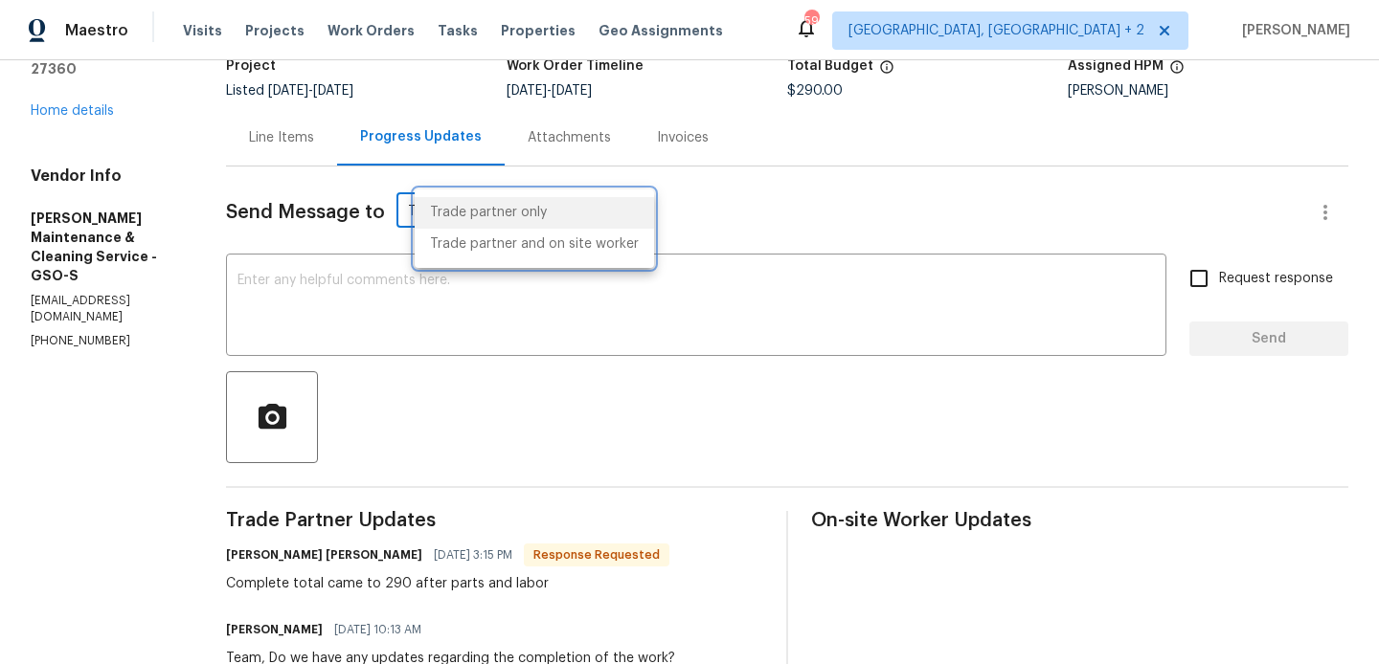
click at [344, 285] on div at bounding box center [689, 332] width 1379 height 664
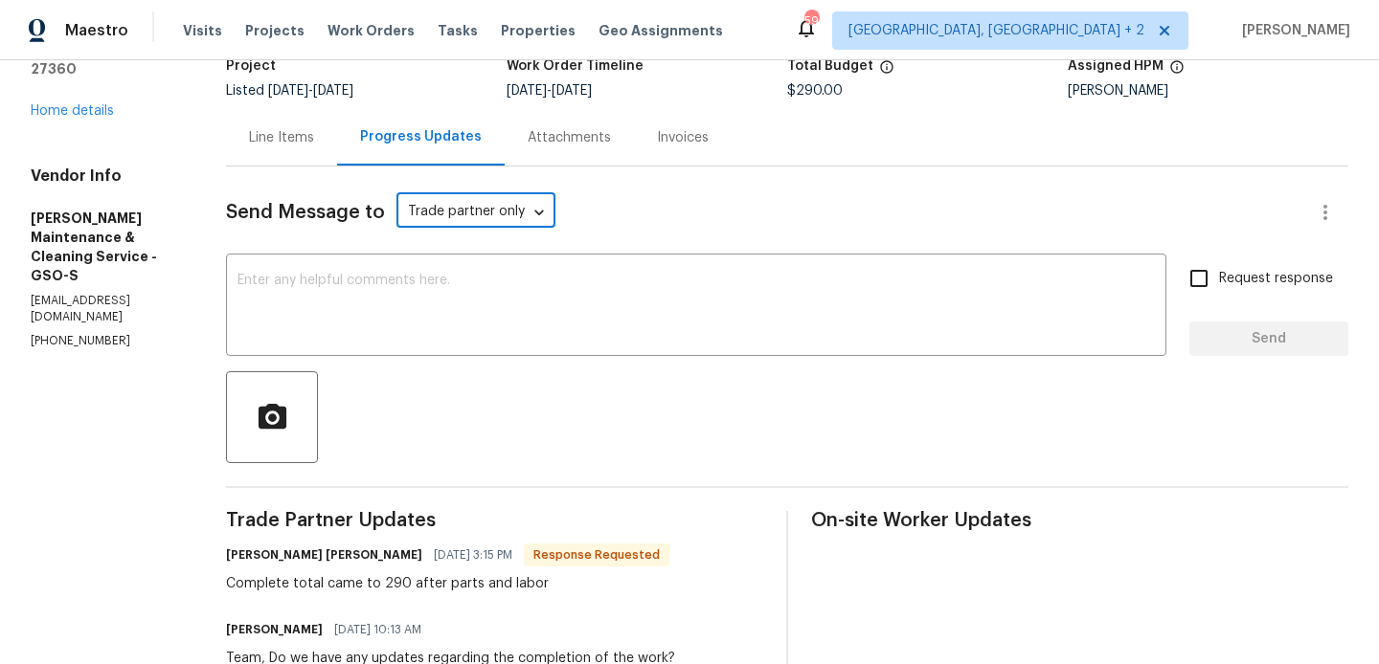
click at [344, 285] on textarea at bounding box center [695, 307] width 917 height 67
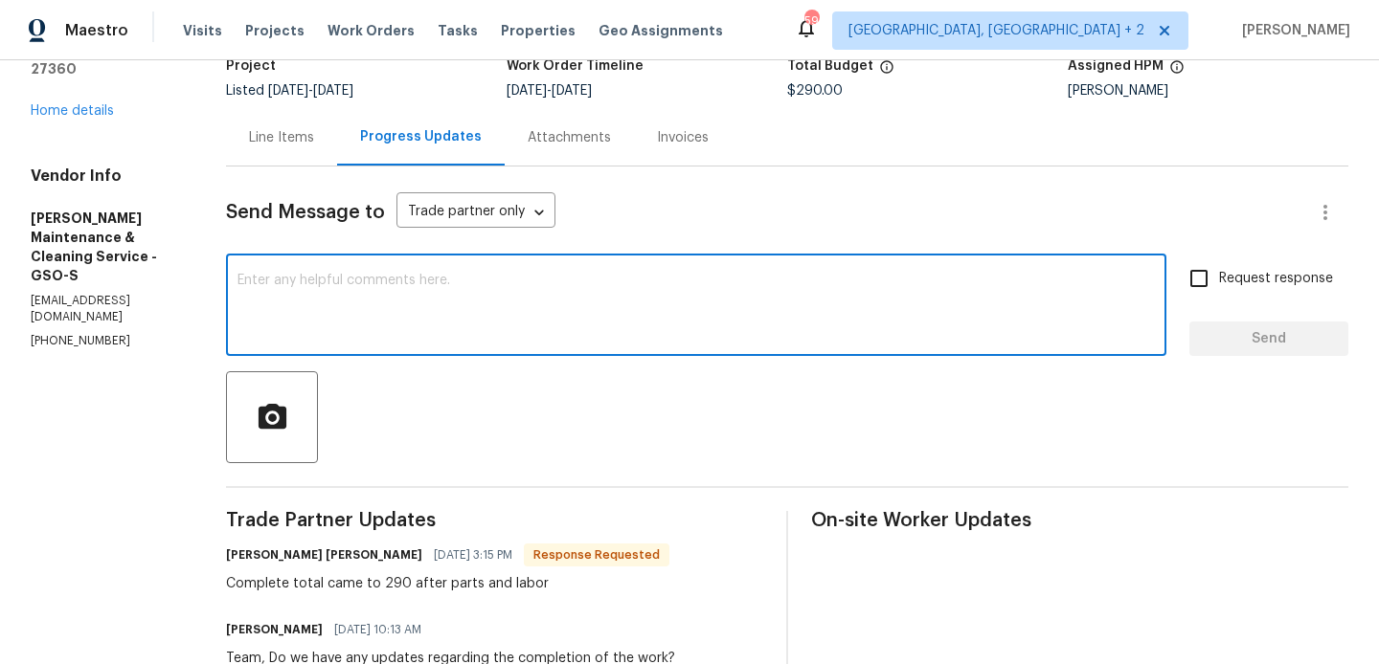
paste textarea "Simpson"
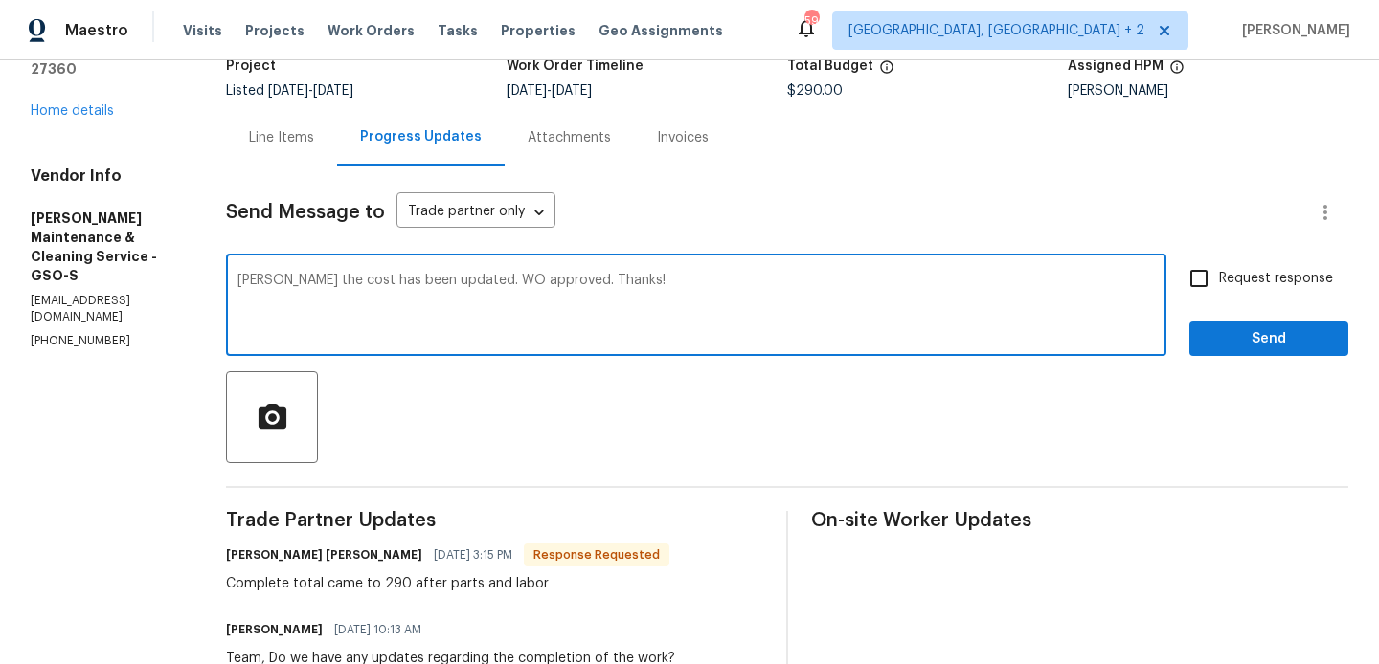
type textarea "Simpson the cost has been updated. WO approved. Thanks!"
click at [1270, 347] on span "Send" at bounding box center [1268, 339] width 128 height 24
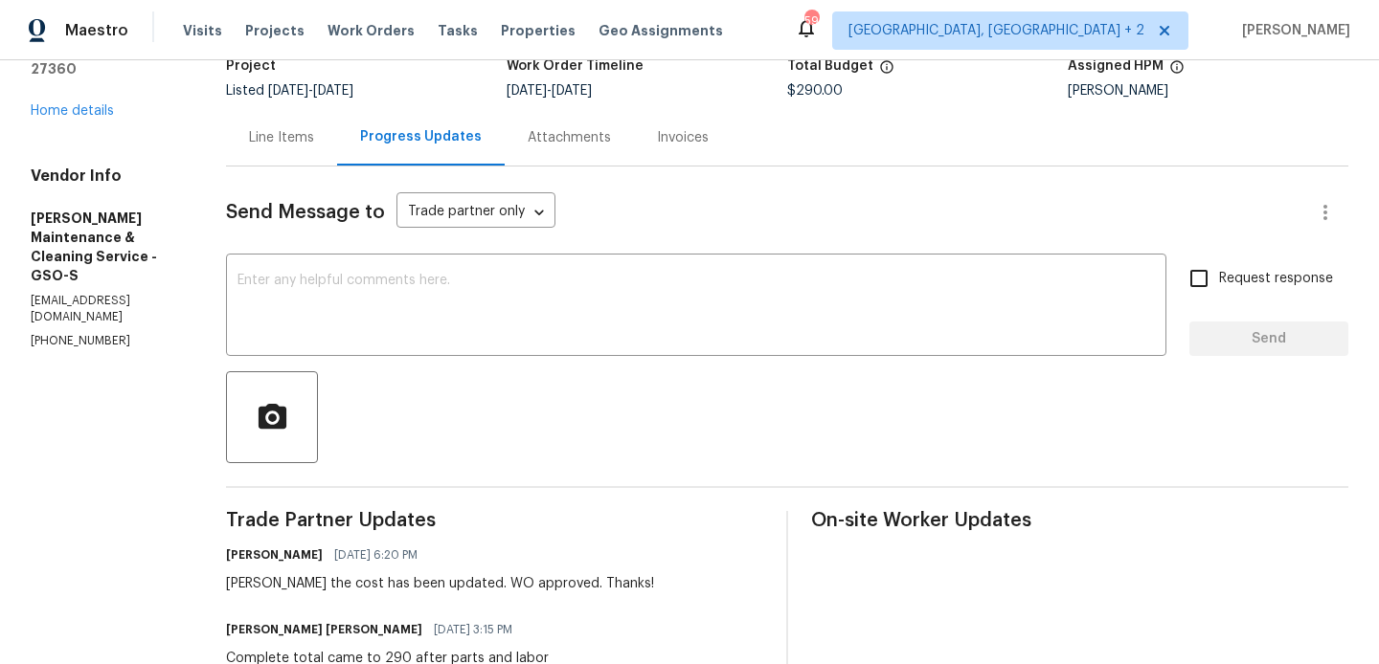
scroll to position [0, 0]
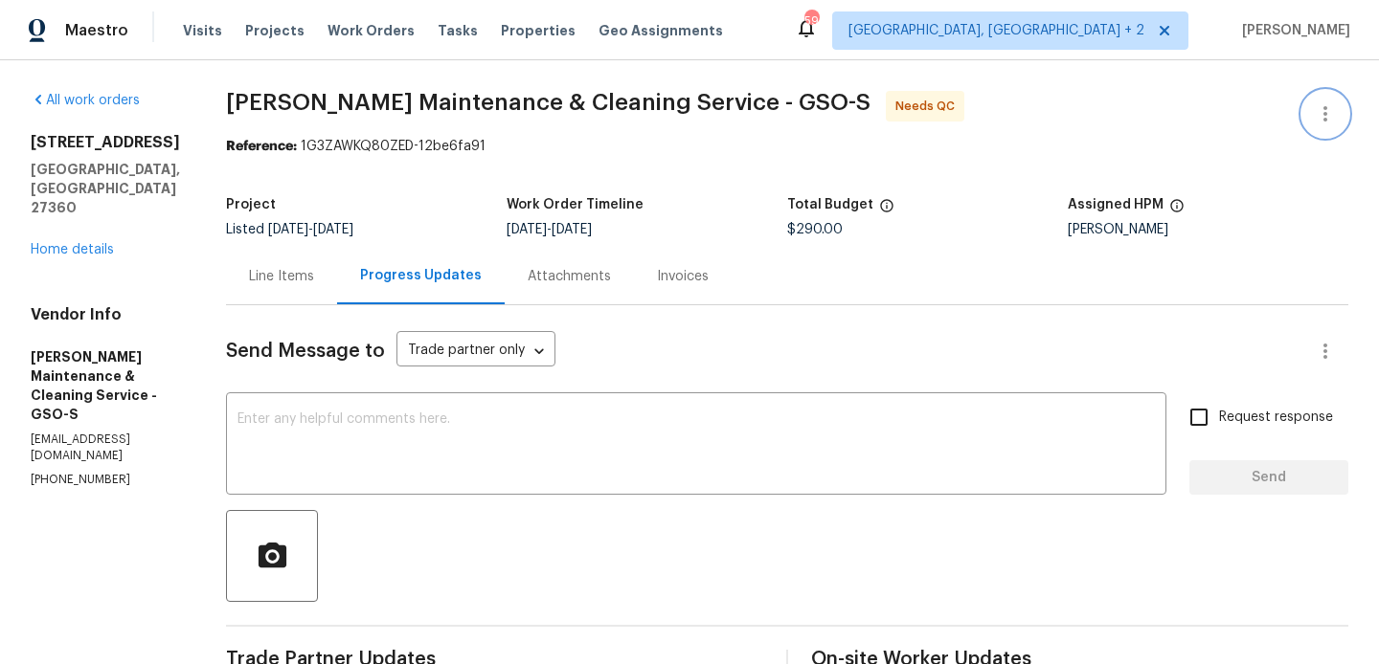
click at [1346, 113] on button "button" at bounding box center [1325, 114] width 46 height 46
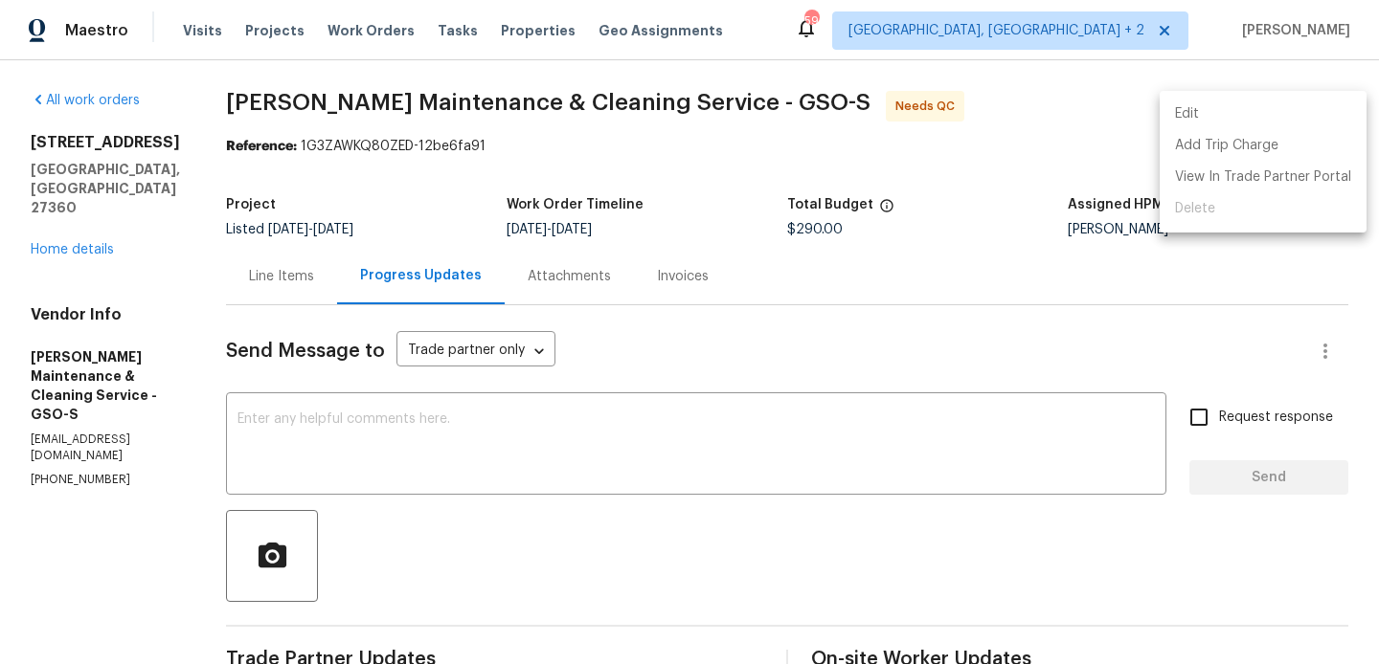
click at [1304, 113] on li "Edit" at bounding box center [1262, 115] width 207 height 32
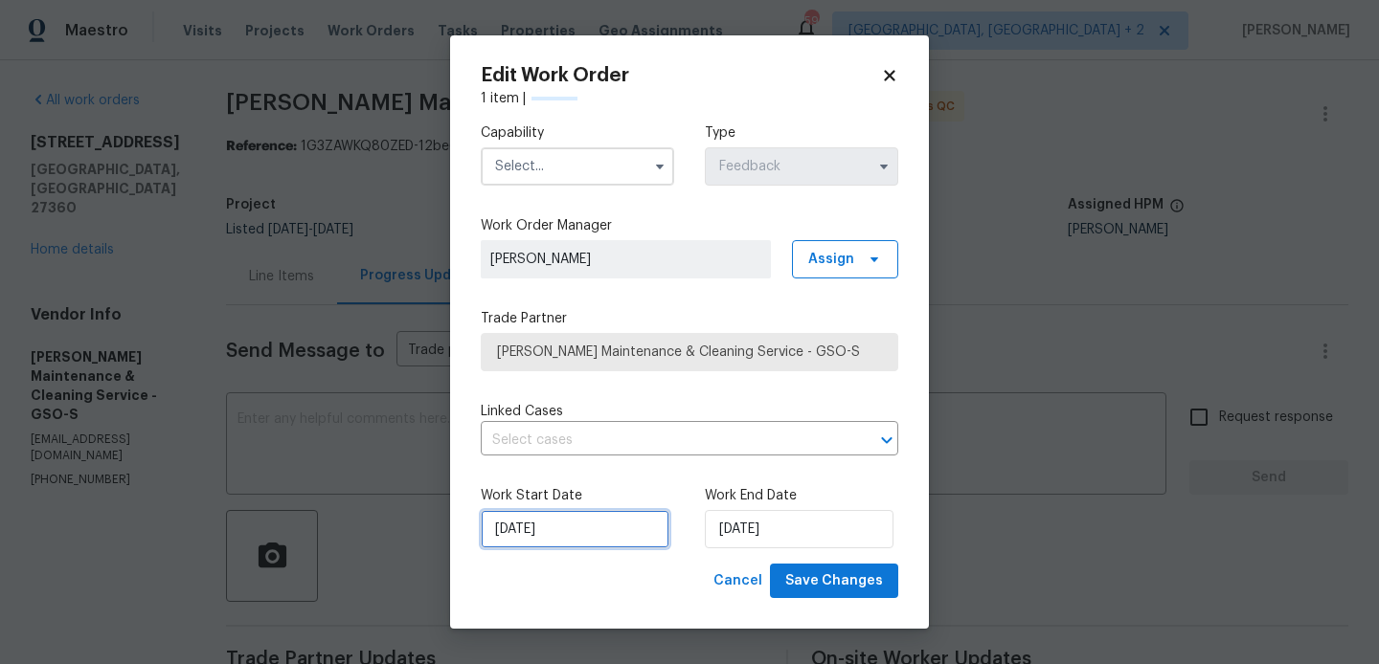
click at [586, 514] on input "18/08/2025" at bounding box center [575, 529] width 189 height 38
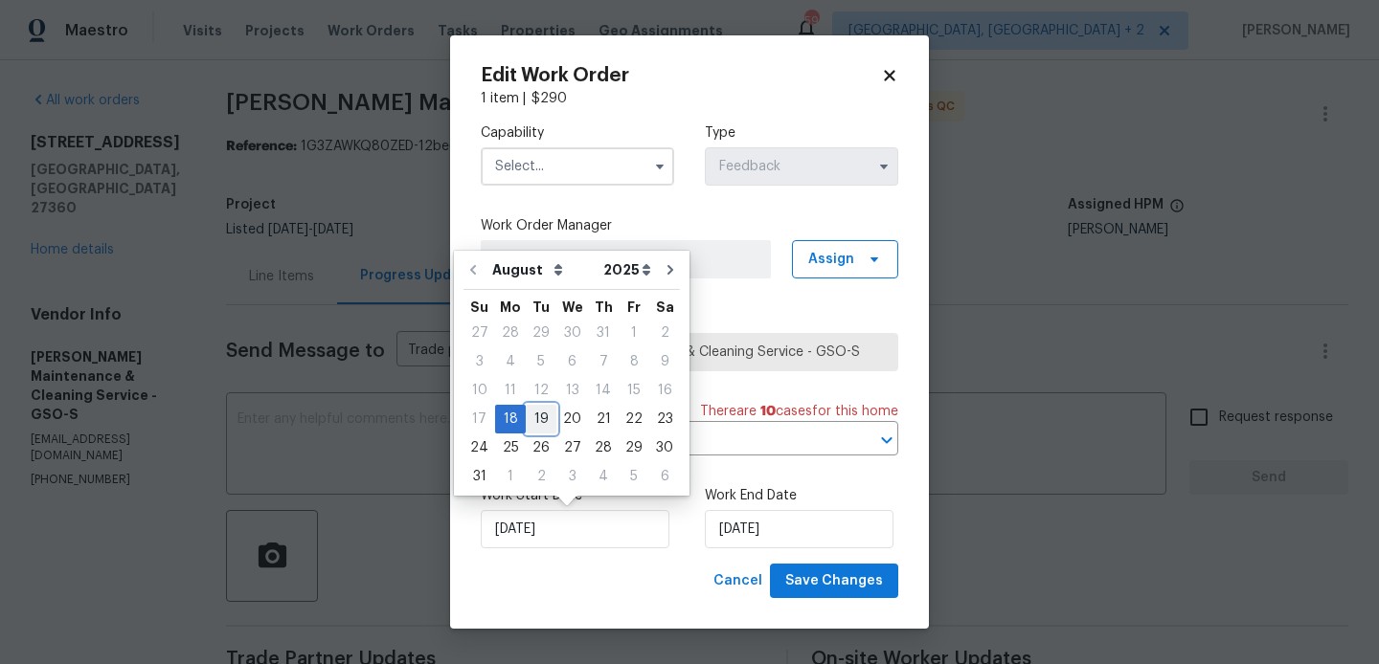
drag, startPoint x: 534, startPoint y: 415, endPoint x: 649, endPoint y: 505, distance: 145.3
click at [534, 415] on div "19" at bounding box center [541, 419] width 31 height 27
type input "19/08/2025"
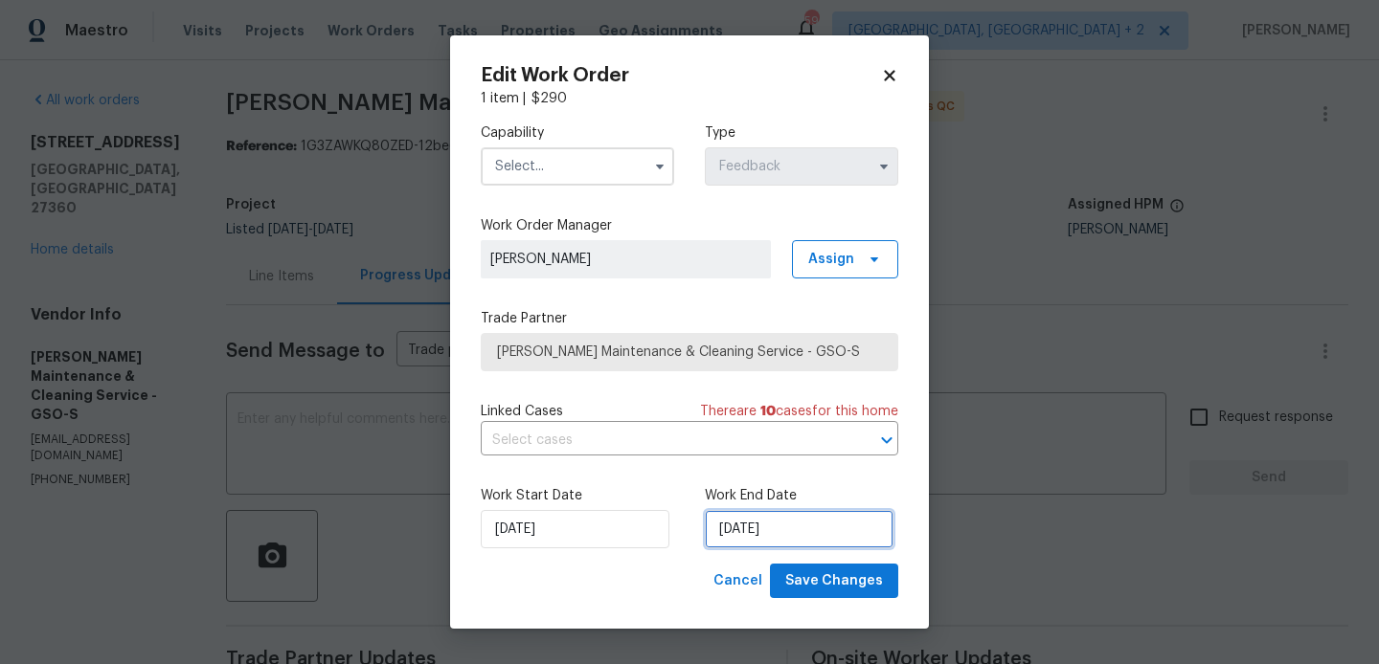
click at [767, 548] on input "20/08/2025" at bounding box center [799, 529] width 189 height 38
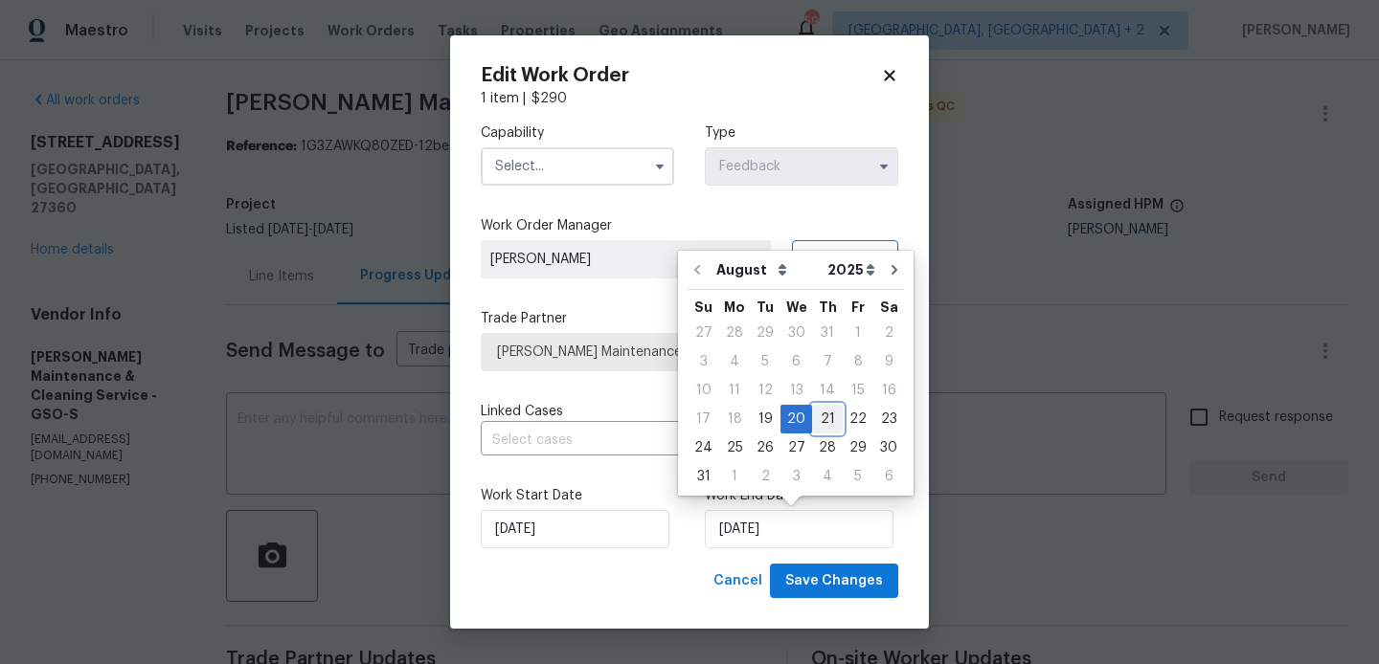
click at [821, 429] on div "21" at bounding box center [827, 419] width 31 height 27
type input "21/08/2025"
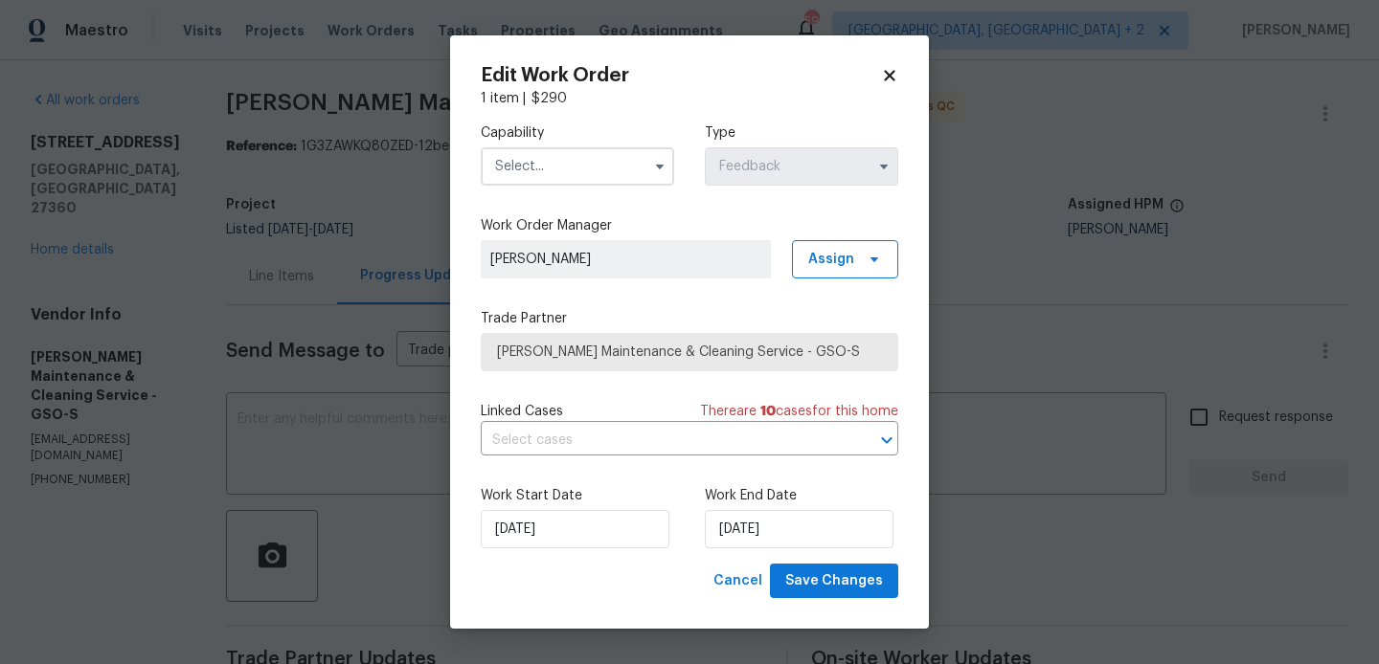
click at [534, 181] on input "text" at bounding box center [577, 166] width 193 height 38
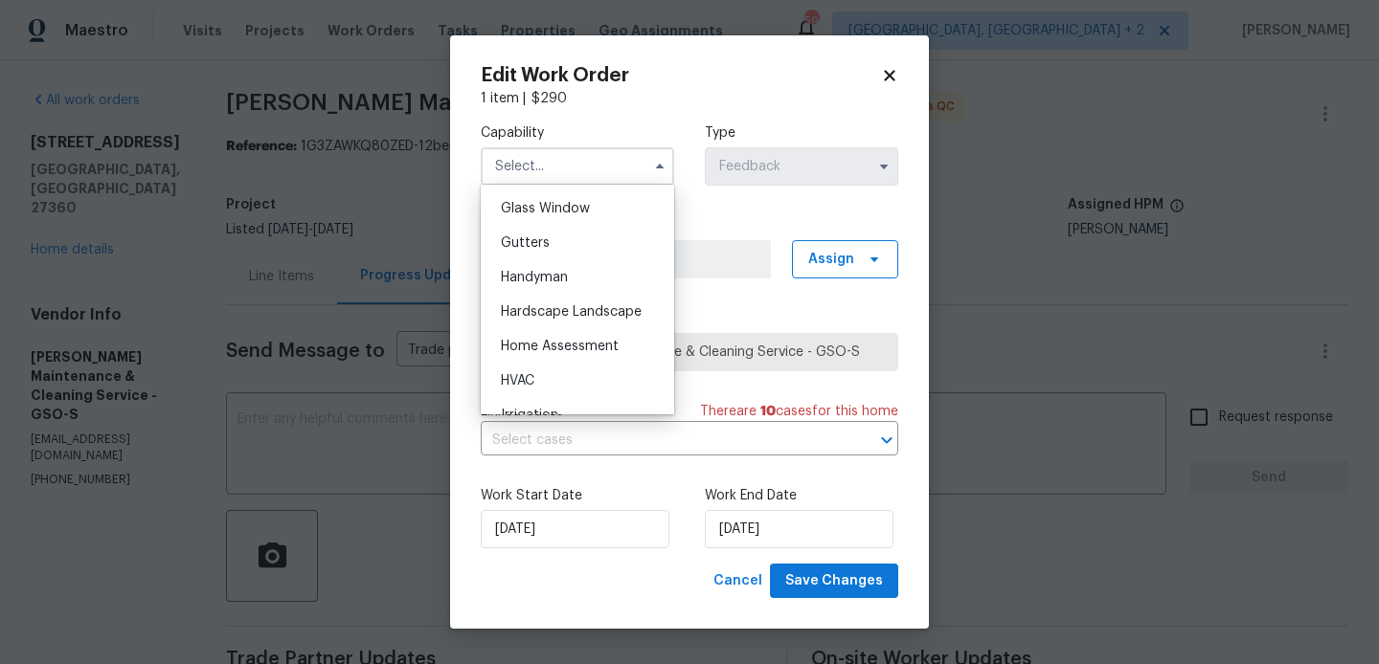
scroll to position [988, 0]
click at [540, 258] on div "Handyman" at bounding box center [577, 272] width 184 height 34
type input "Handyman"
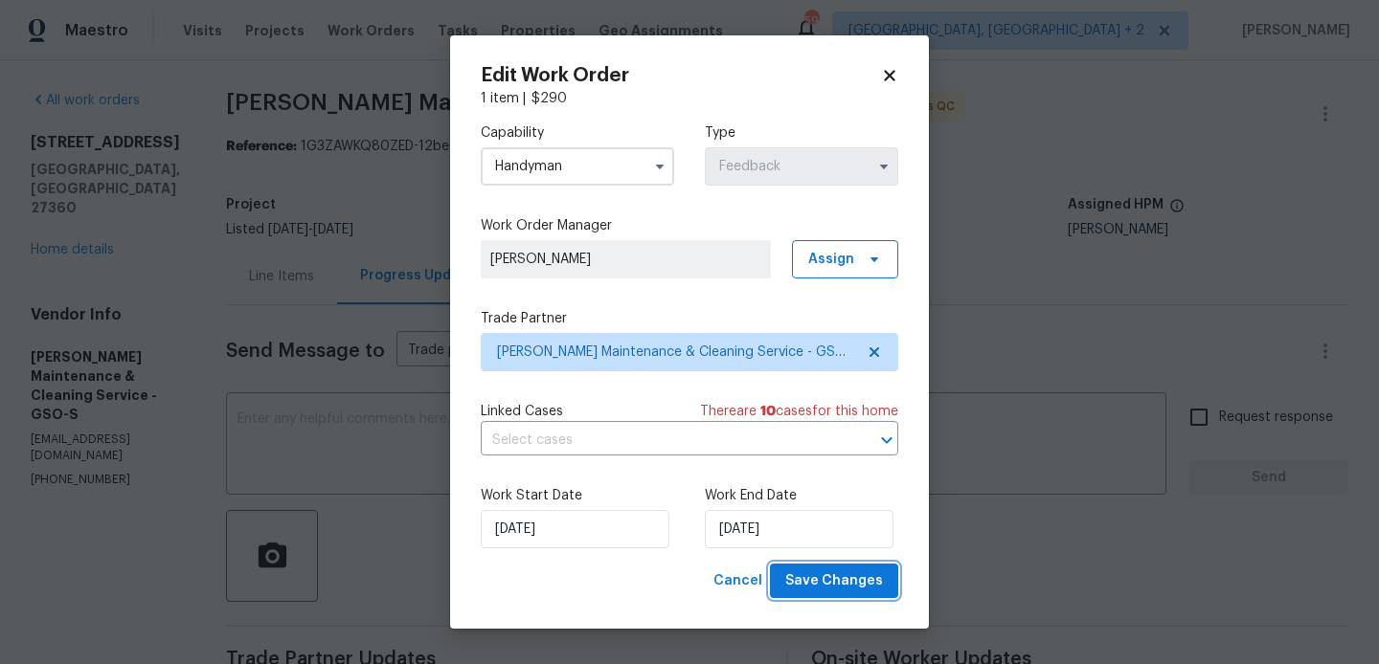
click at [840, 577] on span "Save Changes" at bounding box center [834, 582] width 98 height 24
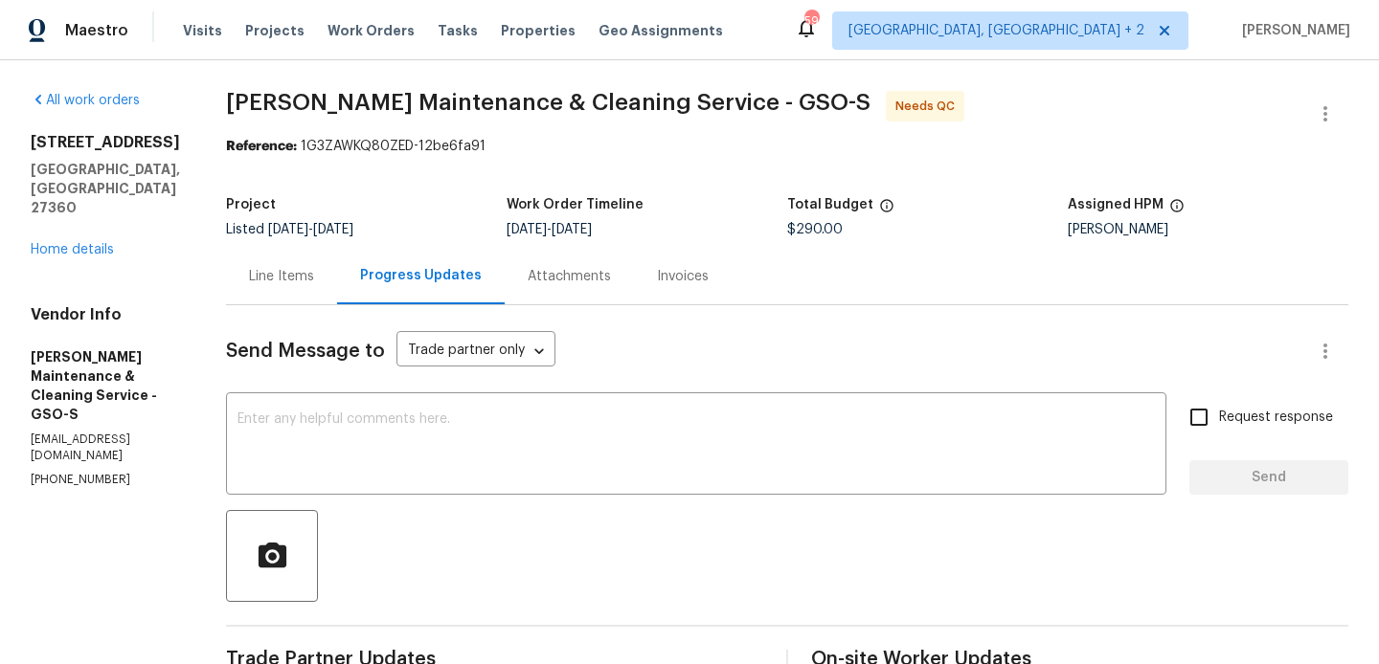
click at [287, 274] on div "Line Items" at bounding box center [281, 276] width 65 height 19
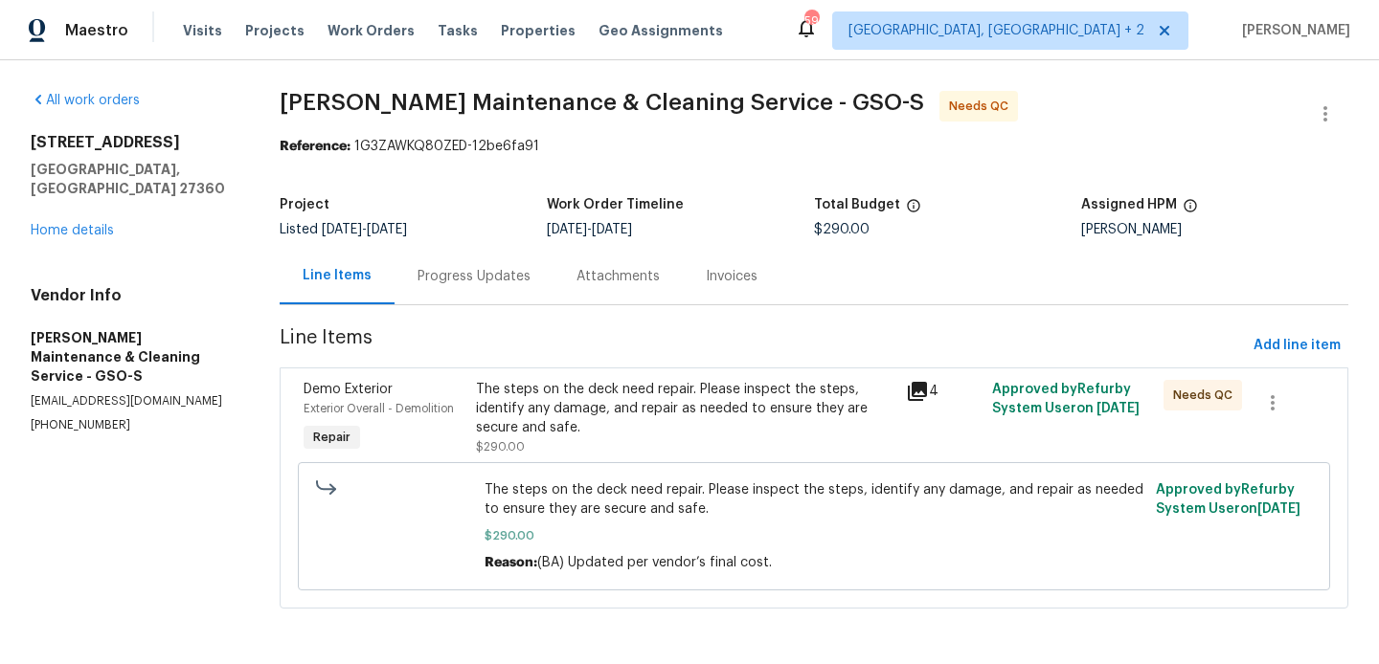
click at [657, 397] on div "The steps on the deck need repair. Please inspect the steps, identify any damag…" at bounding box center [685, 408] width 418 height 57
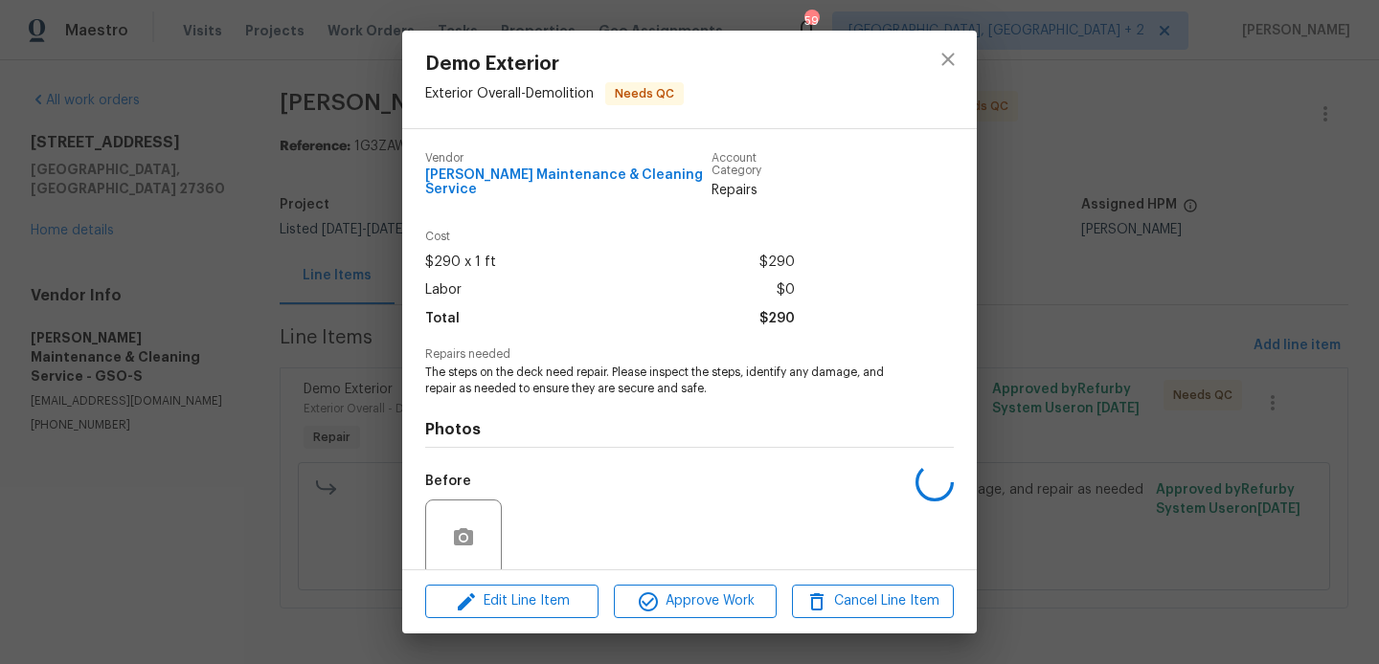
scroll to position [137, 0]
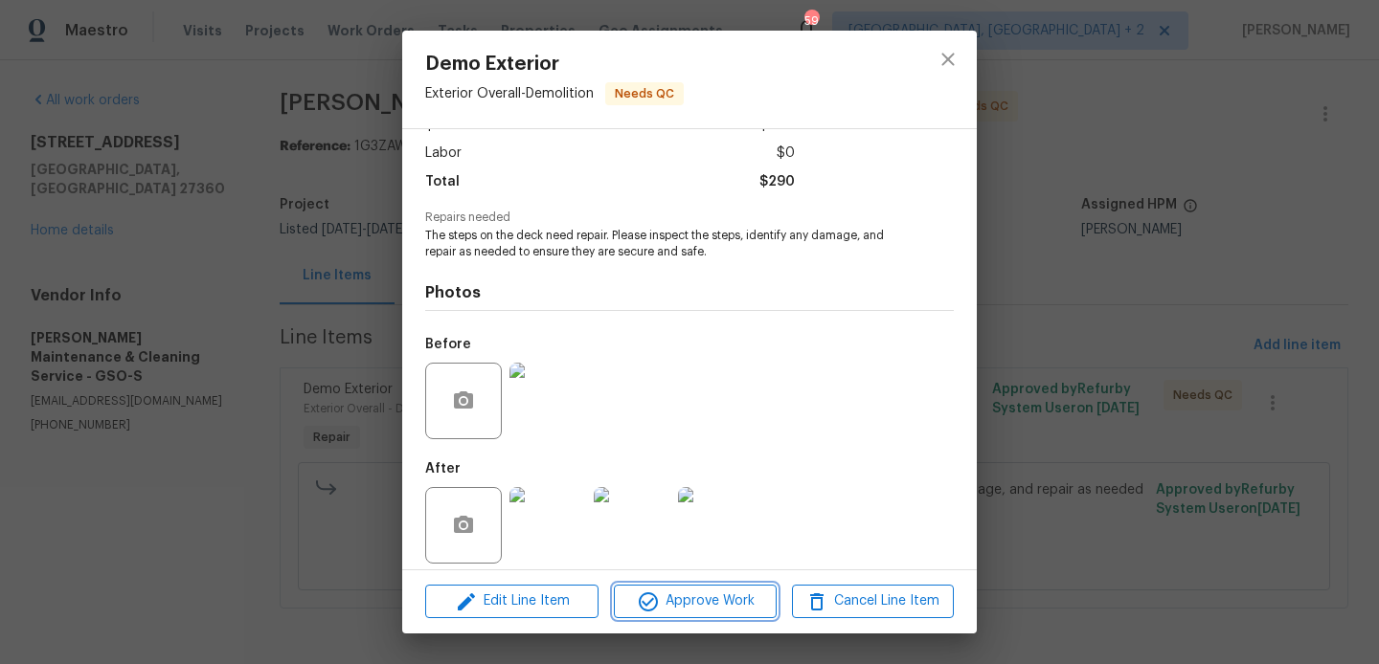
click at [651, 604] on icon "button" at bounding box center [648, 602] width 23 height 23
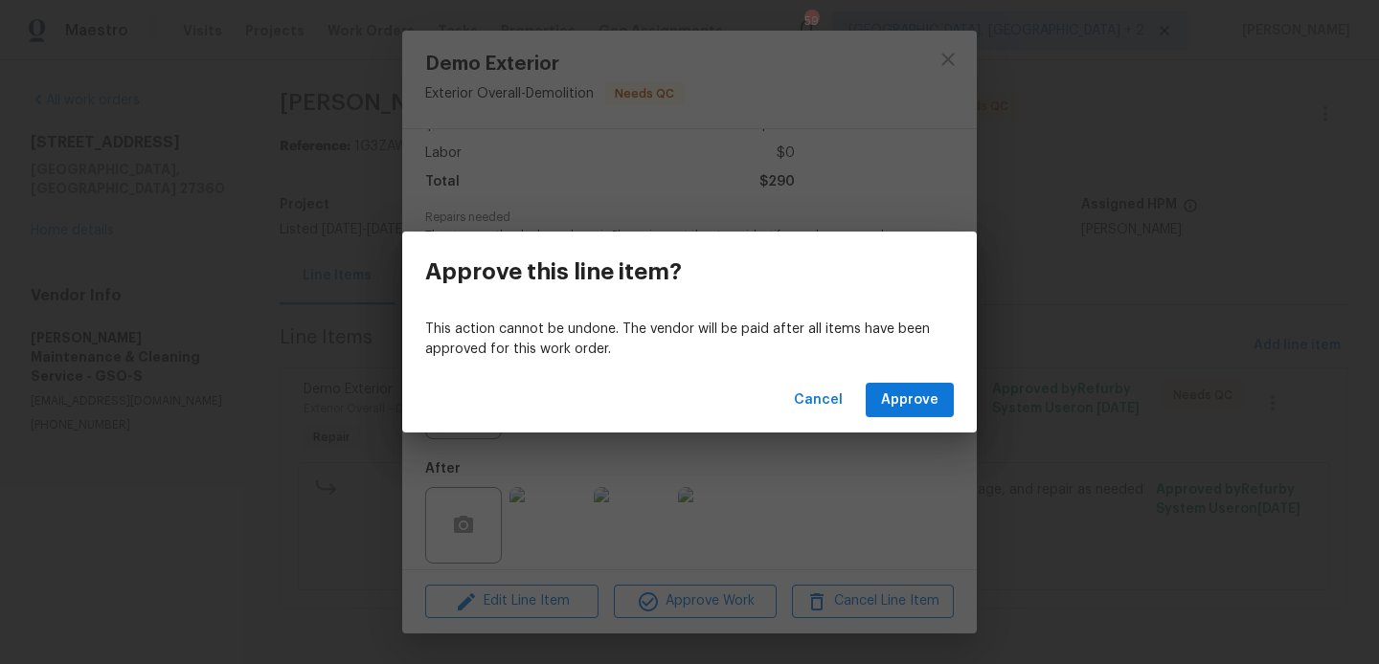
click at [887, 417] on div "Cancel Approve" at bounding box center [689, 401] width 574 height 66
click at [905, 397] on span "Approve" at bounding box center [909, 401] width 57 height 24
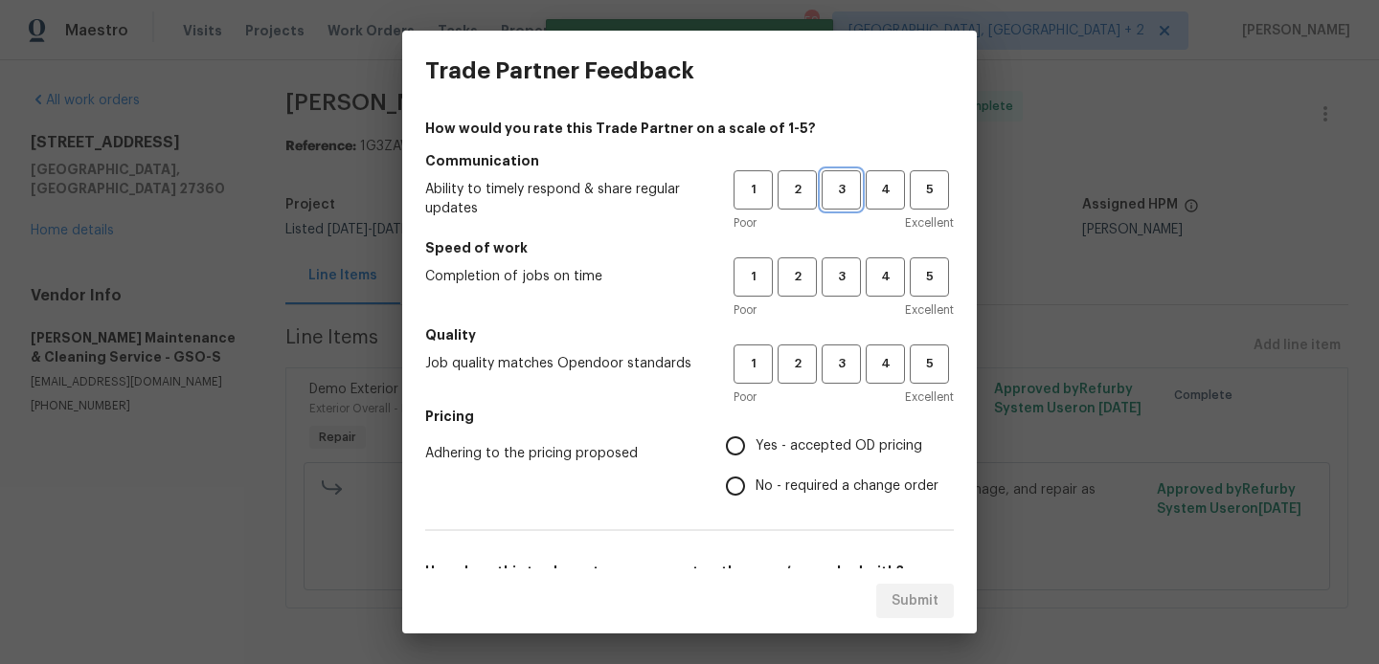
click at [830, 183] on span "3" at bounding box center [840, 190] width 35 height 22
click at [844, 275] on span "3" at bounding box center [840, 277] width 35 height 22
click at [844, 390] on div "Poor Excellent" at bounding box center [843, 397] width 220 height 19
click at [839, 367] on span "3" at bounding box center [840, 364] width 35 height 22
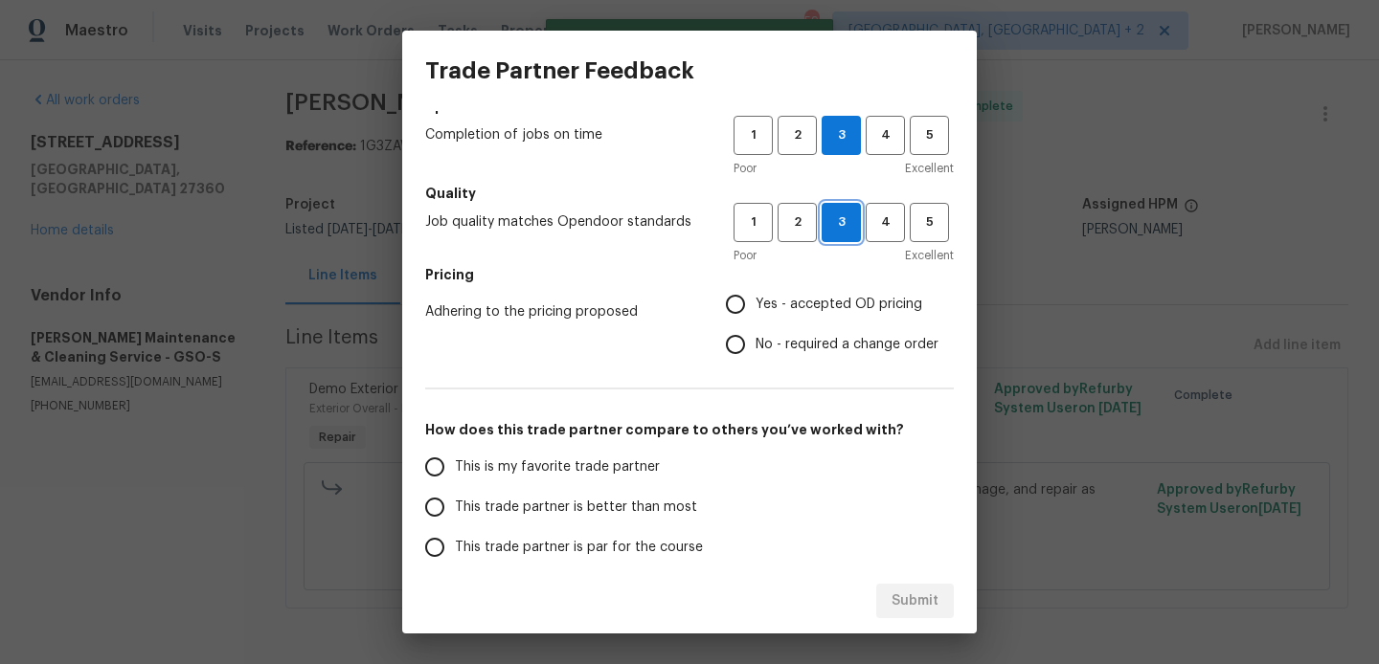
scroll to position [144, 0]
click at [789, 345] on span "No - required a change order" at bounding box center [846, 343] width 183 height 20
click at [755, 345] on input "No - required a change order" at bounding box center [735, 343] width 40 height 40
radio input "true"
click at [554, 494] on label "This trade partner is better than most" at bounding box center [566, 505] width 303 height 40
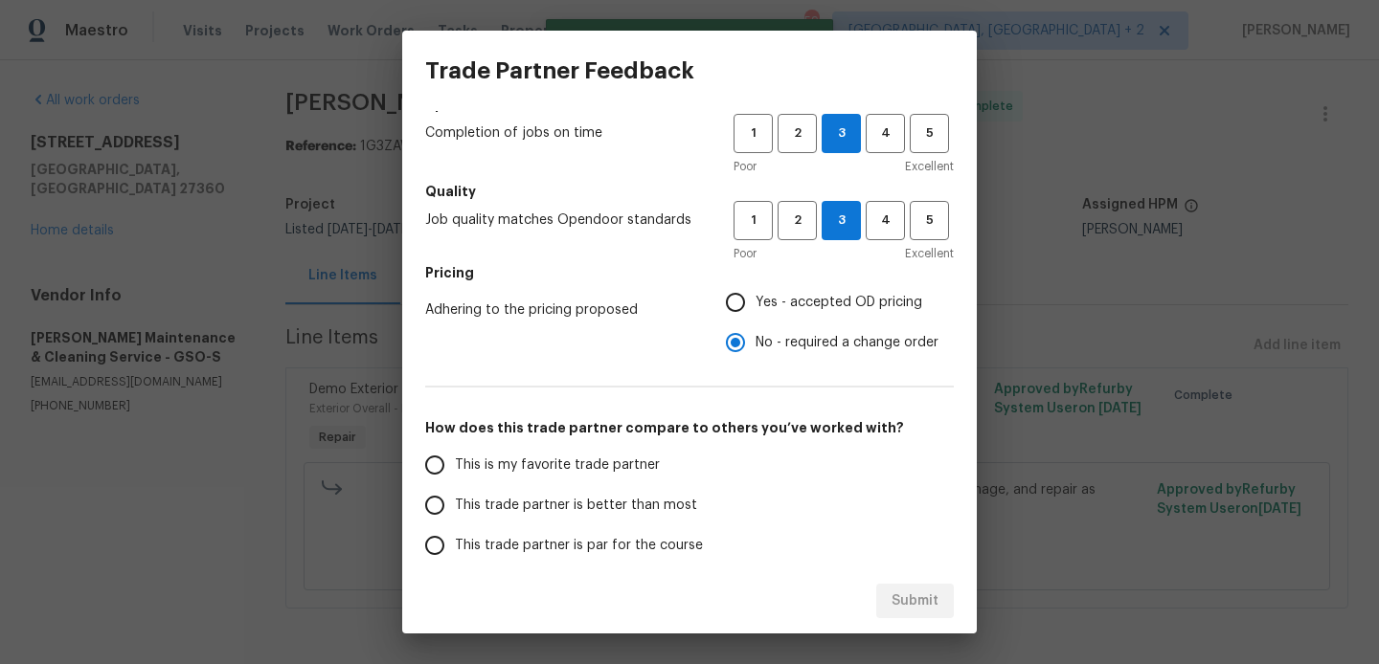
click at [455, 494] on input "This trade partner is better than most" at bounding box center [435, 505] width 40 height 40
click at [905, 591] on span "Submit" at bounding box center [914, 602] width 47 height 24
radio input "true"
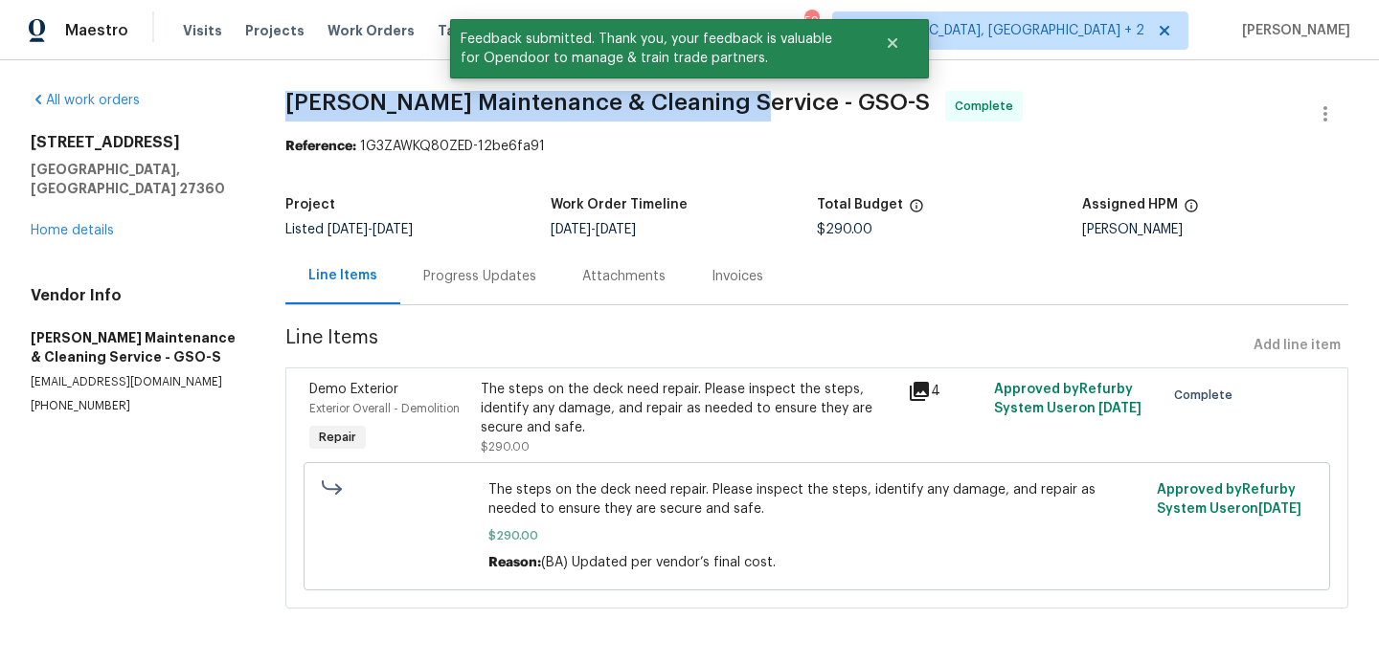
drag, startPoint x: 282, startPoint y: 108, endPoint x: 727, endPoint y: 113, distance: 444.2
click at [727, 113] on div "All work orders 347 Beech Ridge Rd Thomasville, NC 27360 Home details Vendor In…" at bounding box center [689, 361] width 1379 height 602
copy span "Baker's Maintenance & Cleaning Service"
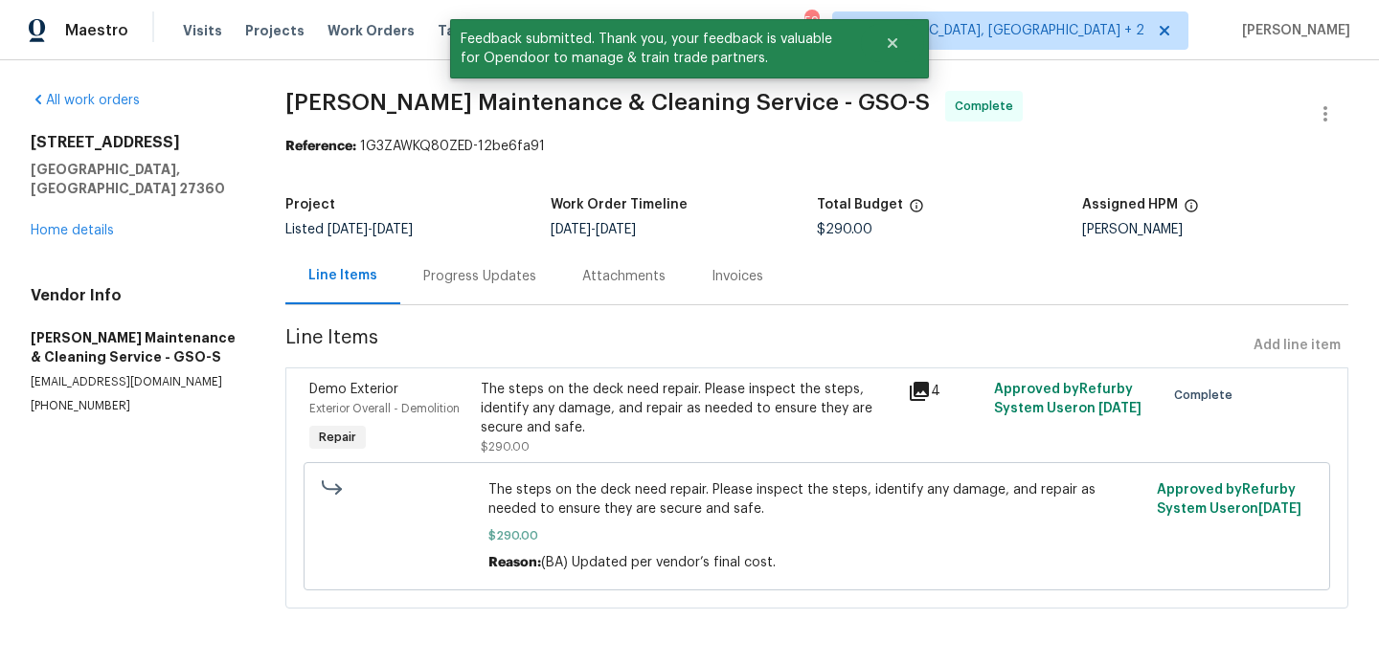
click at [492, 272] on div "Progress Updates" at bounding box center [479, 276] width 113 height 19
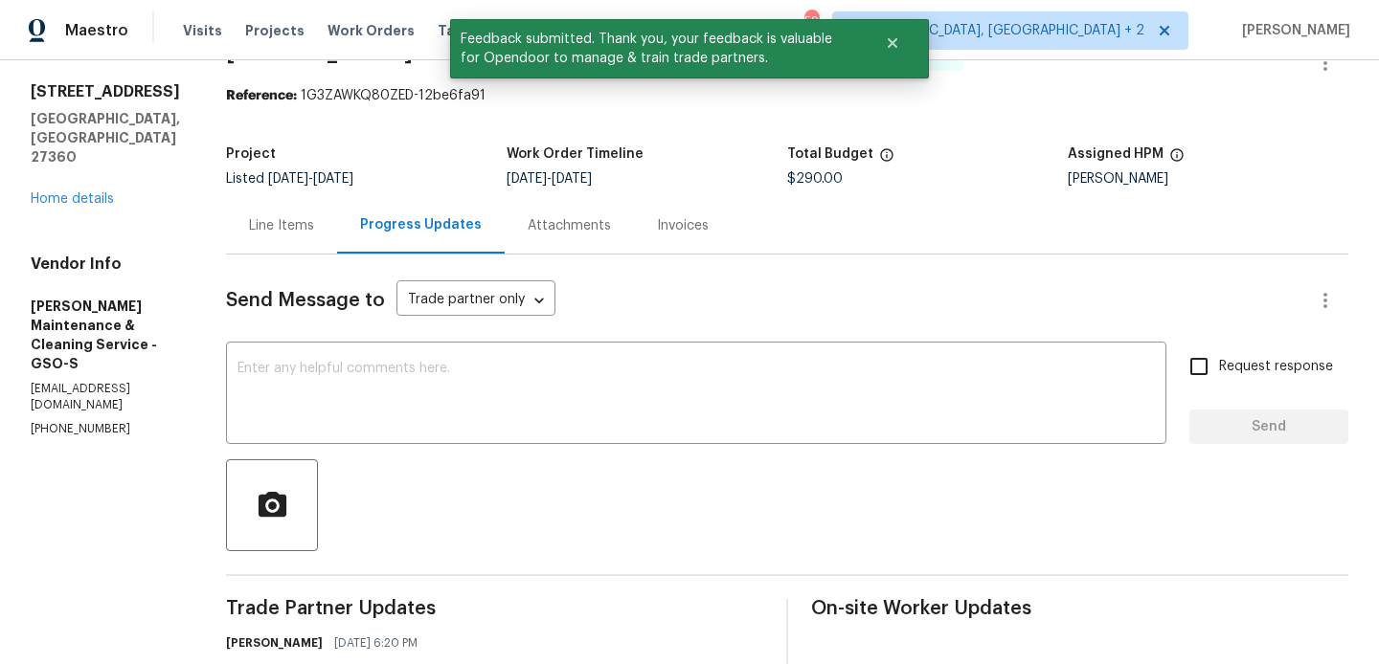
scroll to position [466, 0]
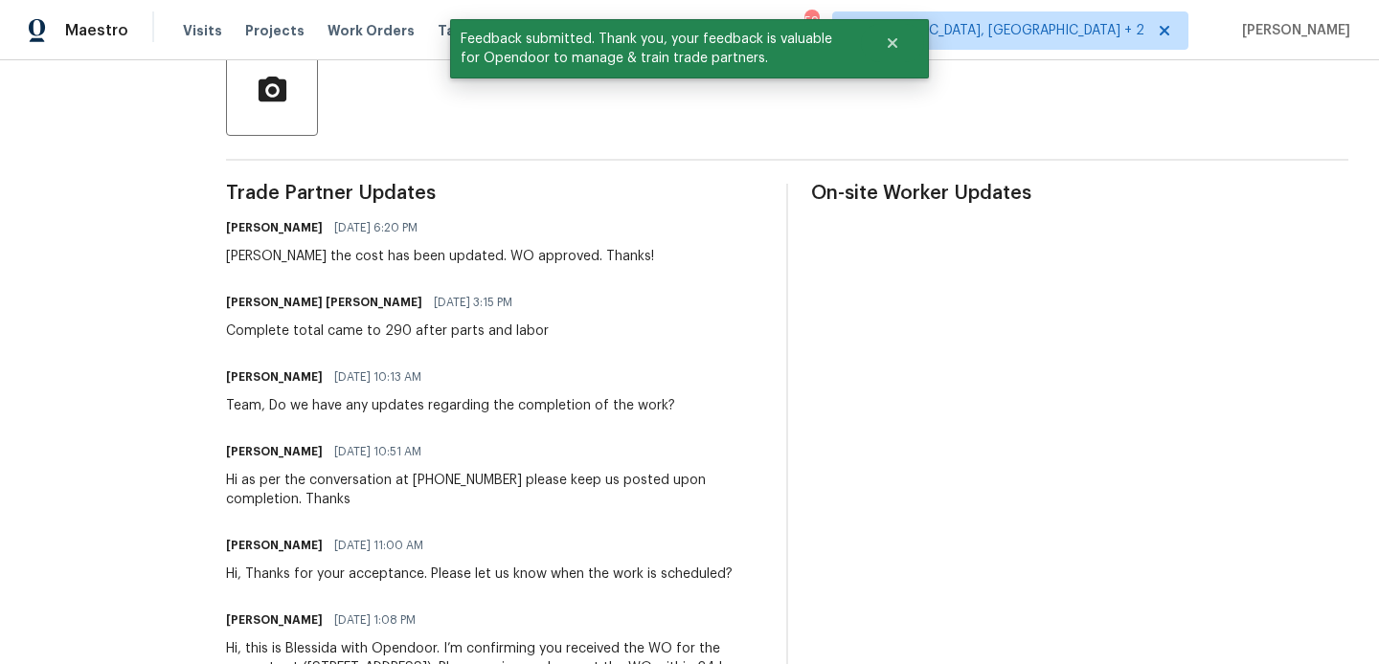
click at [402, 316] on div "Simpson Baker 08/21/2025 3:15 PM Complete total came to 290 after parts and lab…" at bounding box center [387, 315] width 323 height 52
copy div "Complete total came to 290 after parts and labor"
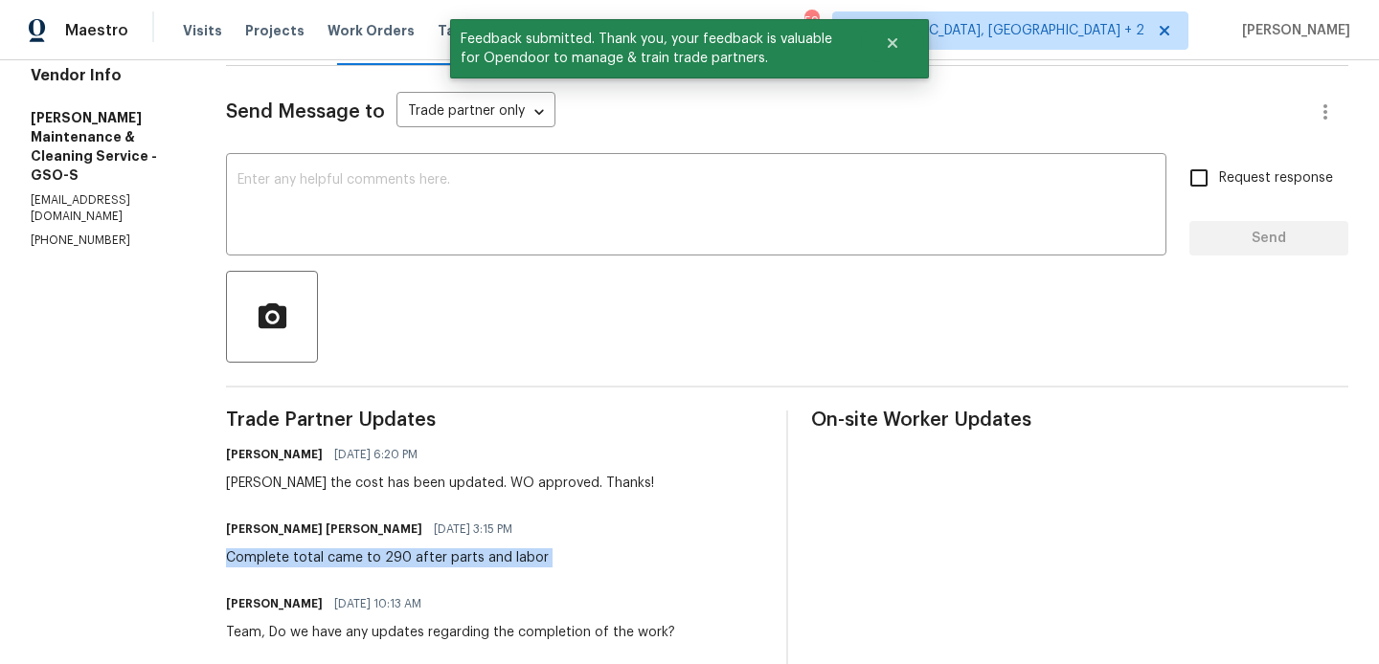
scroll to position [0, 0]
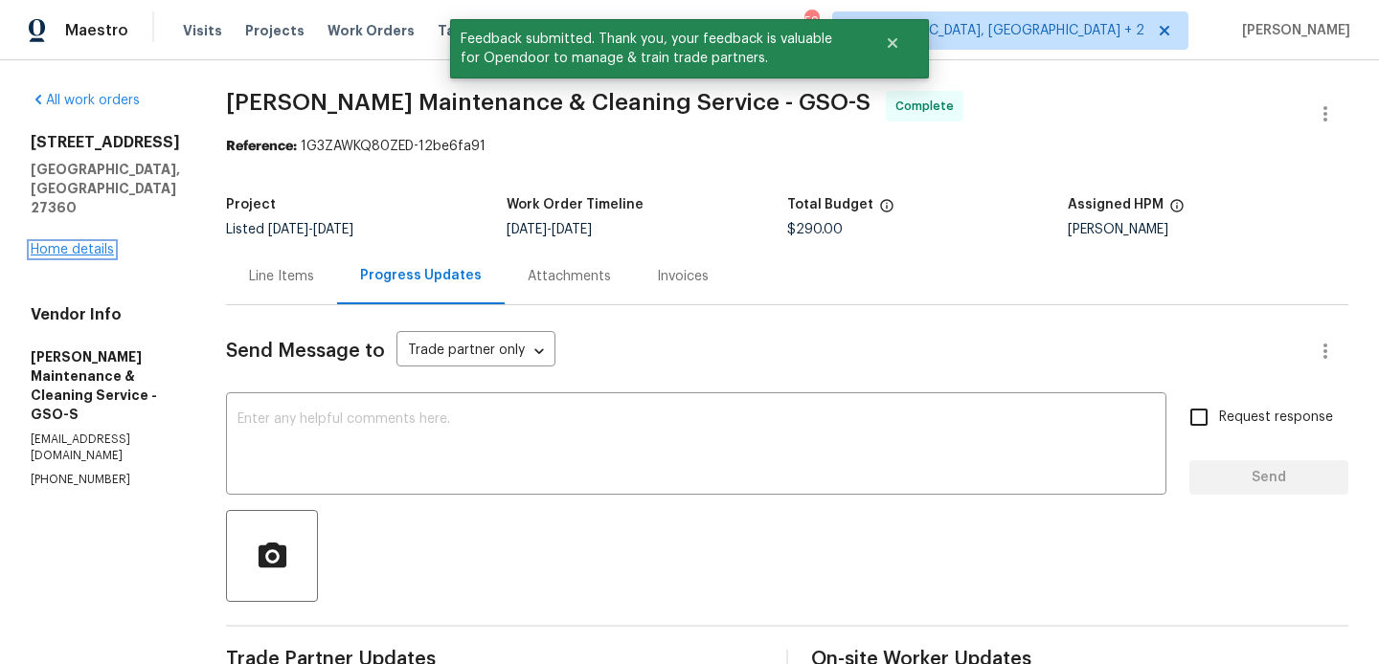
click at [84, 243] on link "Home details" at bounding box center [72, 249] width 83 height 13
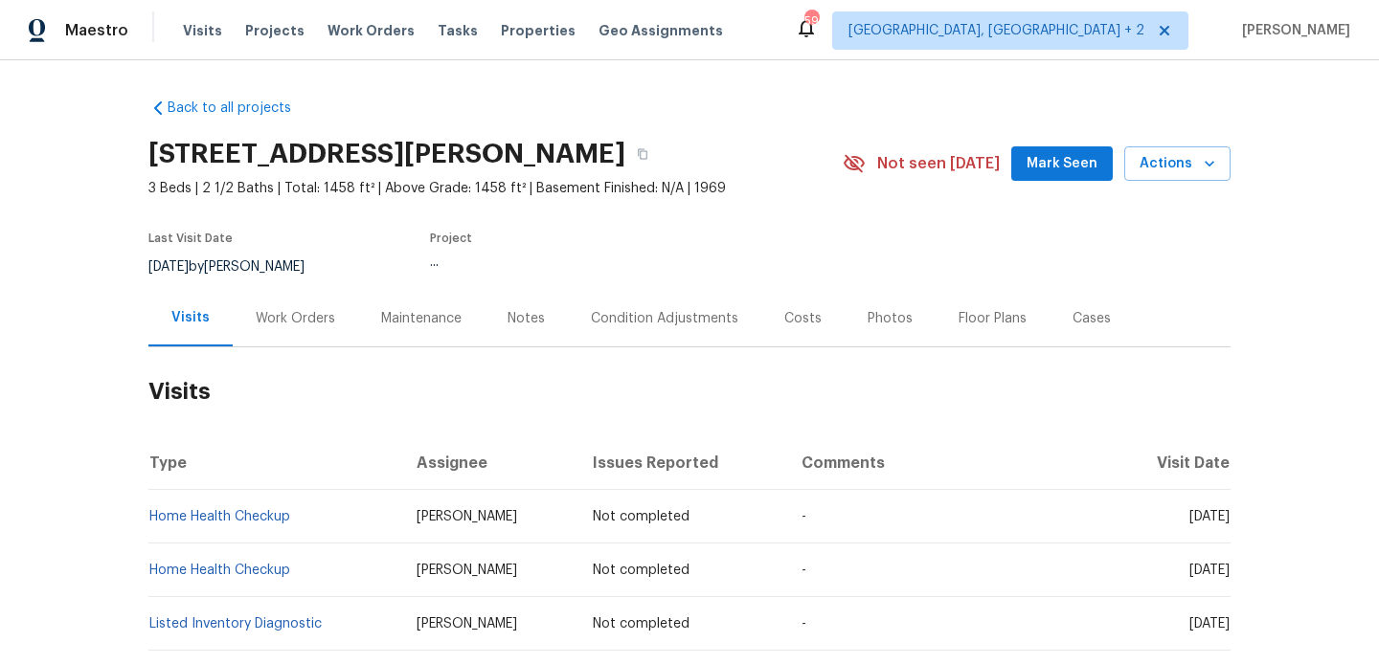
click at [309, 318] on div "Work Orders" at bounding box center [295, 318] width 79 height 19
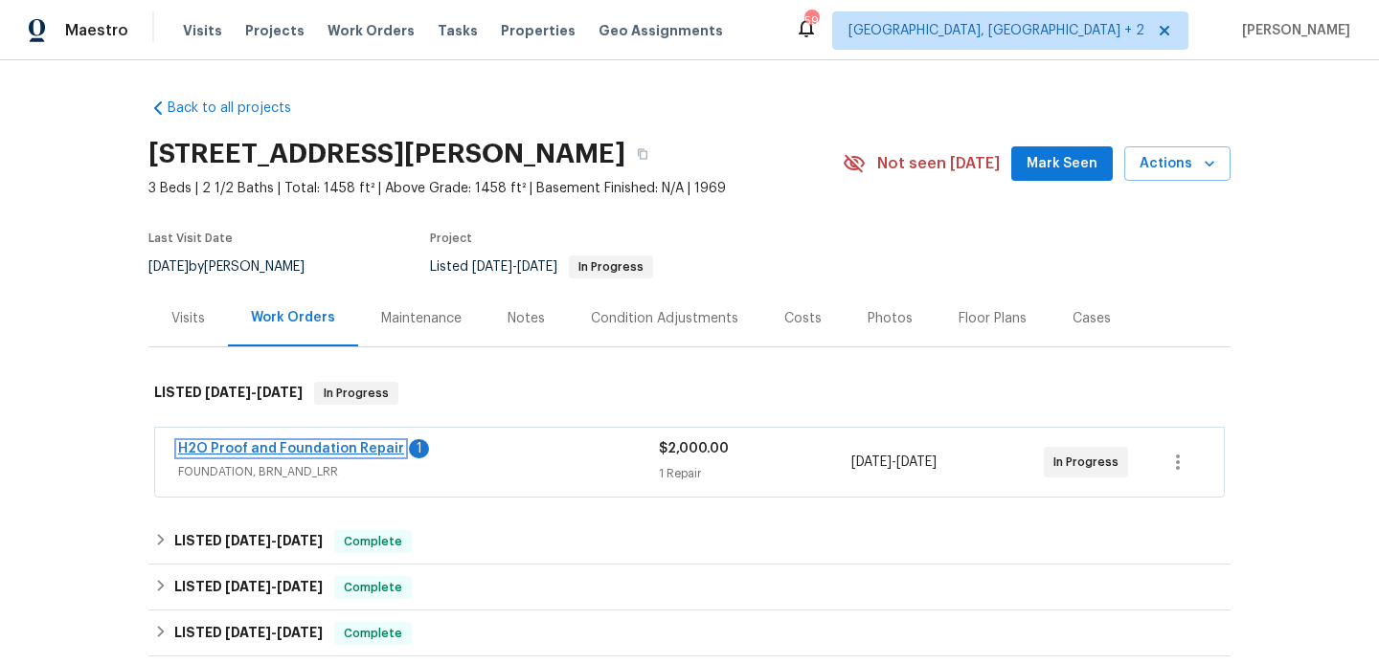
click at [368, 455] on link "H2O Proof and Foundation Repair" at bounding box center [291, 448] width 226 height 13
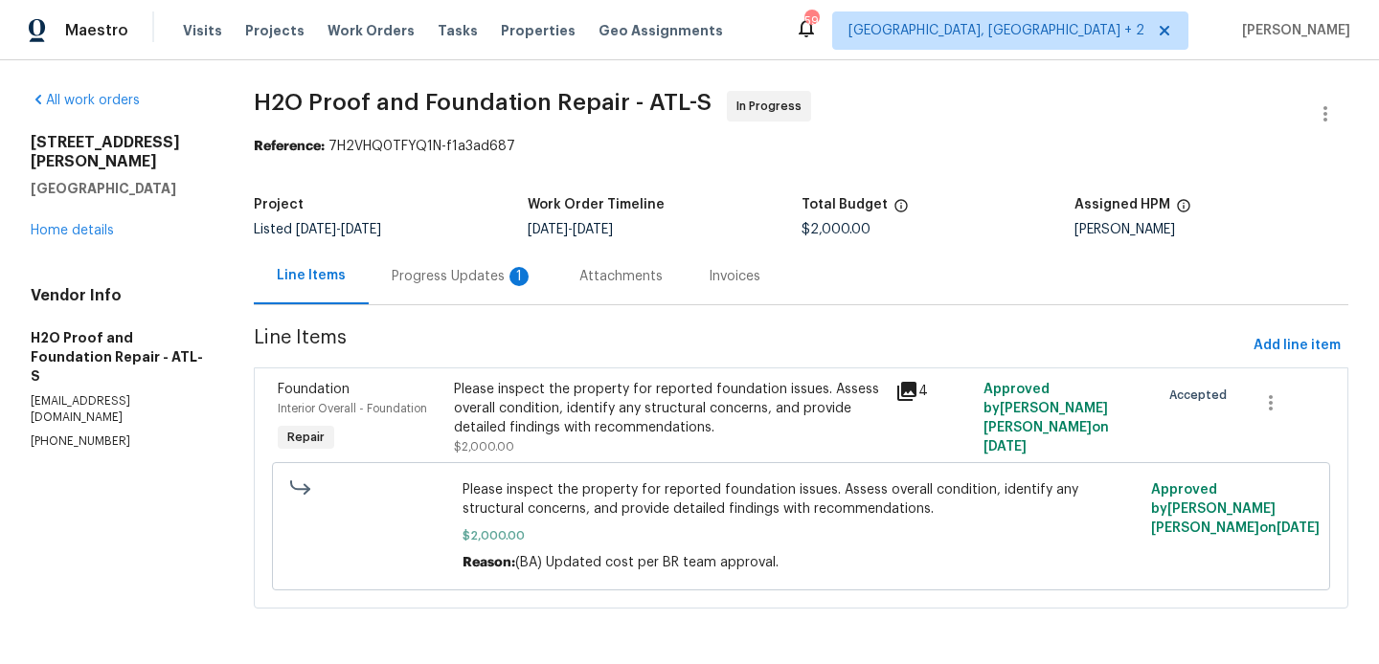
click at [501, 281] on div "Progress Updates 1" at bounding box center [463, 276] width 142 height 19
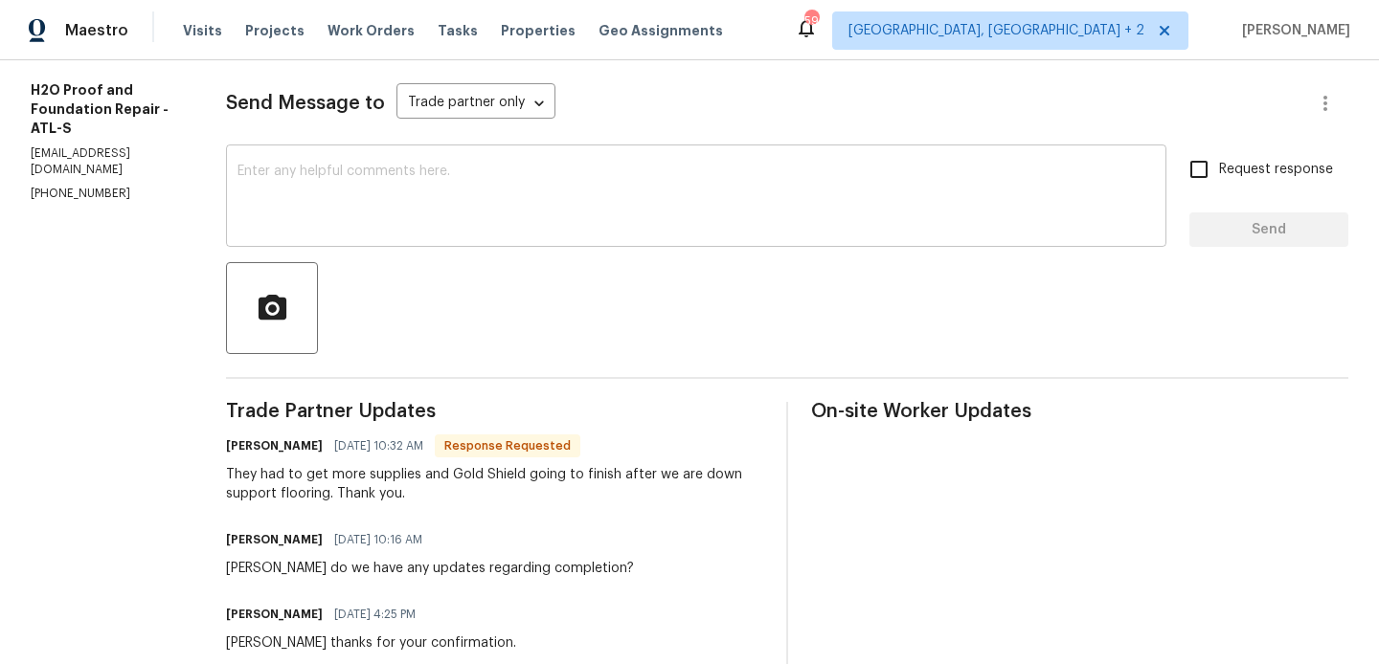
scroll to position [249, 0]
click at [226, 437] on h6 "[PERSON_NAME]" at bounding box center [274, 445] width 97 height 19
copy h6 "[PERSON_NAME]"
click at [346, 214] on textarea at bounding box center [695, 197] width 917 height 67
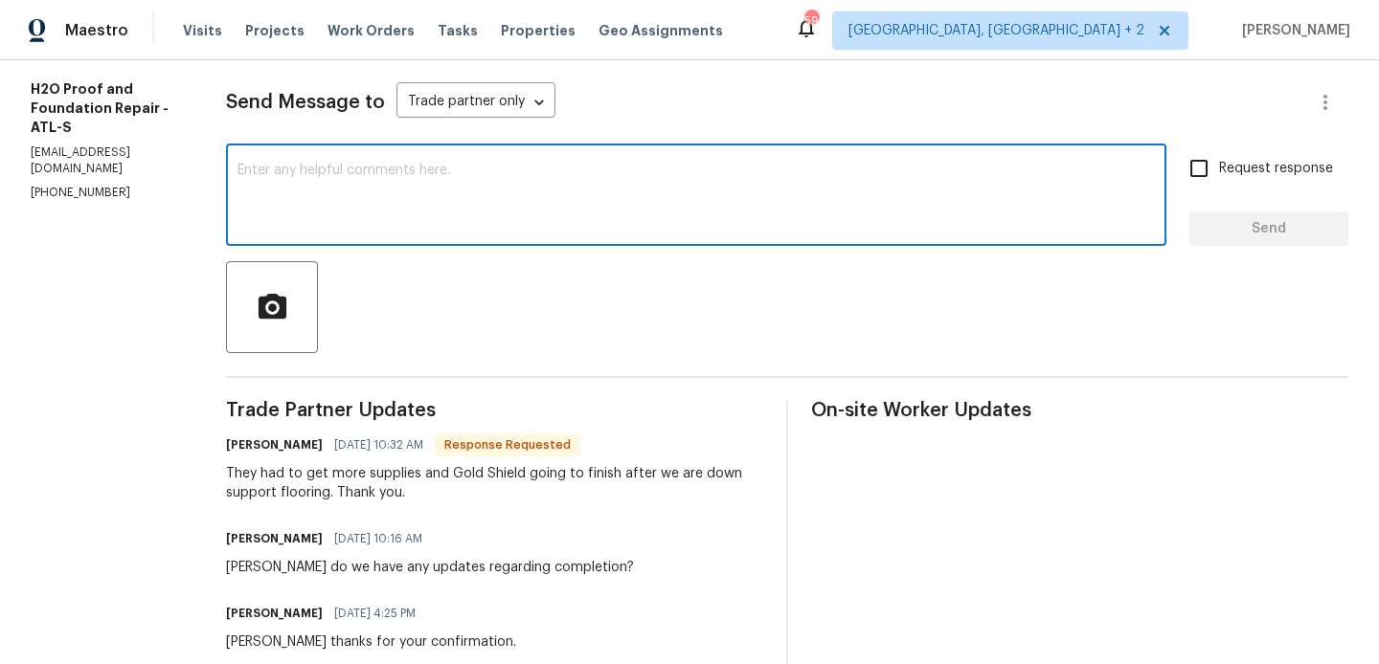
paste textarea "[PERSON_NAME]"
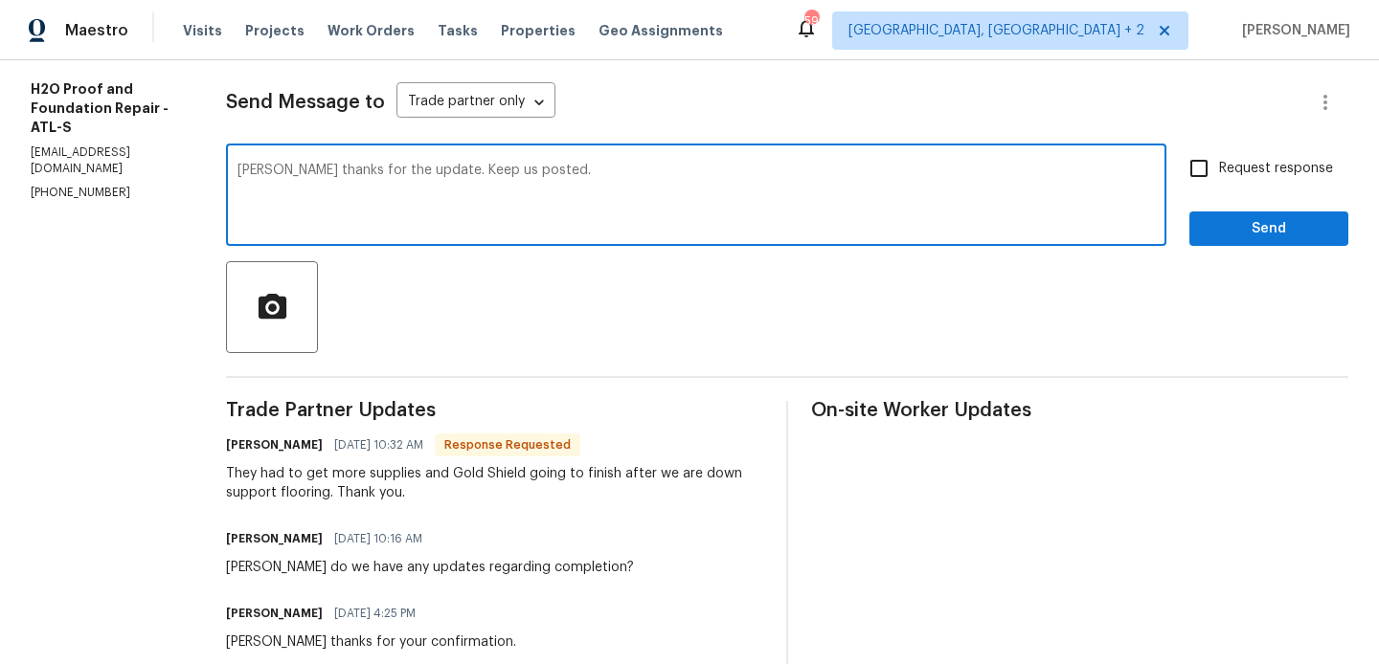
type textarea "[PERSON_NAME] thanks for the update. Keep us posted."
click at [1204, 148] on input "Request response" at bounding box center [1199, 168] width 40 height 40
checkbox input "true"
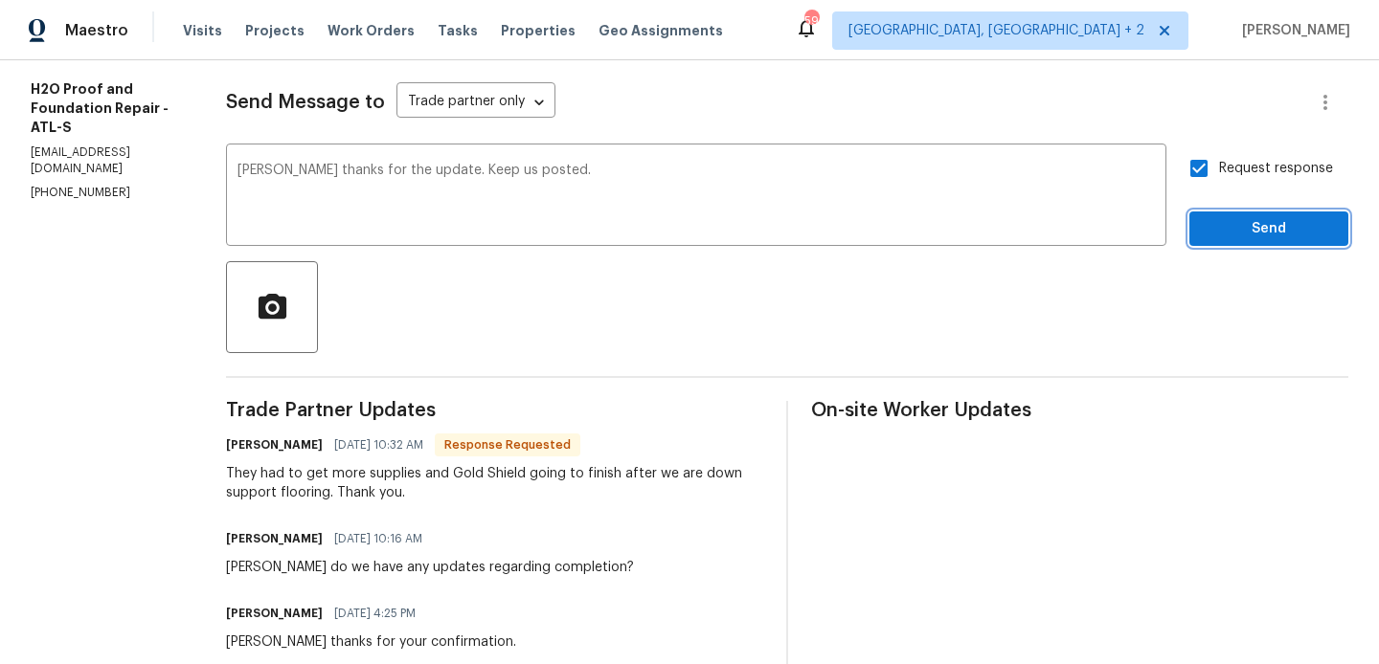
click at [1224, 213] on button "Send" at bounding box center [1268, 229] width 159 height 35
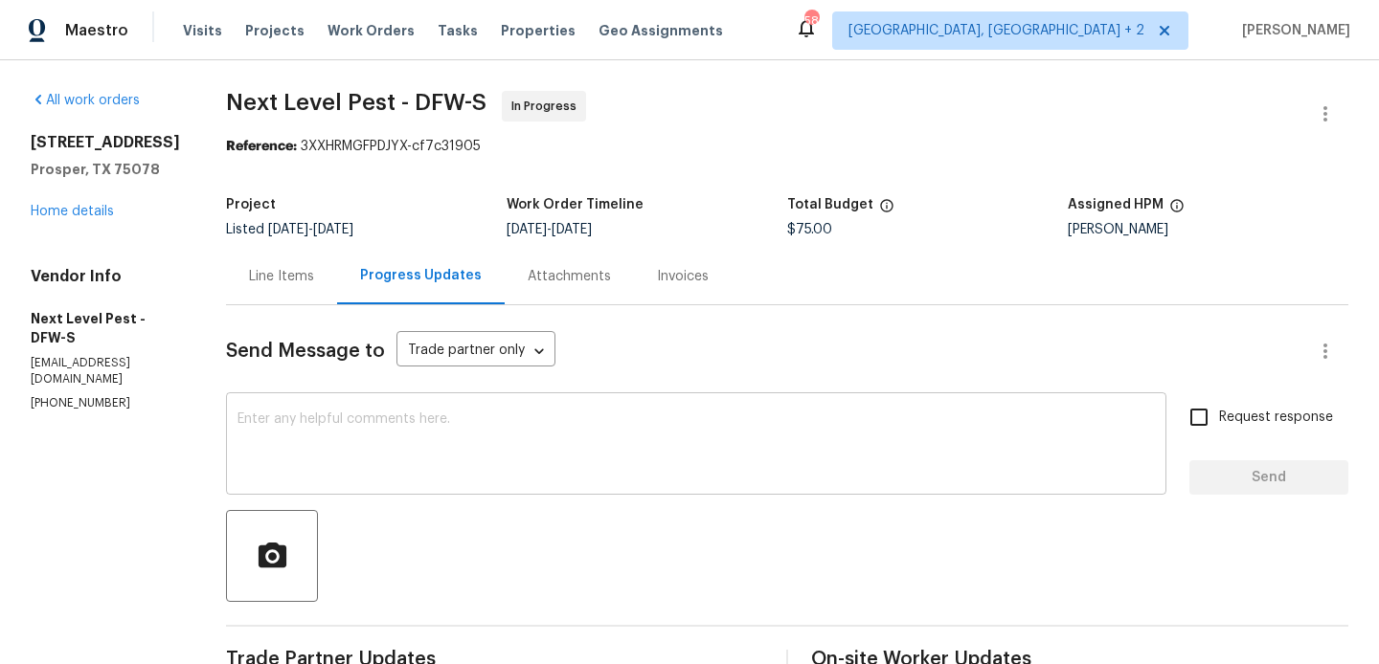
click at [356, 426] on textarea at bounding box center [695, 446] width 917 height 67
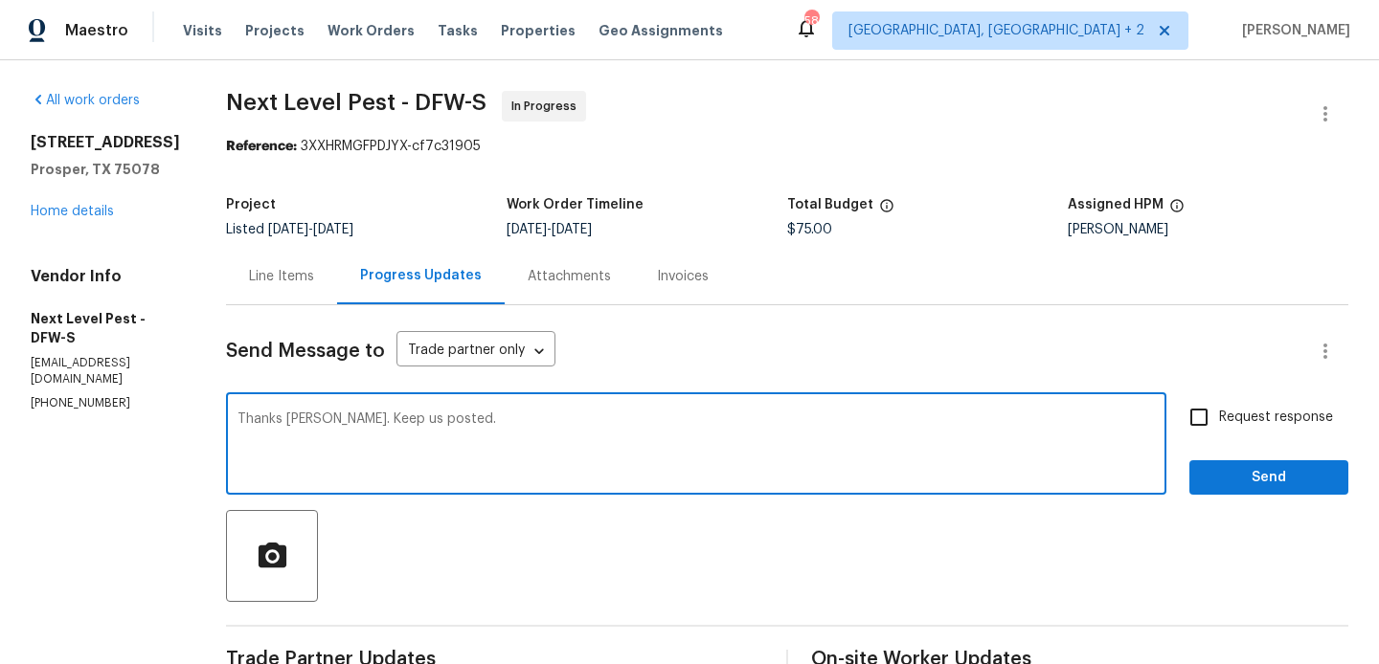
type textarea "Thanks Brandon. Keep us posted."
click at [1201, 415] on input "Request response" at bounding box center [1199, 417] width 40 height 40
checkbox input "true"
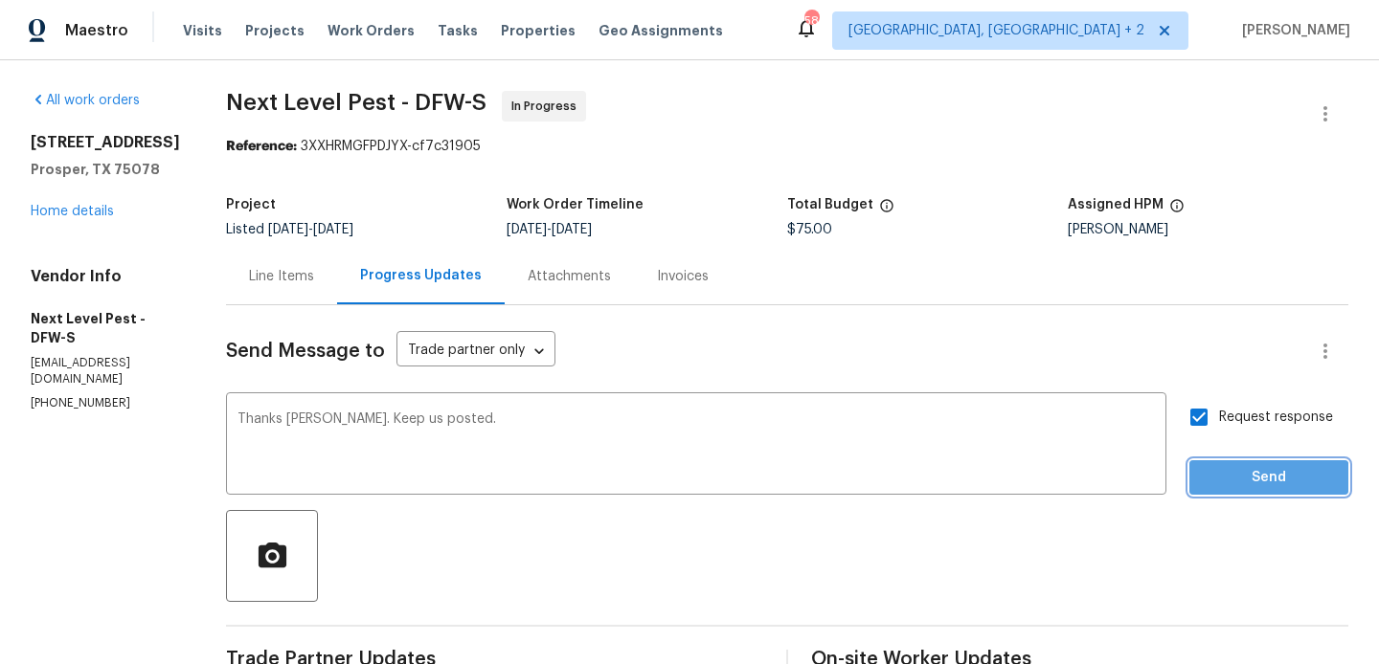
click at [1213, 488] on span "Send" at bounding box center [1268, 478] width 128 height 24
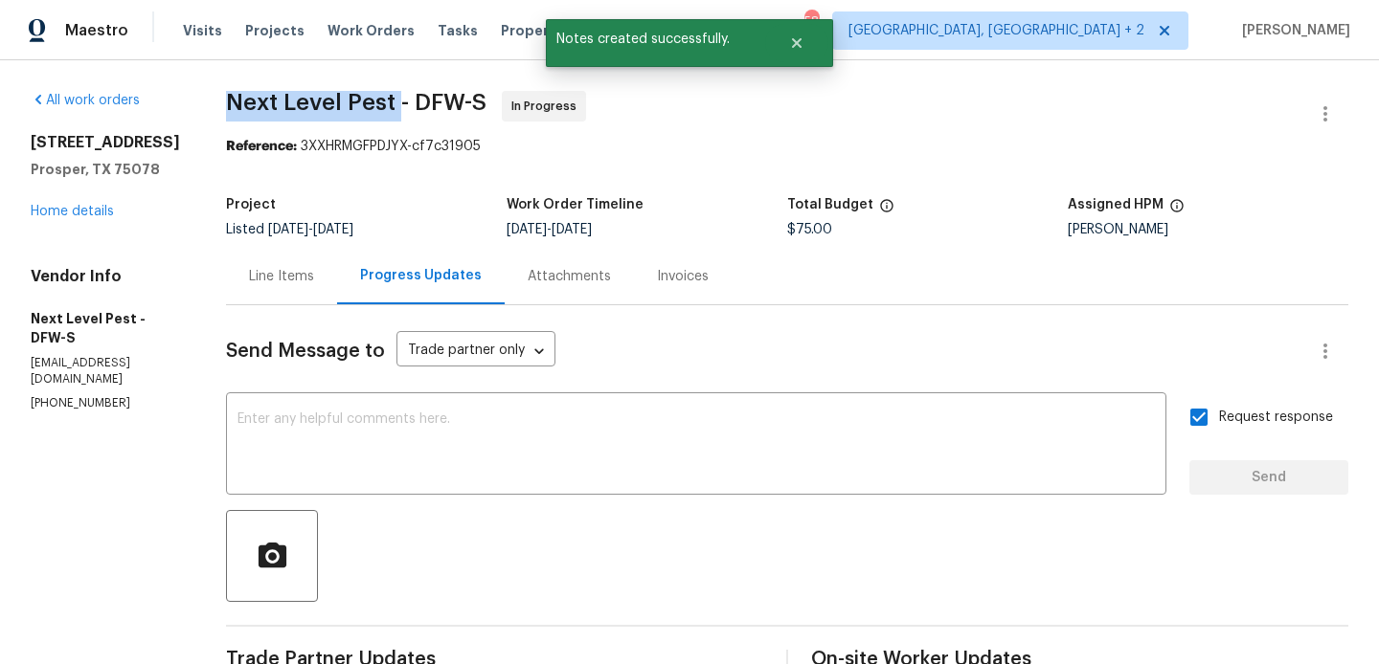
drag, startPoint x: 217, startPoint y: 102, endPoint x: 391, endPoint y: 103, distance: 173.3
click at [391, 103] on span "Next Level Pest - DFW-S" at bounding box center [356, 102] width 260 height 23
copy span "Next Level Pest"
click at [95, 221] on div "16305 Toledo Bend Ct Prosper, TX 75078 Home details" at bounding box center [105, 177] width 149 height 88
click at [85, 218] on link "Home details" at bounding box center [72, 211] width 83 height 13
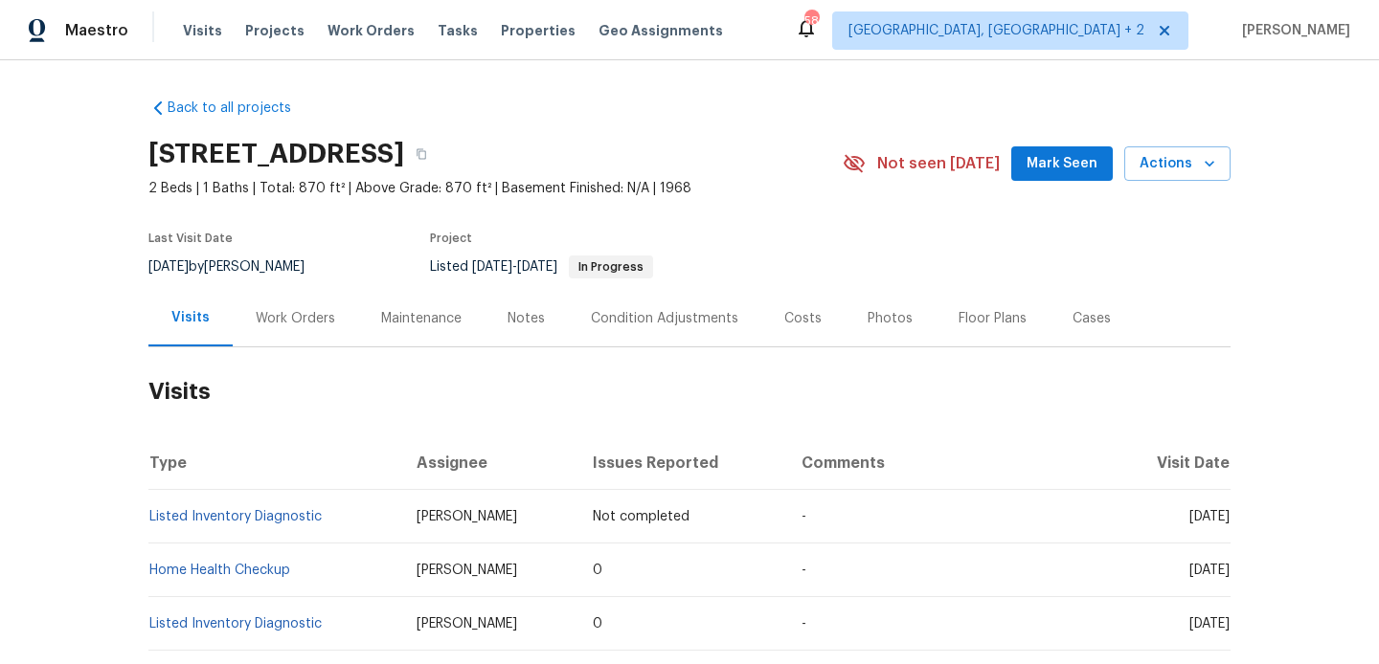
click at [311, 332] on div "Work Orders" at bounding box center [295, 318] width 125 height 56
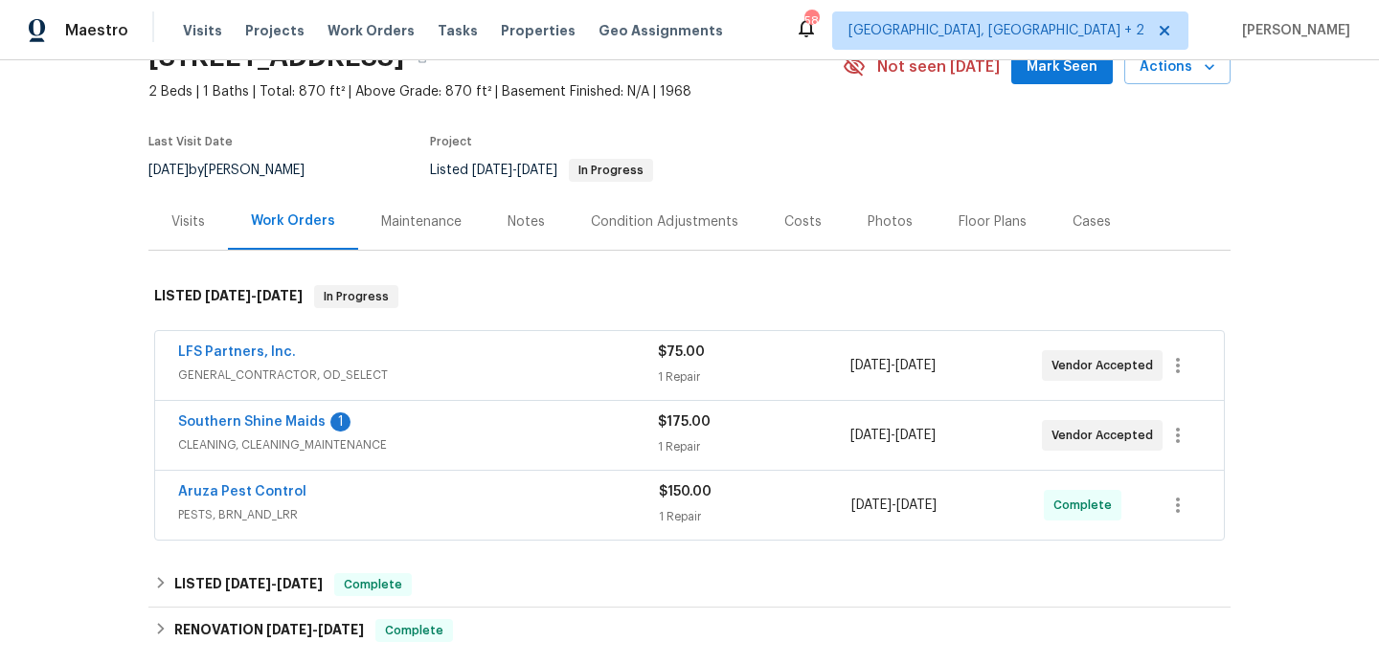
scroll to position [98, 0]
click at [273, 420] on link "Southern Shine Maids" at bounding box center [251, 421] width 147 height 13
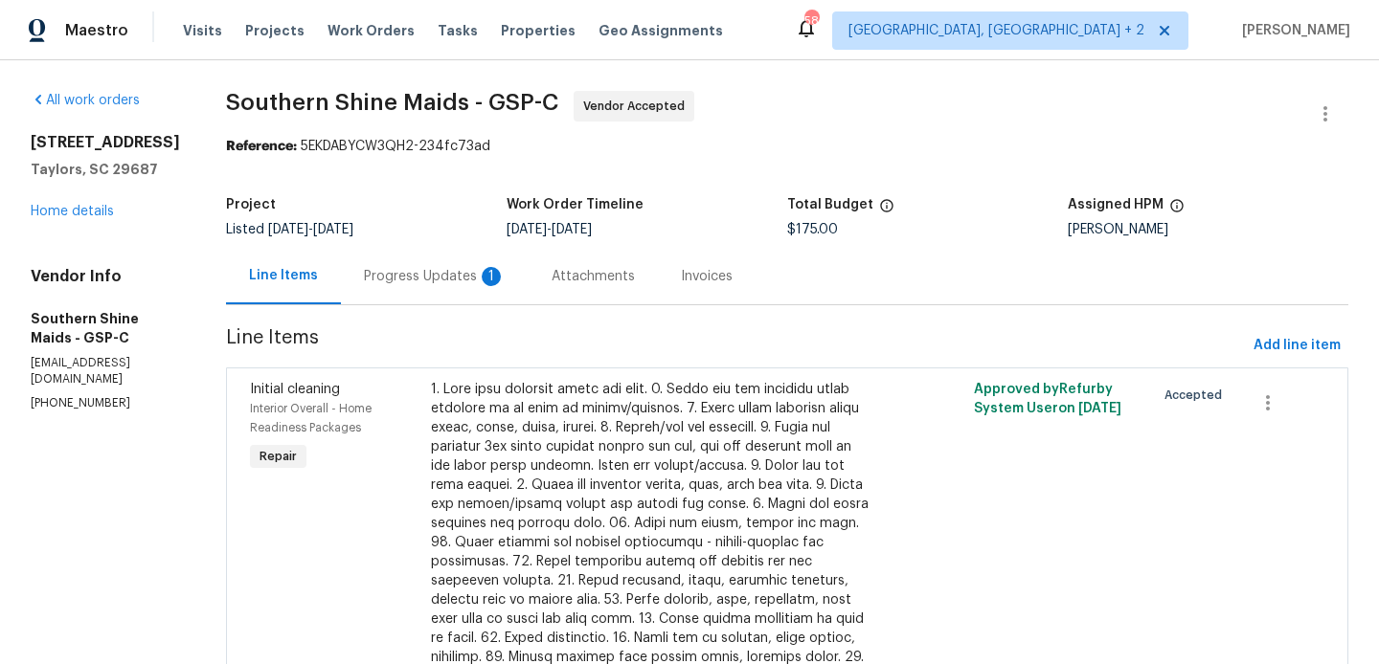
click at [470, 276] on div "Progress Updates 1" at bounding box center [435, 276] width 142 height 19
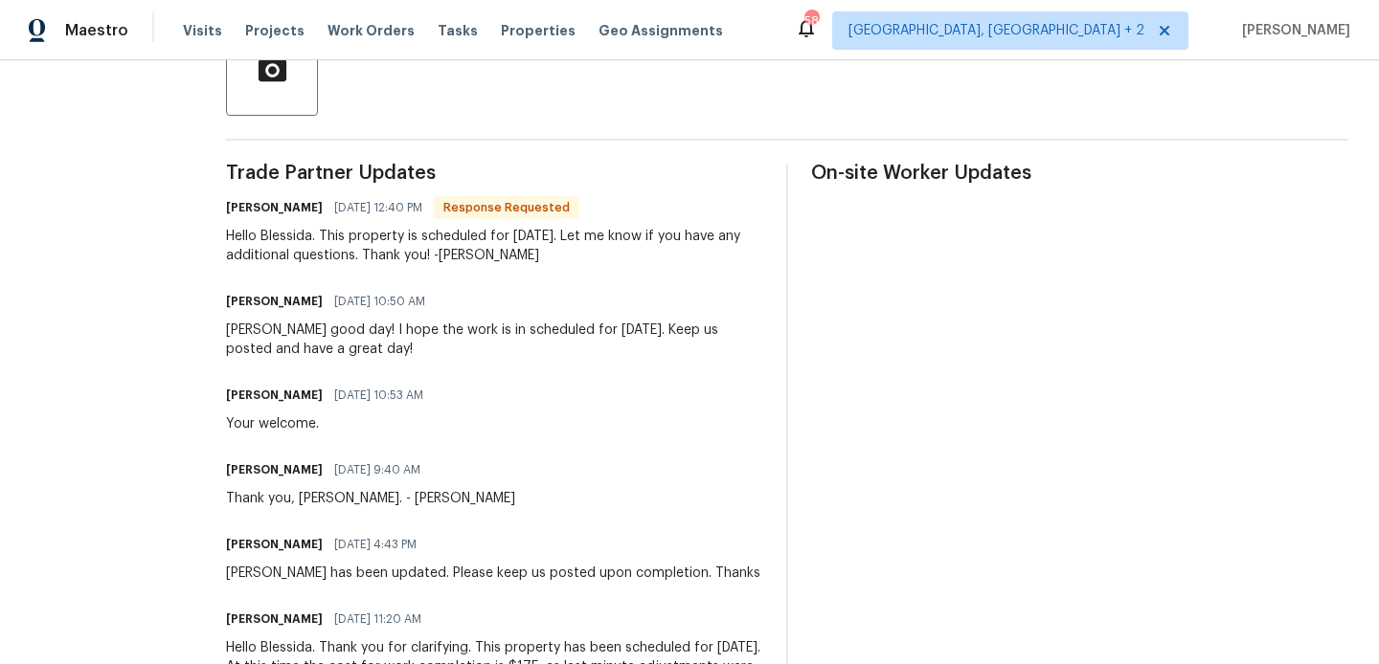
scroll to position [226, 0]
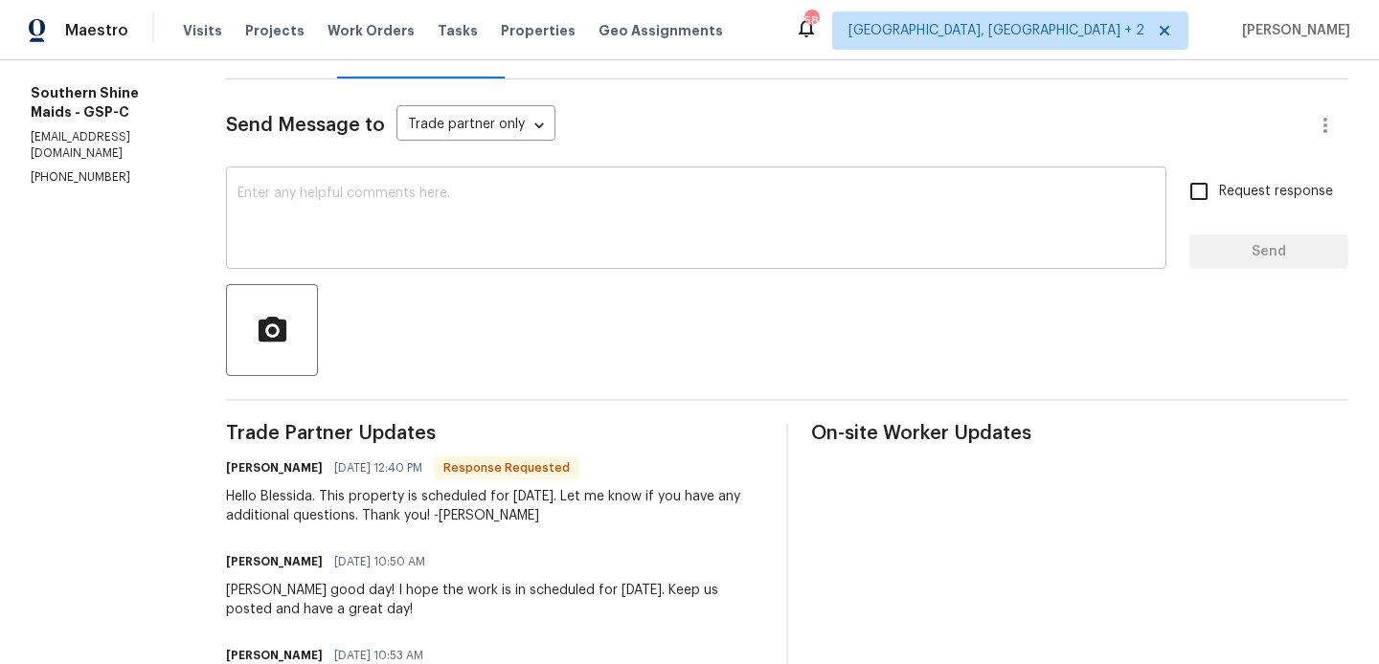
click at [420, 229] on textarea at bounding box center [695, 220] width 917 height 67
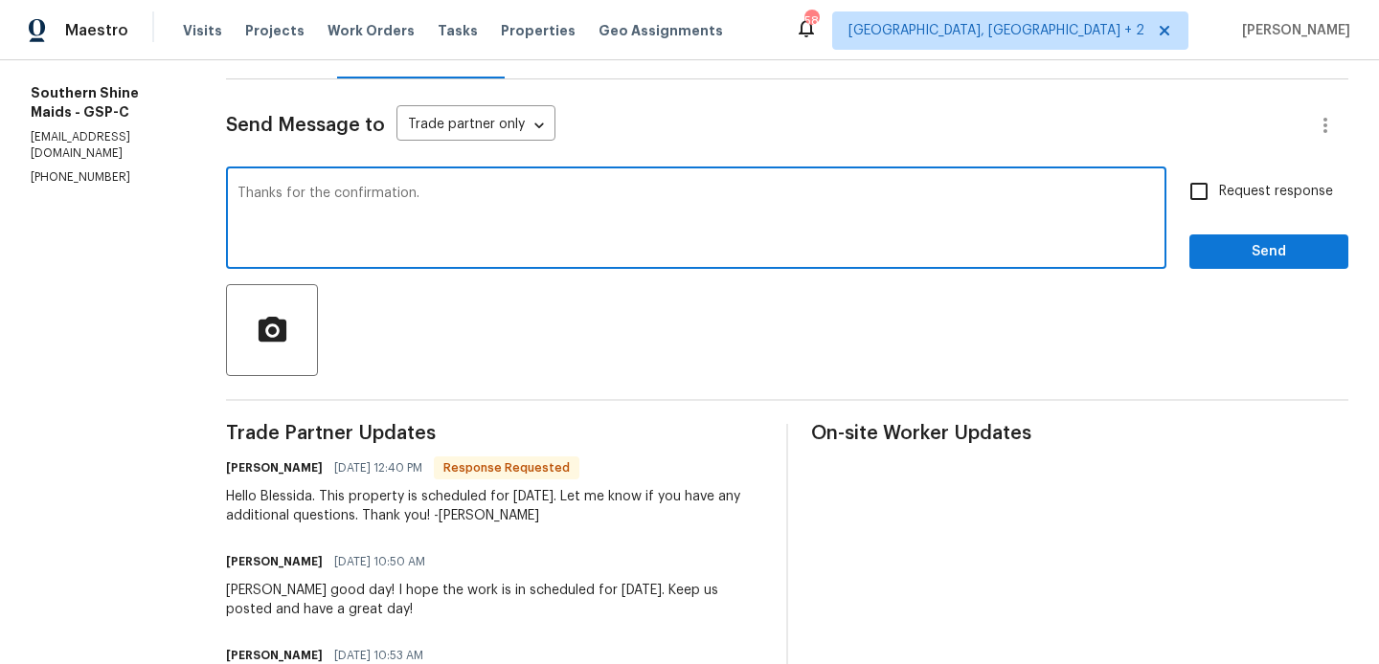
type textarea "Thanks for the confirmation."
click at [1204, 185] on input "Request response" at bounding box center [1199, 191] width 40 height 40
checkbox input "true"
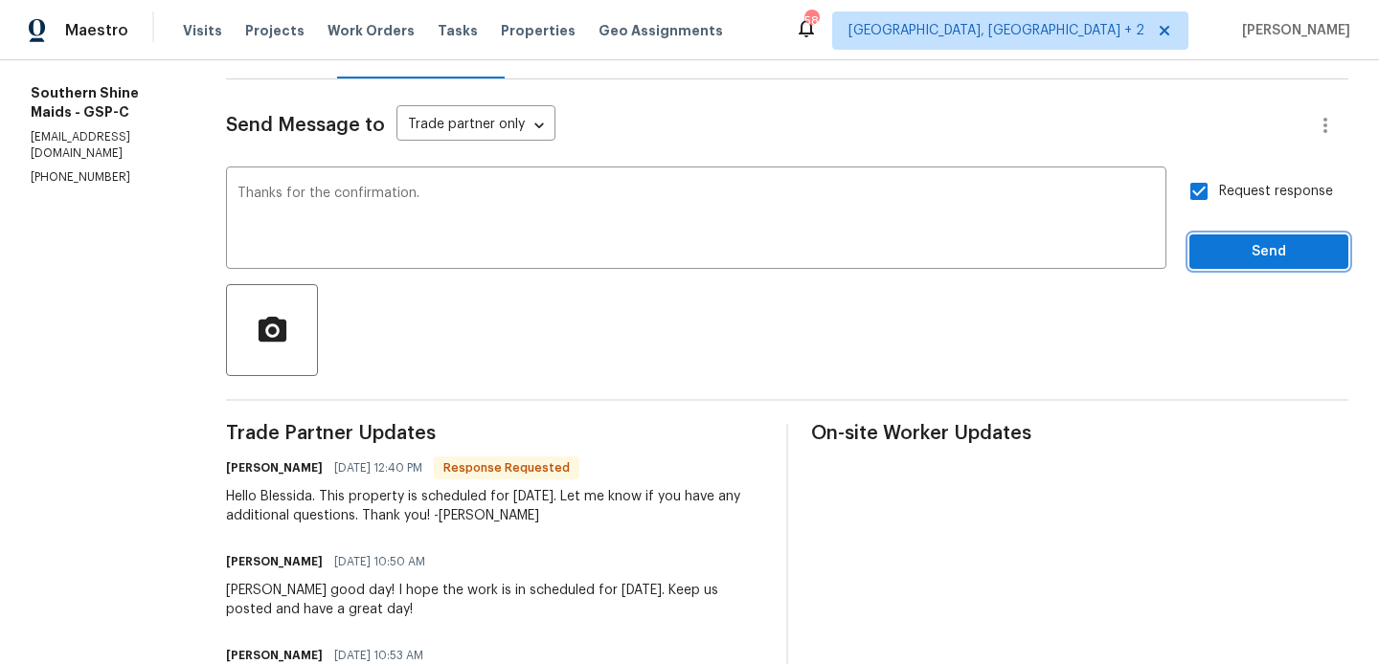
click at [1208, 254] on span "Send" at bounding box center [1268, 252] width 128 height 24
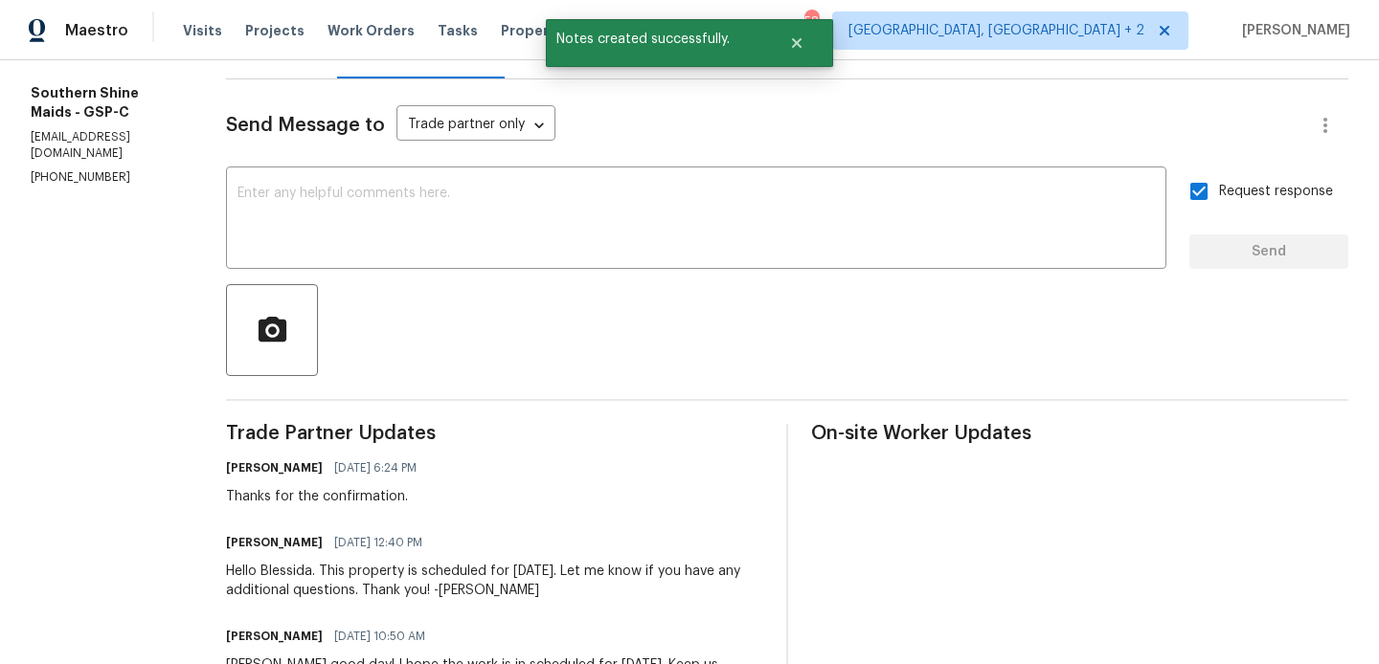
scroll to position [0, 0]
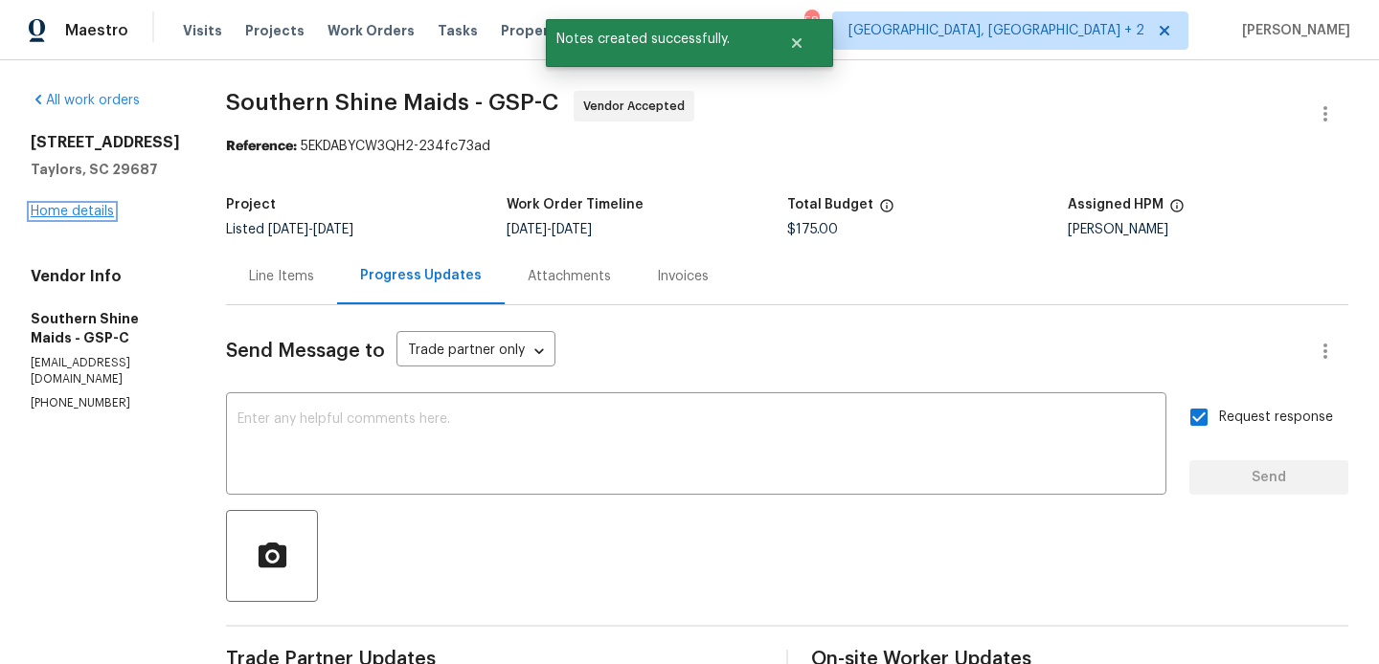
click at [70, 209] on link "Home details" at bounding box center [72, 211] width 83 height 13
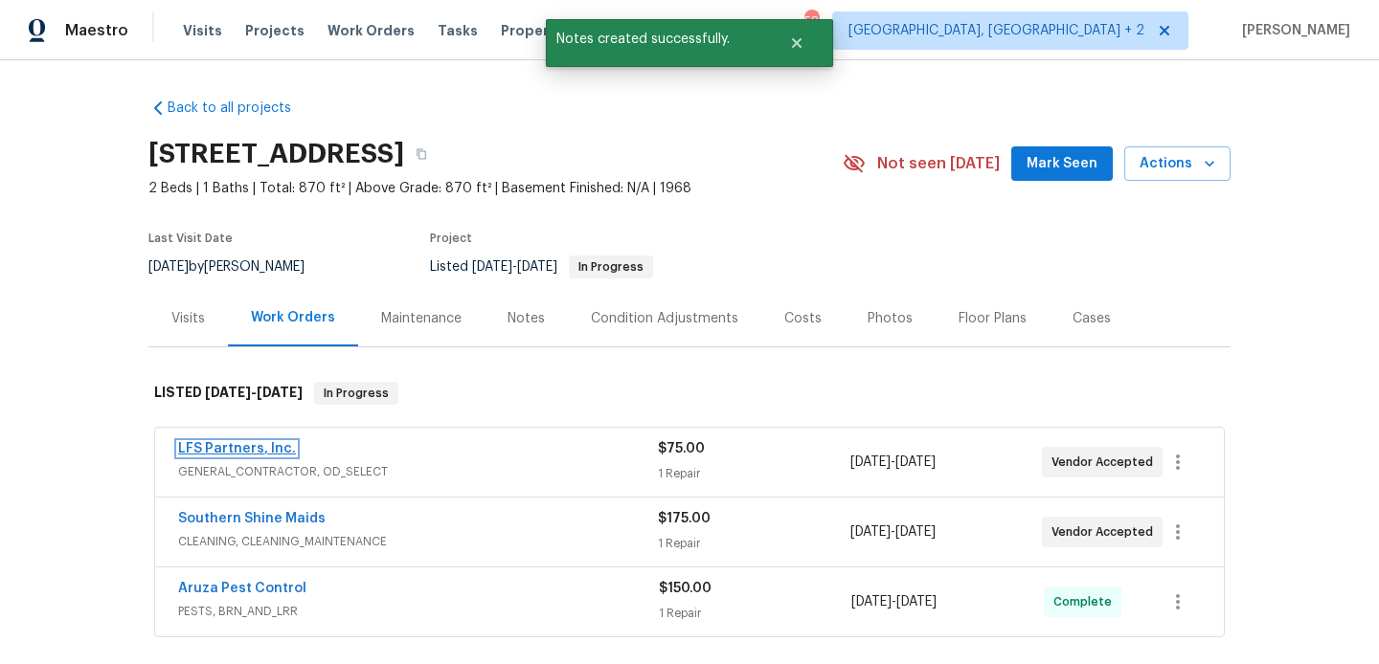
click at [271, 451] on link "LFS Partners, Inc." at bounding box center [237, 448] width 118 height 13
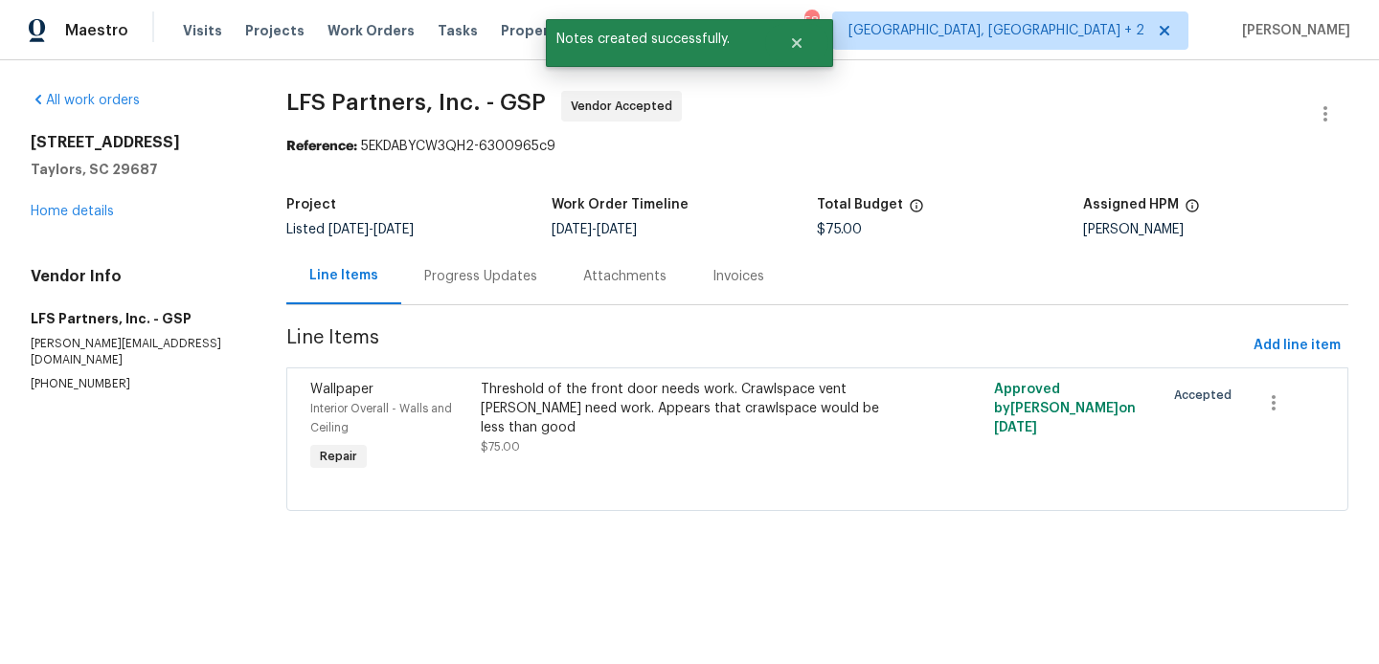
click at [521, 297] on div "Progress Updates" at bounding box center [480, 276] width 159 height 56
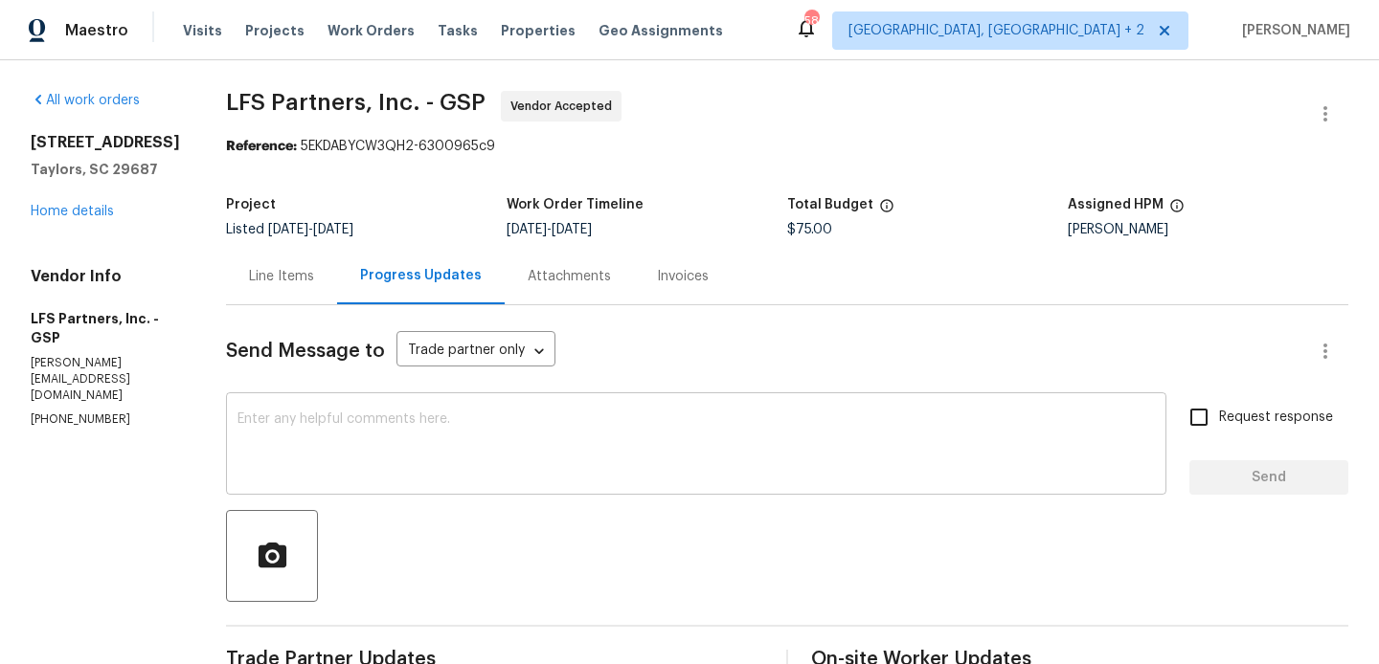
click at [369, 406] on div "x ​" at bounding box center [696, 446] width 940 height 98
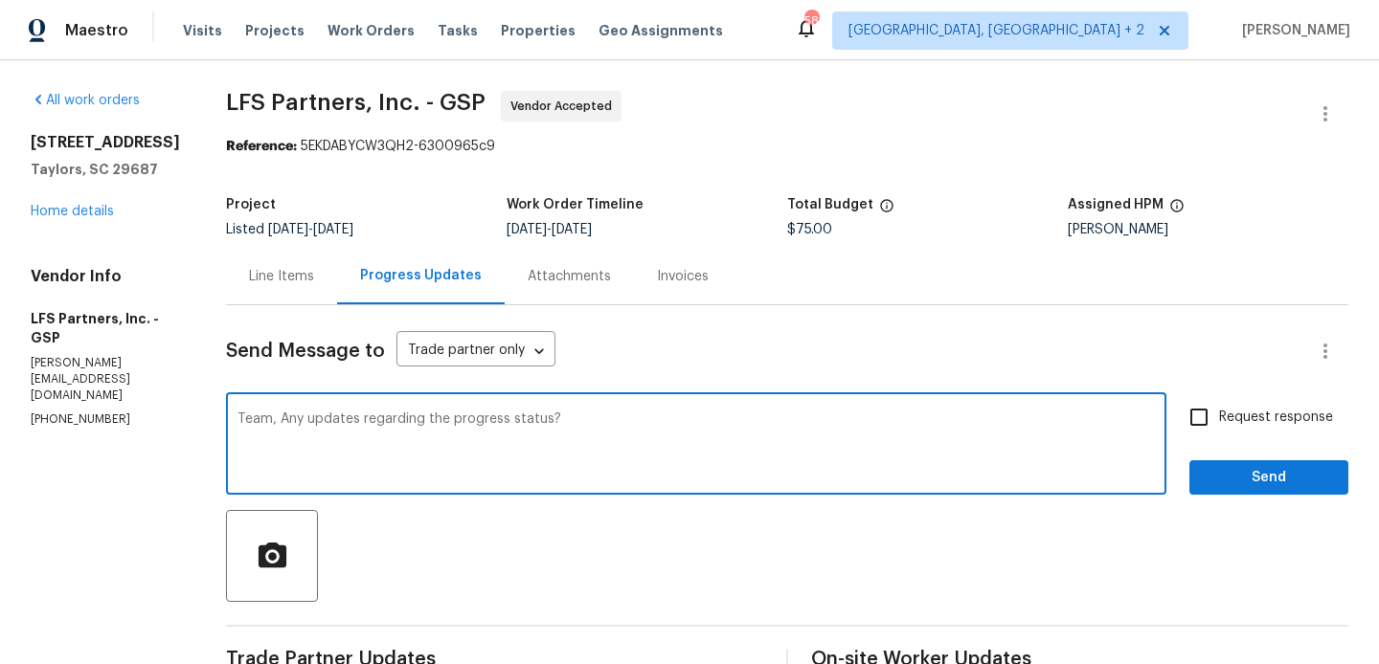
type textarea "Team, Any updates regarding the progress status?"
click at [1289, 413] on span "Request response" at bounding box center [1276, 418] width 114 height 20
click at [1219, 413] on input "Request response" at bounding box center [1199, 417] width 40 height 40
checkbox input "true"
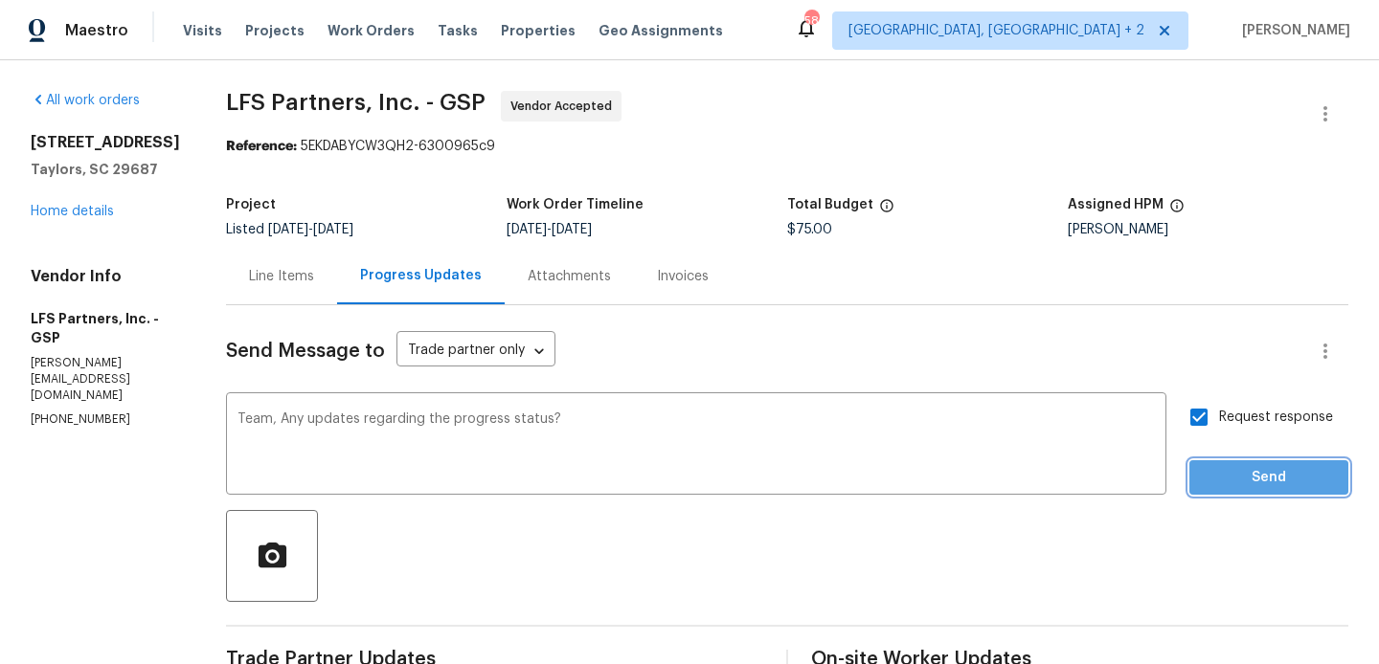
click at [1260, 470] on span "Send" at bounding box center [1268, 478] width 128 height 24
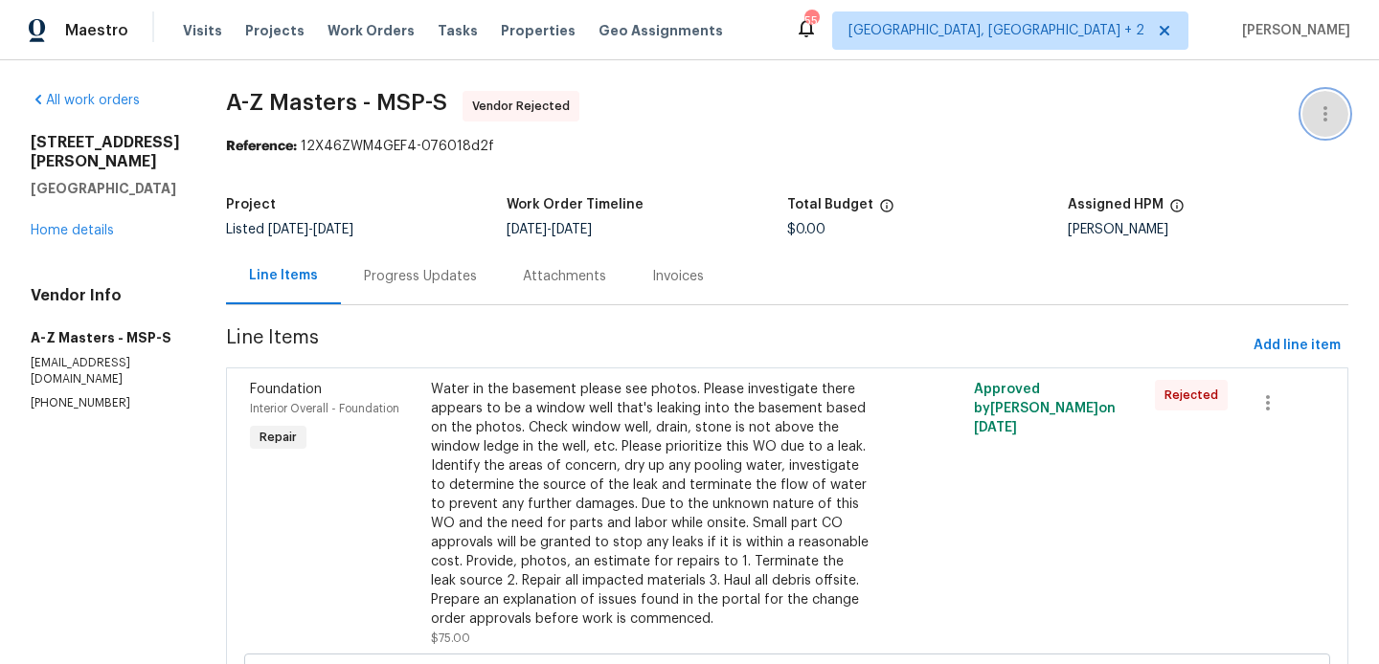
click at [1332, 97] on button "button" at bounding box center [1325, 114] width 46 height 46
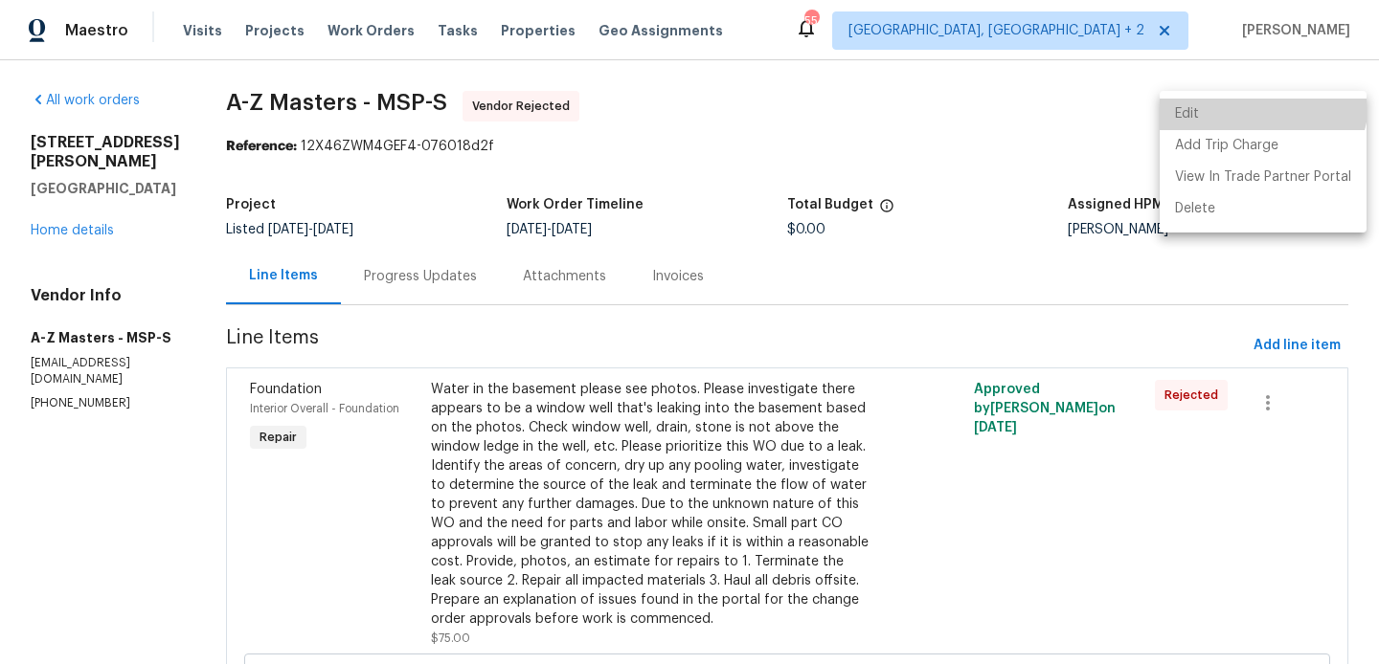
click at [1256, 101] on li "Edit" at bounding box center [1262, 115] width 207 height 32
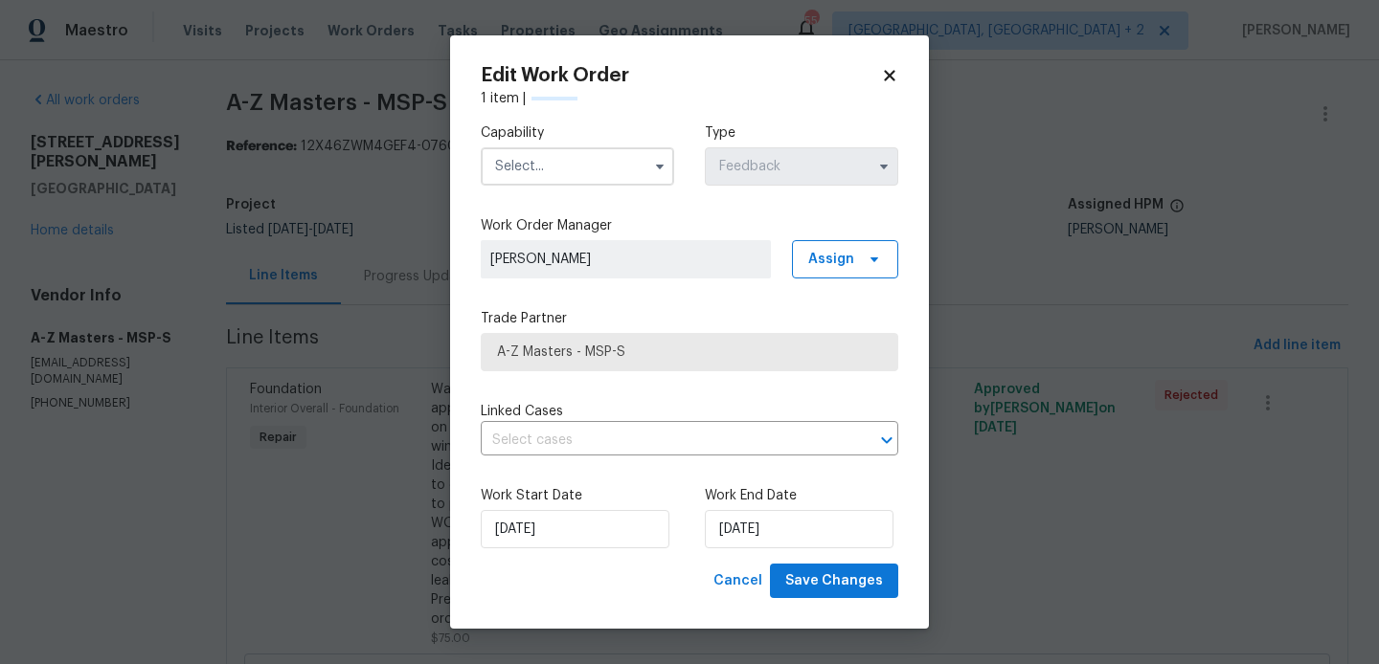
click at [560, 163] on input "text" at bounding box center [577, 166] width 193 height 38
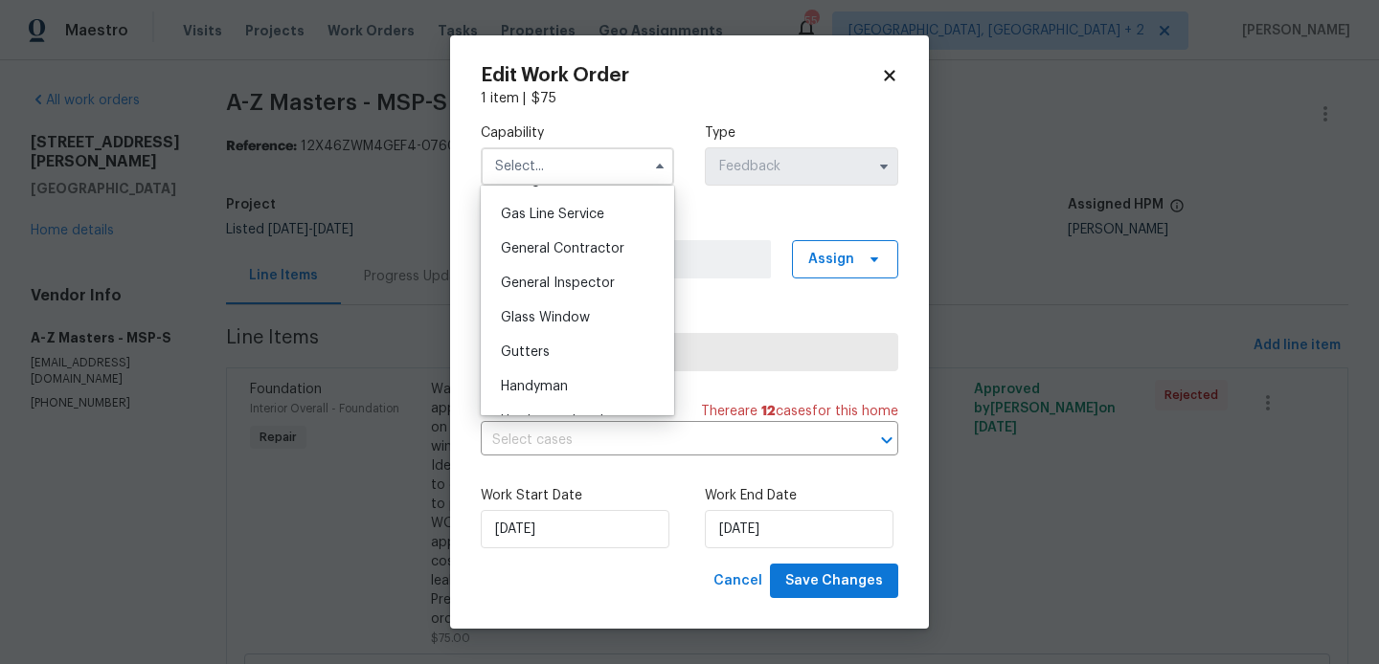
scroll to position [955, 0]
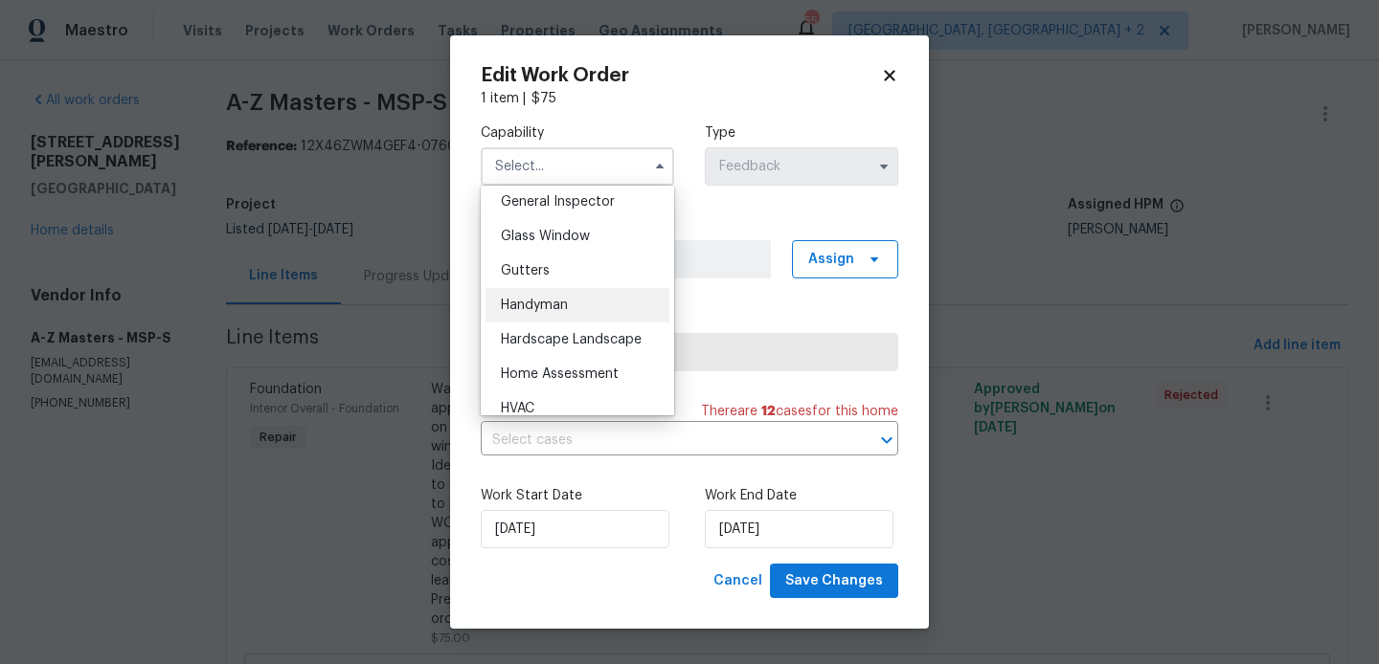
click at [552, 305] on span "Handyman" at bounding box center [534, 305] width 67 height 13
type input "Handyman"
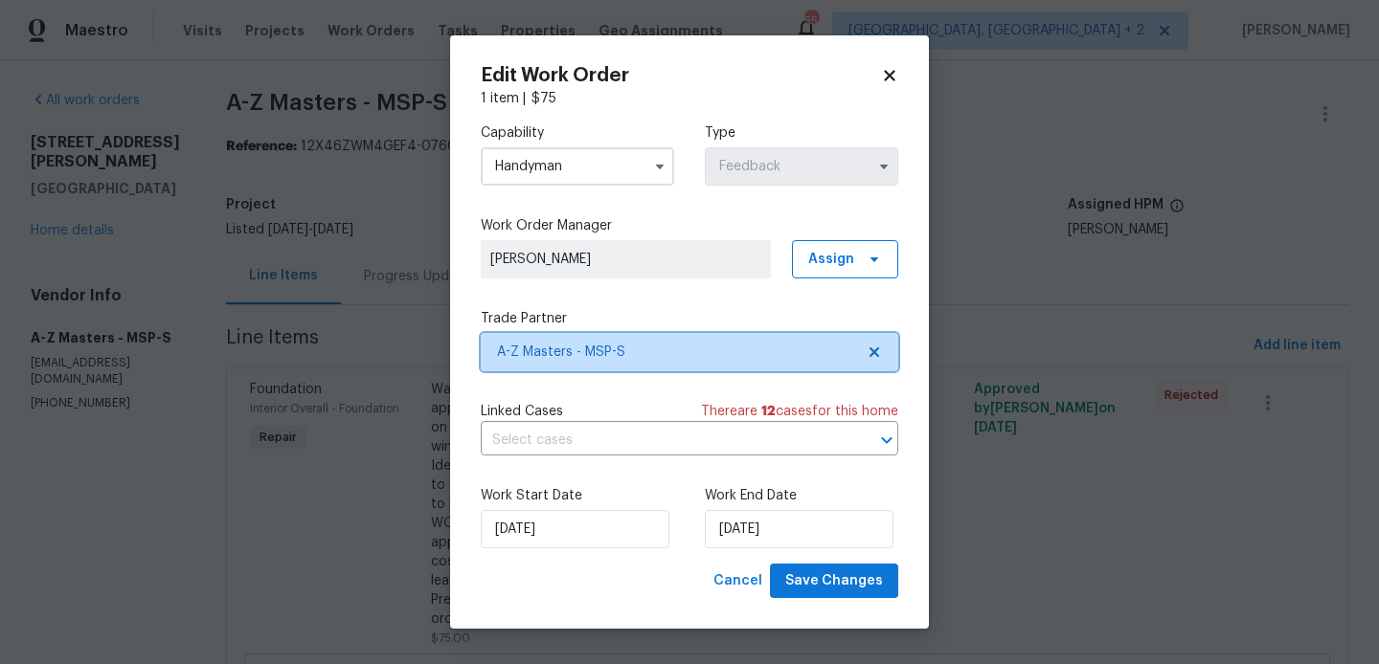
click at [588, 358] on span "A-Z Masters - MSP-S" at bounding box center [675, 352] width 357 height 19
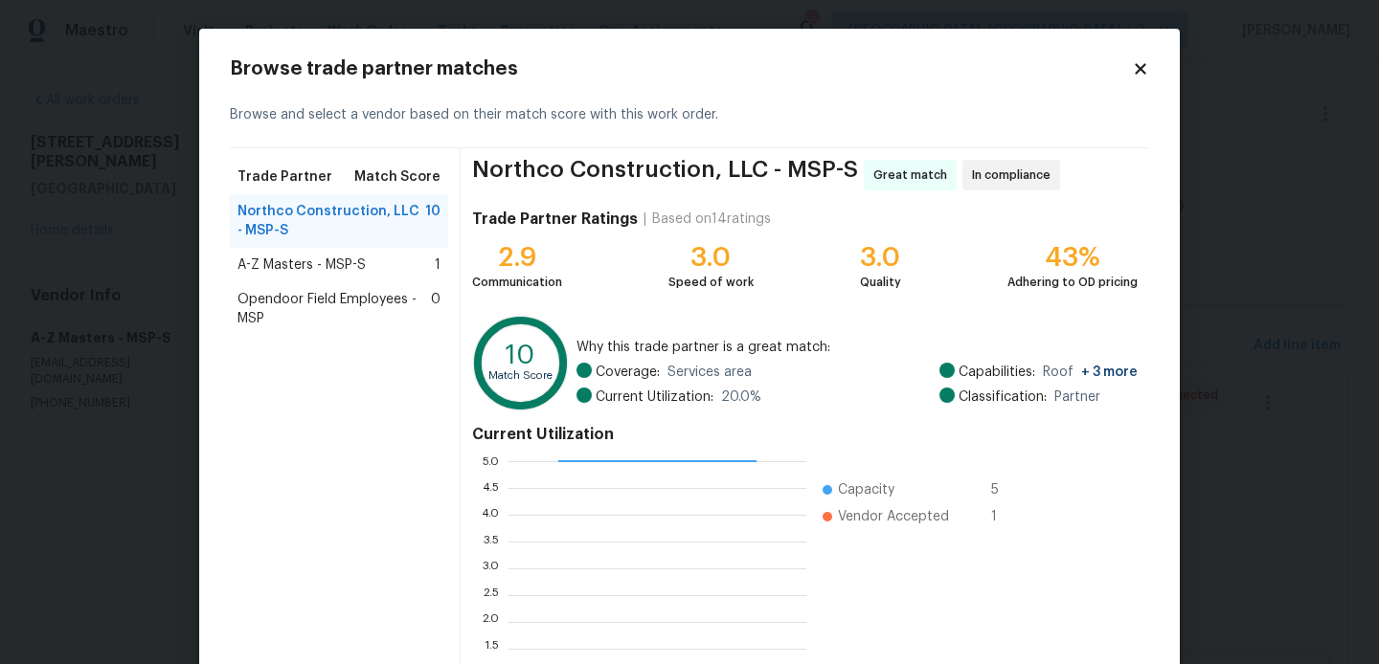
scroll to position [180, 0]
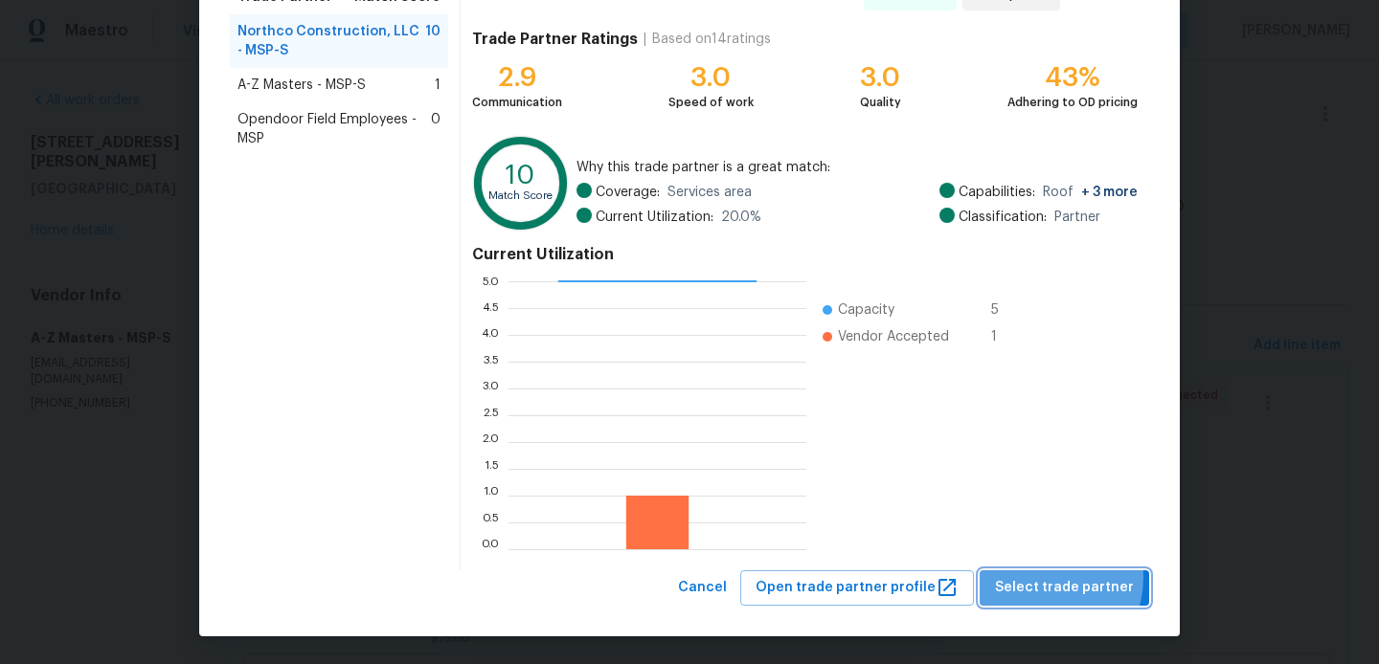
click at [1049, 577] on span "Select trade partner" at bounding box center [1064, 588] width 139 height 24
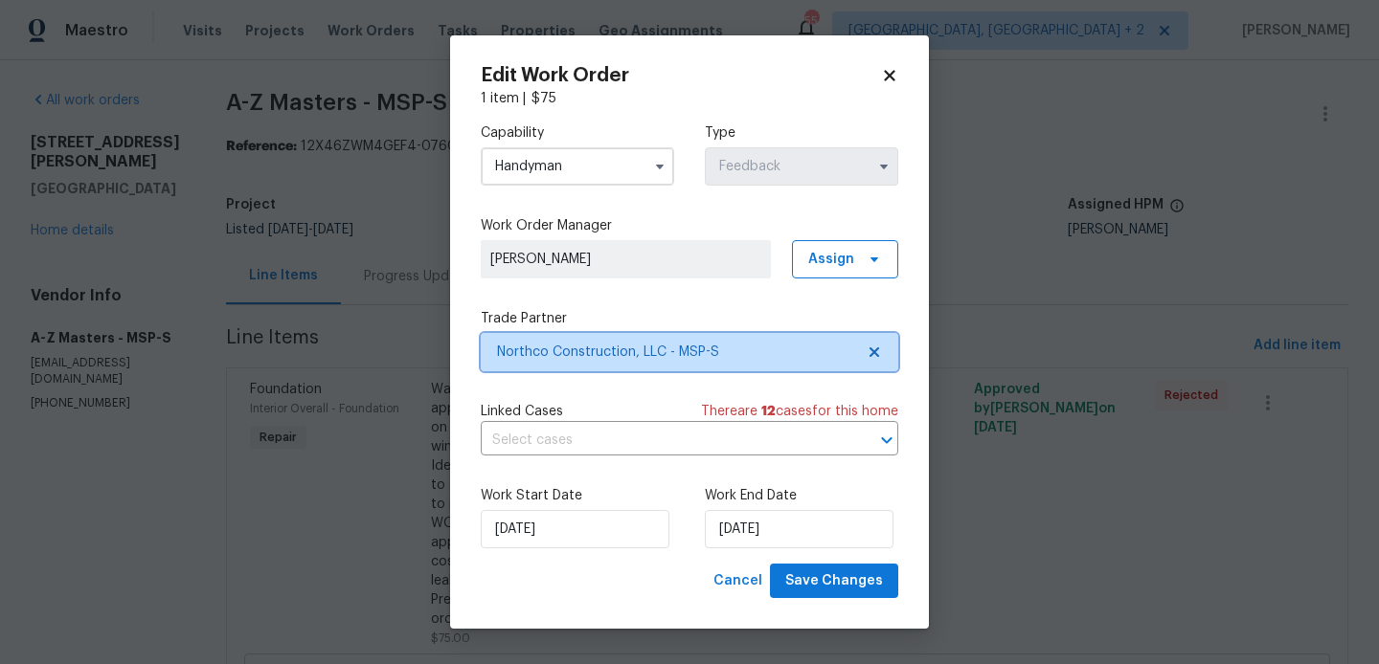
scroll to position [0, 0]
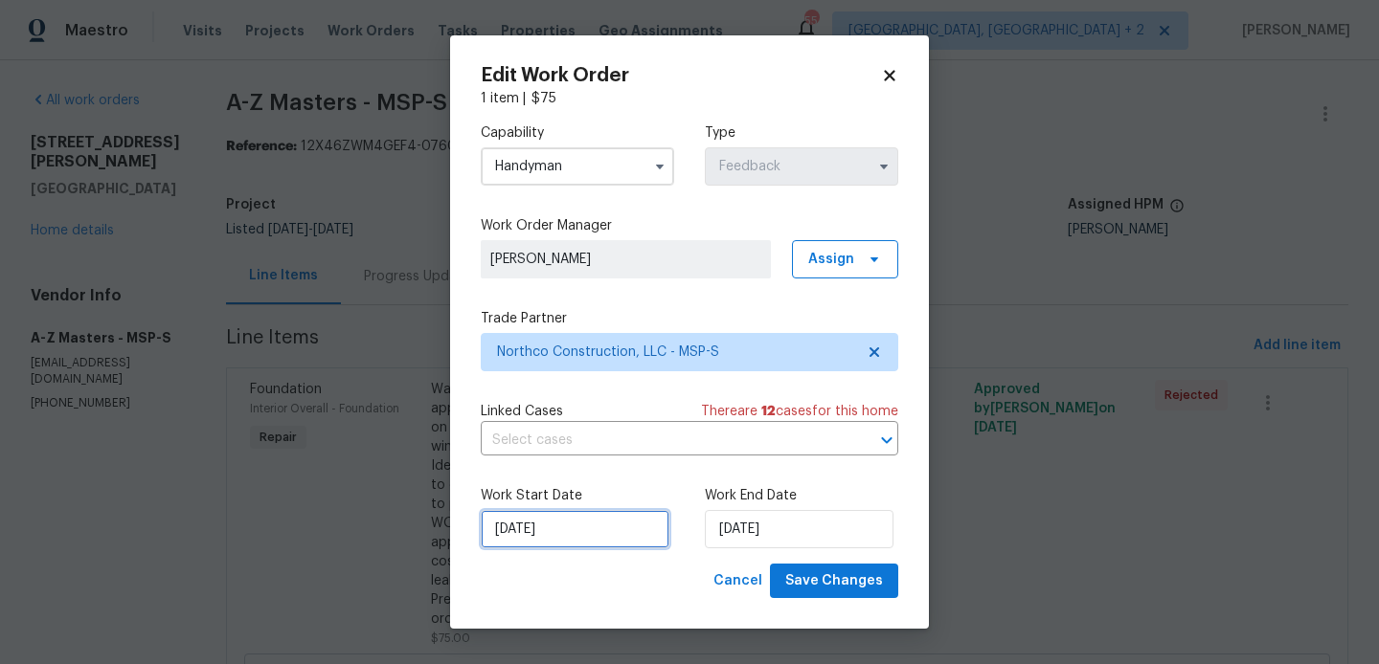
click at [612, 521] on input "[DATE]" at bounding box center [575, 529] width 189 height 38
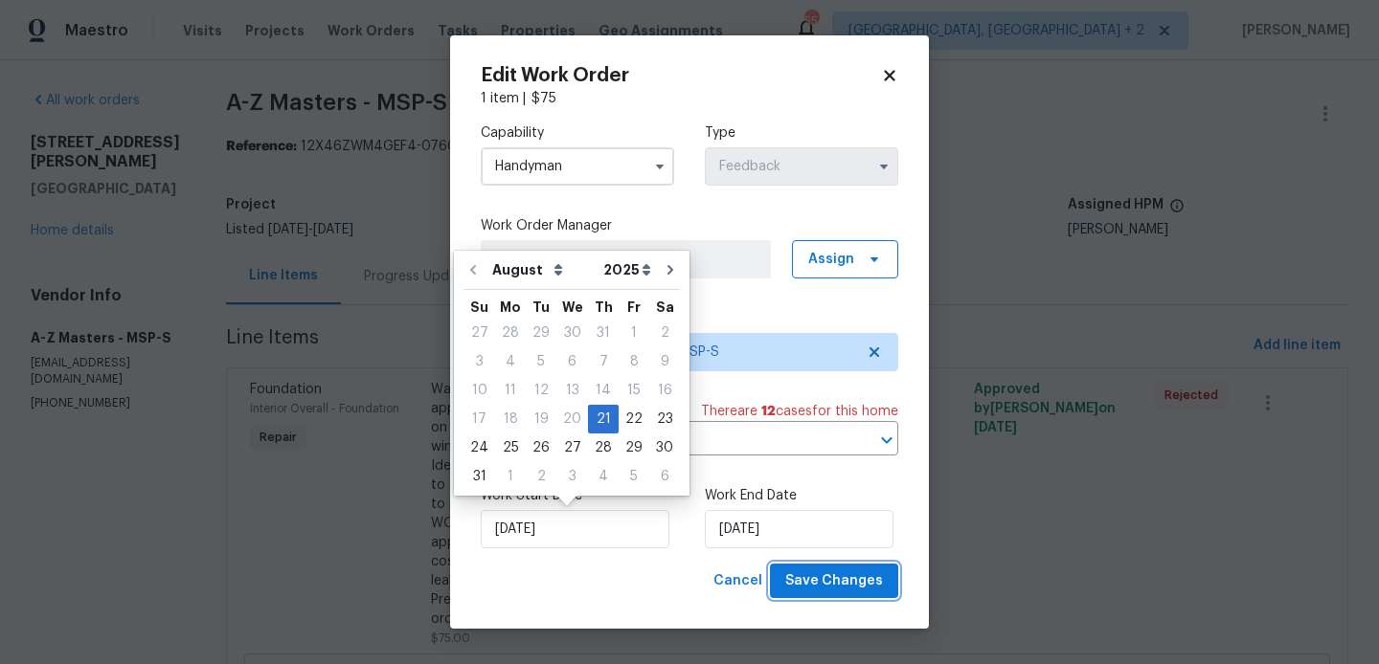
click at [807, 564] on button "Save Changes" at bounding box center [834, 581] width 128 height 35
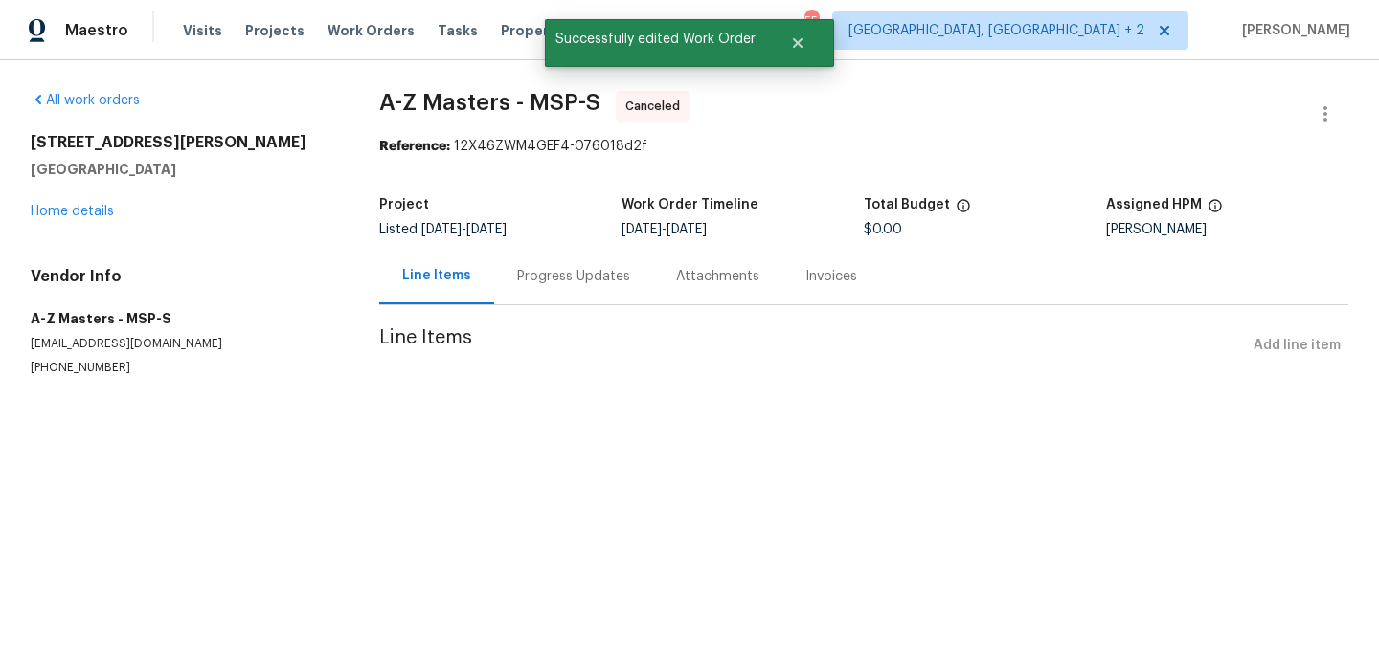
click at [535, 275] on div "Progress Updates" at bounding box center [573, 276] width 113 height 19
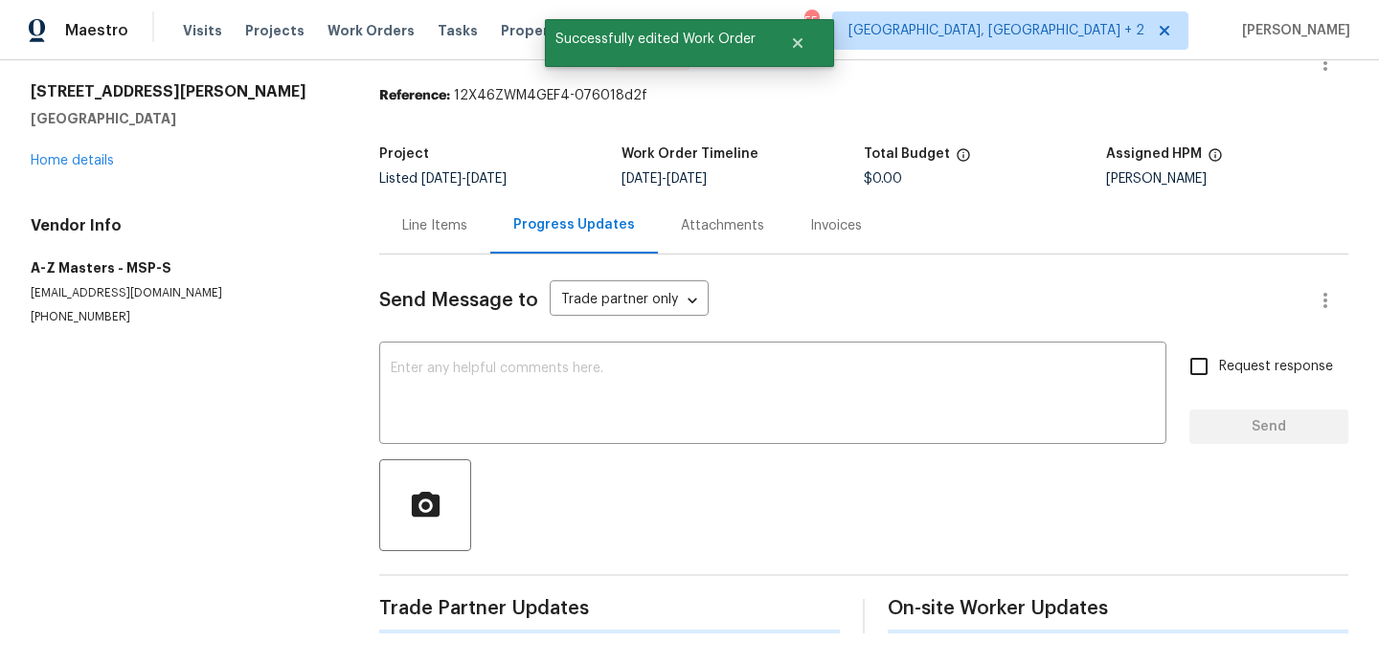
scroll to position [198, 0]
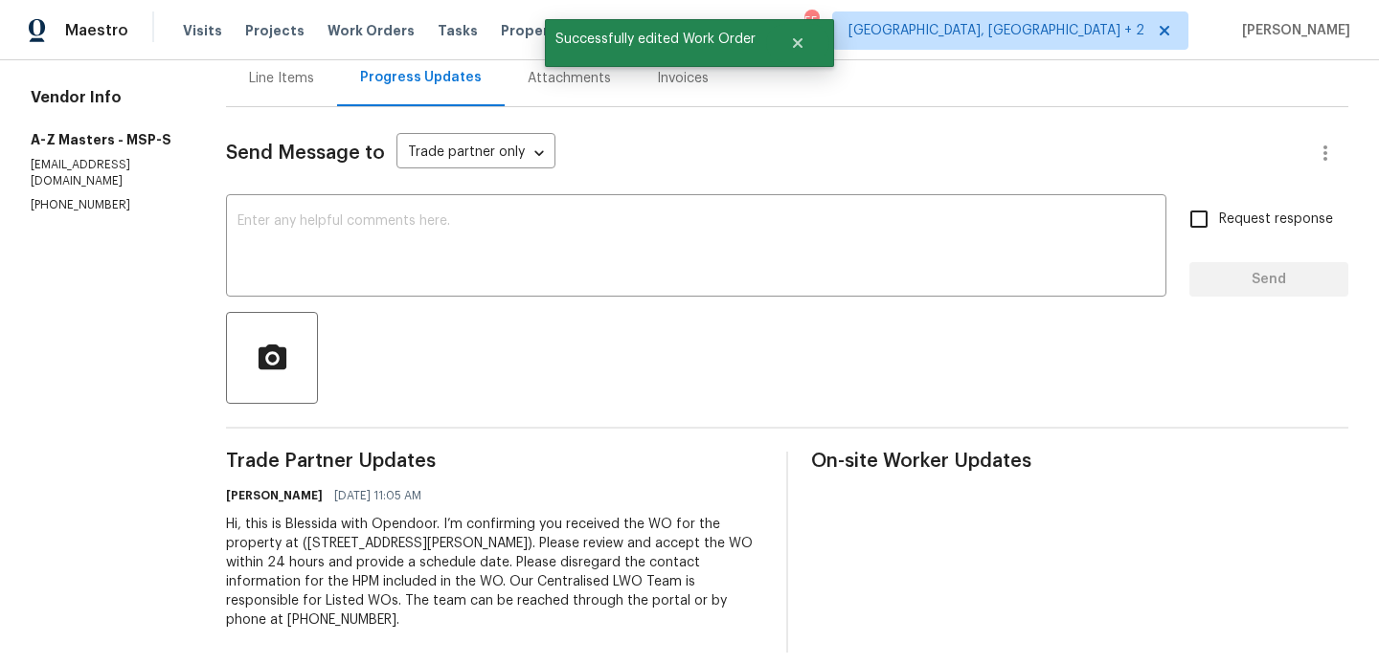
click at [455, 566] on div "Hi, this is Blessida with Opendoor. I’m confirming you received the WO for the …" at bounding box center [494, 572] width 537 height 115
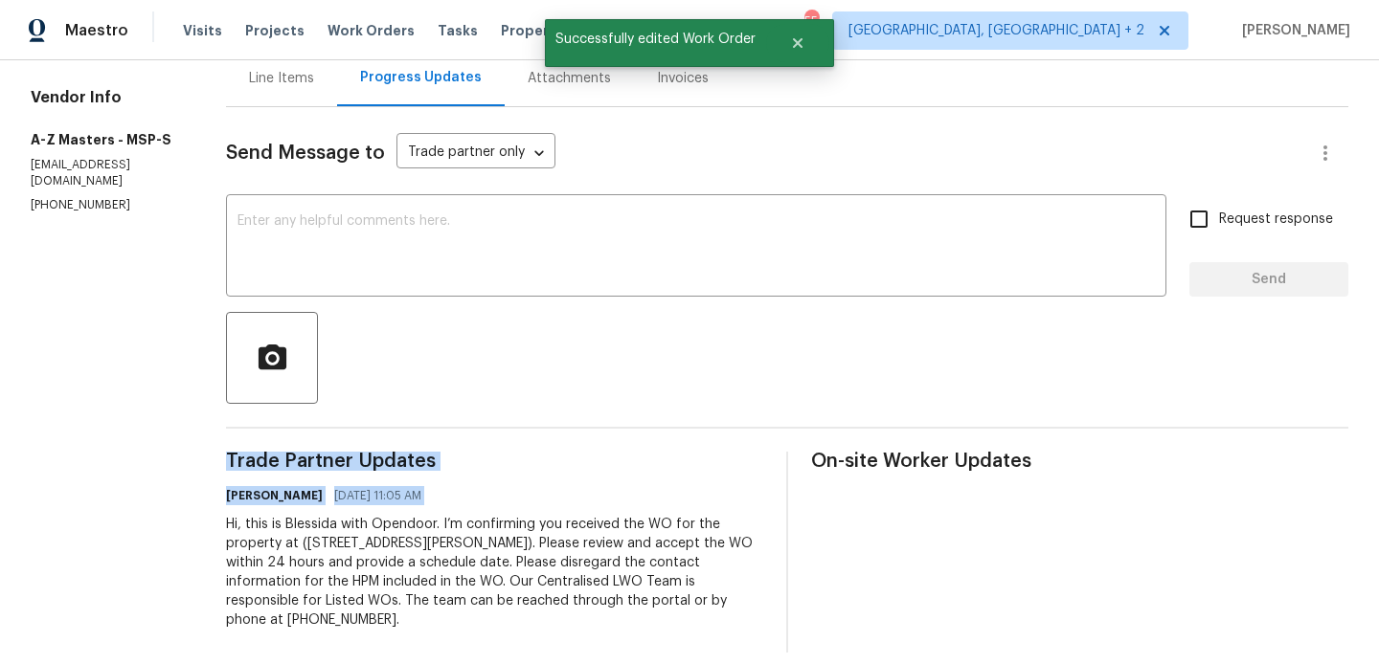
click at [455, 566] on div "Hi, this is Blessida with Opendoor. I’m confirming you received the WO for the …" at bounding box center [494, 572] width 537 height 115
copy div "Trade Partner Updates Blessida Angeline M 08/21/2025 11:05 AM"
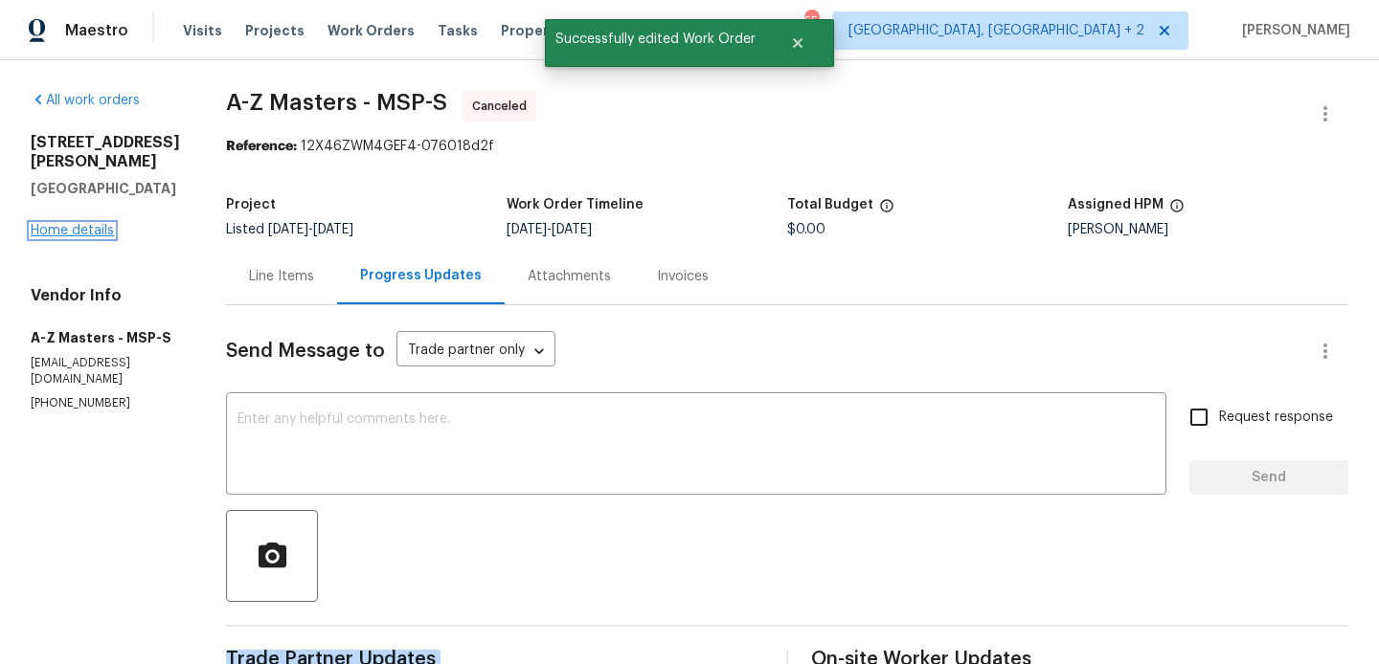
click at [80, 237] on link "Home details" at bounding box center [72, 230] width 83 height 13
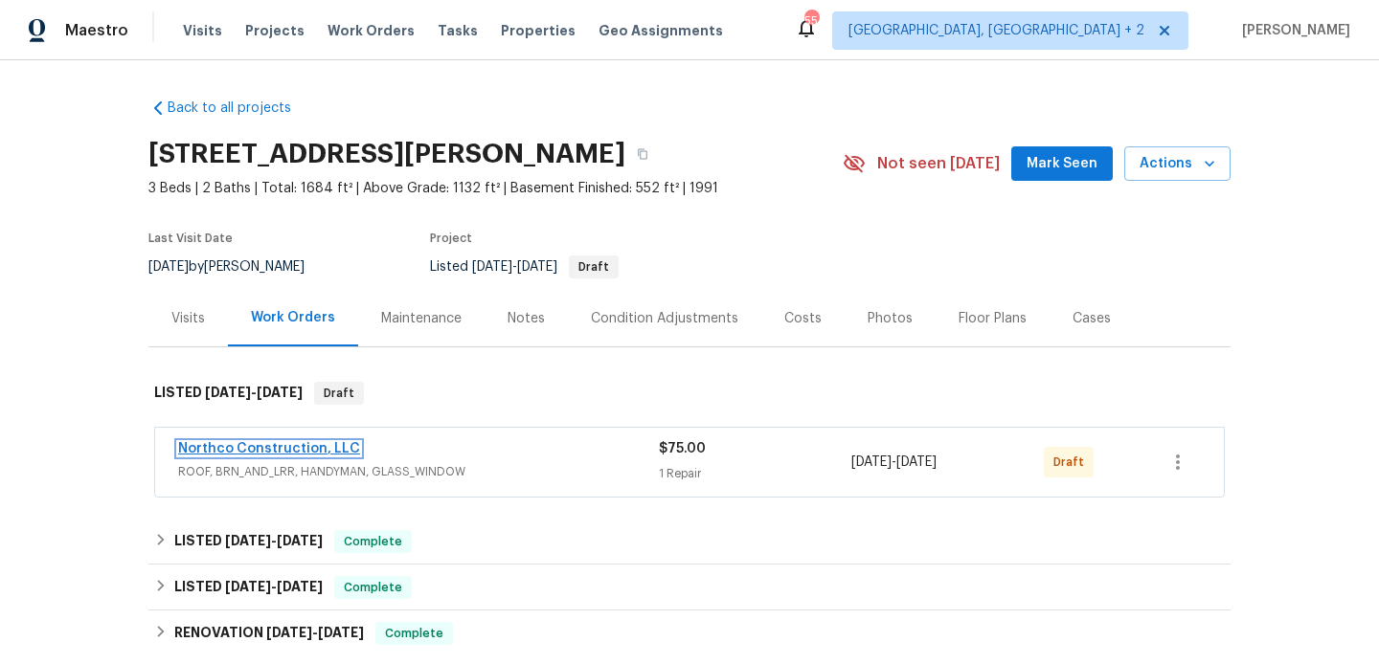
click at [300, 447] on link "Northco Construction, LLC" at bounding box center [269, 448] width 182 height 13
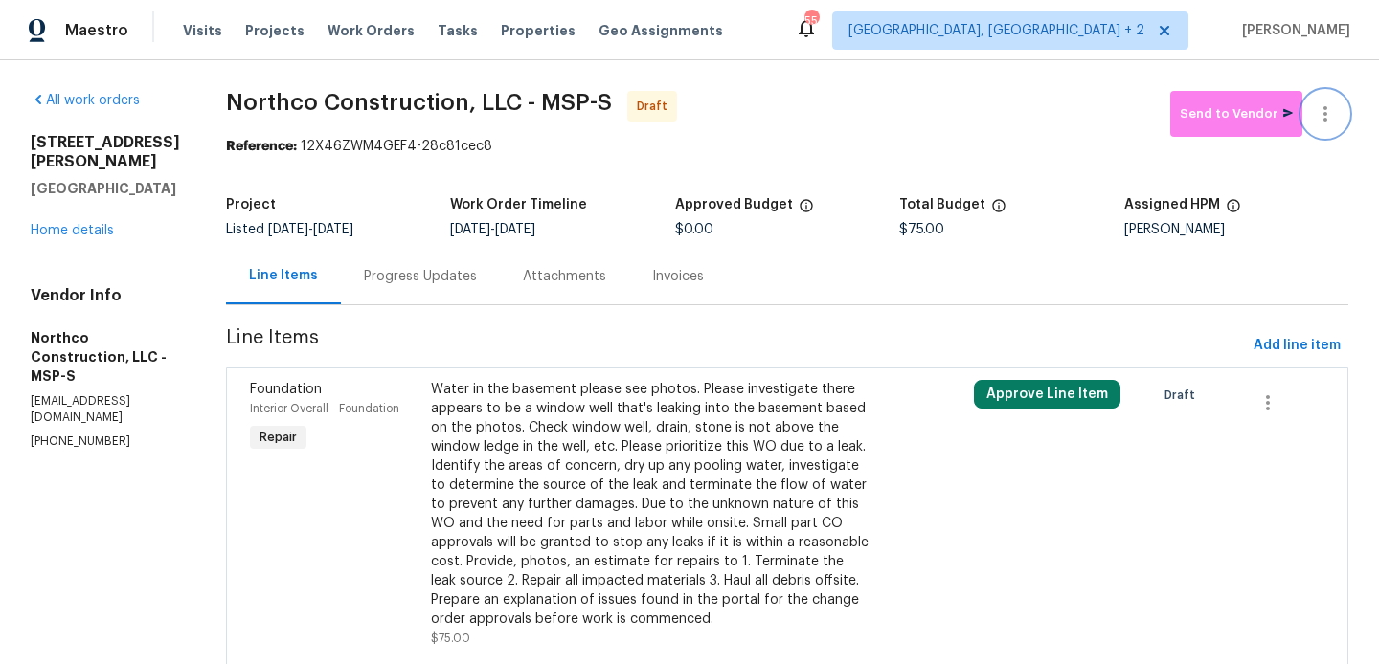
click at [1331, 98] on button "button" at bounding box center [1325, 114] width 46 height 46
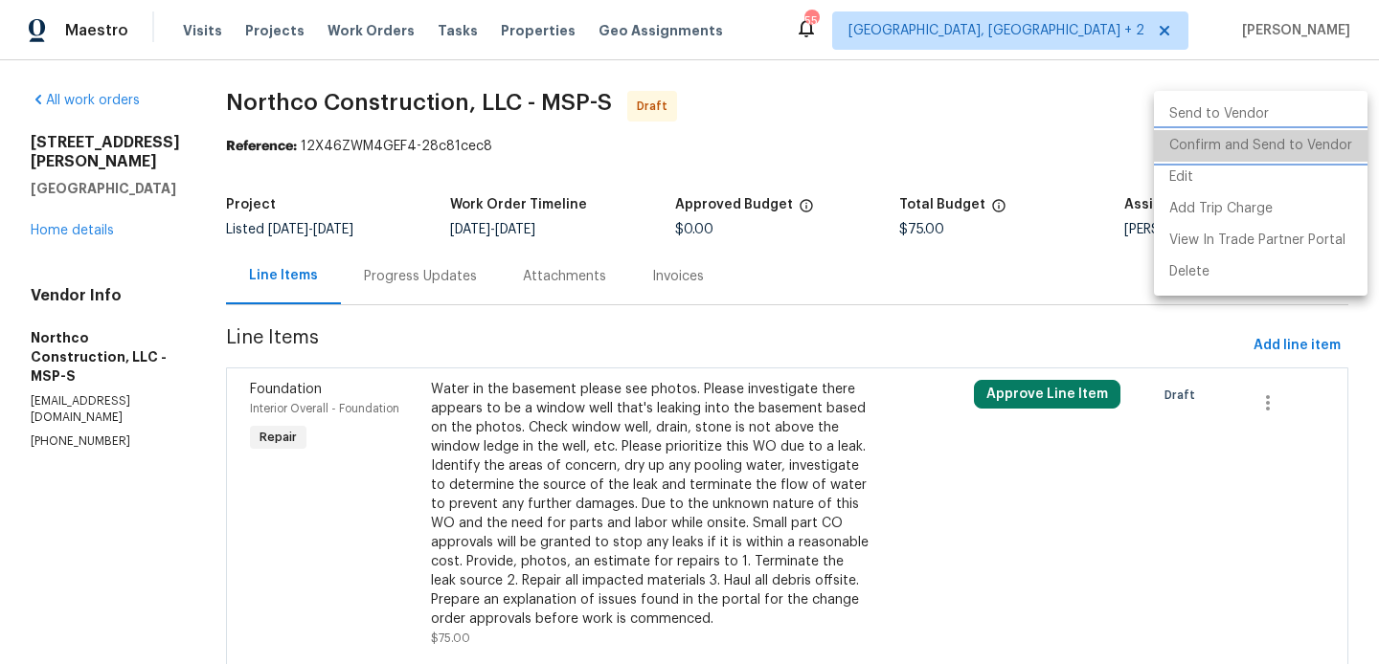
click at [1338, 146] on li "Confirm and Send to Vendor" at bounding box center [1260, 146] width 213 height 32
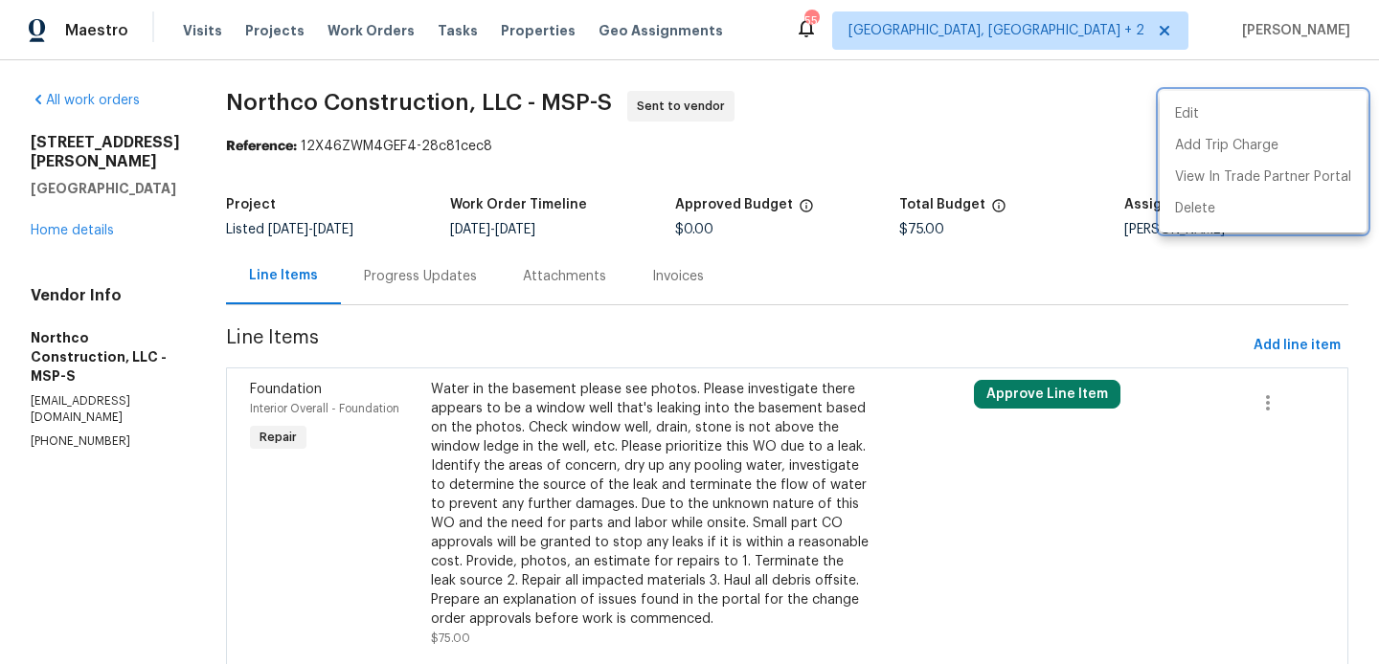
click at [443, 292] on div at bounding box center [689, 332] width 1379 height 664
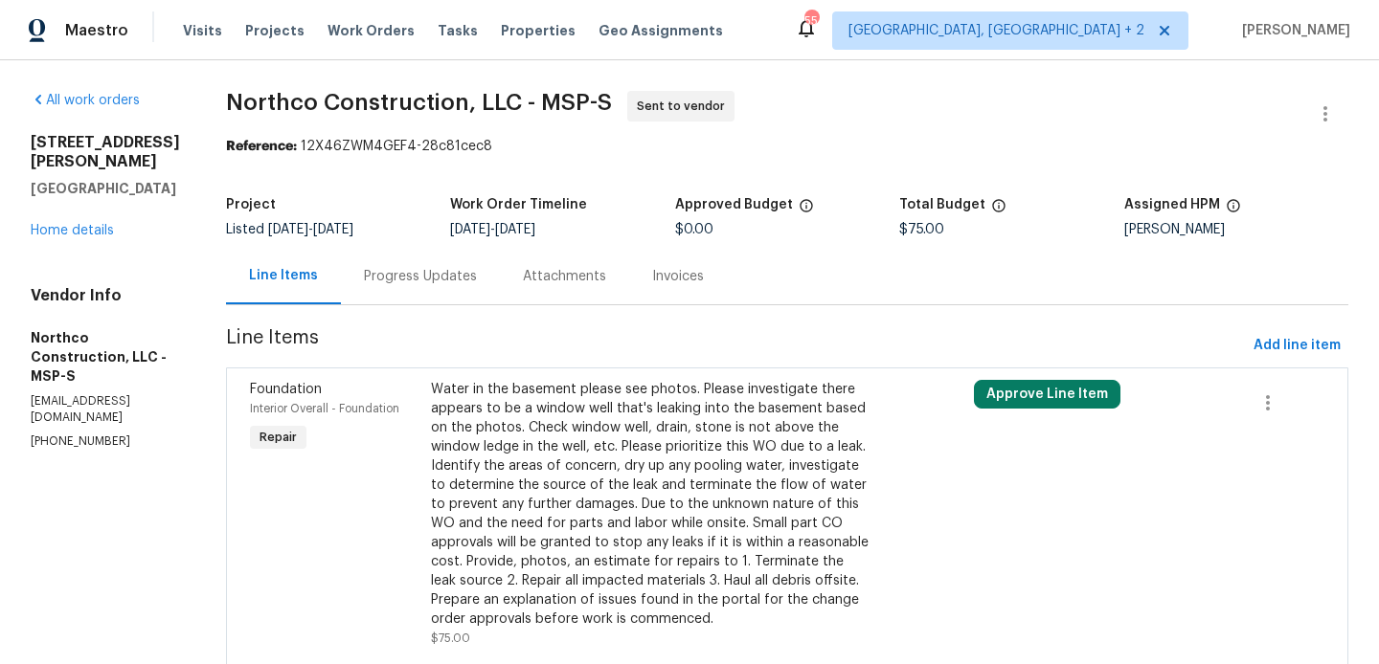
click at [443, 292] on div "Progress Updates" at bounding box center [420, 276] width 159 height 56
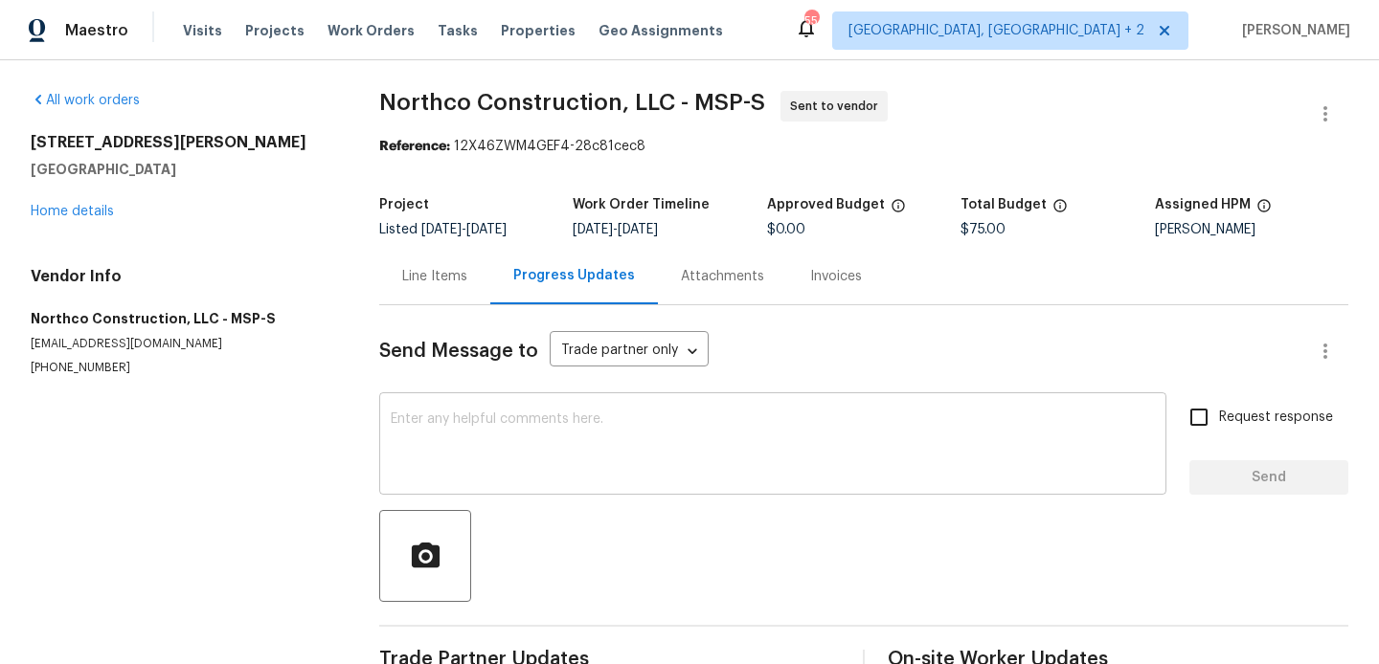
click at [576, 450] on textarea at bounding box center [773, 446] width 764 height 67
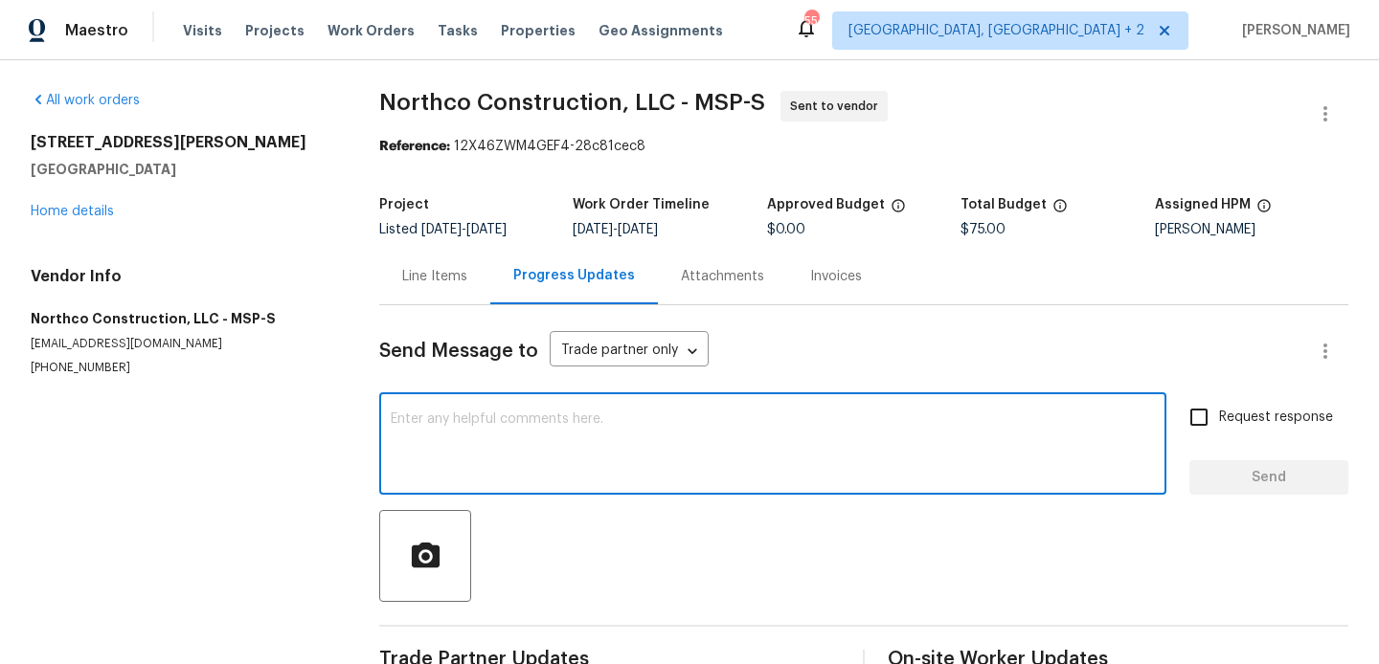
paste textarea "Hi, this is Blessida with Opendoor. I’m confirming you received the WO for the …"
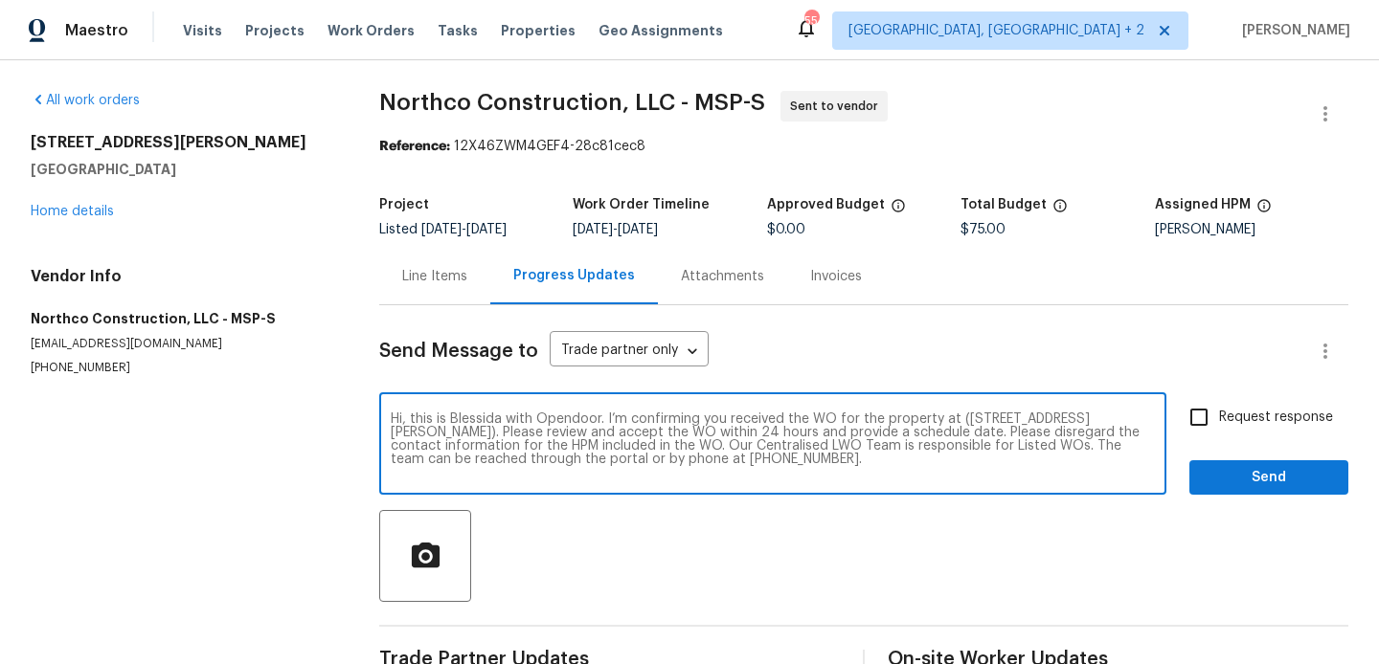
type textarea "Hi, this is Blessida with Opendoor. I’m confirming you received the WO for the …"
click at [1208, 411] on input "Request response" at bounding box center [1199, 417] width 40 height 40
checkbox input "true"
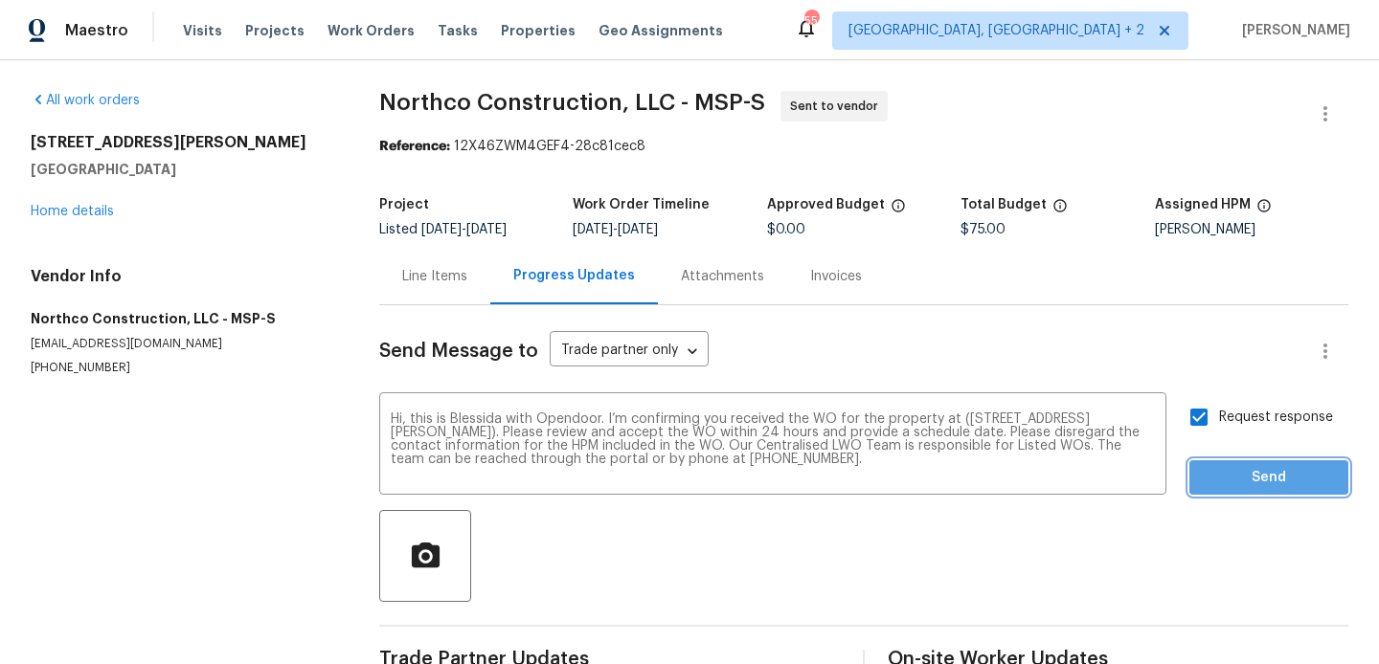
click at [1208, 466] on span "Send" at bounding box center [1268, 478] width 128 height 24
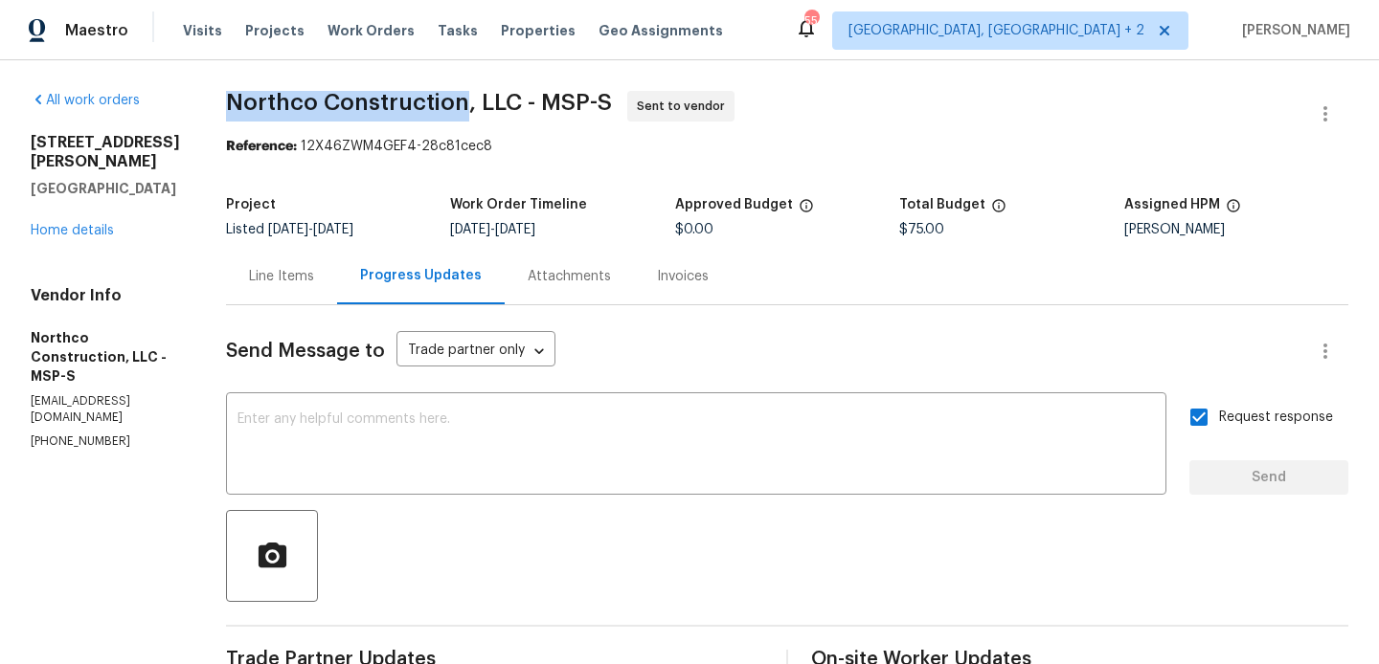
drag, startPoint x: 211, startPoint y: 110, endPoint x: 440, endPoint y: 100, distance: 230.0
click at [440, 100] on span "Northco Construction, LLC - MSP-S" at bounding box center [419, 102] width 386 height 23
copy span "Northco Construction"
click at [89, 237] on link "Home details" at bounding box center [72, 230] width 83 height 13
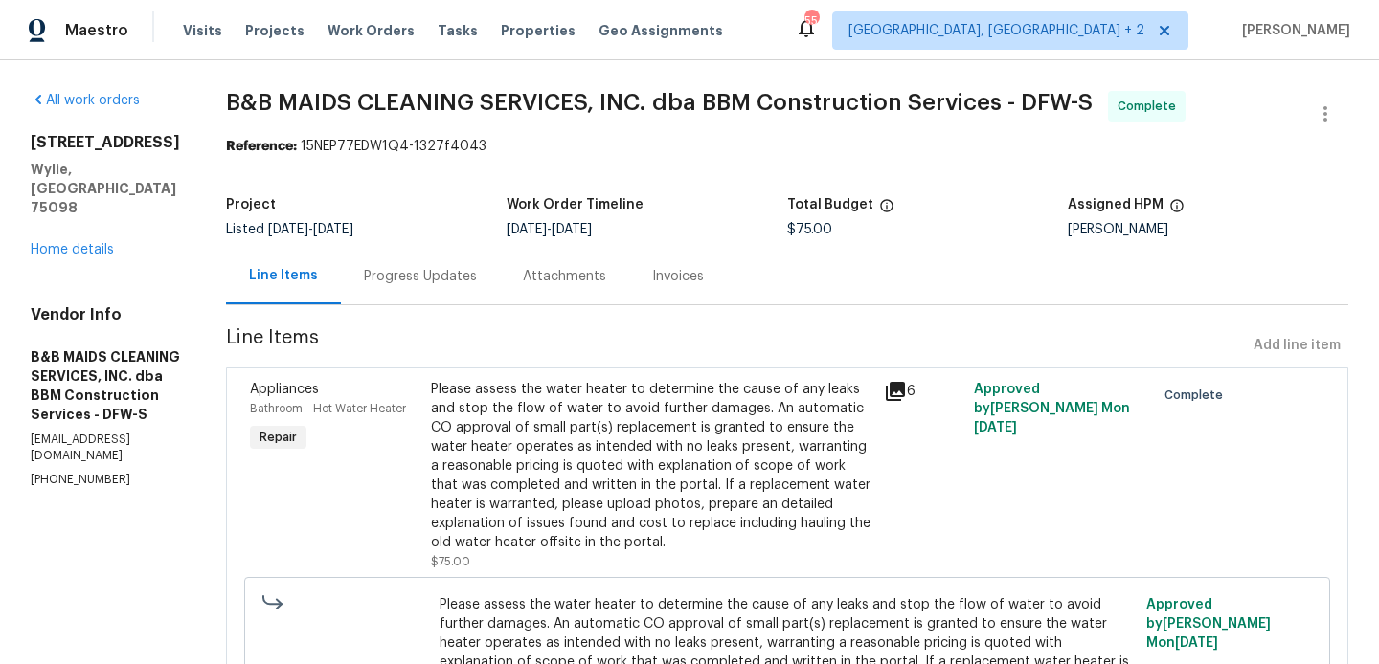
click at [71, 202] on div "[STREET_ADDRESS] Home details" at bounding box center [105, 196] width 149 height 126
click at [79, 220] on div "[STREET_ADDRESS] Home details" at bounding box center [105, 196] width 149 height 126
click at [61, 243] on link "Home details" at bounding box center [72, 249] width 83 height 13
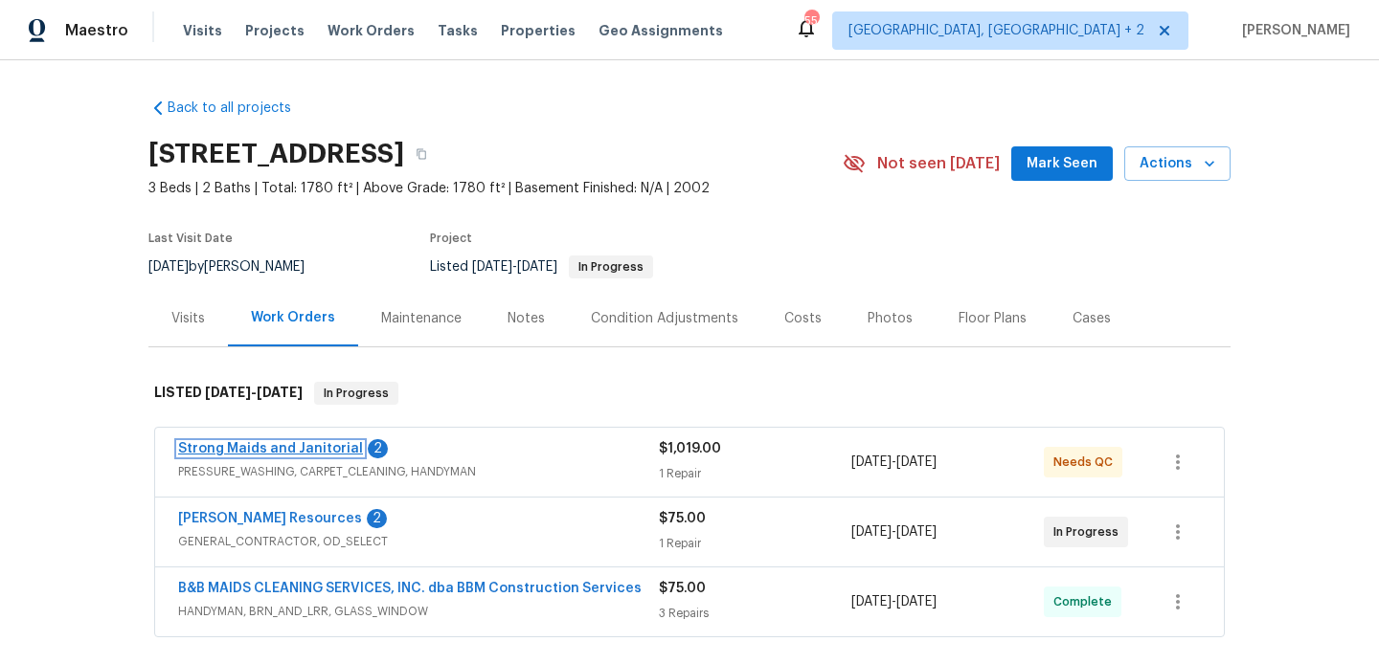
click at [337, 449] on link "Strong Maids and Janitorial" at bounding box center [270, 448] width 185 height 13
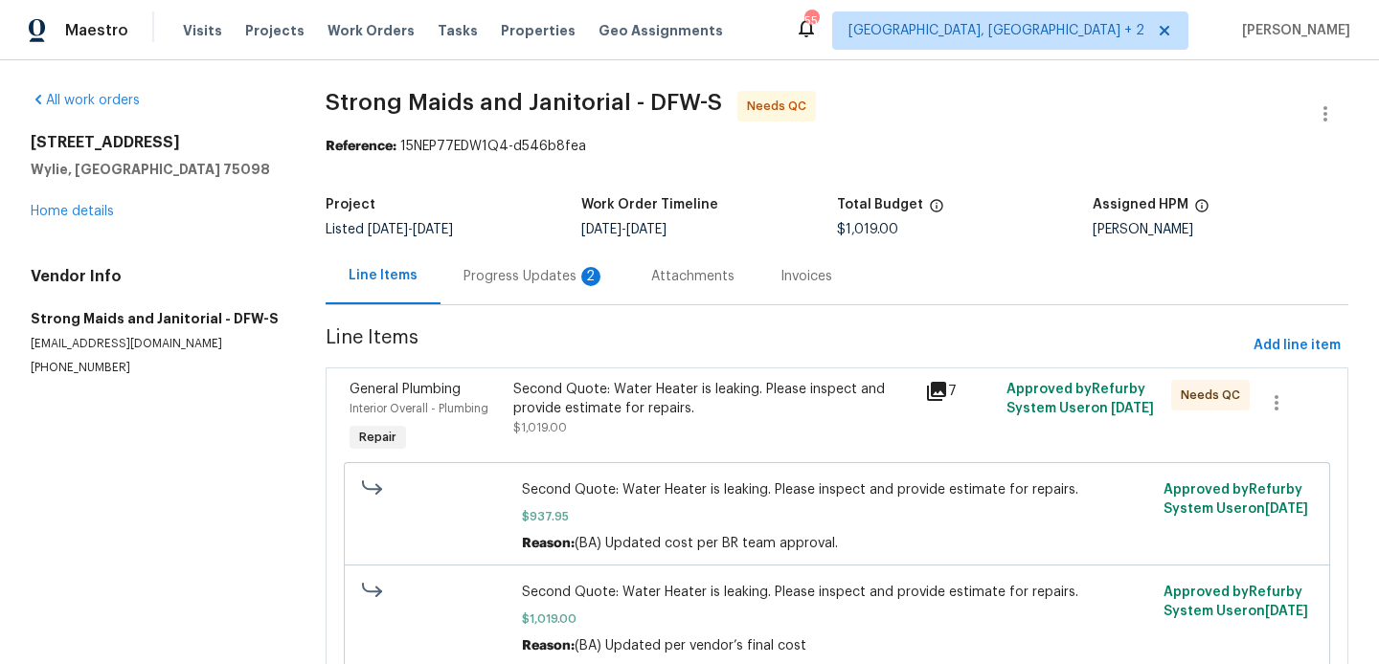
click at [536, 288] on div "Progress Updates 2" at bounding box center [534, 276] width 188 height 56
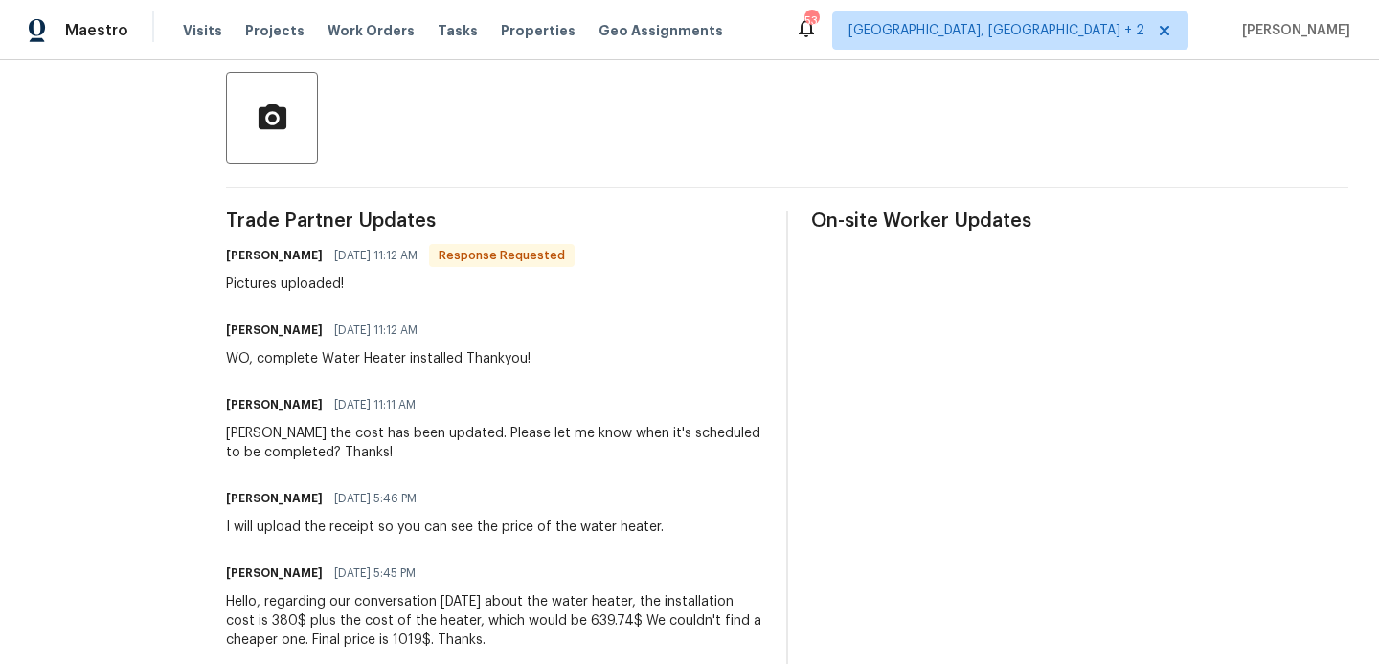
scroll to position [23, 0]
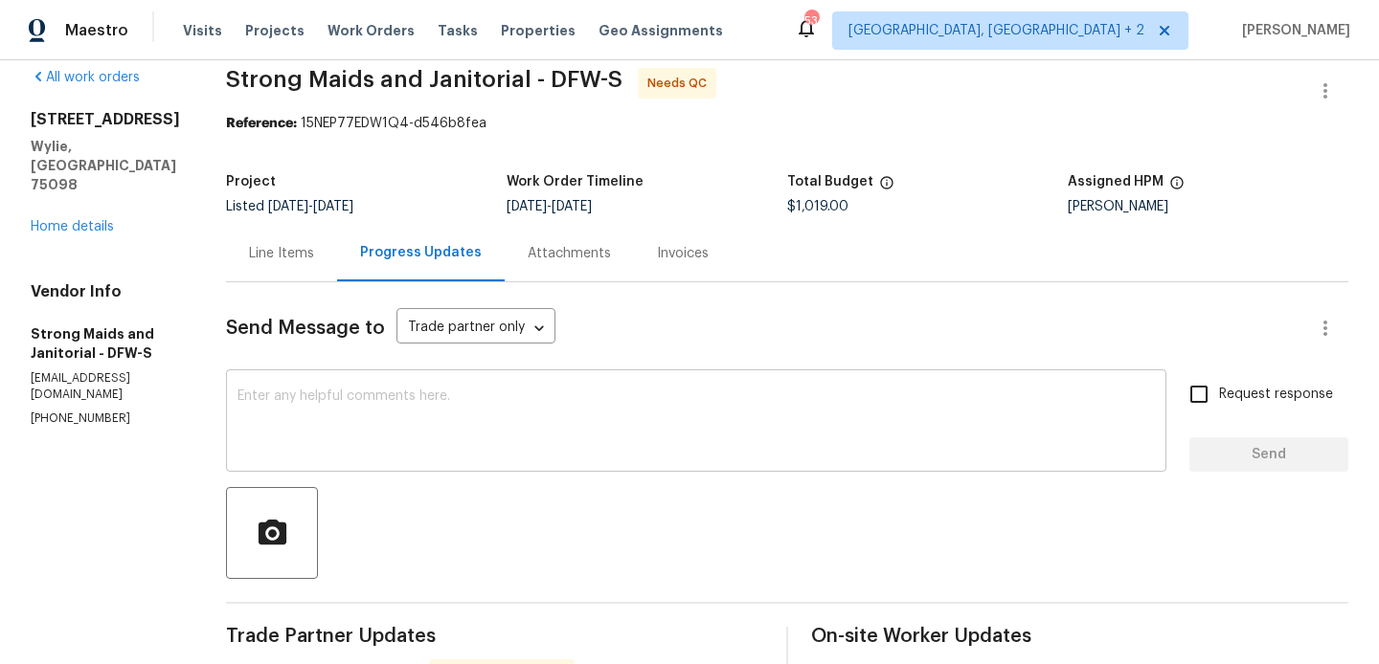
click at [387, 405] on textarea at bounding box center [695, 423] width 917 height 67
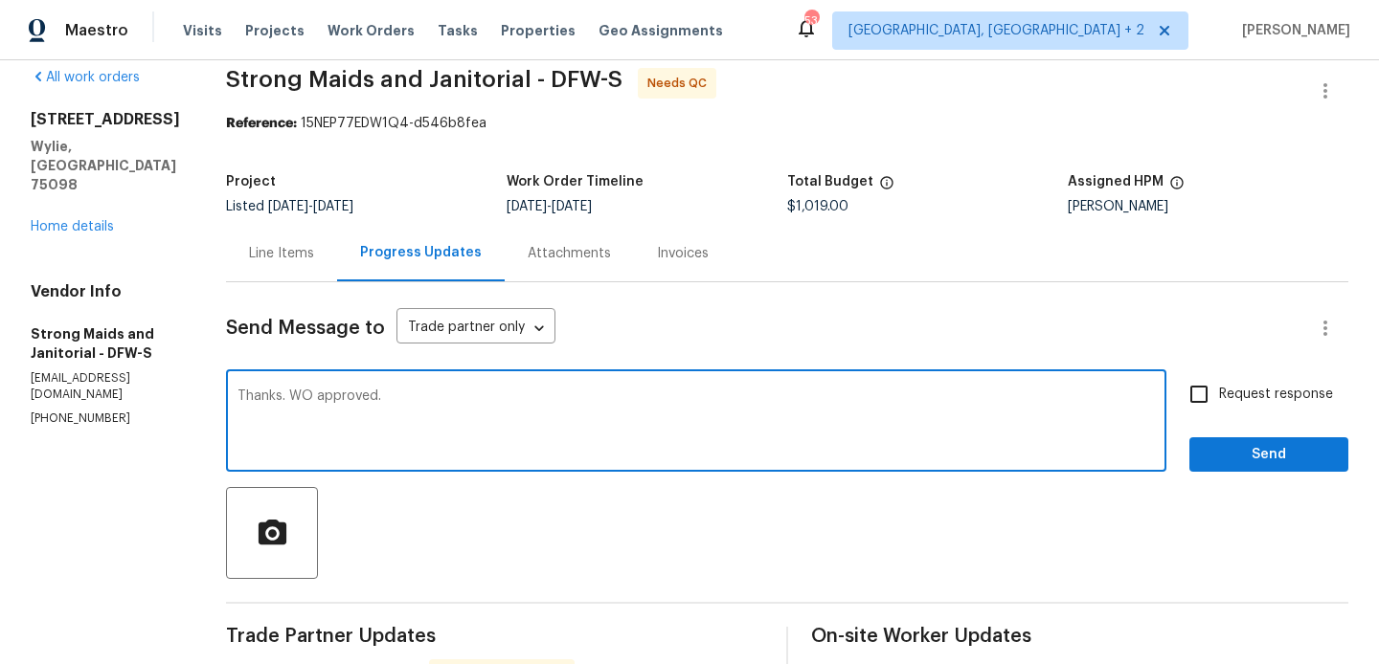
type textarea "Thanks. WO approved."
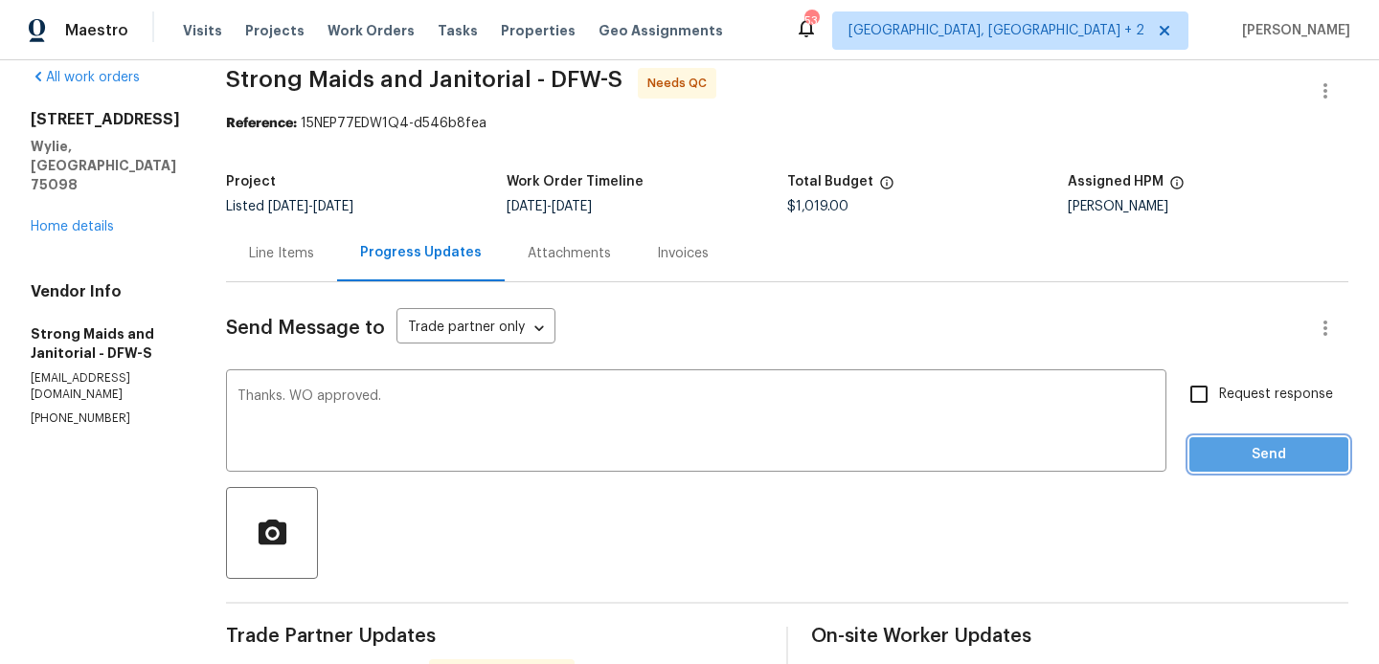
click at [1286, 457] on span "Send" at bounding box center [1268, 455] width 128 height 24
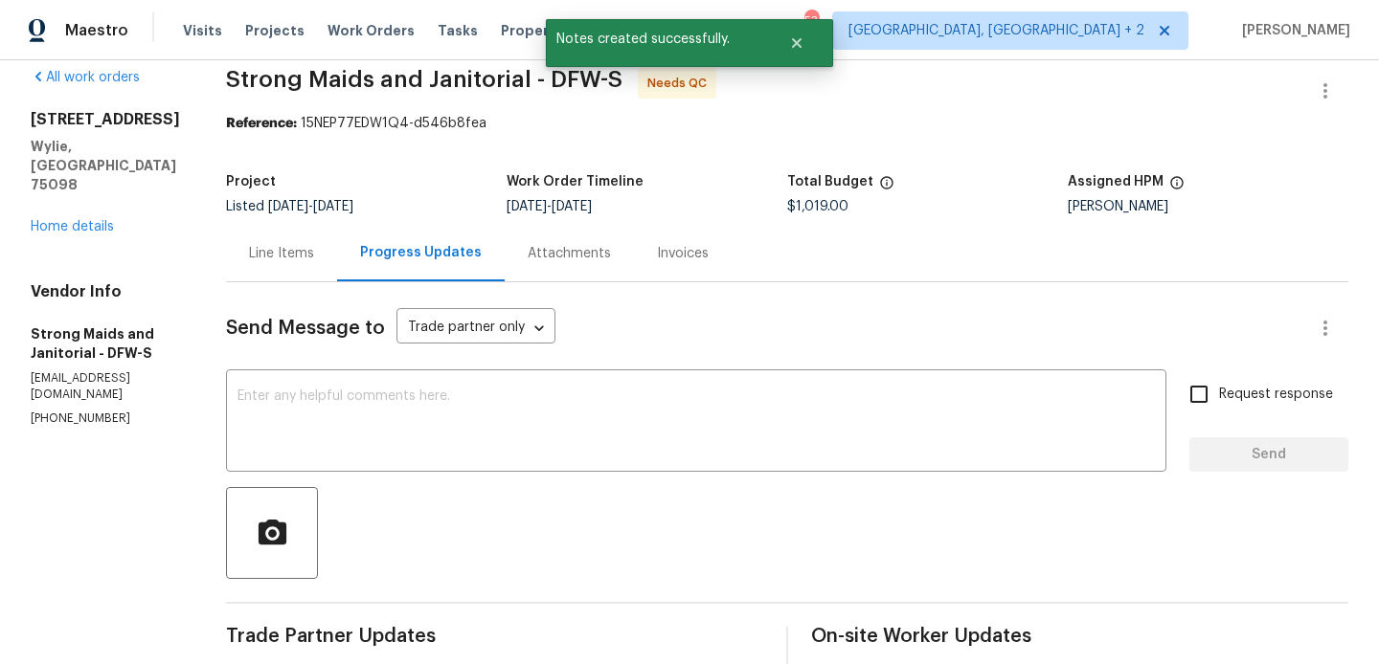
click at [271, 237] on div "Line Items" at bounding box center [281, 253] width 111 height 56
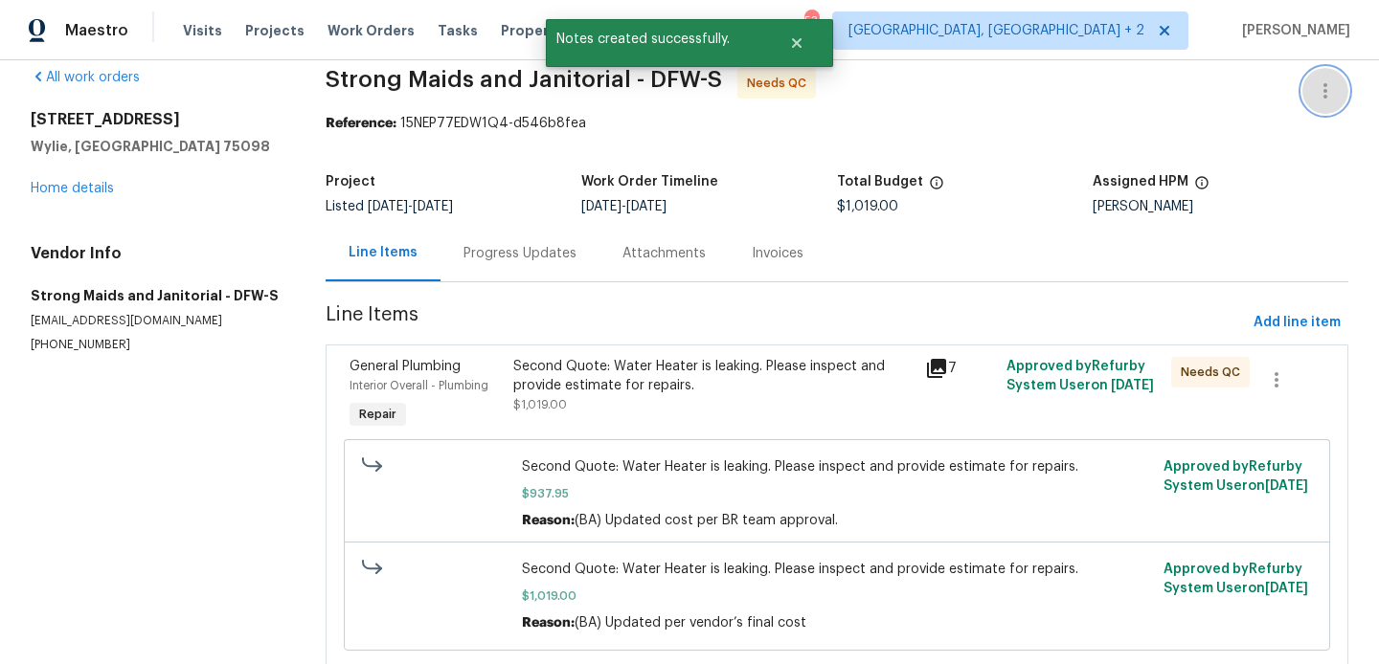
click at [1338, 87] on button "button" at bounding box center [1325, 91] width 46 height 46
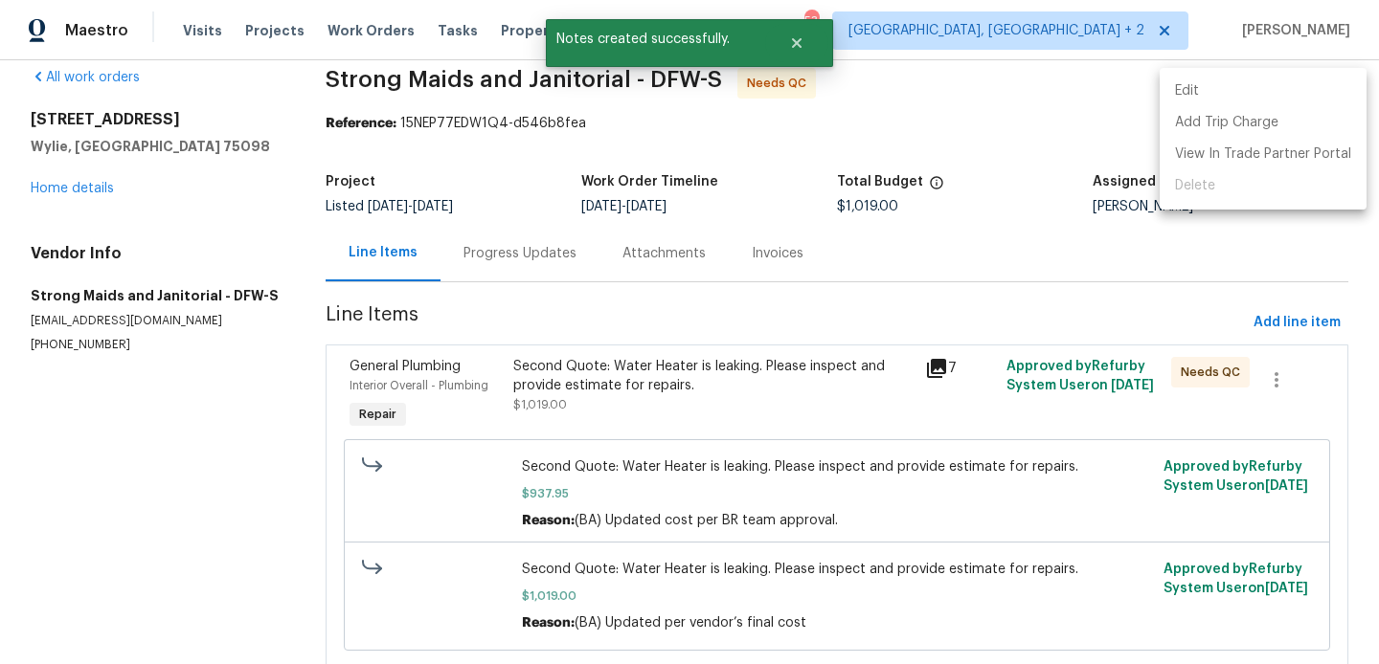
click at [1281, 87] on li "Edit" at bounding box center [1262, 92] width 207 height 32
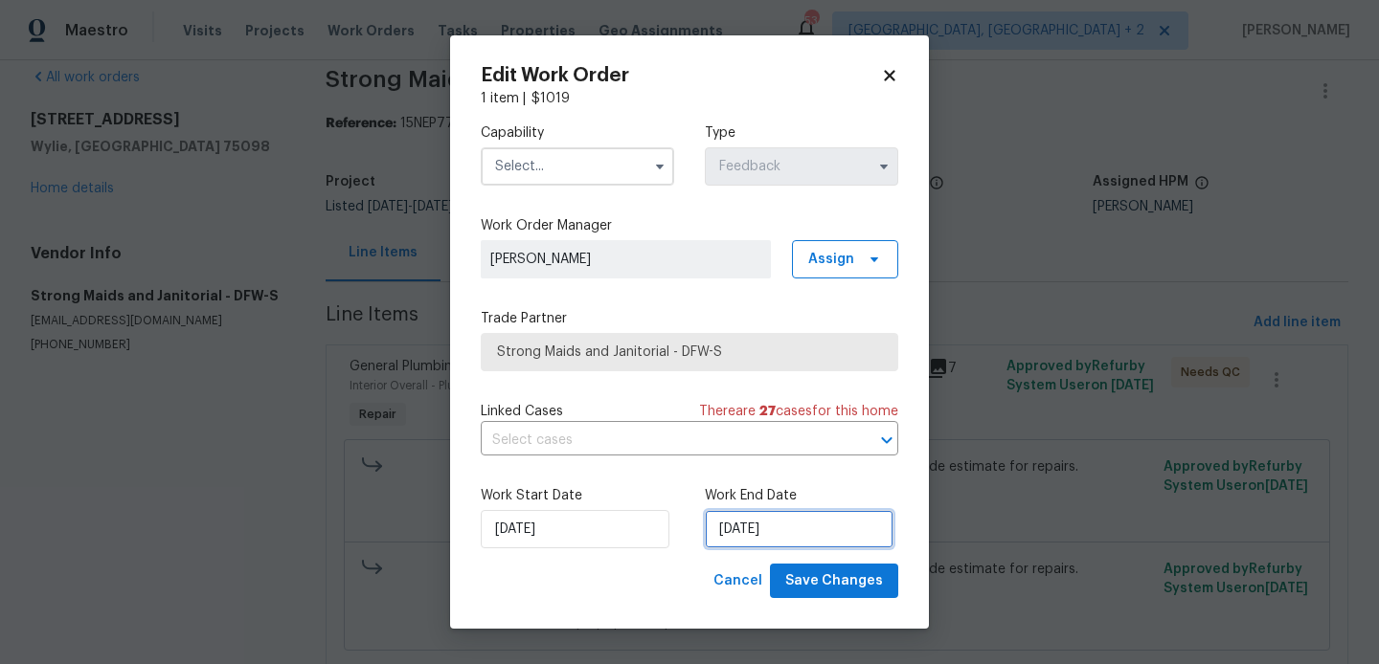
click at [812, 534] on input "11/08/2025" at bounding box center [799, 529] width 189 height 38
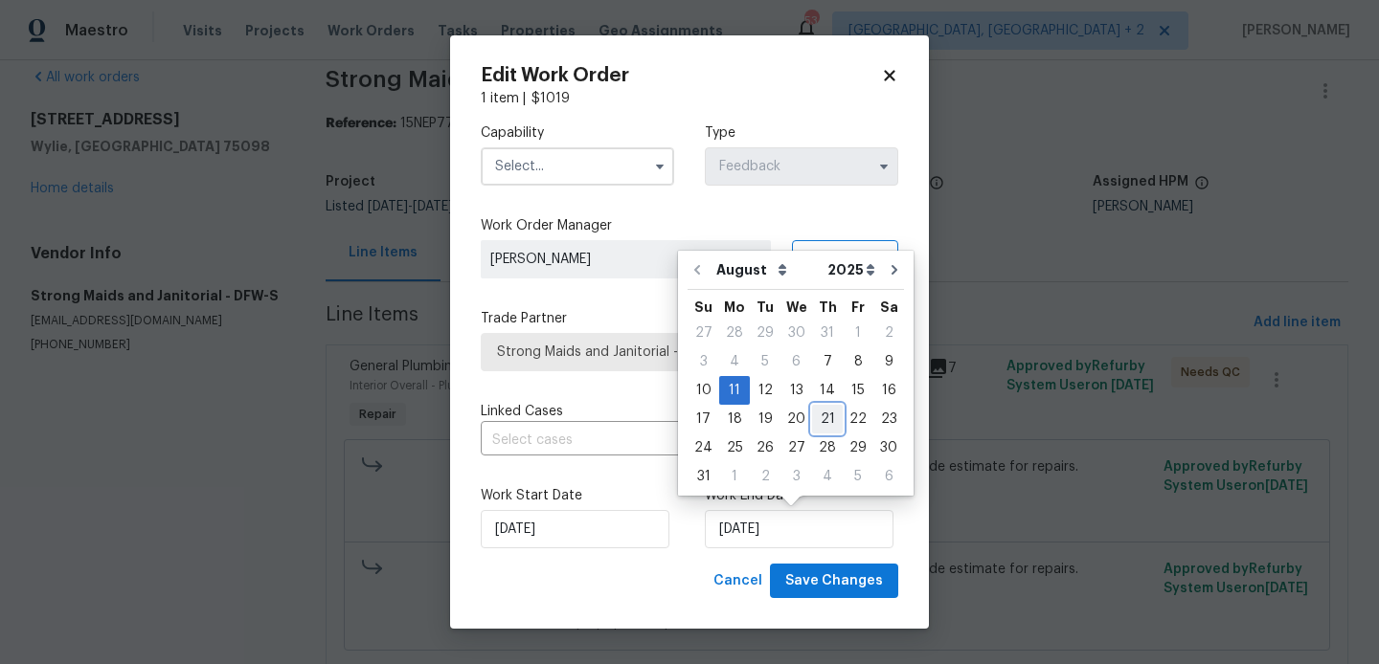
click at [821, 425] on div "21" at bounding box center [827, 419] width 31 height 27
type input "21/08/2025"
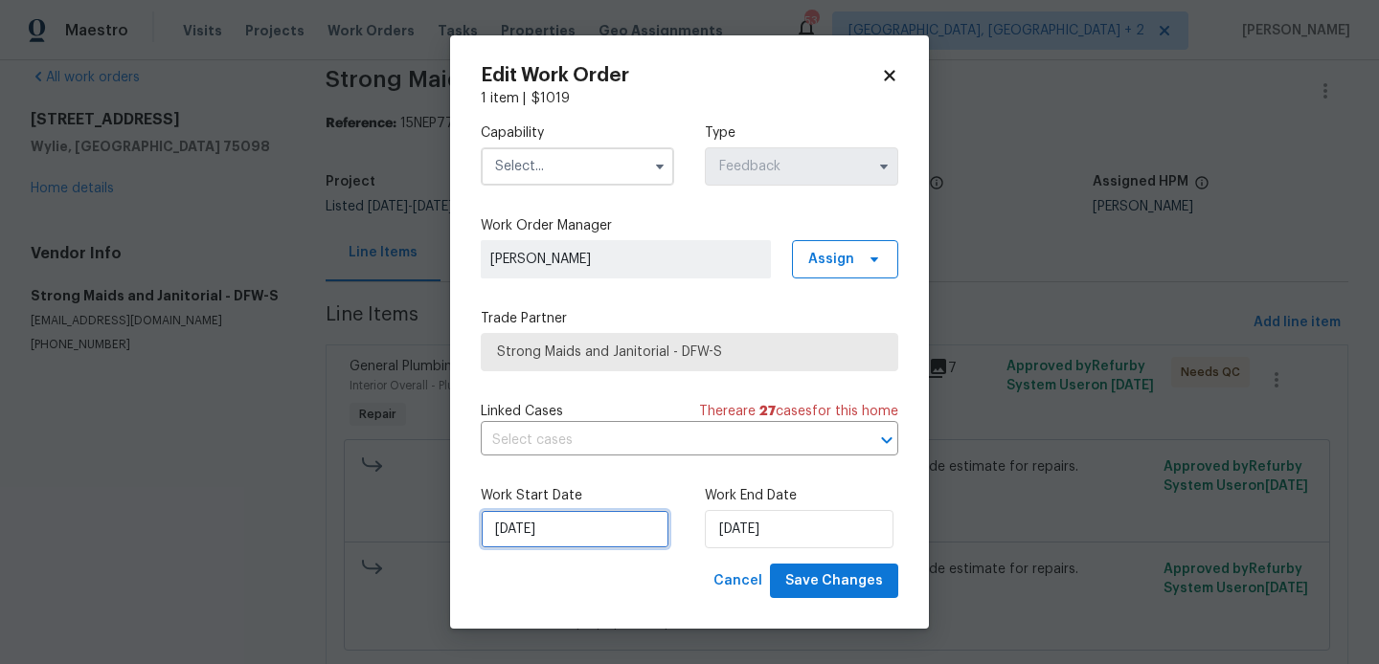
click at [520, 521] on input "07/08/2025" at bounding box center [575, 529] width 189 height 38
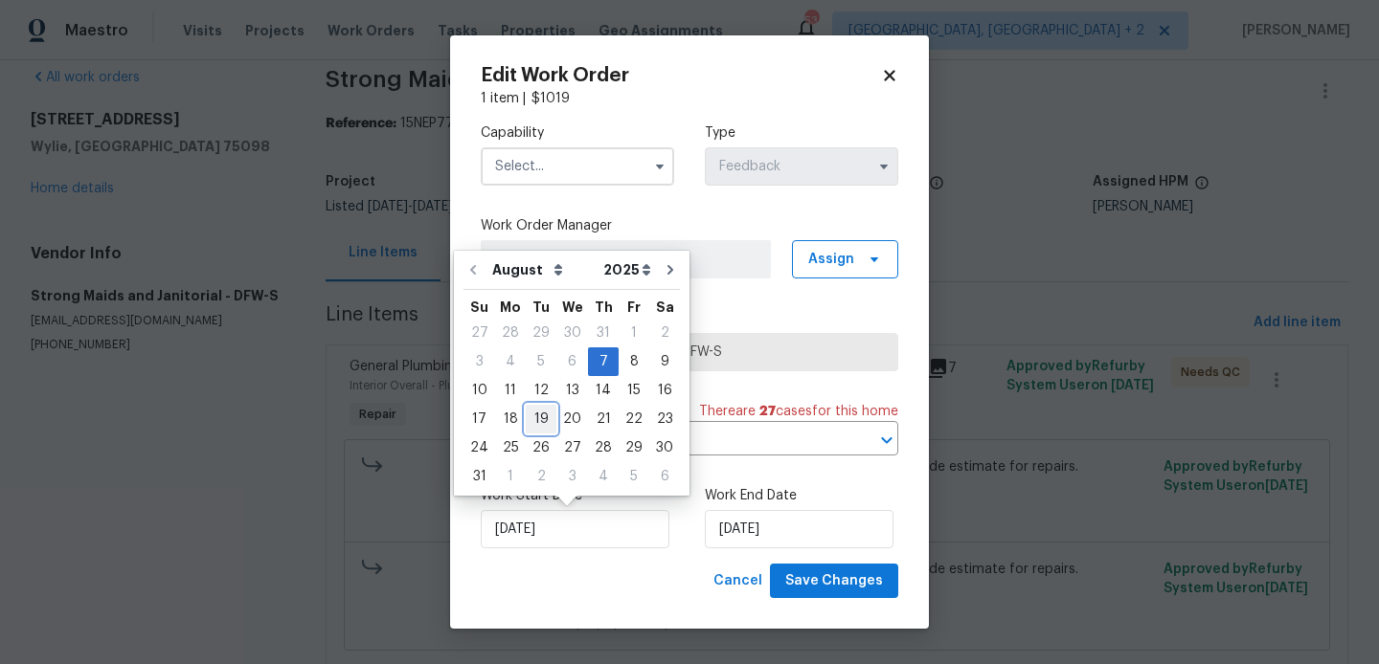
click at [532, 422] on div "19" at bounding box center [541, 419] width 31 height 27
type input "19/08/2025"
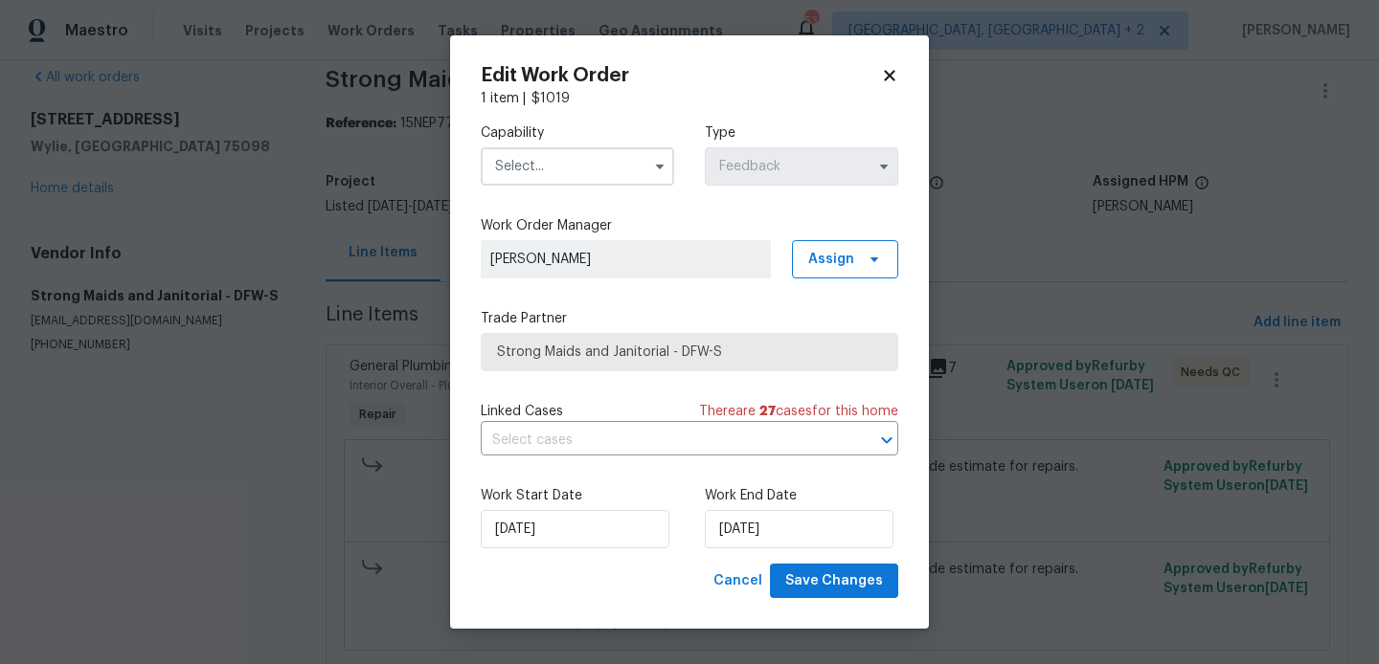
click at [515, 151] on input "text" at bounding box center [577, 166] width 193 height 38
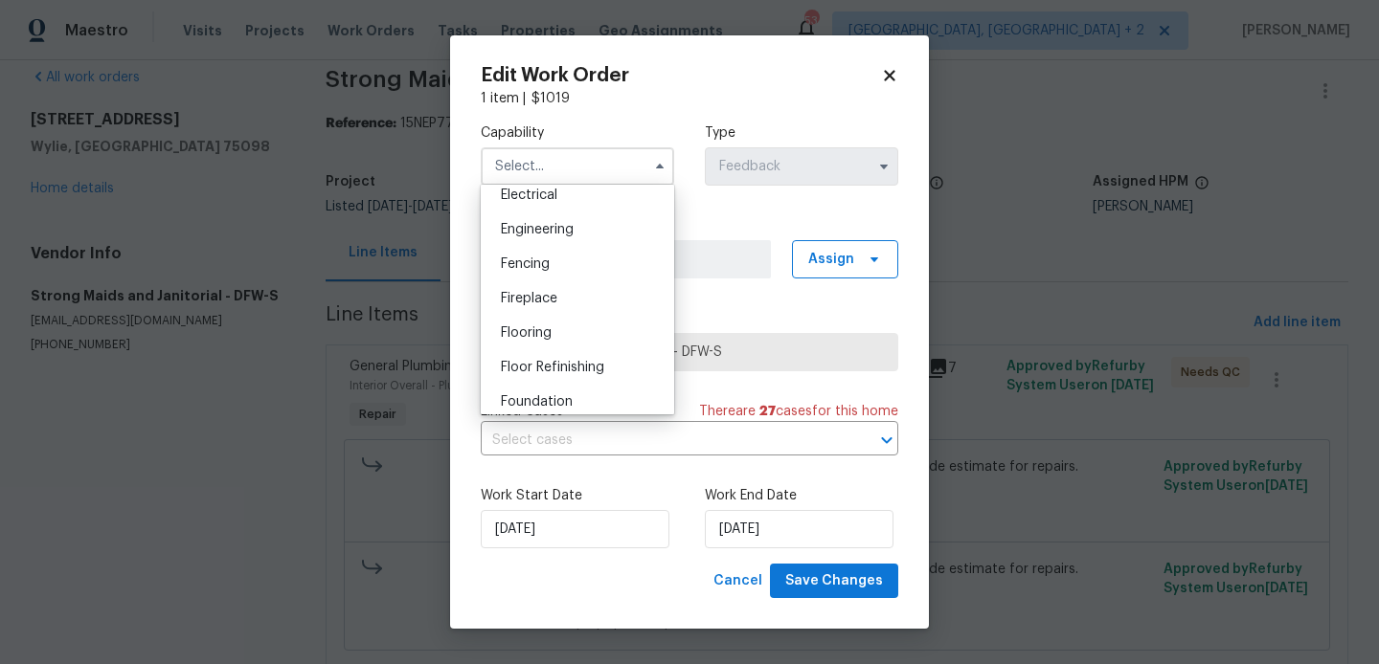
scroll to position [964, 0]
click at [573, 292] on div "Handyman" at bounding box center [577, 296] width 184 height 34
type input "Handyman"
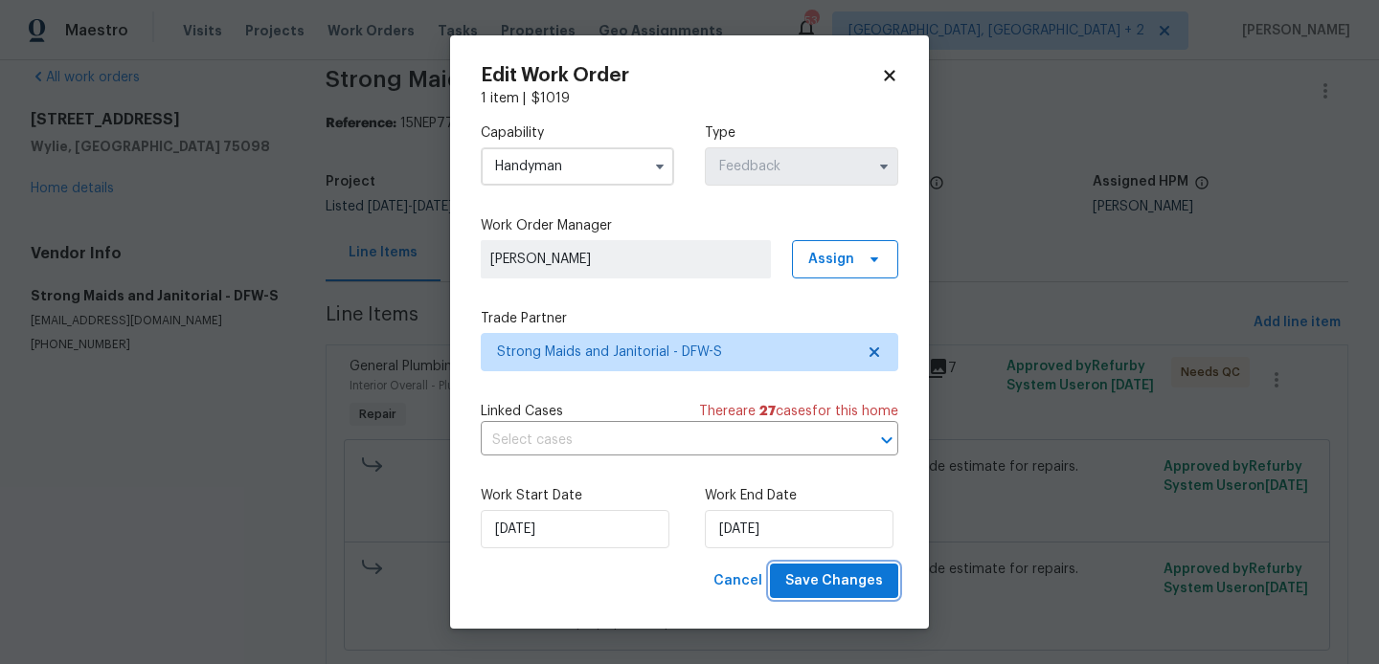
click at [838, 592] on span "Save Changes" at bounding box center [834, 582] width 98 height 24
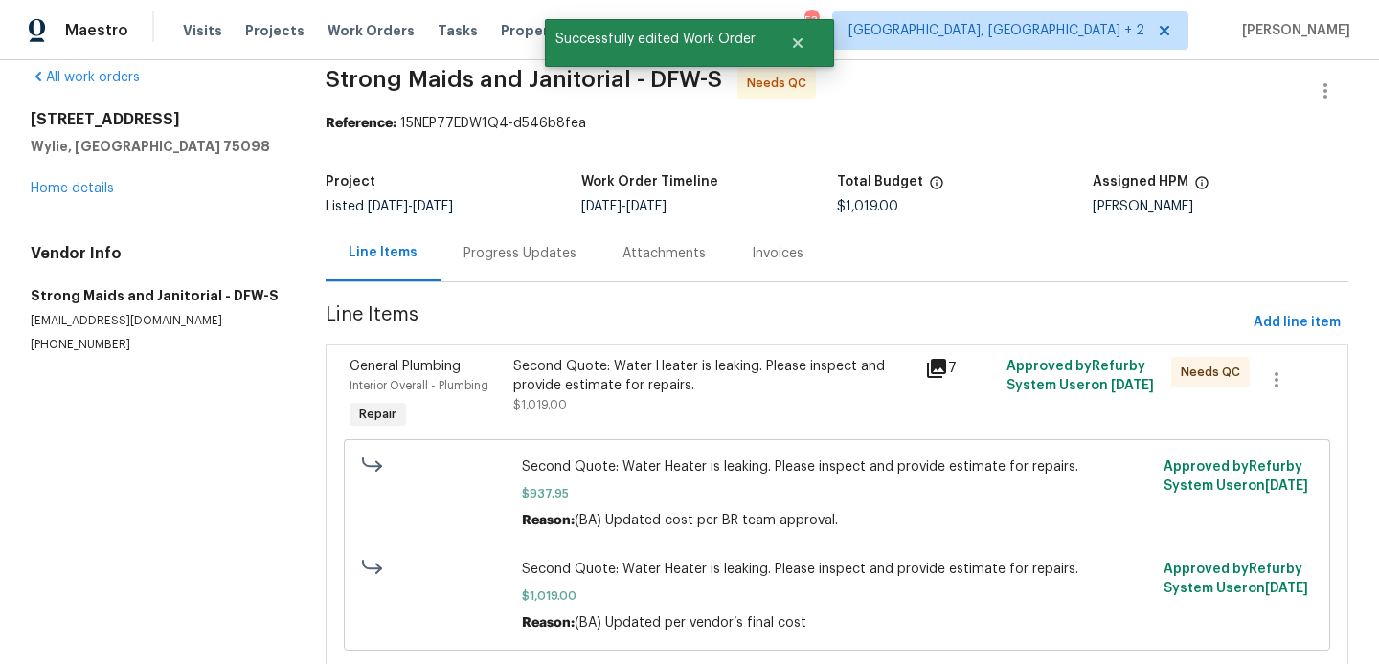
click at [687, 400] on div "Second Quote: Water Heater is leaking. Please inspect and provide estimate for …" at bounding box center [712, 385] width 399 height 57
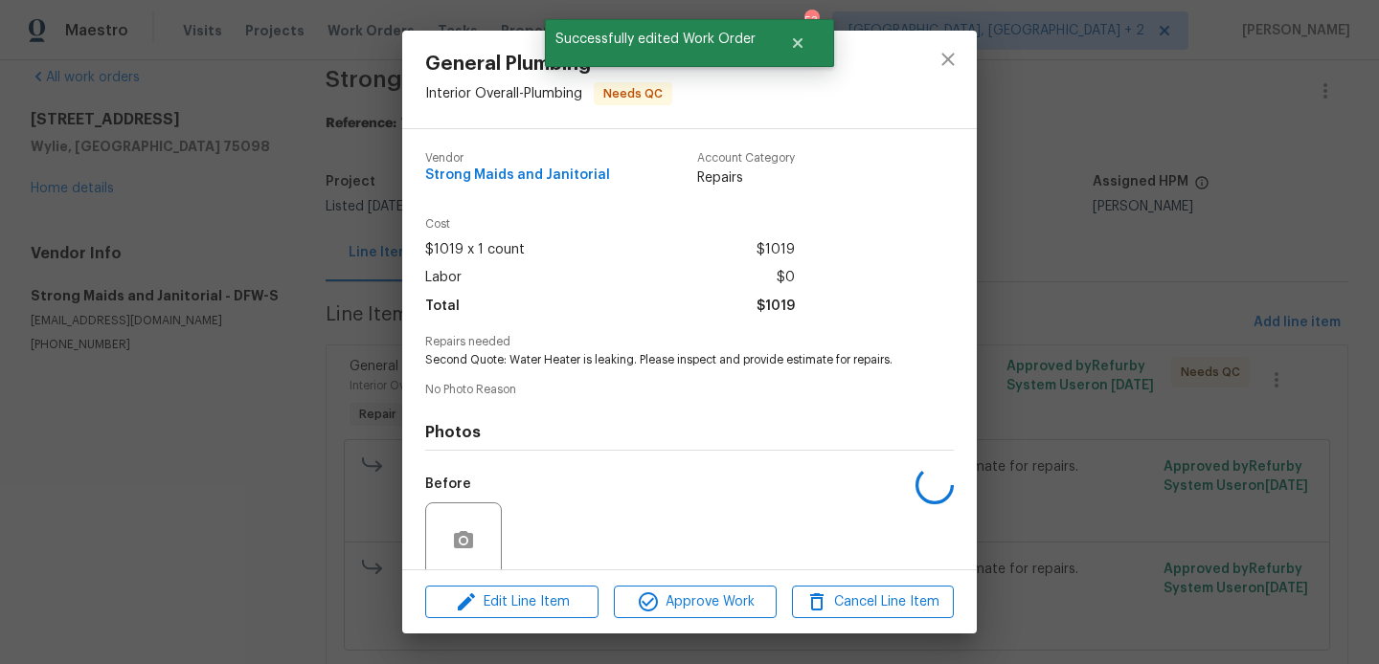
scroll to position [152, 0]
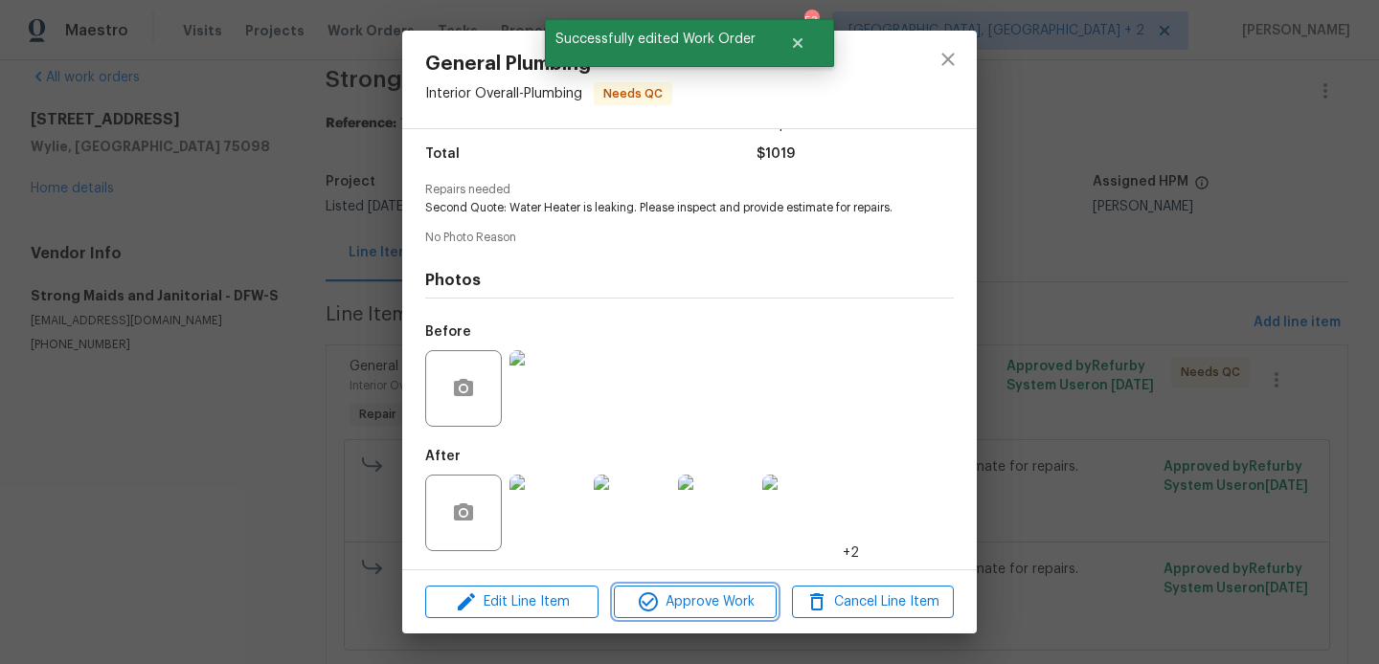
click at [690, 610] on span "Approve Work" at bounding box center [694, 603] width 150 height 24
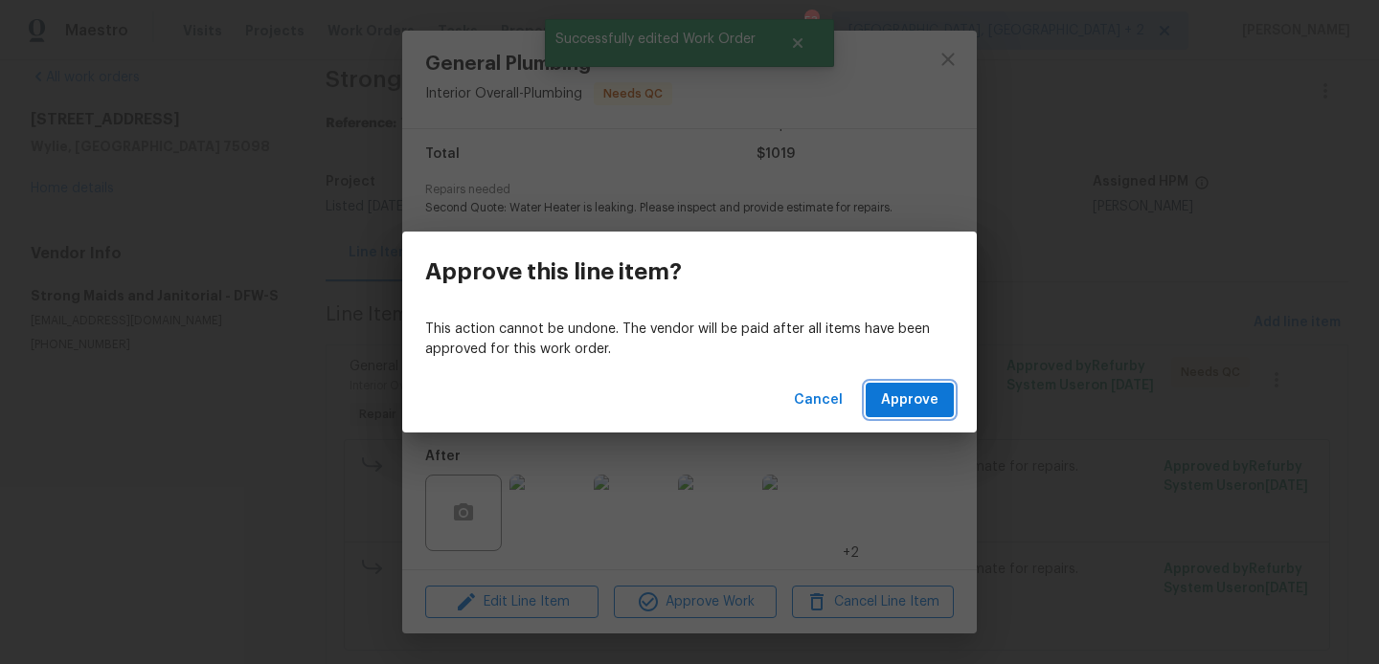
click at [909, 390] on span "Approve" at bounding box center [909, 401] width 57 height 24
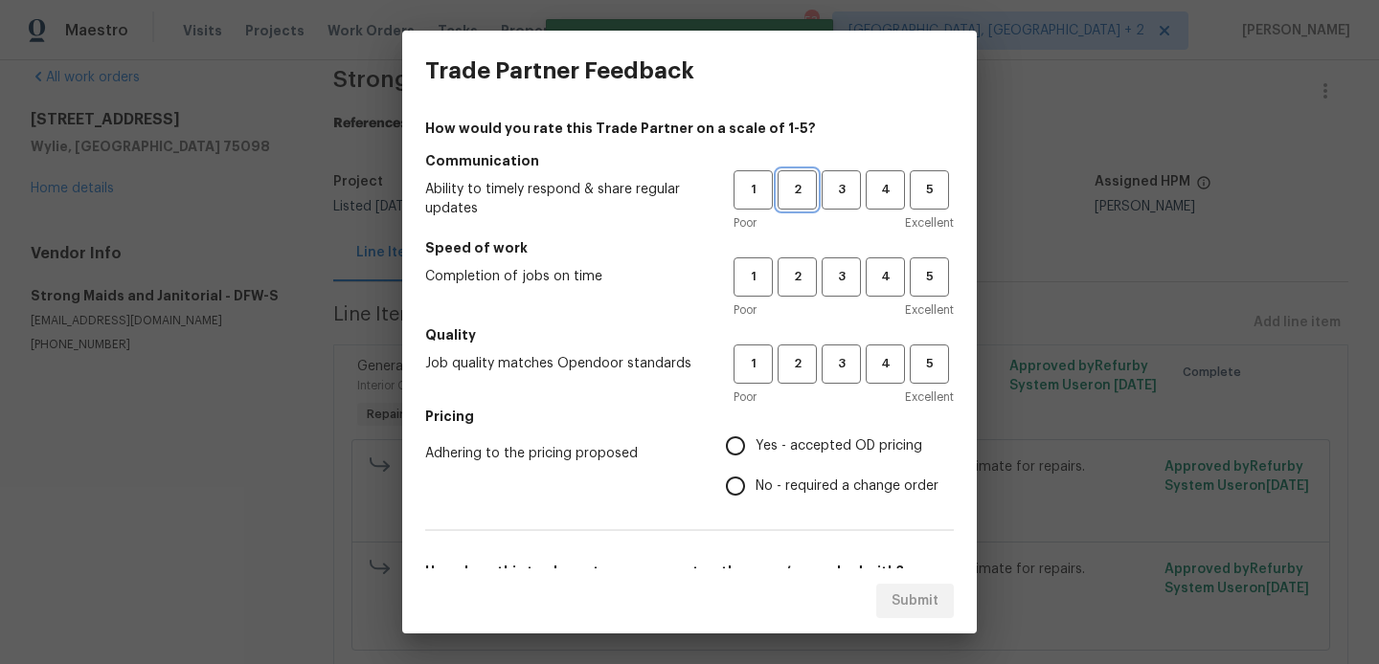
click at [796, 191] on span "2" at bounding box center [796, 190] width 35 height 22
click at [797, 311] on div "Poor Excellent" at bounding box center [843, 310] width 220 height 19
click at [797, 295] on button "2" at bounding box center [796, 277] width 39 height 39
click at [797, 384] on div "1 2 3 4 5 Poor Excellent" at bounding box center [843, 376] width 220 height 62
click at [797, 369] on span "2" at bounding box center [796, 364] width 35 height 22
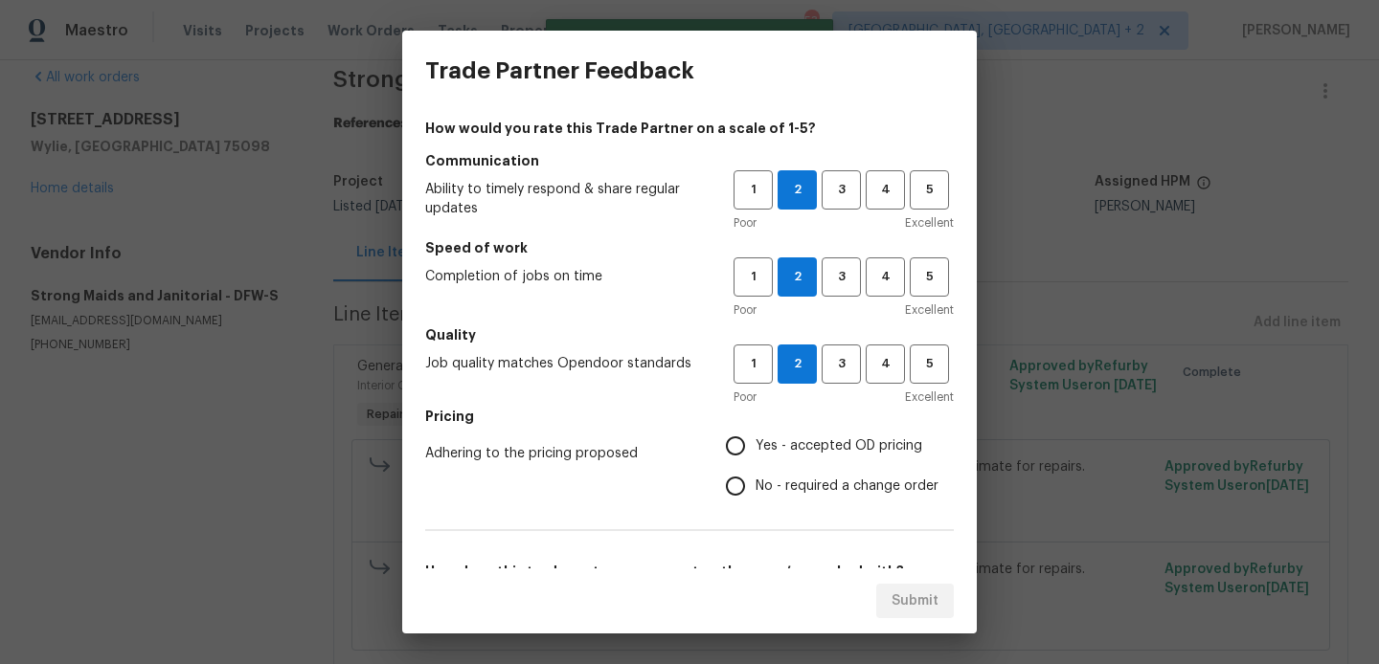
click at [797, 483] on span "No - required a change order" at bounding box center [846, 487] width 183 height 20
click at [755, 483] on input "No - required a change order" at bounding box center [735, 486] width 40 height 40
radio input "true"
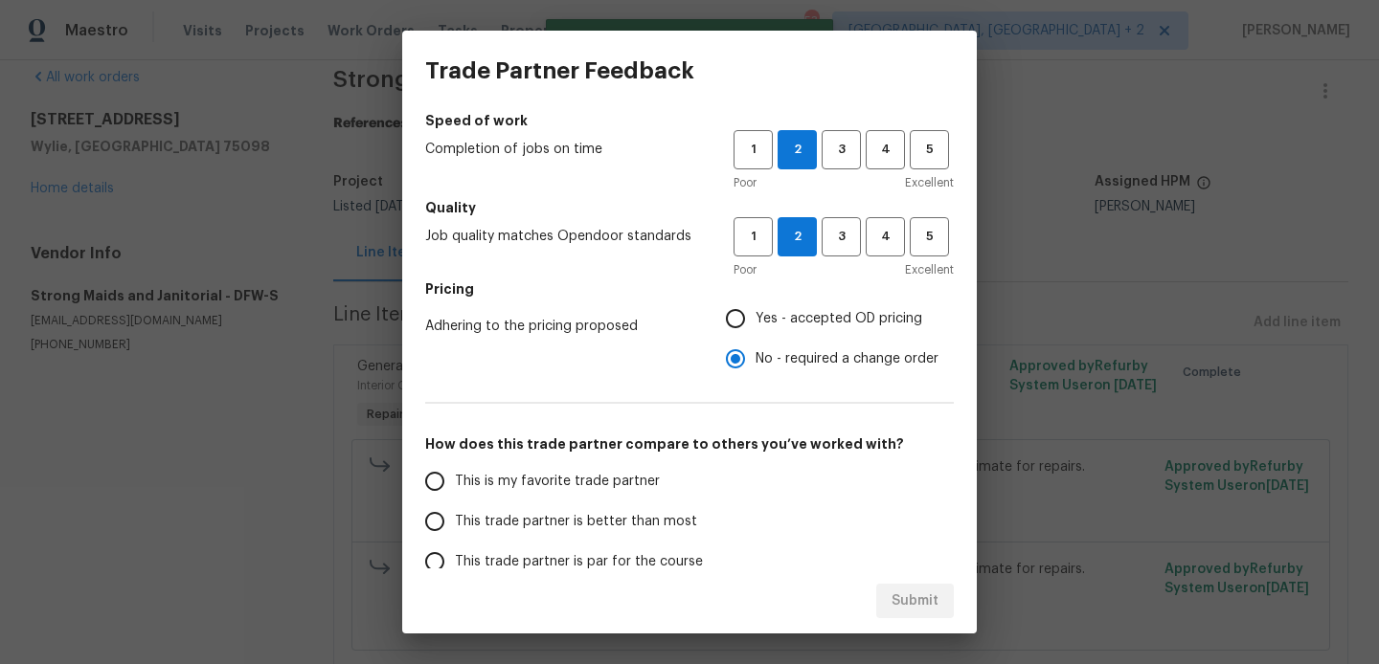
scroll to position [129, 0]
click at [641, 495] on label "This is my favorite trade partner" at bounding box center [566, 480] width 303 height 40
click at [455, 495] on input "This is my favorite trade partner" at bounding box center [435, 480] width 40 height 40
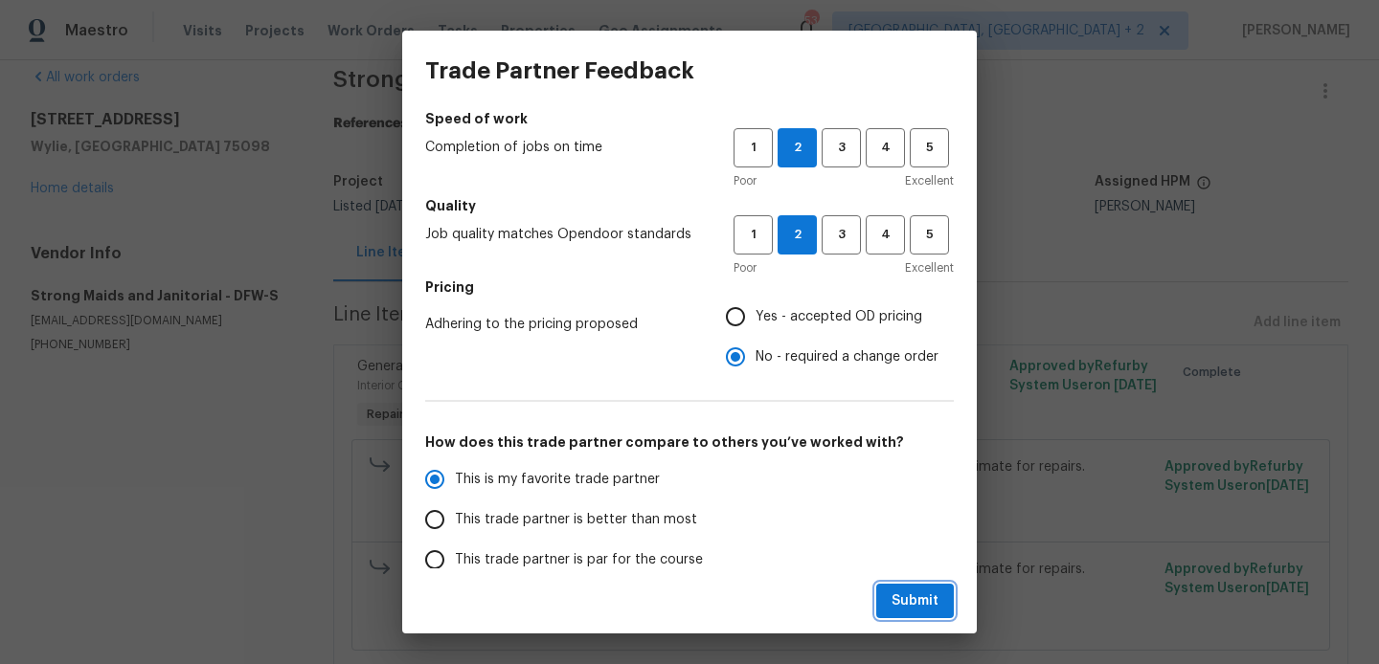
click at [879, 590] on button "Submit" at bounding box center [915, 601] width 78 height 35
radio input "true"
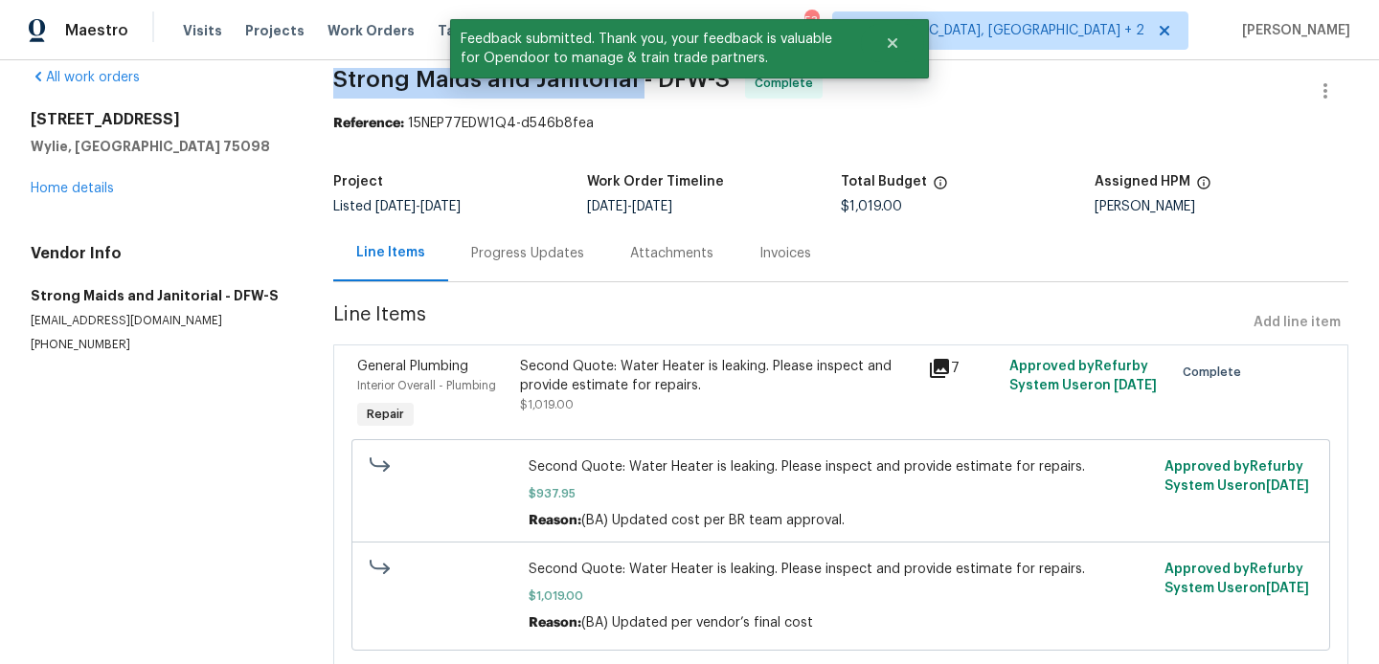
drag, startPoint x: 335, startPoint y: 81, endPoint x: 632, endPoint y: 90, distance: 296.9
click at [632, 90] on span "Strong Maids and Janitorial - DFW-S" at bounding box center [531, 79] width 396 height 23
copy span "Strong Maids and Janitorial"
click at [96, 190] on link "Home details" at bounding box center [72, 188] width 83 height 13
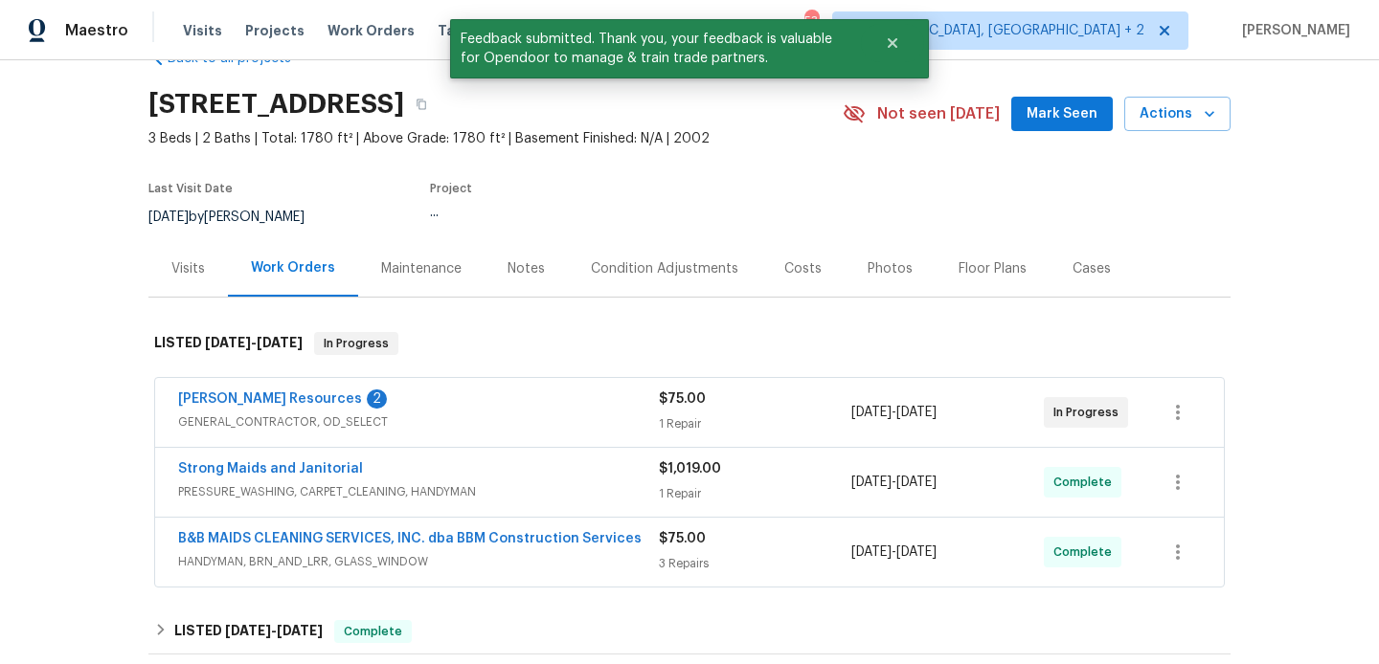
scroll to position [61, 0]
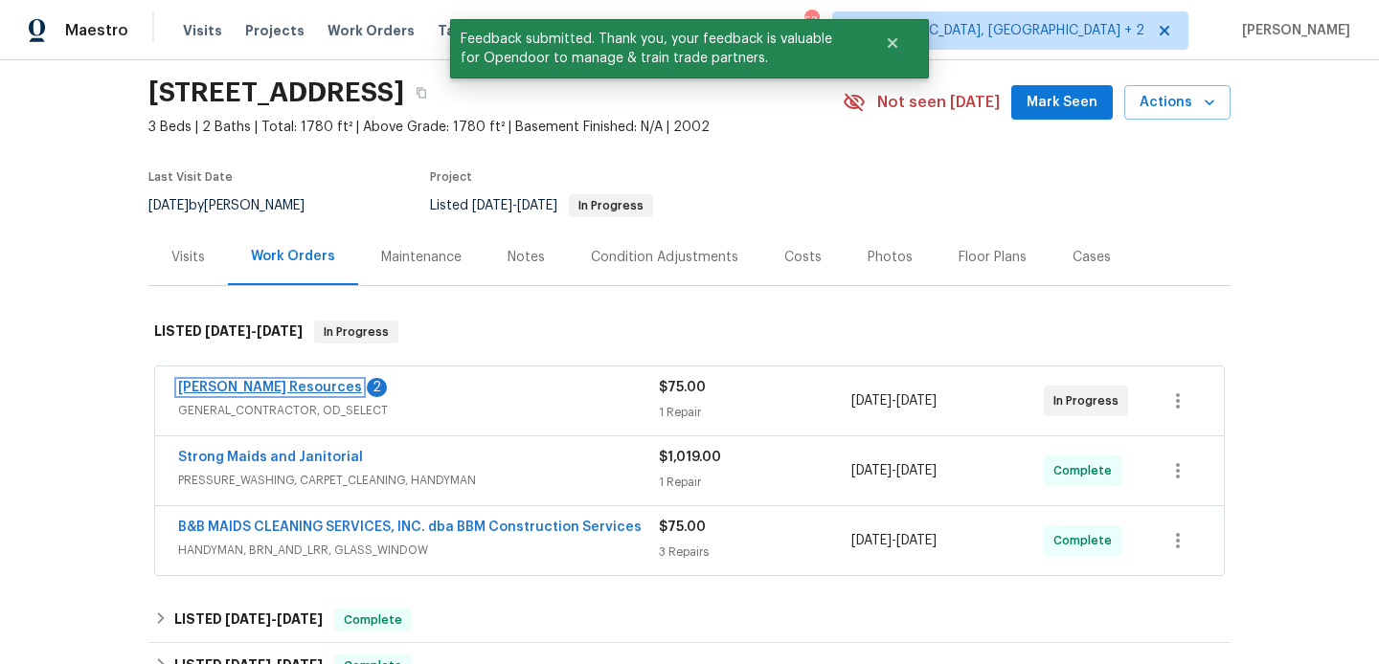
click at [281, 384] on link "Lawrence Resources" at bounding box center [270, 387] width 184 height 13
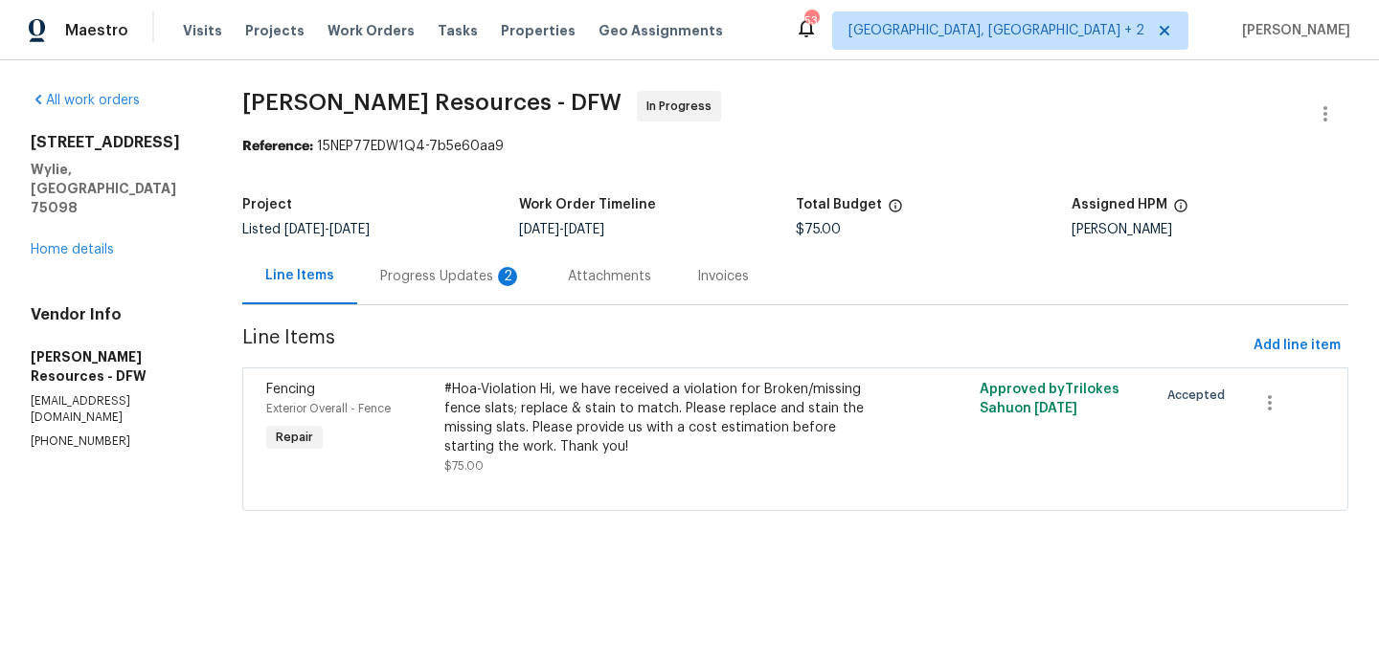
click at [518, 270] on div "Progress Updates 2" at bounding box center [451, 276] width 142 height 19
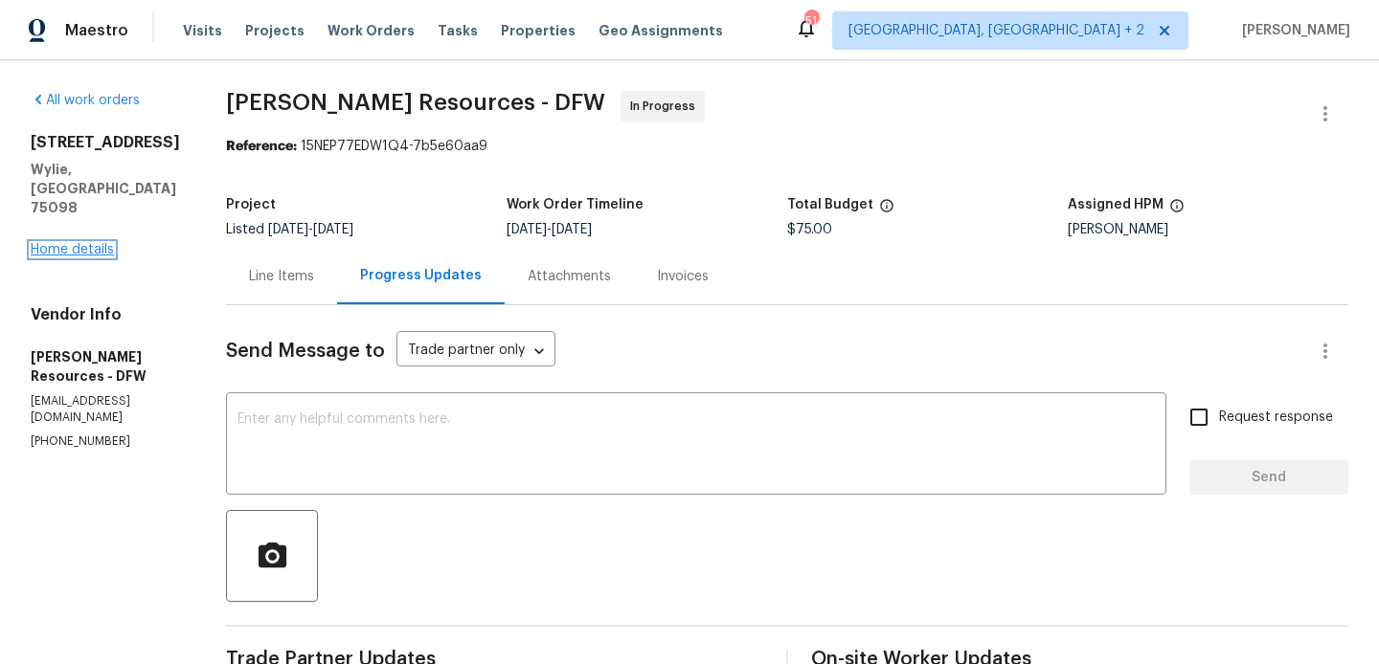
click at [95, 243] on link "Home details" at bounding box center [72, 249] width 83 height 13
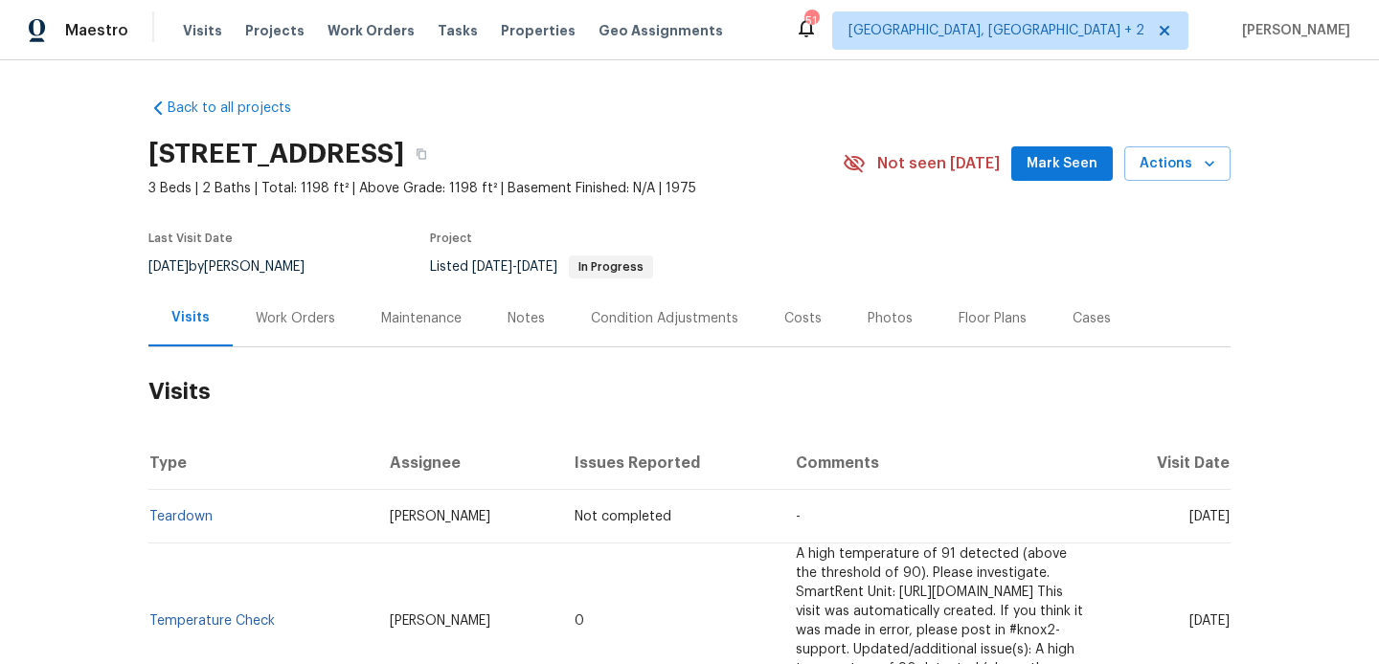
click at [268, 332] on div "Work Orders" at bounding box center [295, 318] width 125 height 56
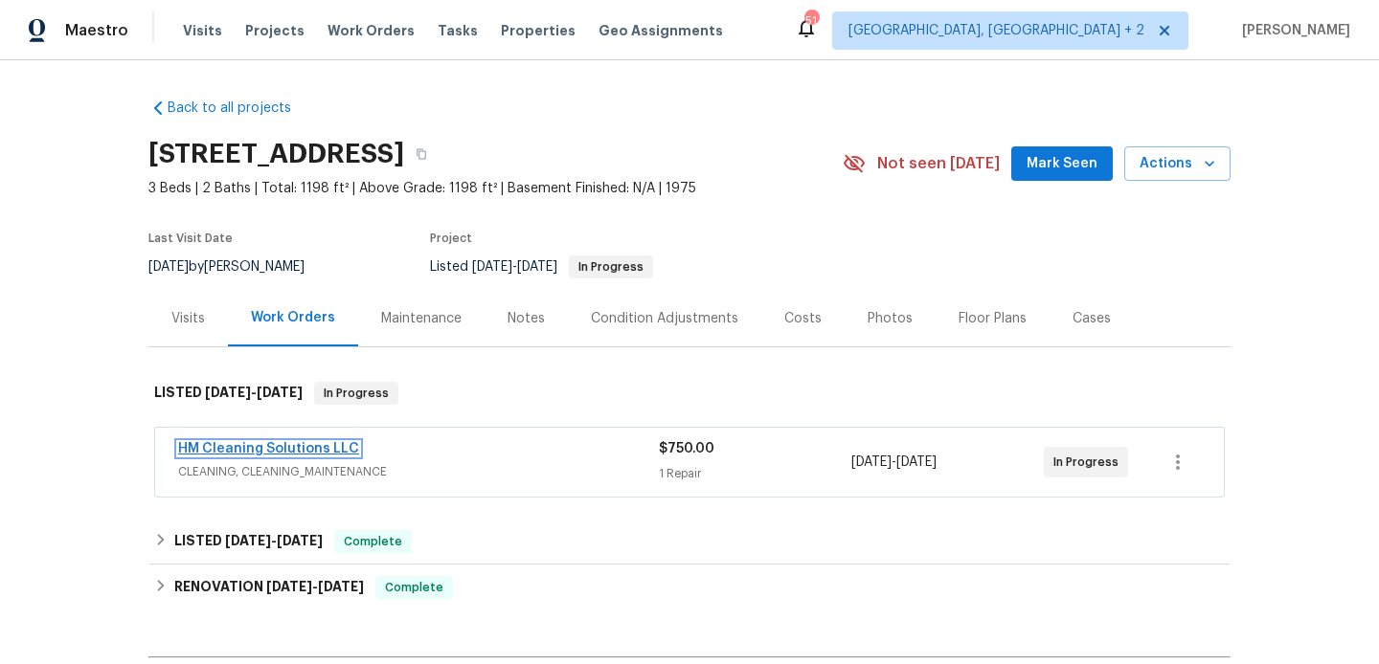
click at [337, 451] on link "HM Cleaning Solutions LLC" at bounding box center [268, 448] width 181 height 13
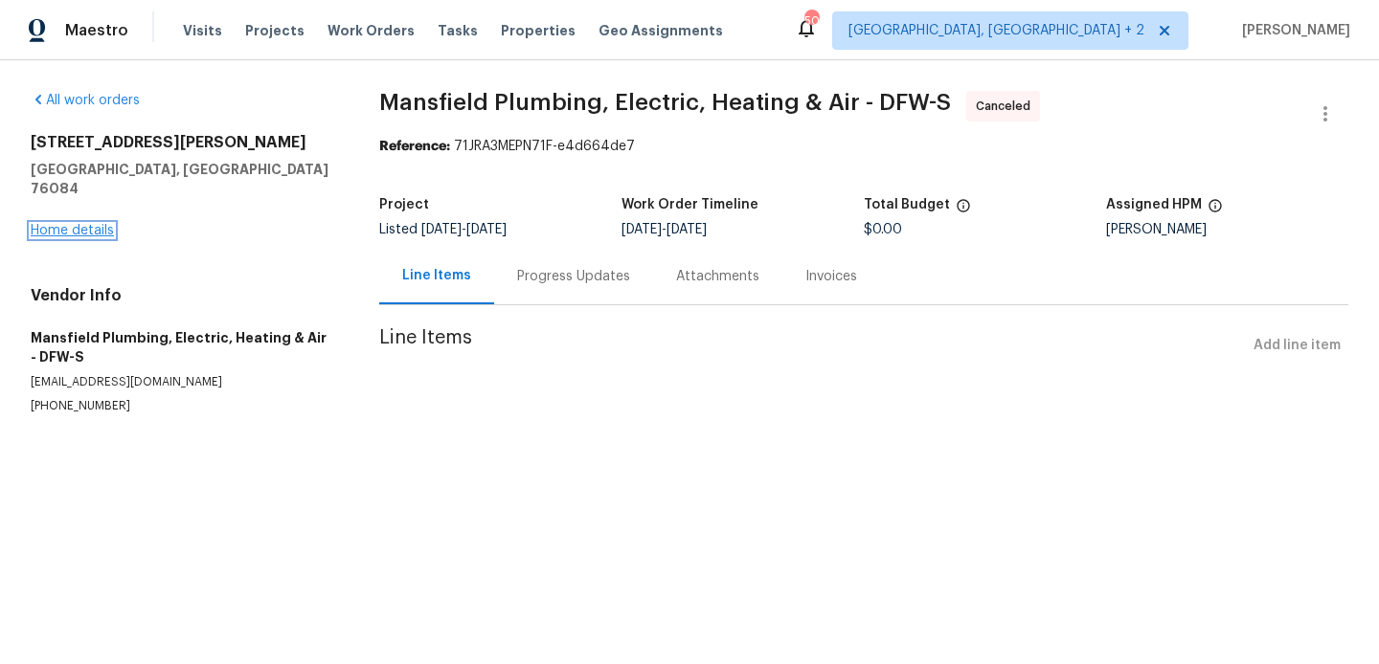
click at [95, 224] on link "Home details" at bounding box center [72, 230] width 83 height 13
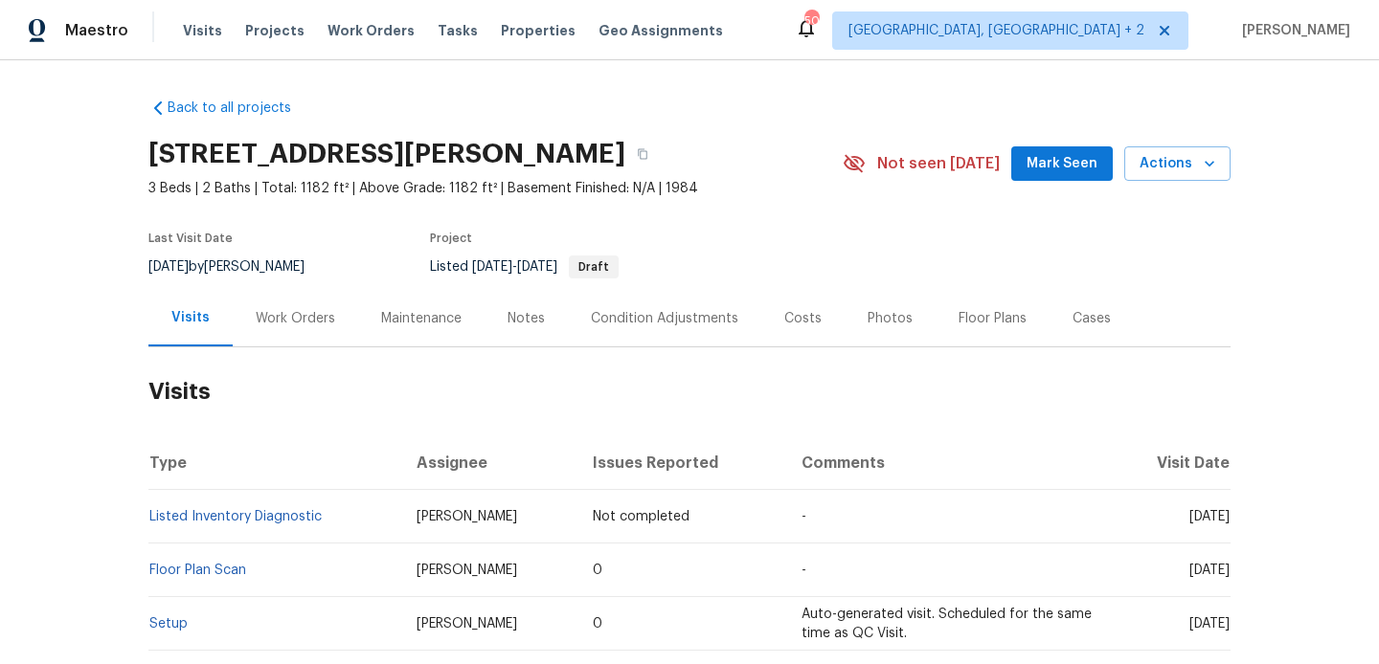
click at [256, 324] on div "Work Orders" at bounding box center [295, 318] width 79 height 19
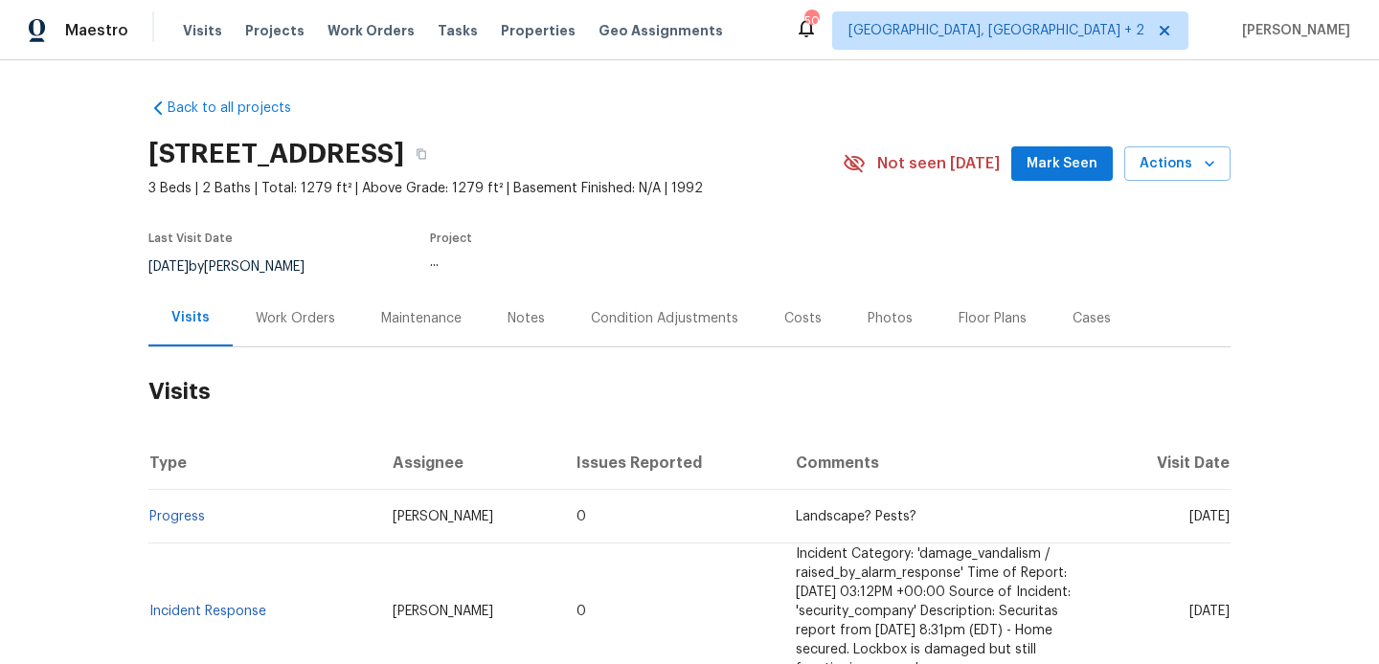
click at [318, 328] on div "Work Orders" at bounding box center [295, 318] width 125 height 56
